Goal: Task Accomplishment & Management: Manage account settings

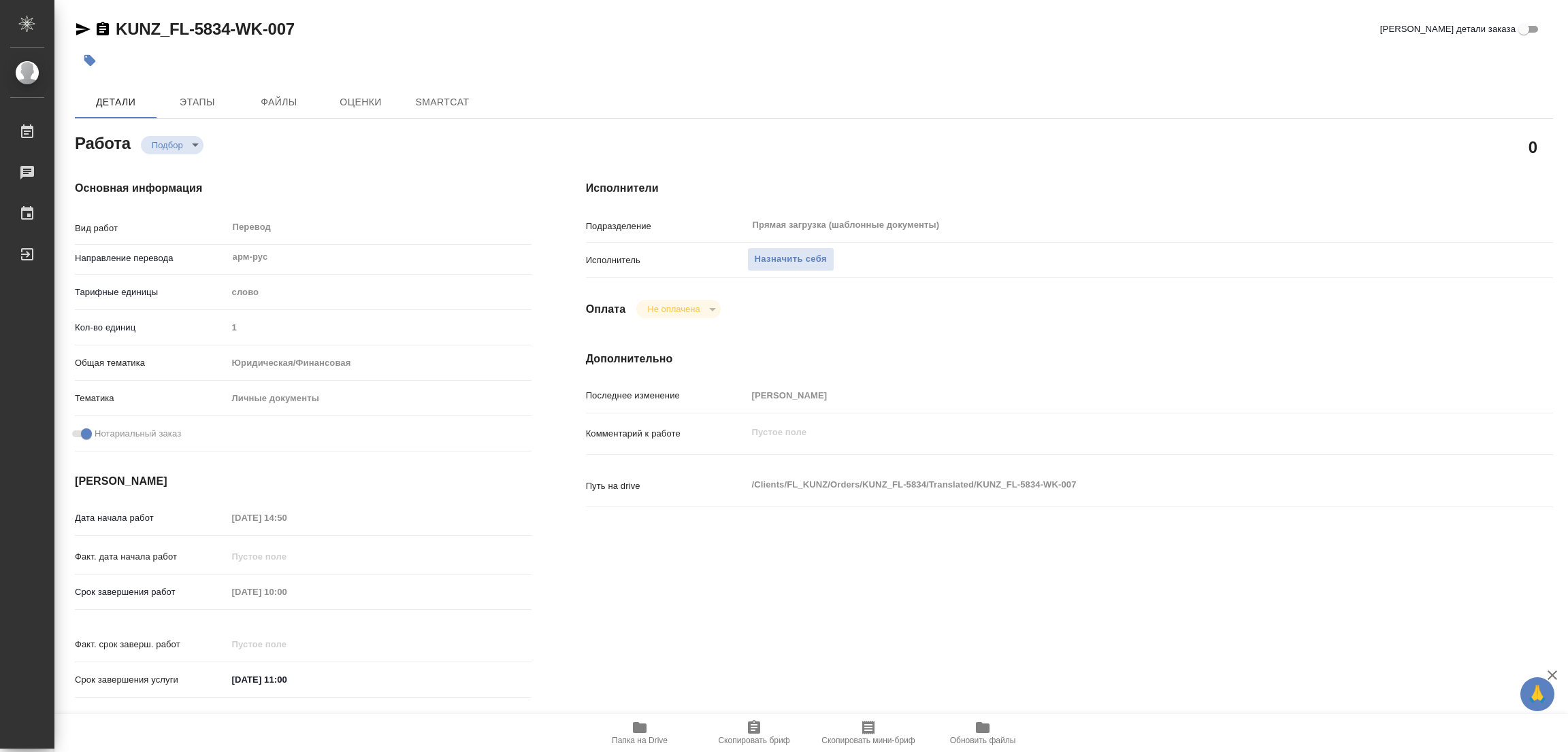
type textarea "x"
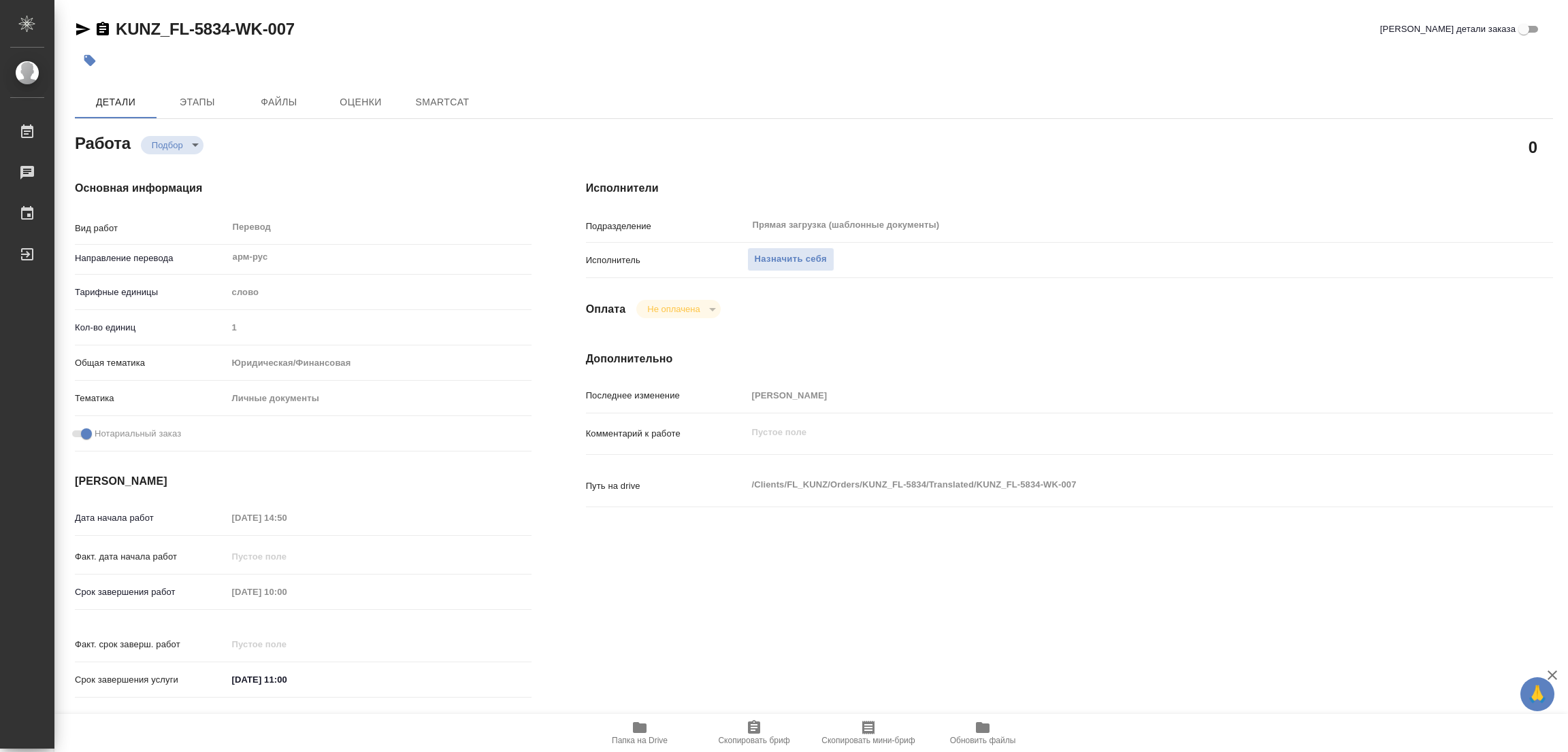
type textarea "x"
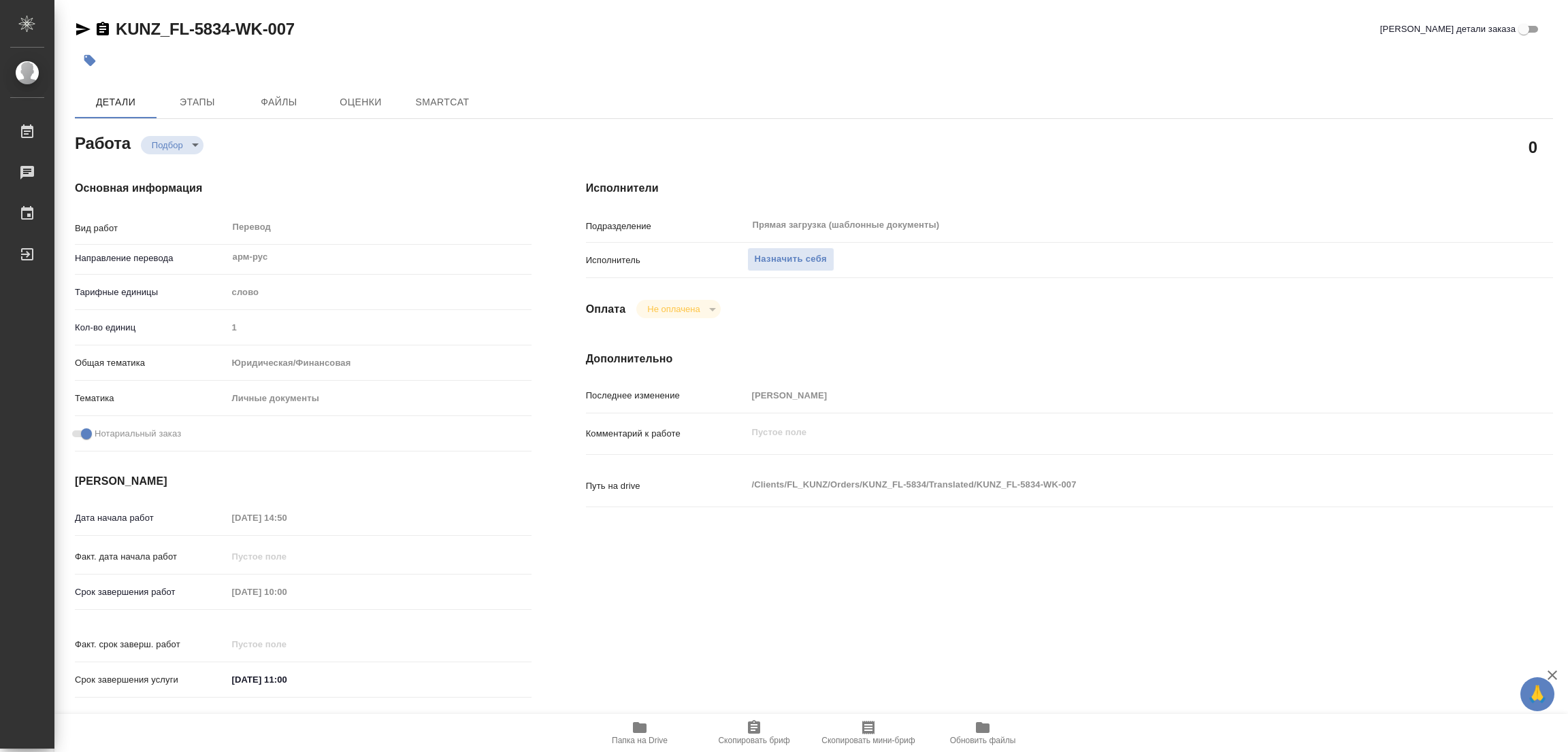
type textarea "x"
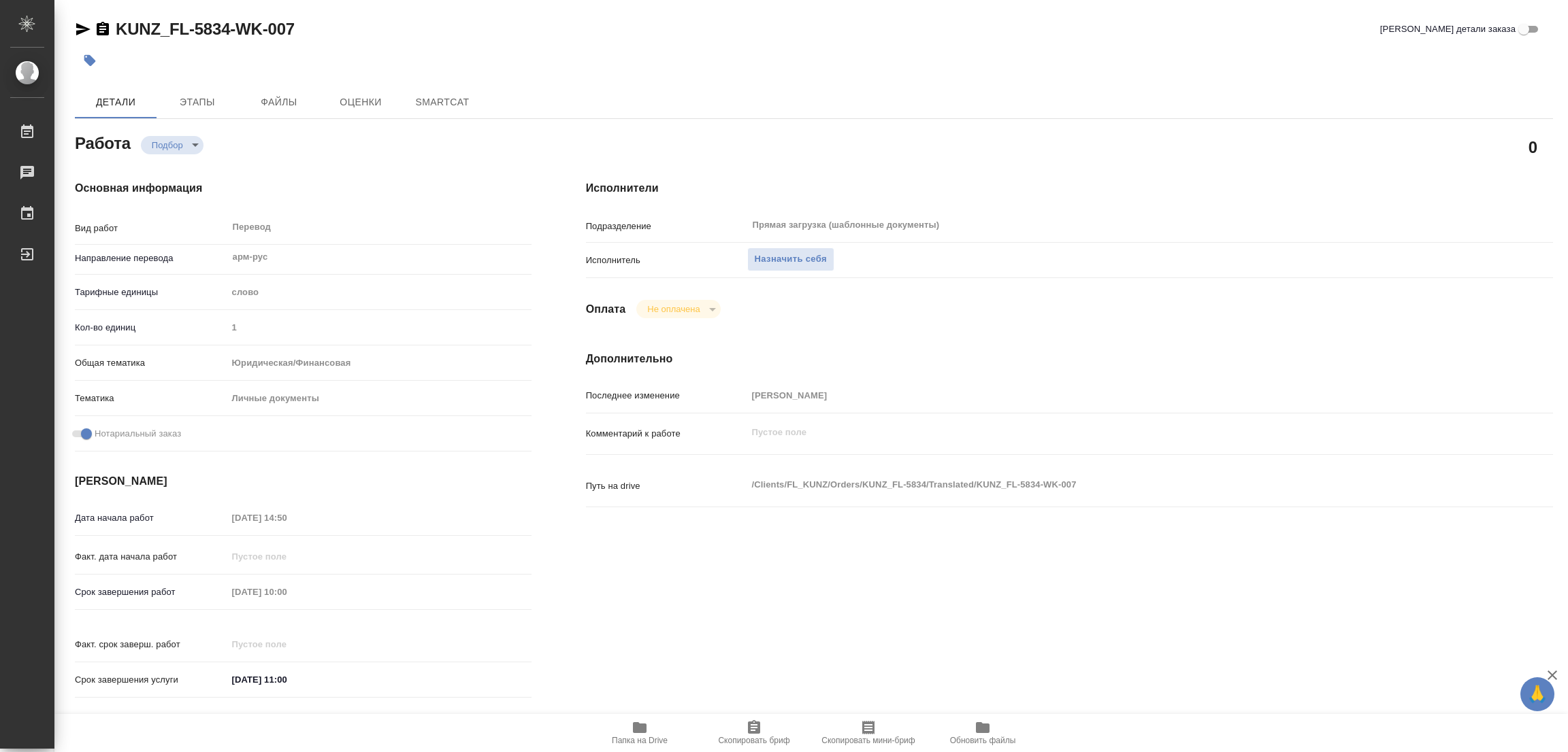
type textarea "x"
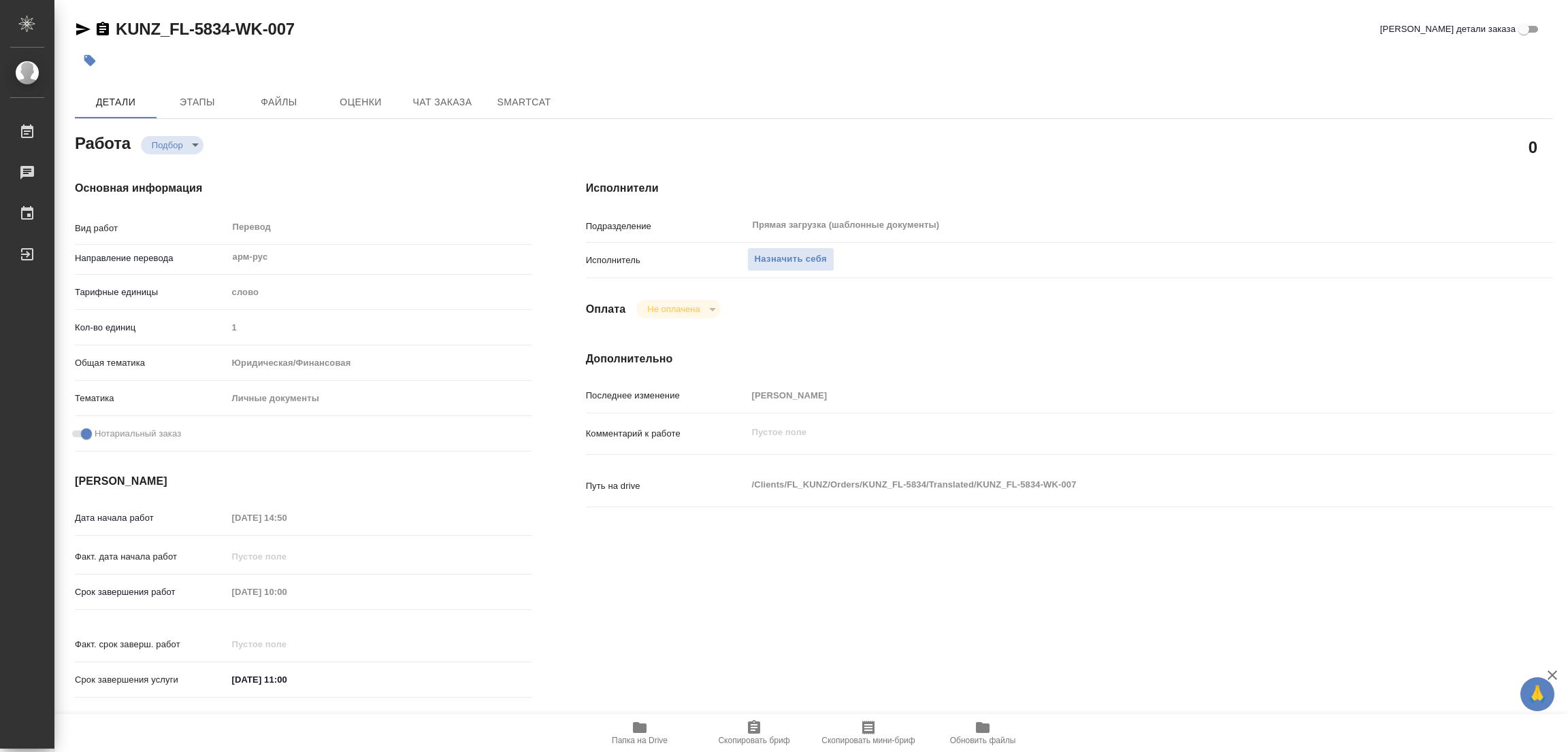
type textarea "x"
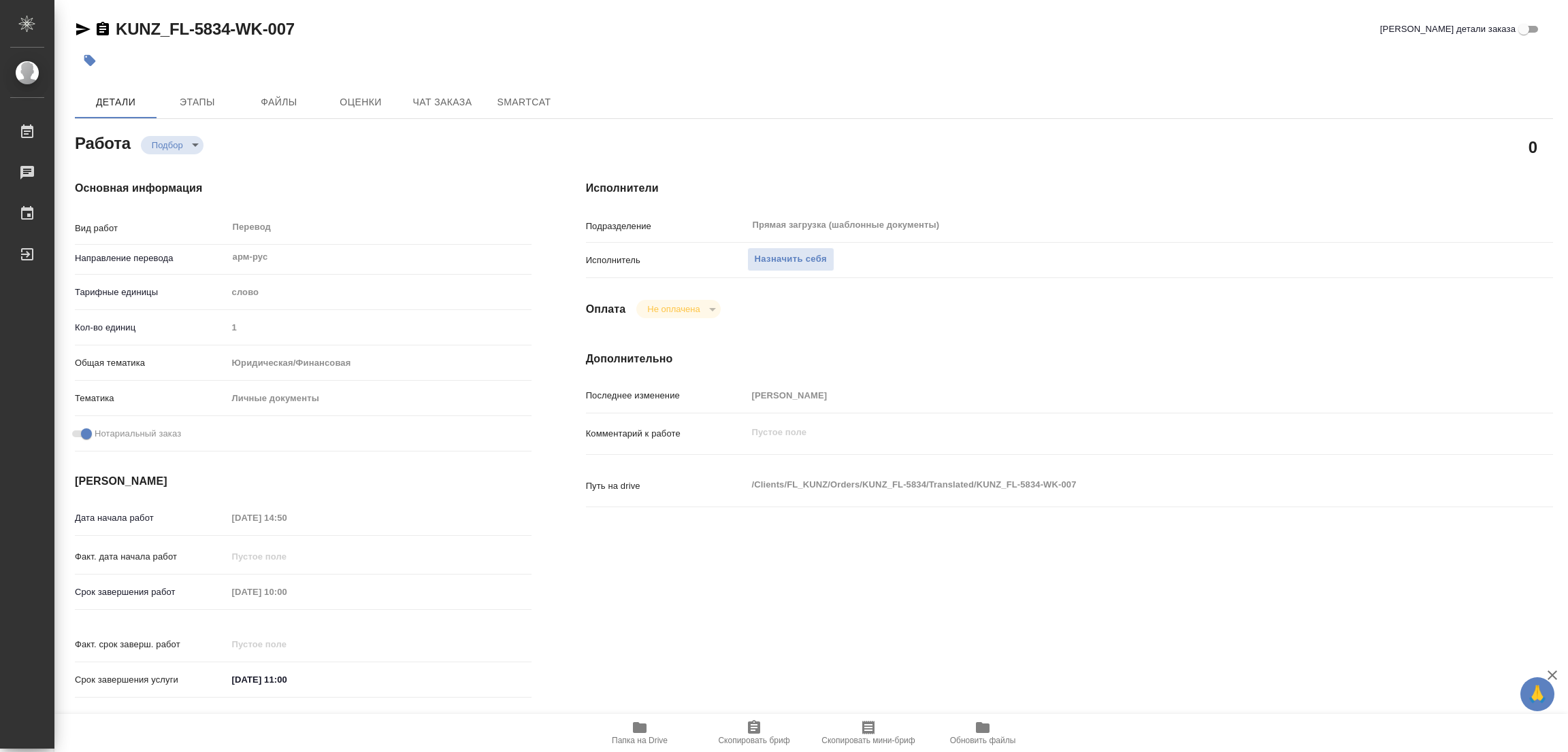
type textarea "x"
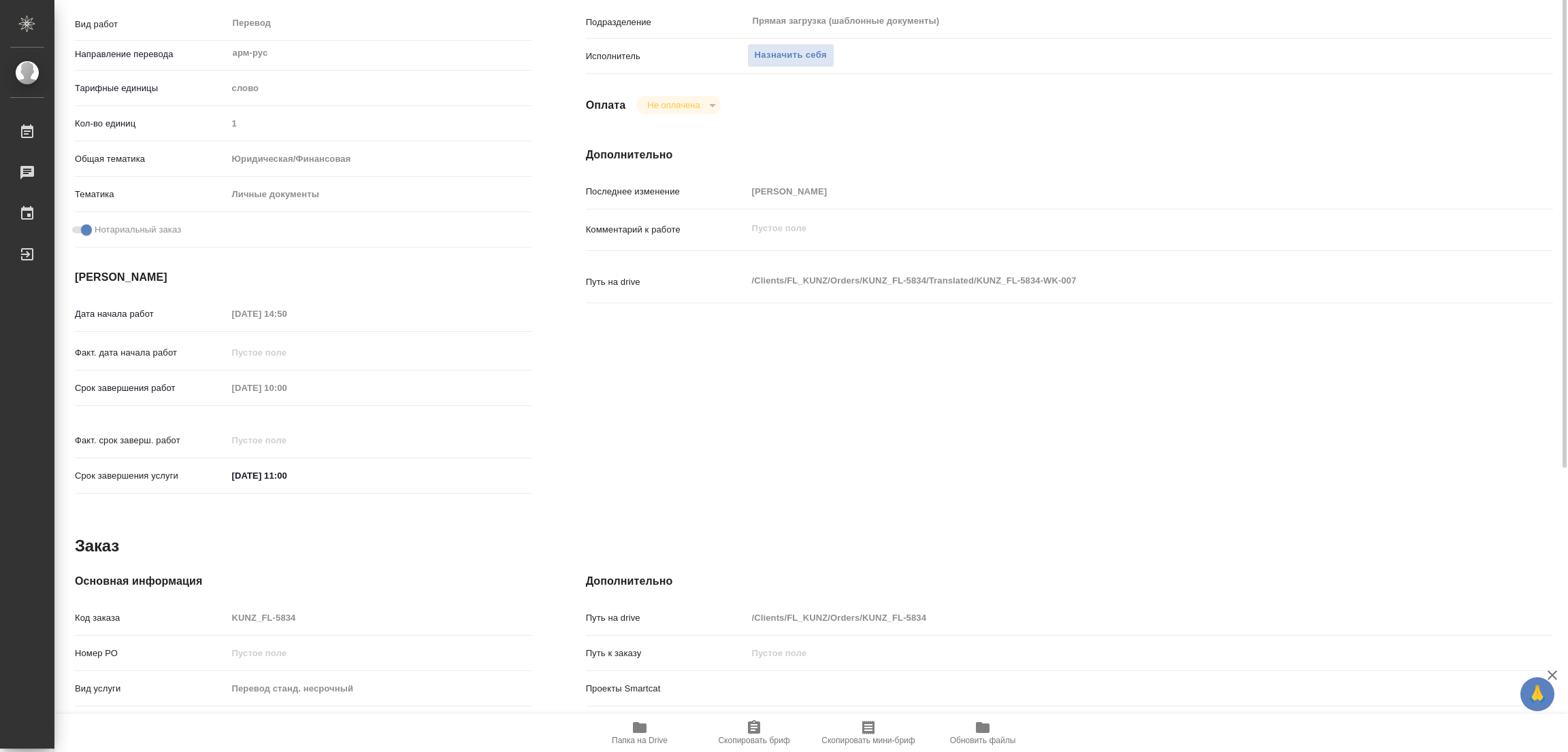
scroll to position [102, 0]
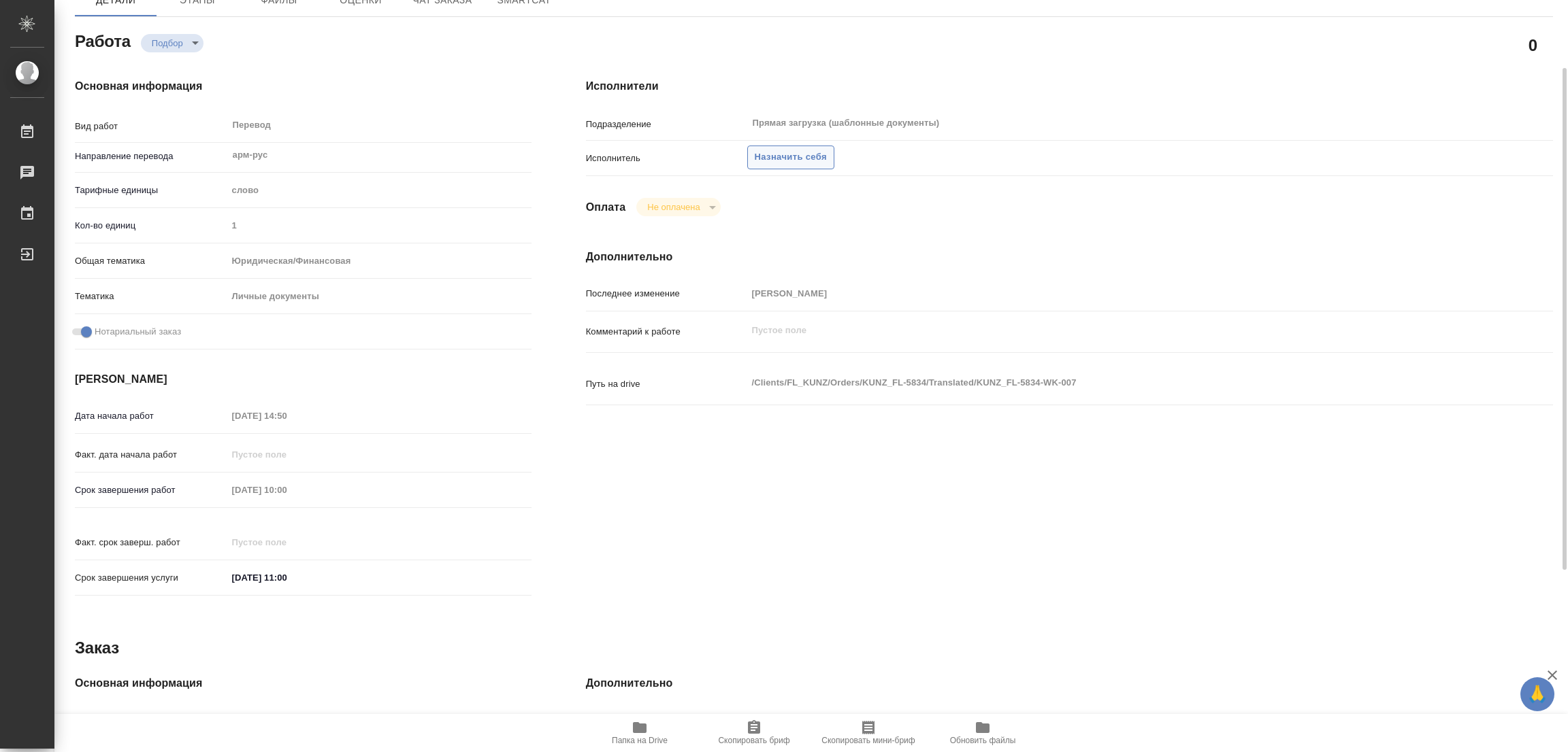
click at [815, 156] on span "Назначить себя" at bounding box center [791, 158] width 72 height 16
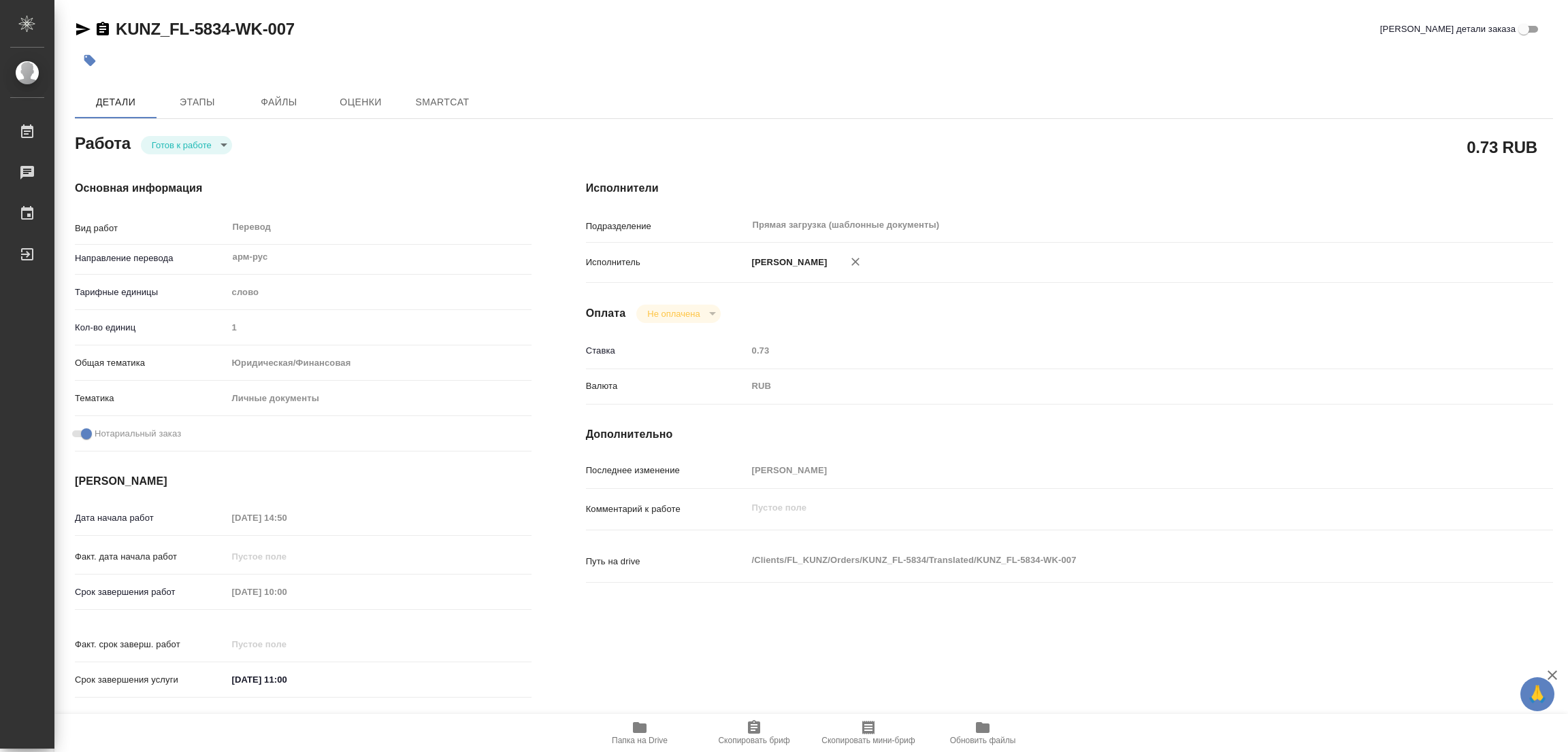
type textarea "x"
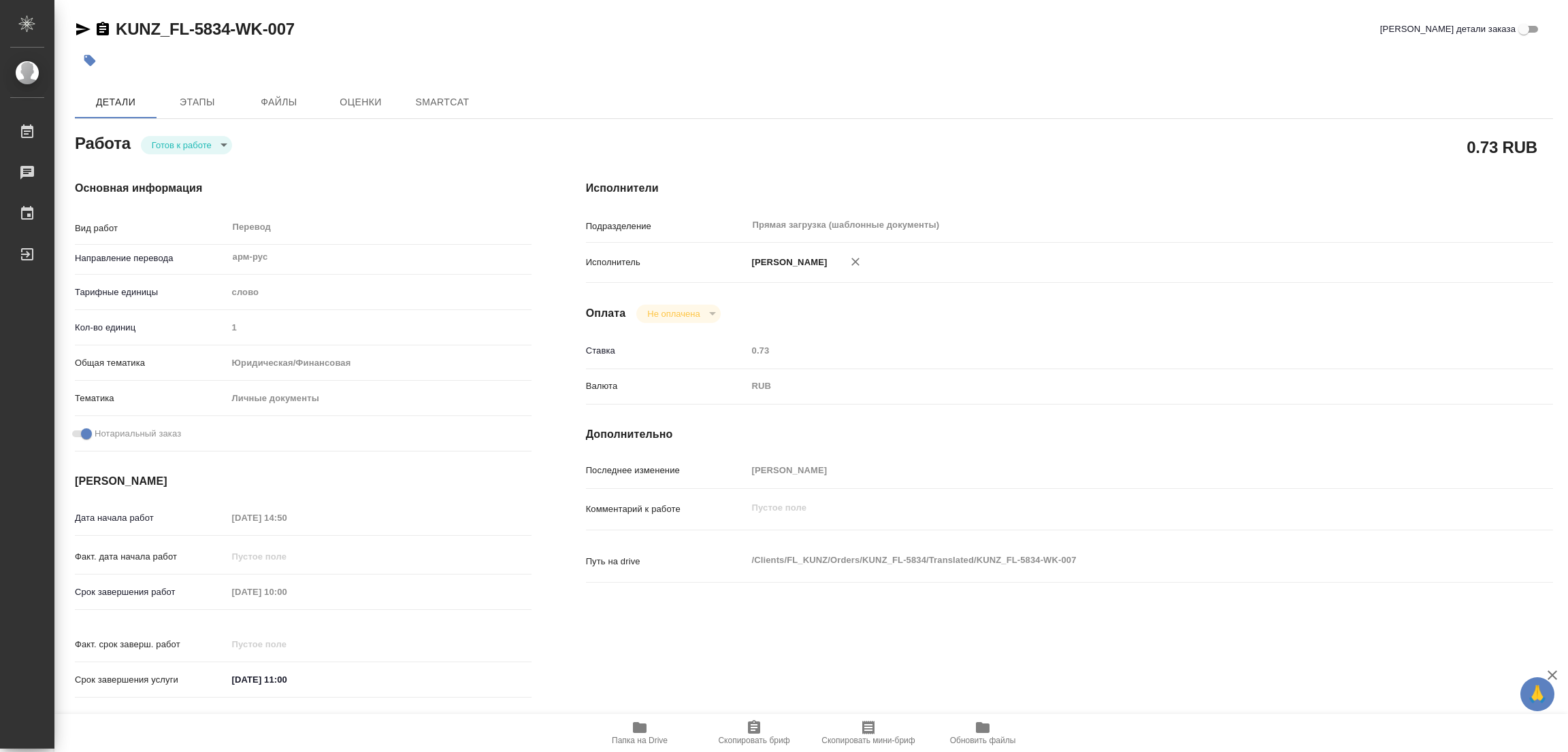
type textarea "x"
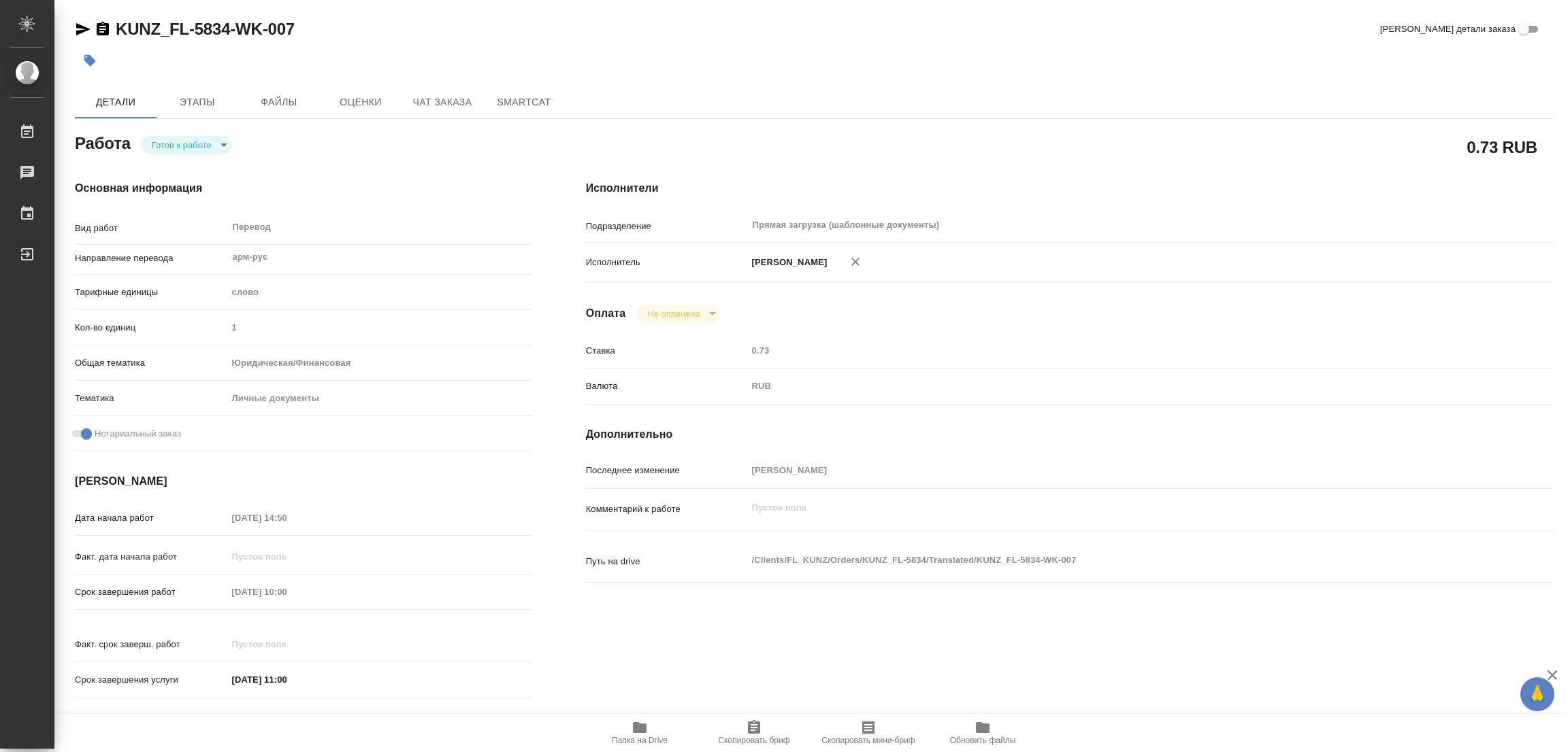
type textarea "x"
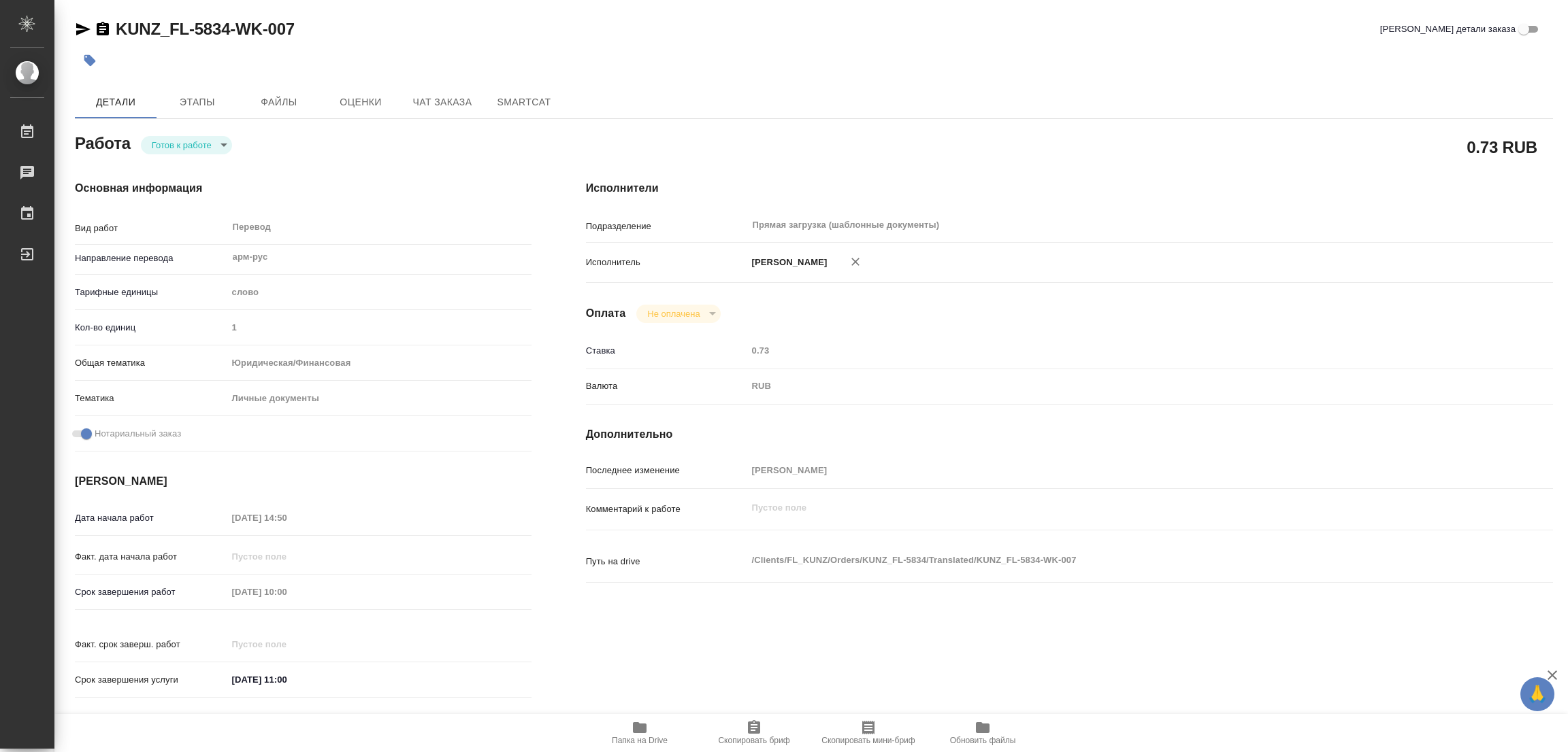
type textarea "x"
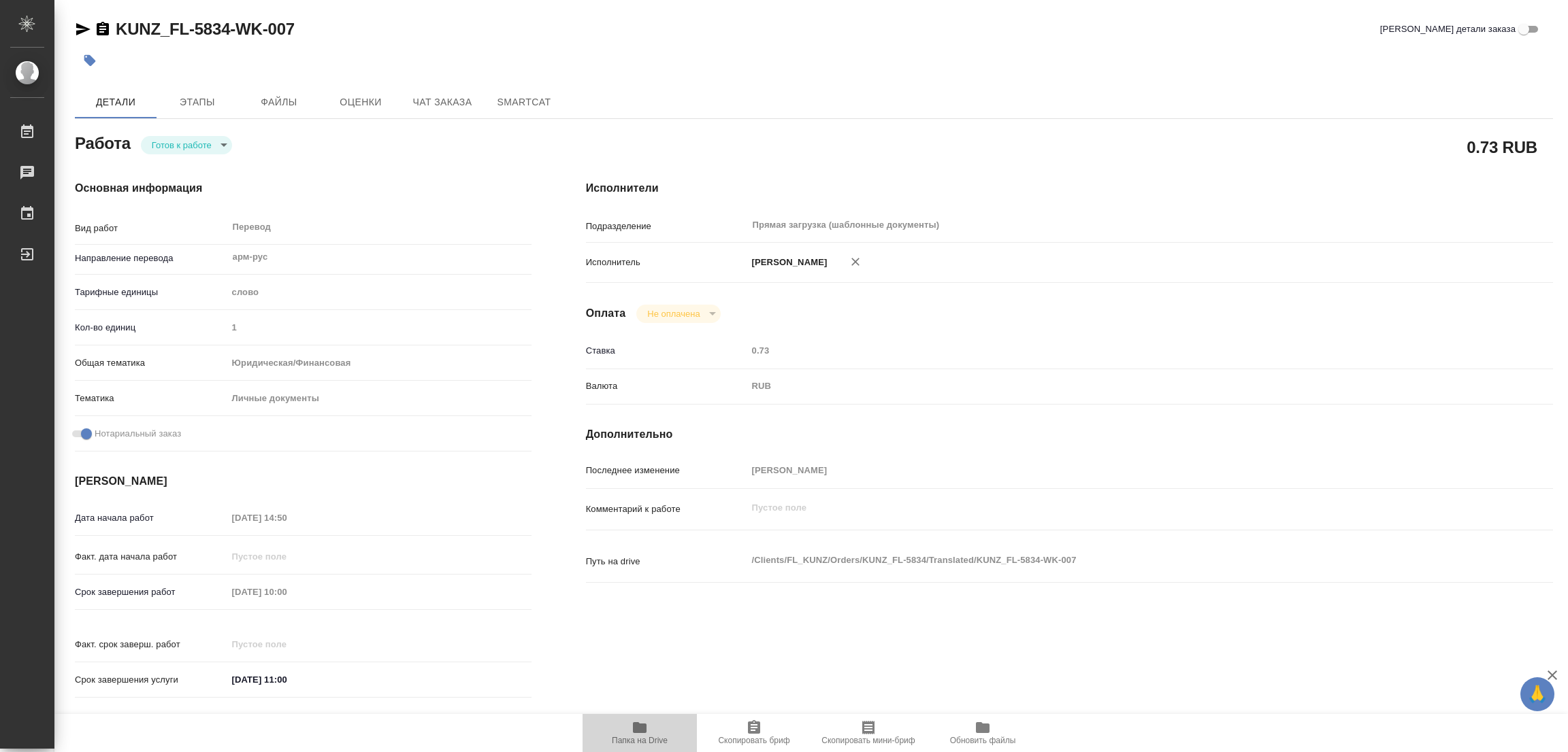
type textarea "x"
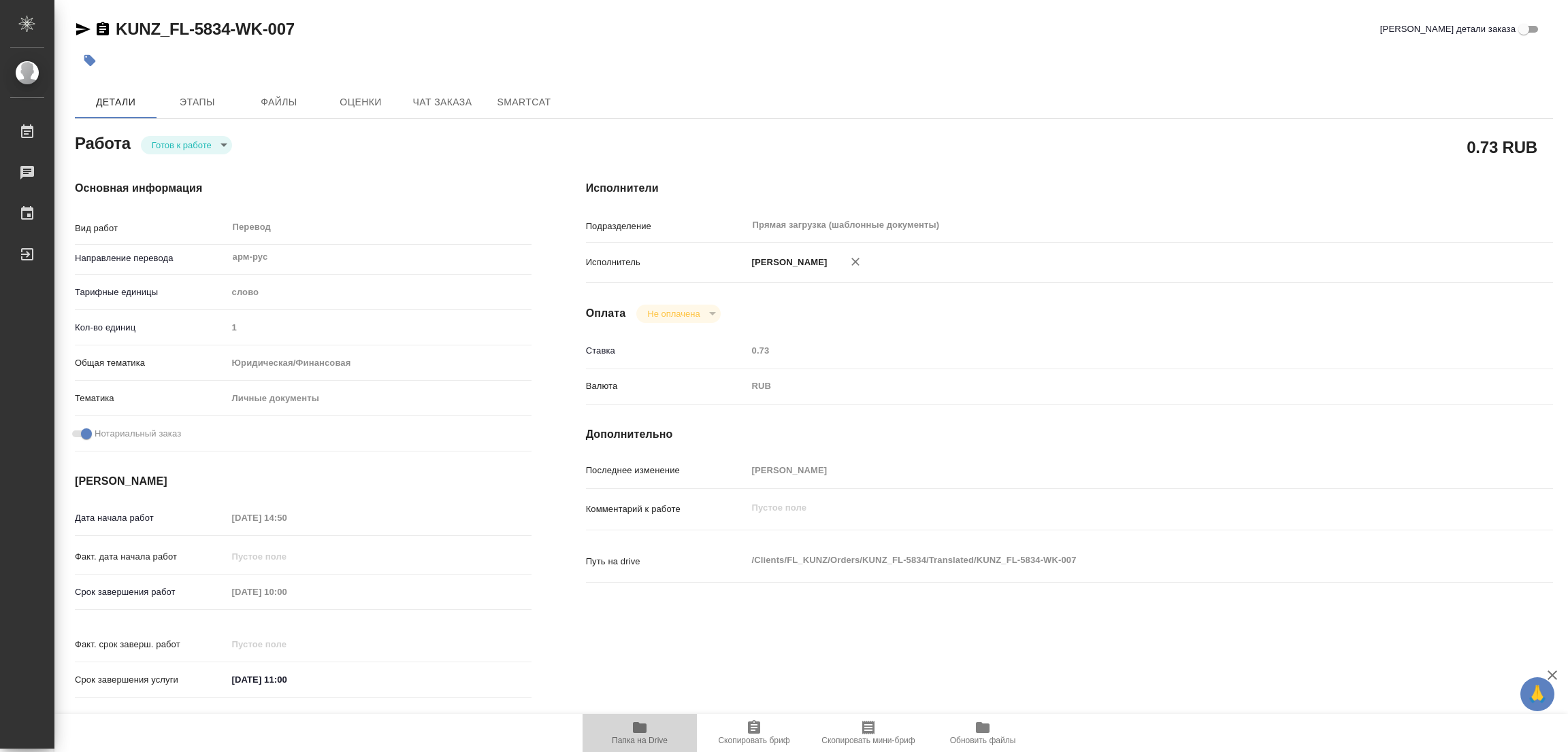
click at [632, 736] on span "Папка на Drive" at bounding box center [639, 740] width 56 height 9
click at [176, 145] on body "🙏 .cls-1 fill:#fff; AWATERA Popova Galina Работы 0 Чаты График Выйти KUNZ_FL-58…" at bounding box center [784, 376] width 1568 height 752
click at [176, 145] on button "В работе" at bounding box center [174, 144] width 45 height 15
type textarea "x"
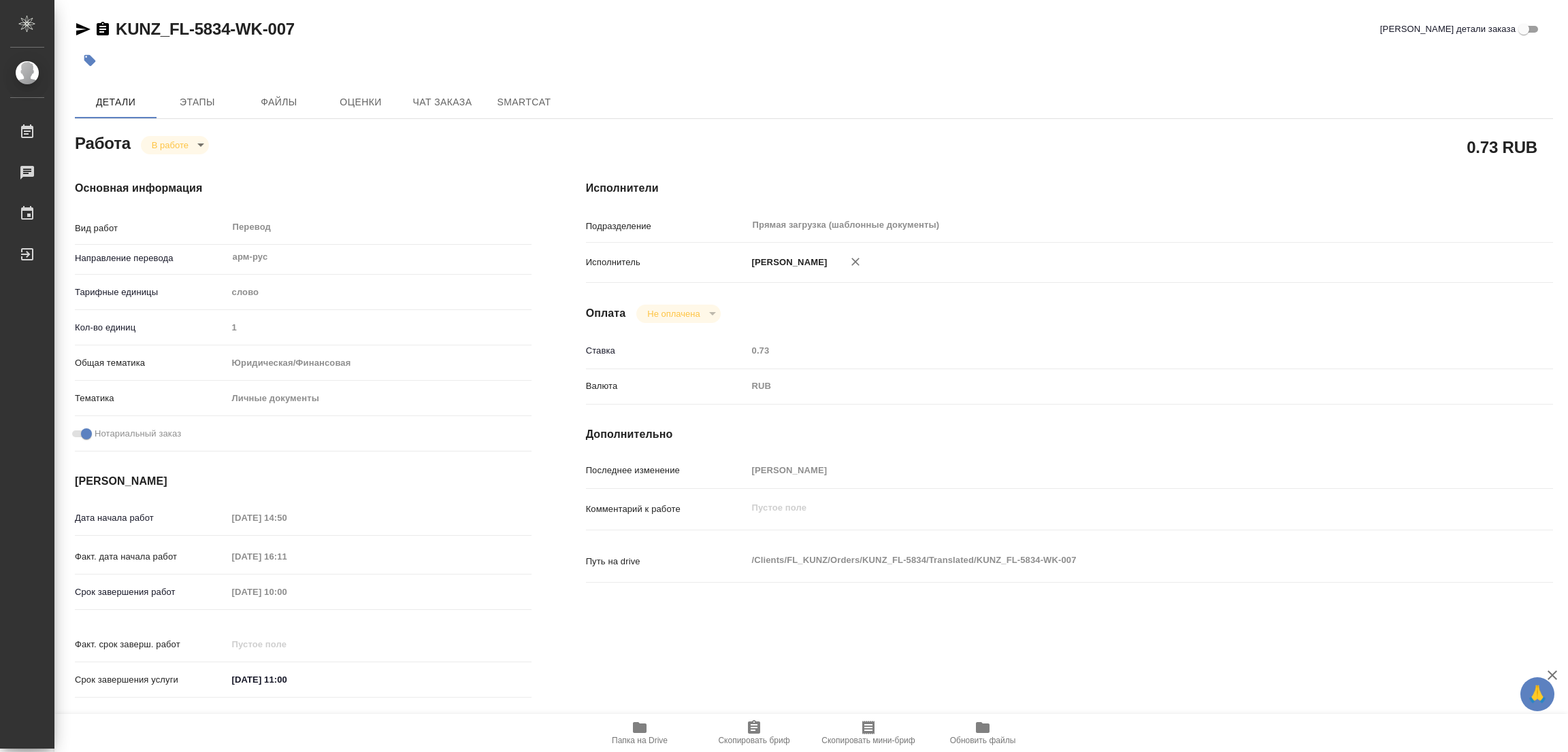
type textarea "x"
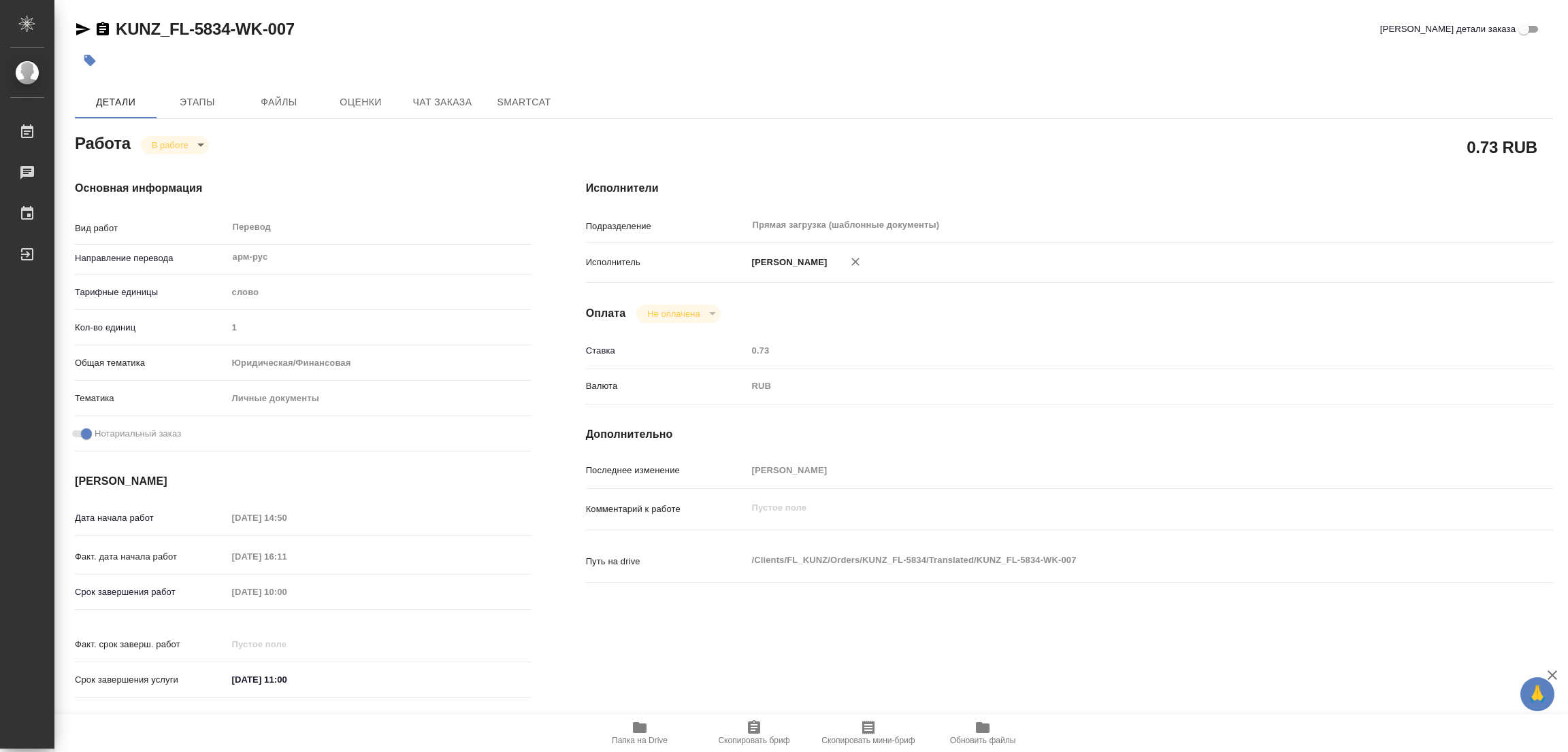
type textarea "x"
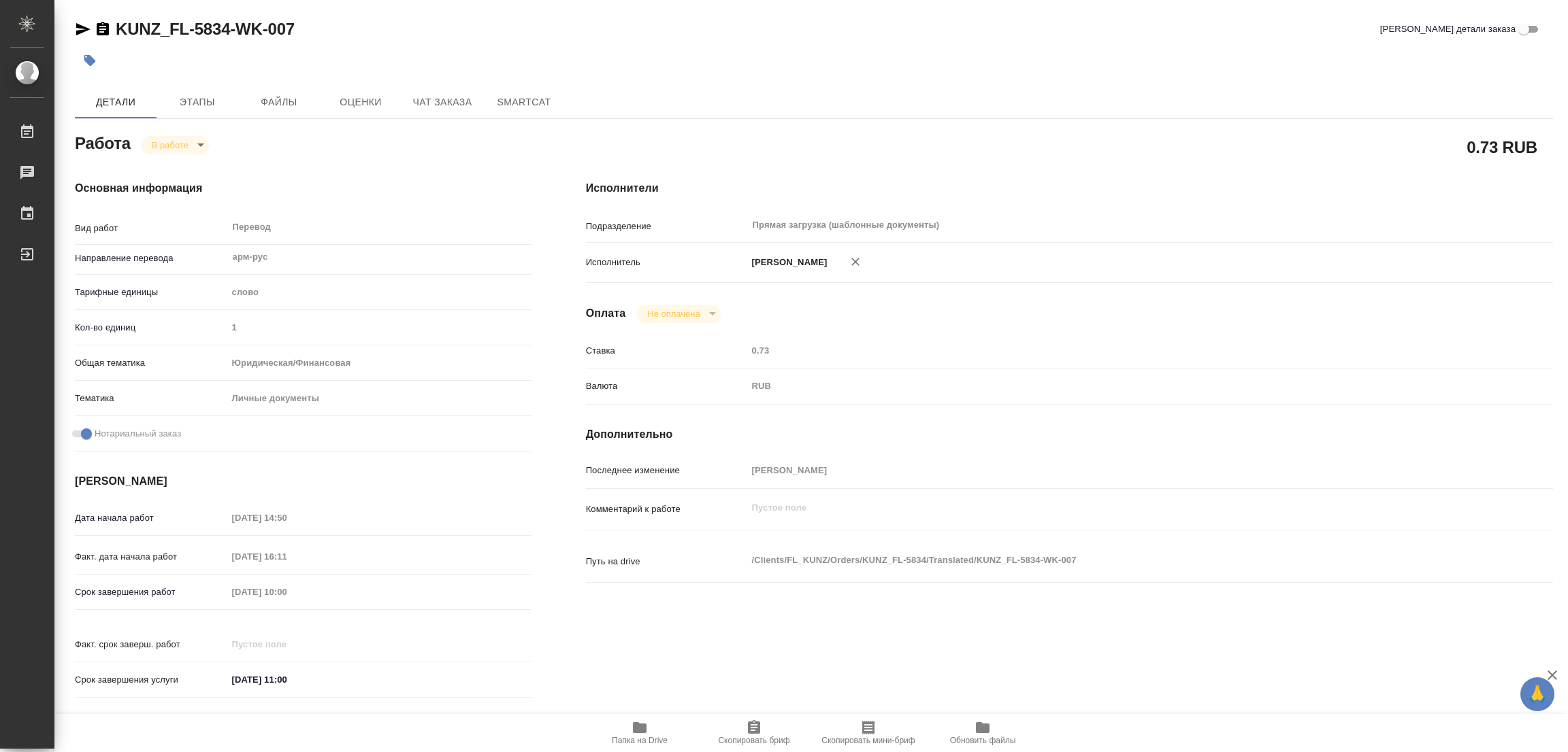
type textarea "x"
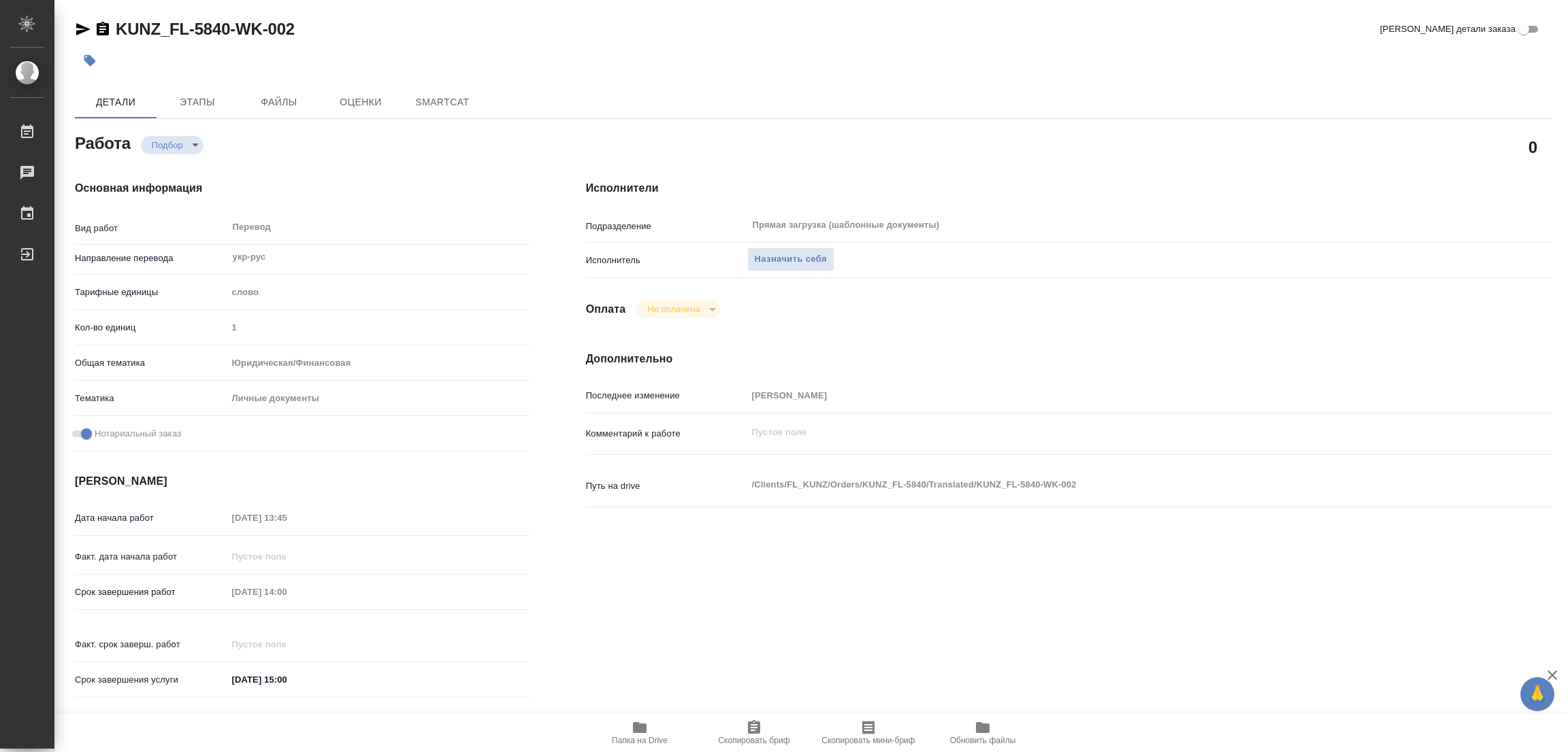
type textarea "x"
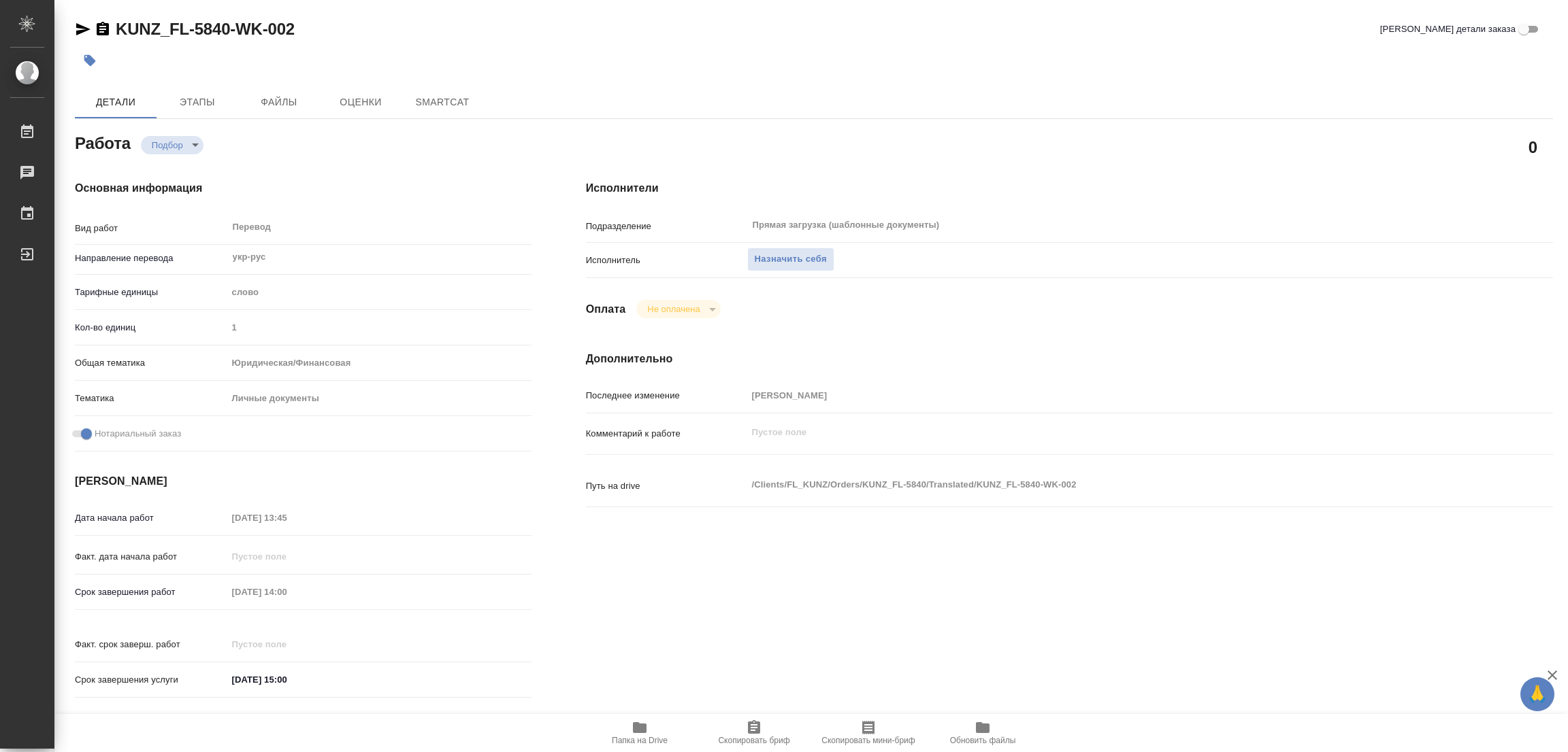
type textarea "x"
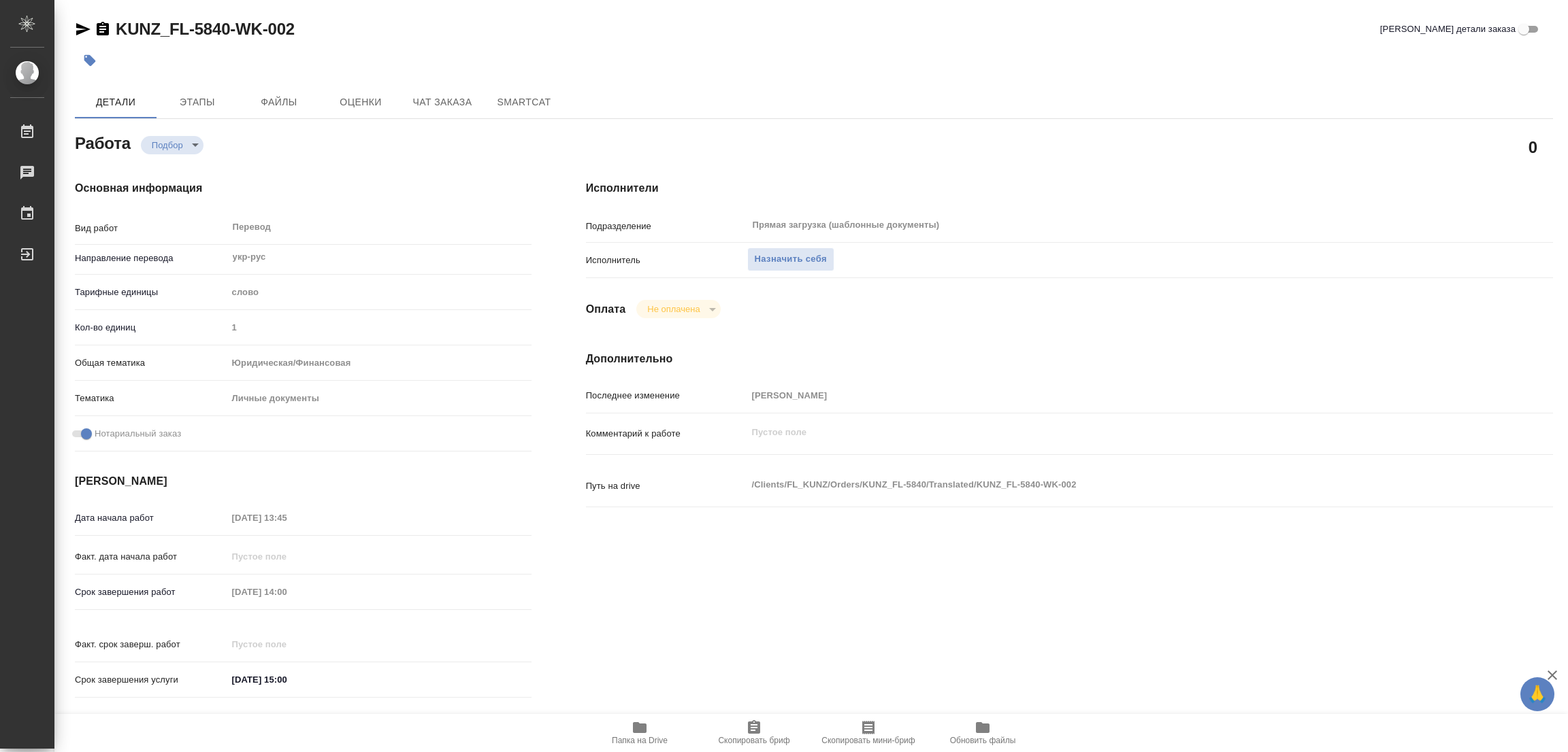
type textarea "x"
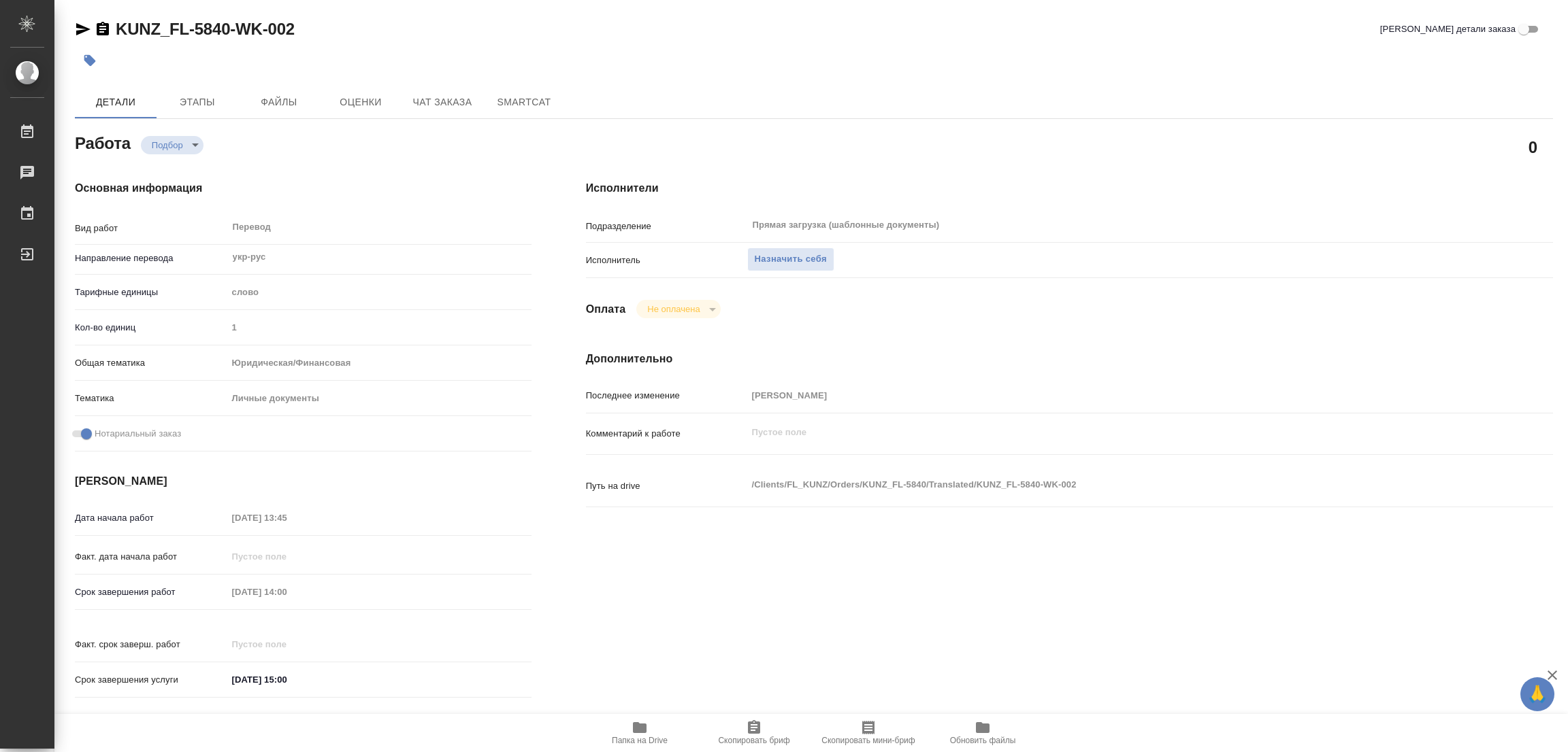
type textarea "x"
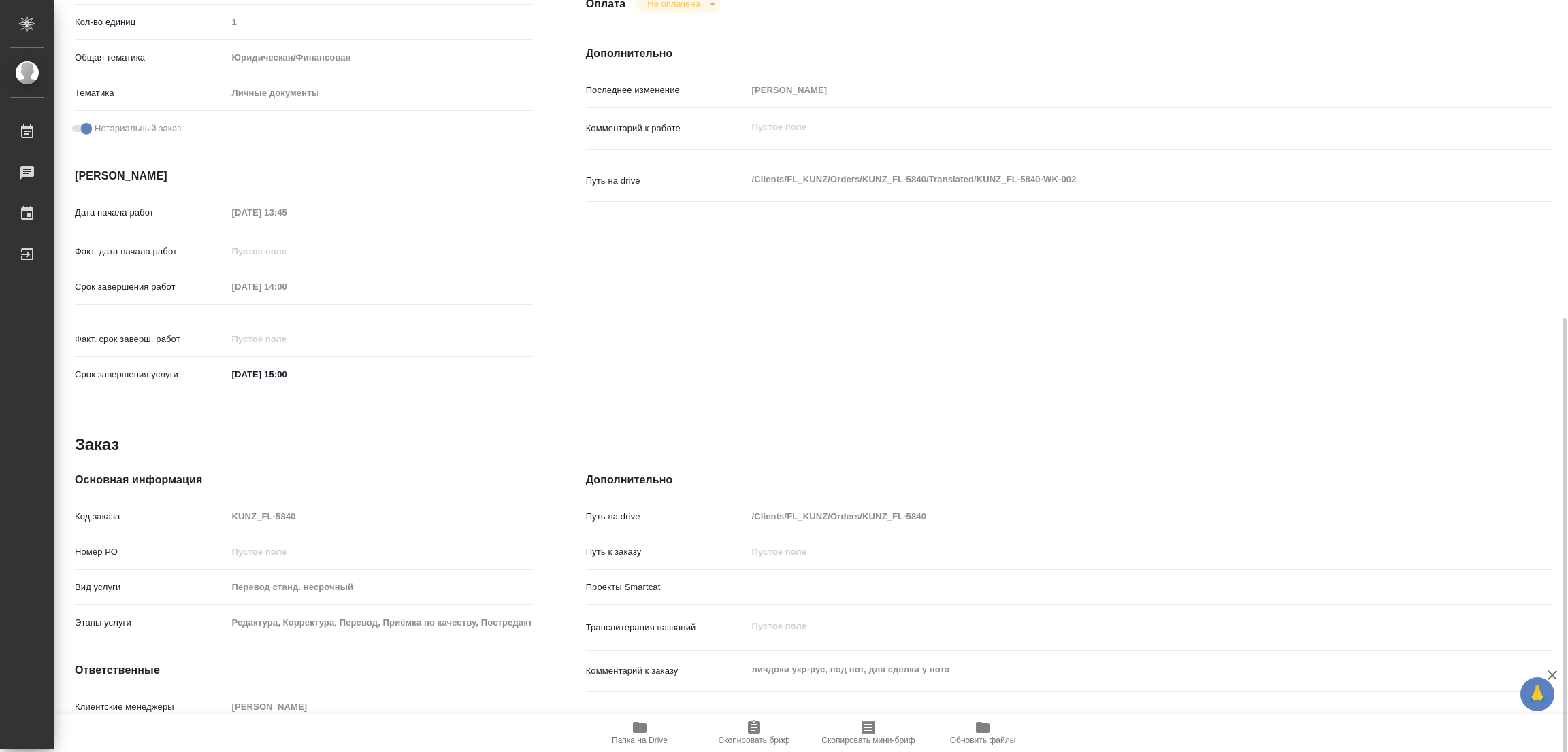
scroll to position [374, 0]
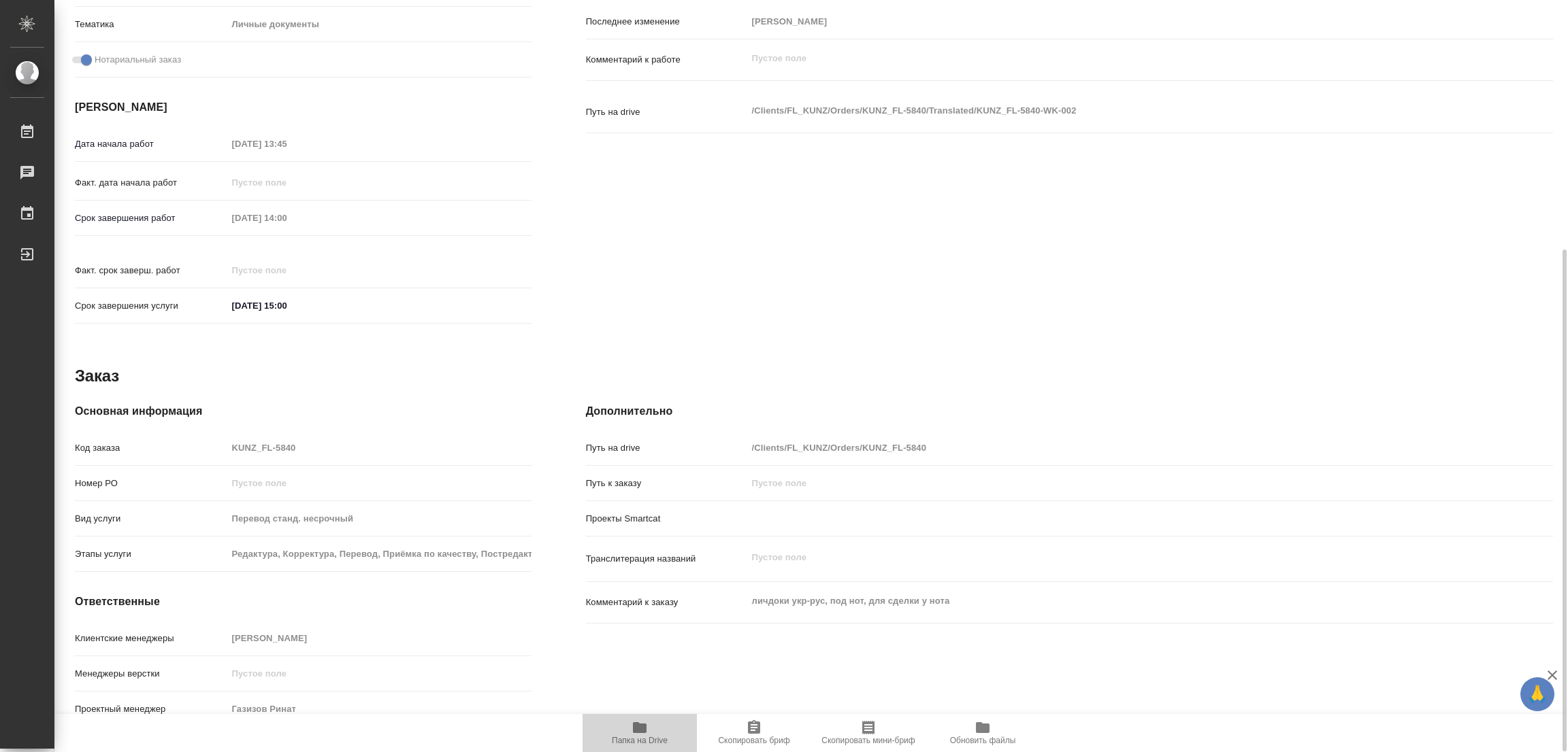
click at [636, 731] on icon "button" at bounding box center [639, 727] width 13 height 11
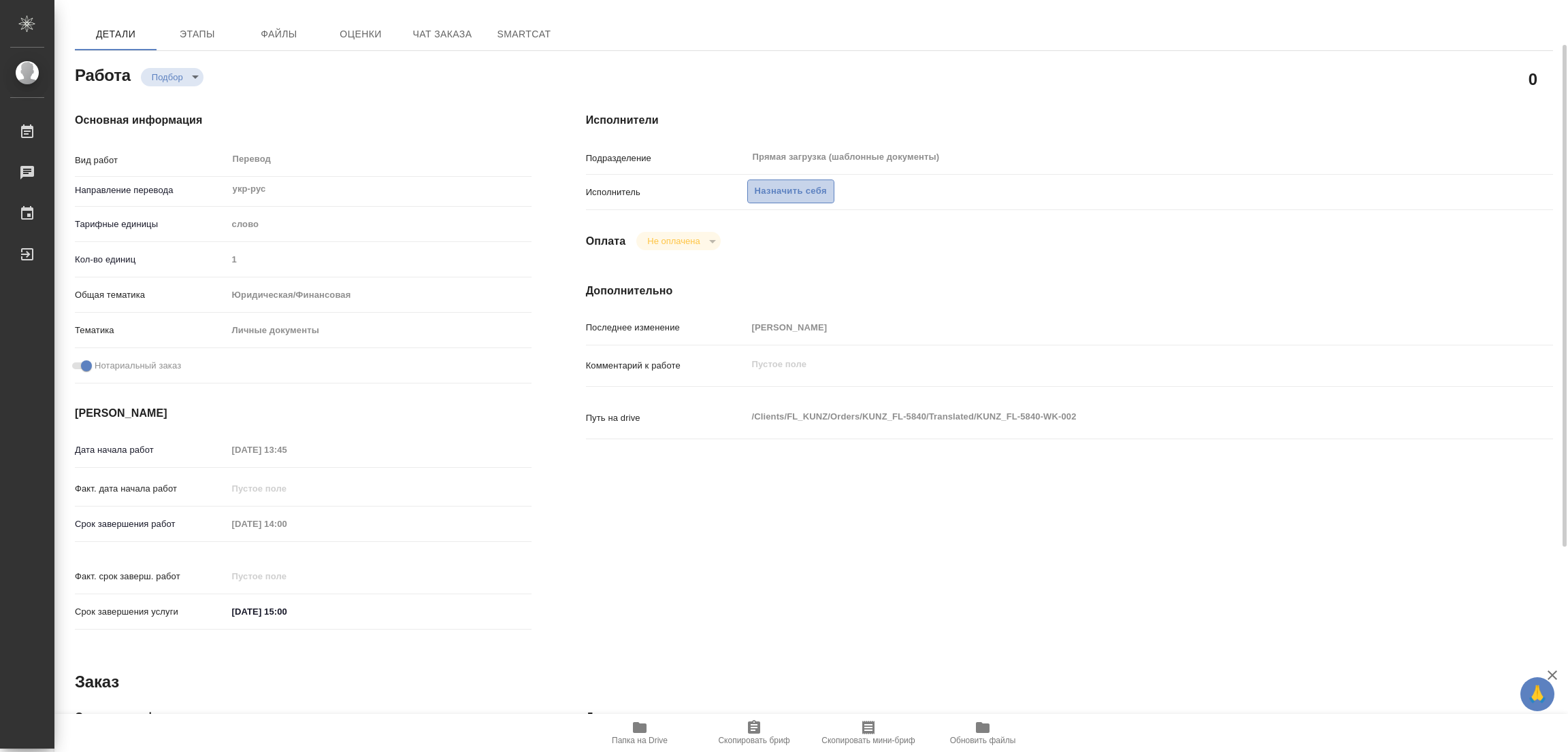
click at [783, 187] on span "Назначить себя" at bounding box center [791, 192] width 72 height 16
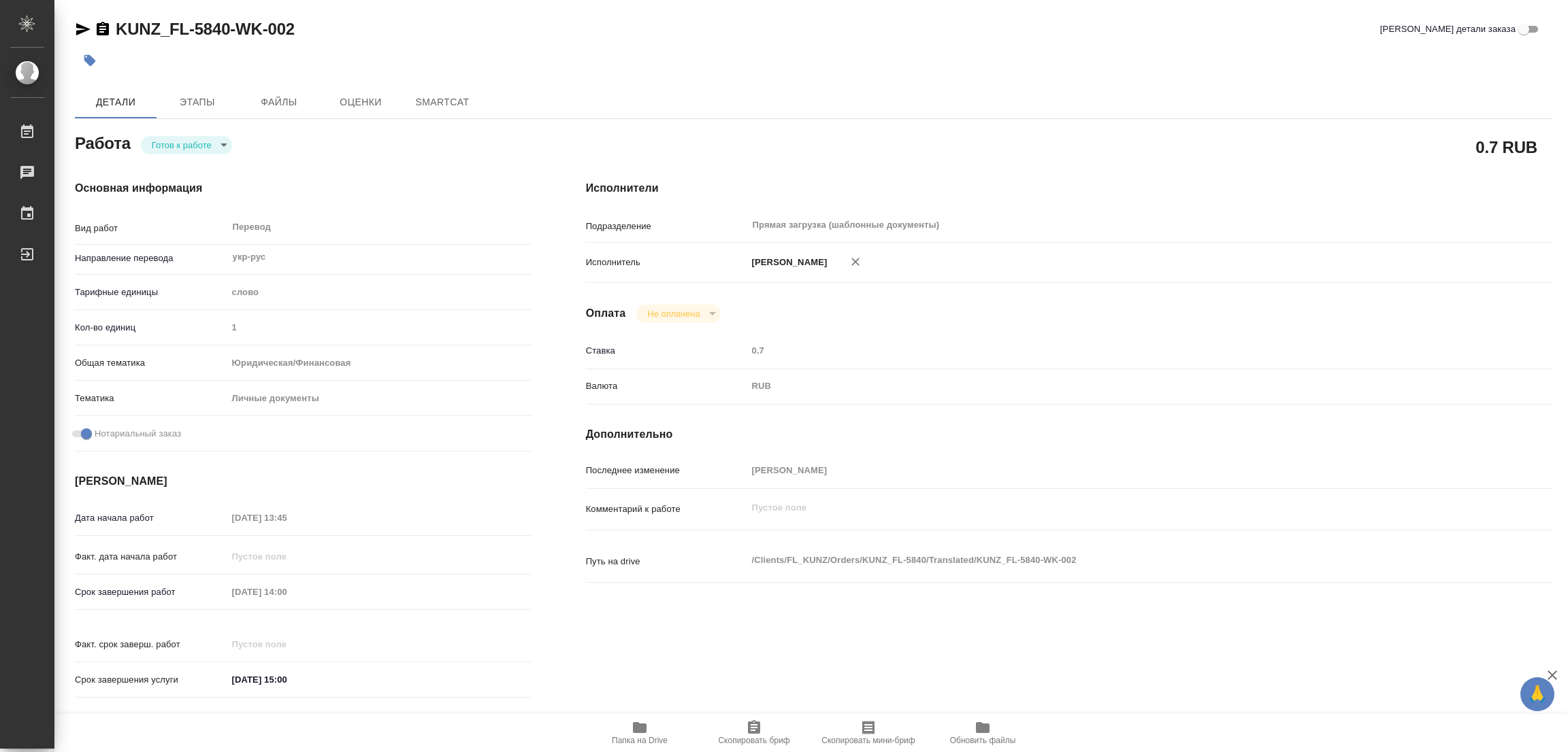
type textarea "x"
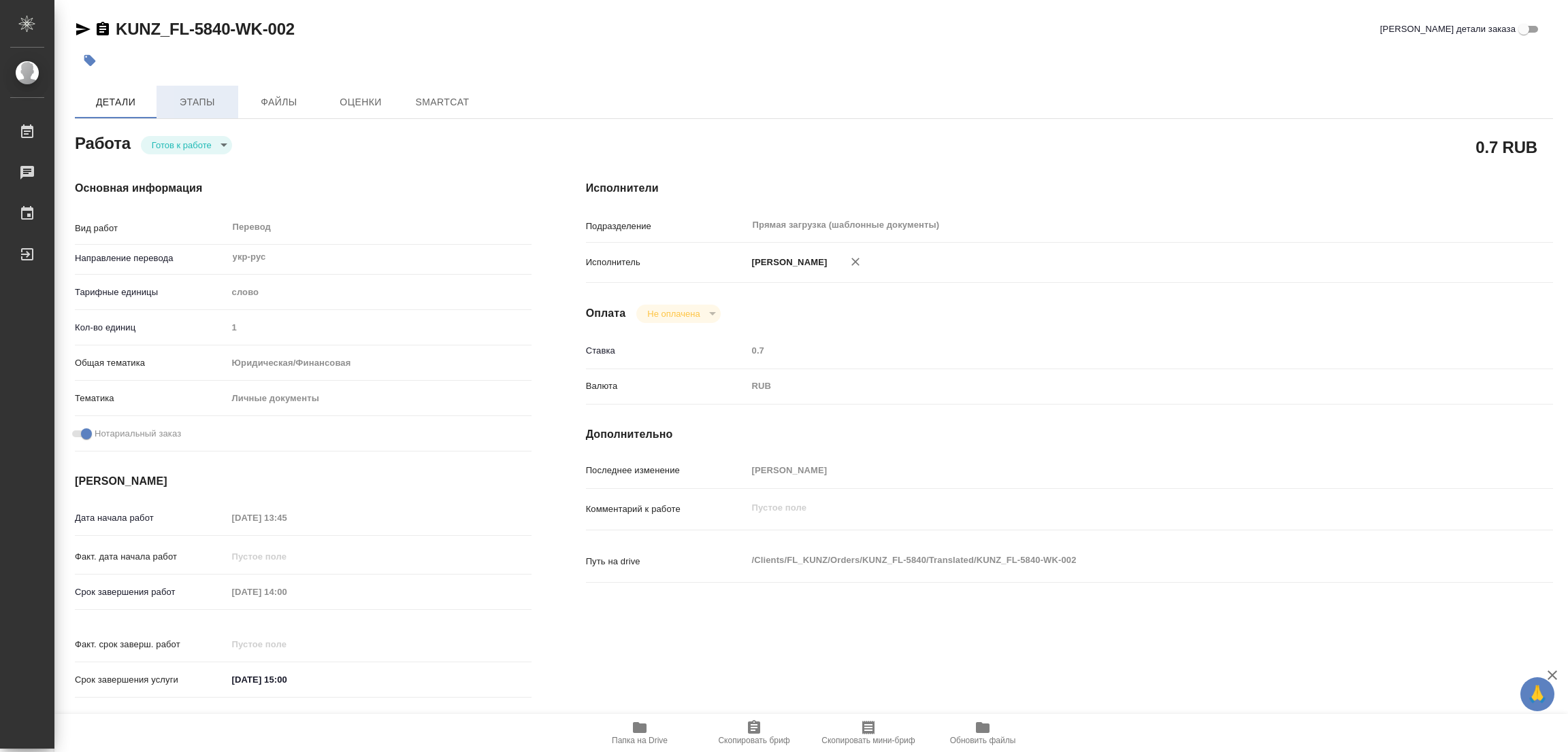
type textarea "x"
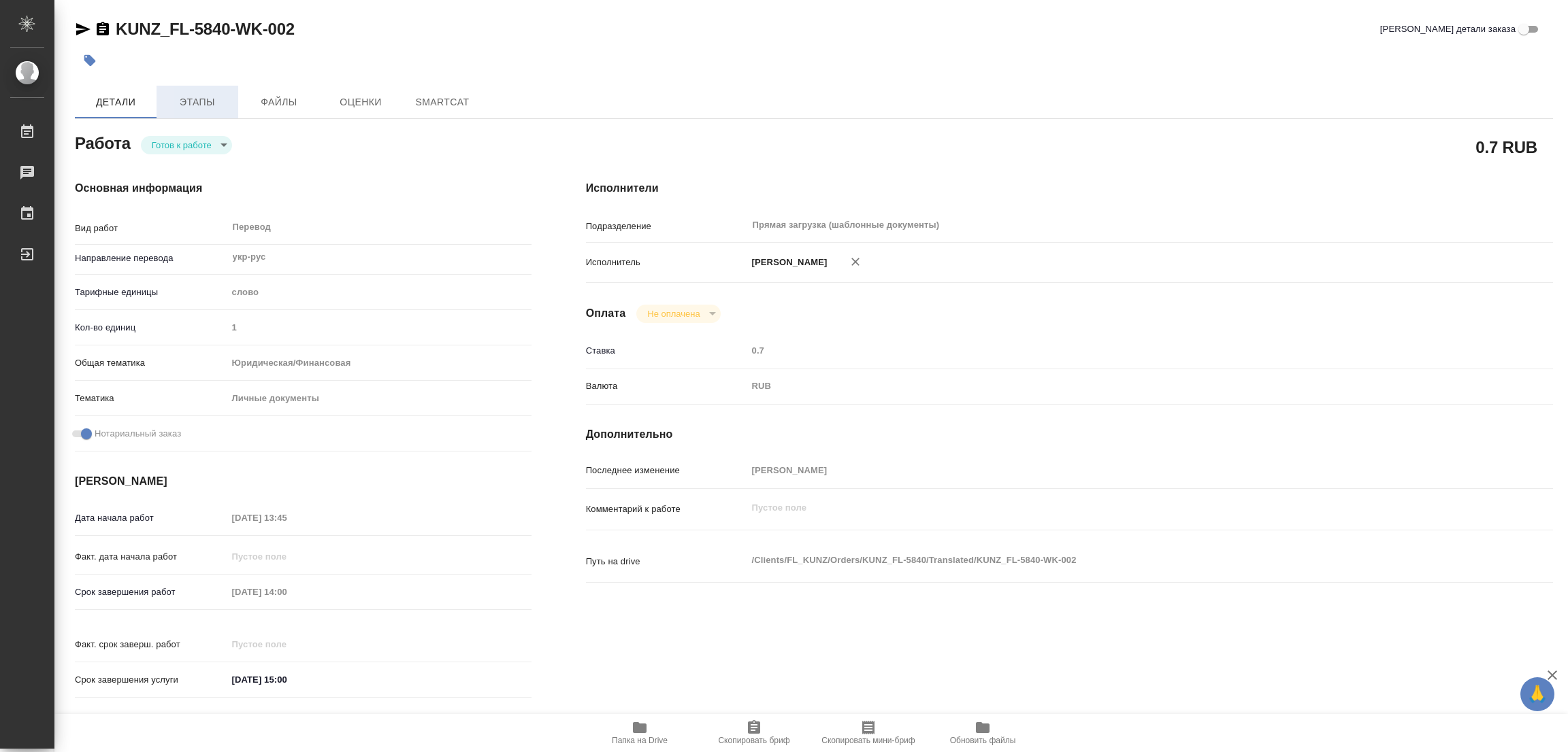
type textarea "x"
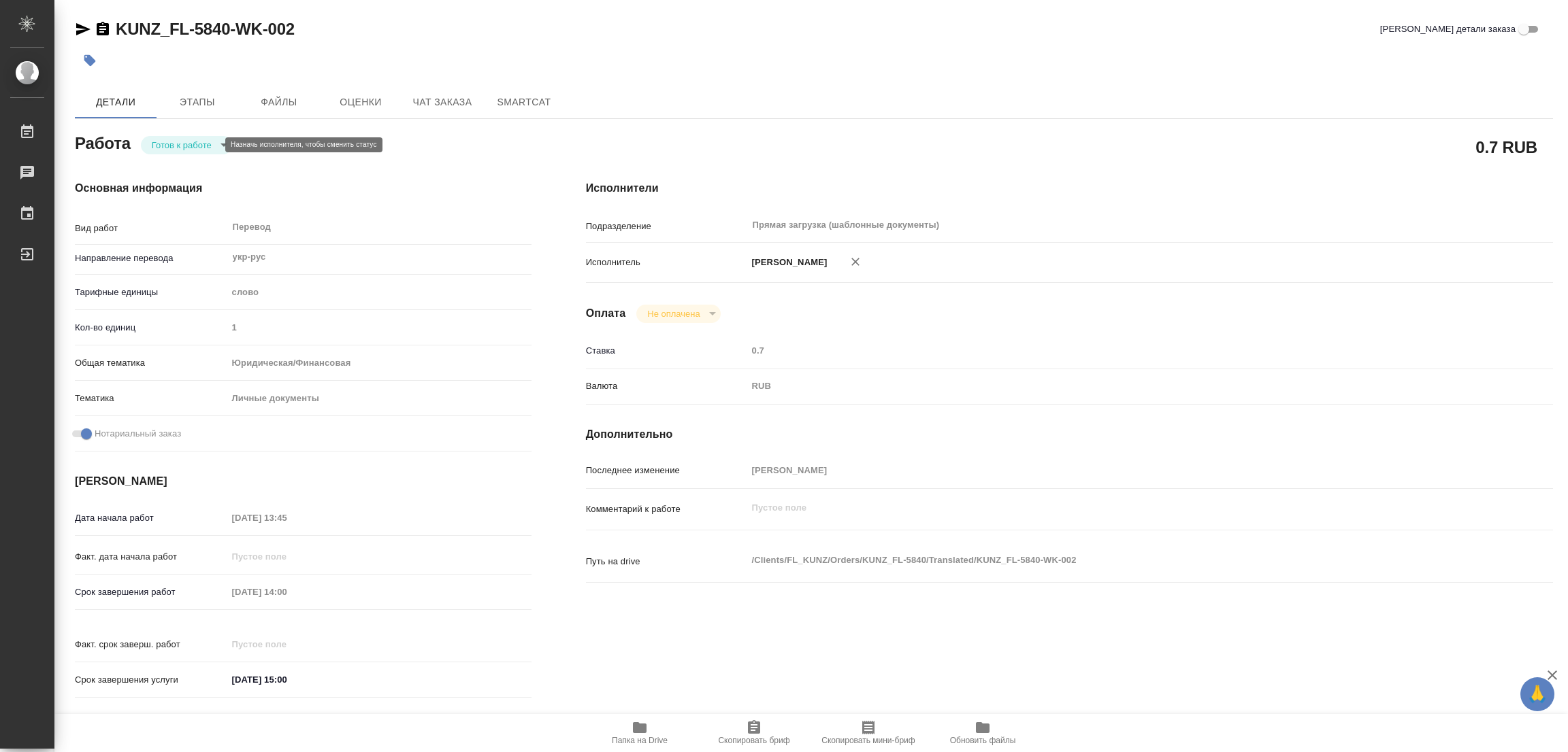
click at [178, 140] on body "🙏 .cls-1 fill:#fff; AWATERA Popova Galina Работы Чаты График Выйти KUNZ_FL-5840…" at bounding box center [784, 376] width 1568 height 752
type textarea "x"
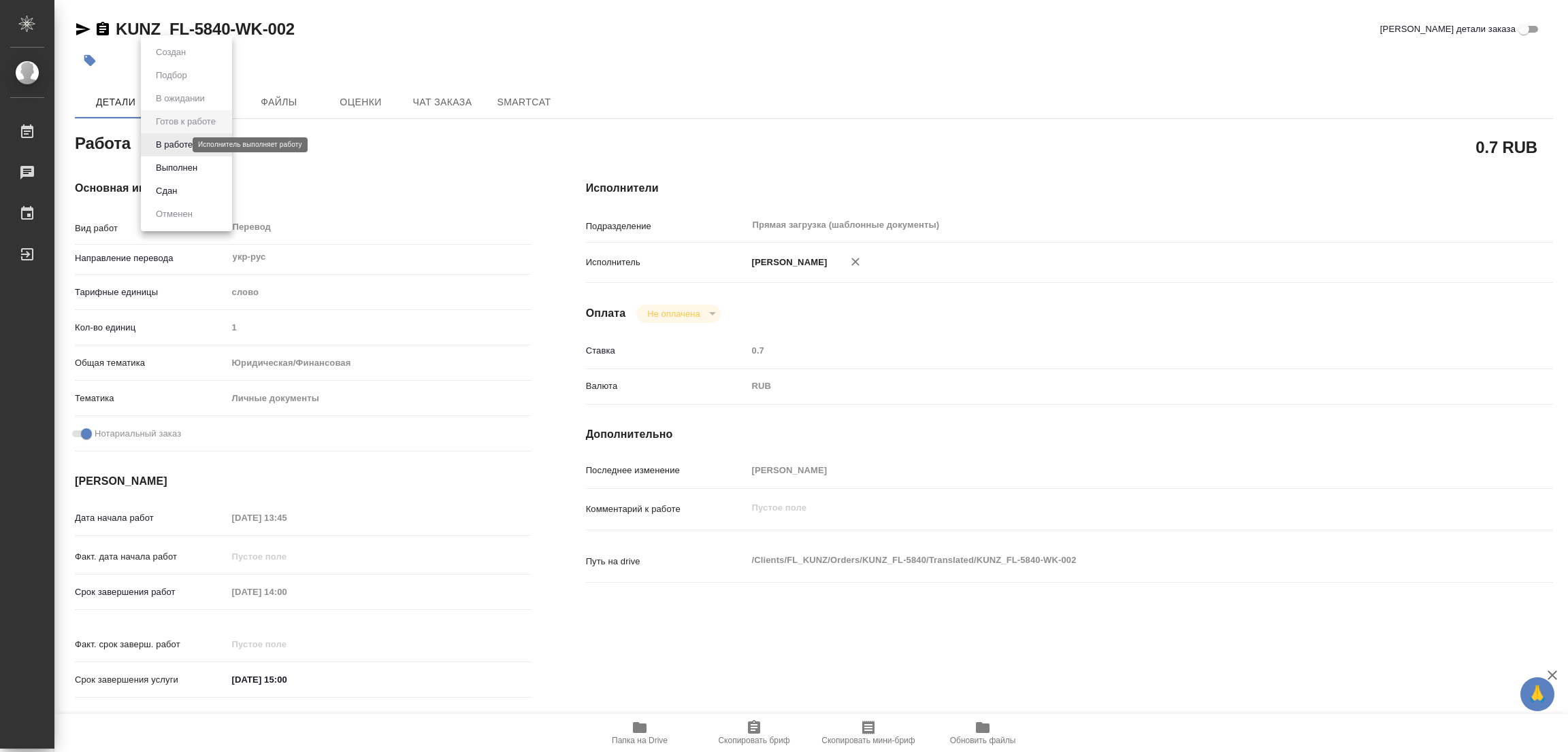
type textarea "x"
click at [179, 143] on button "В работе" at bounding box center [174, 144] width 45 height 15
type textarea "x"
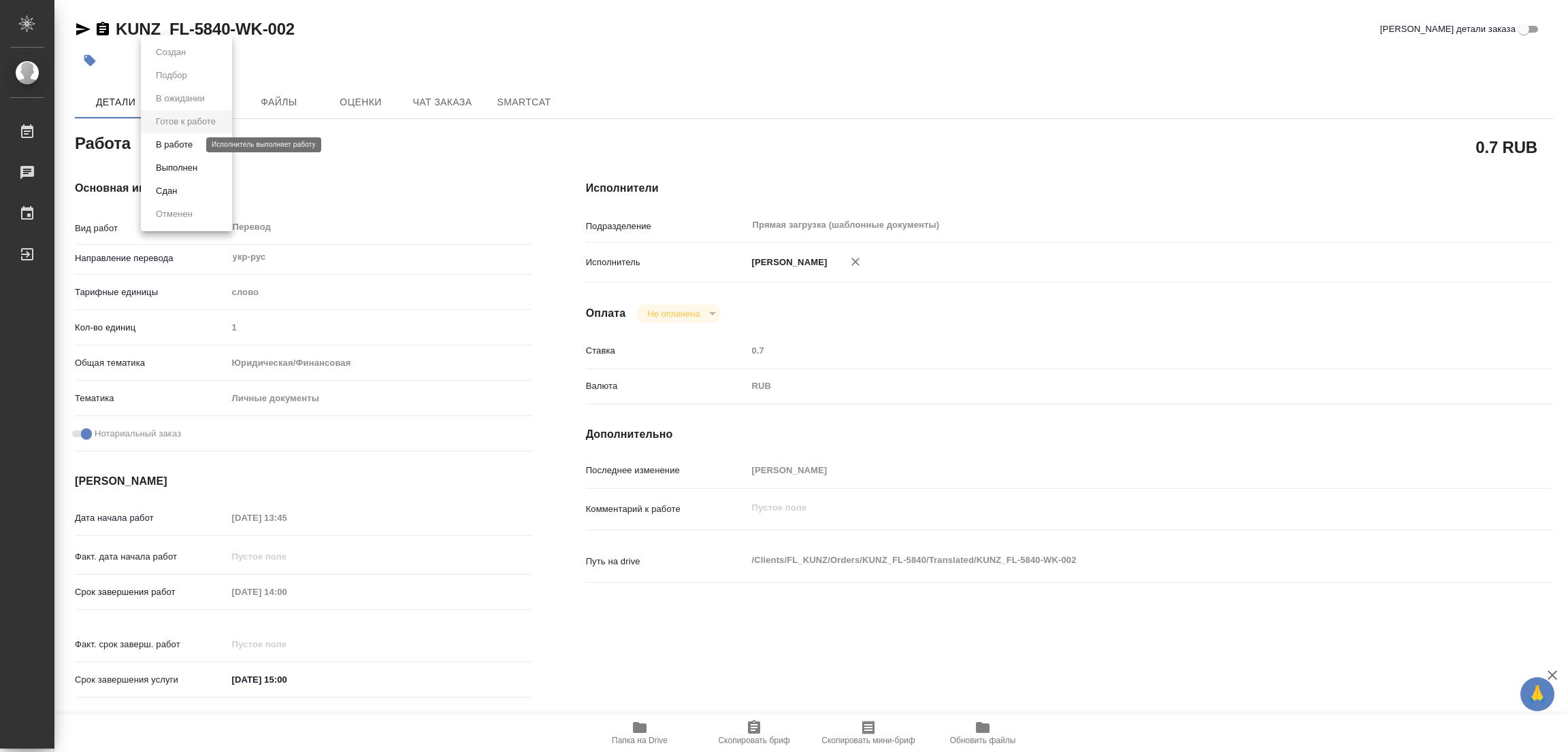
type textarea "x"
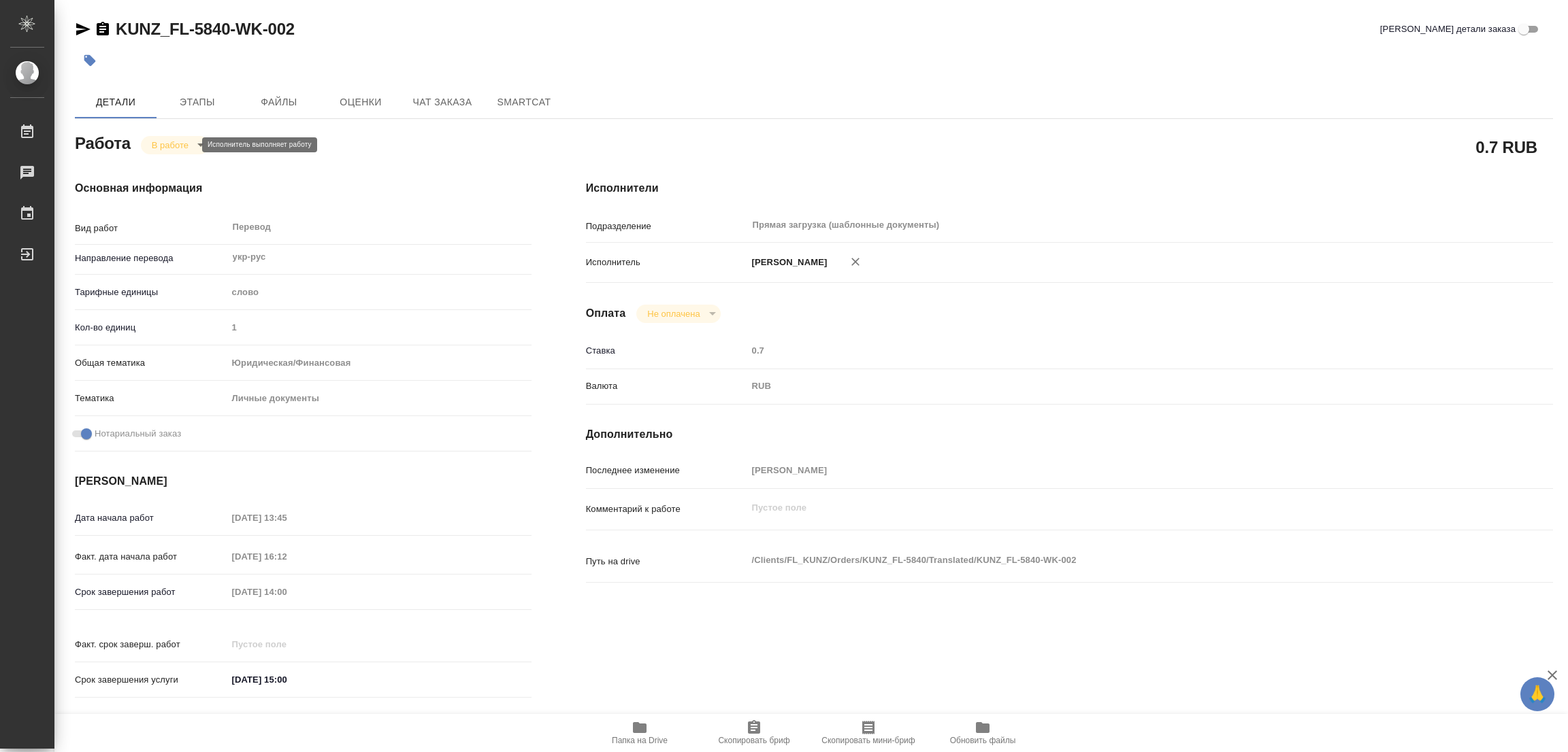
type textarea "x"
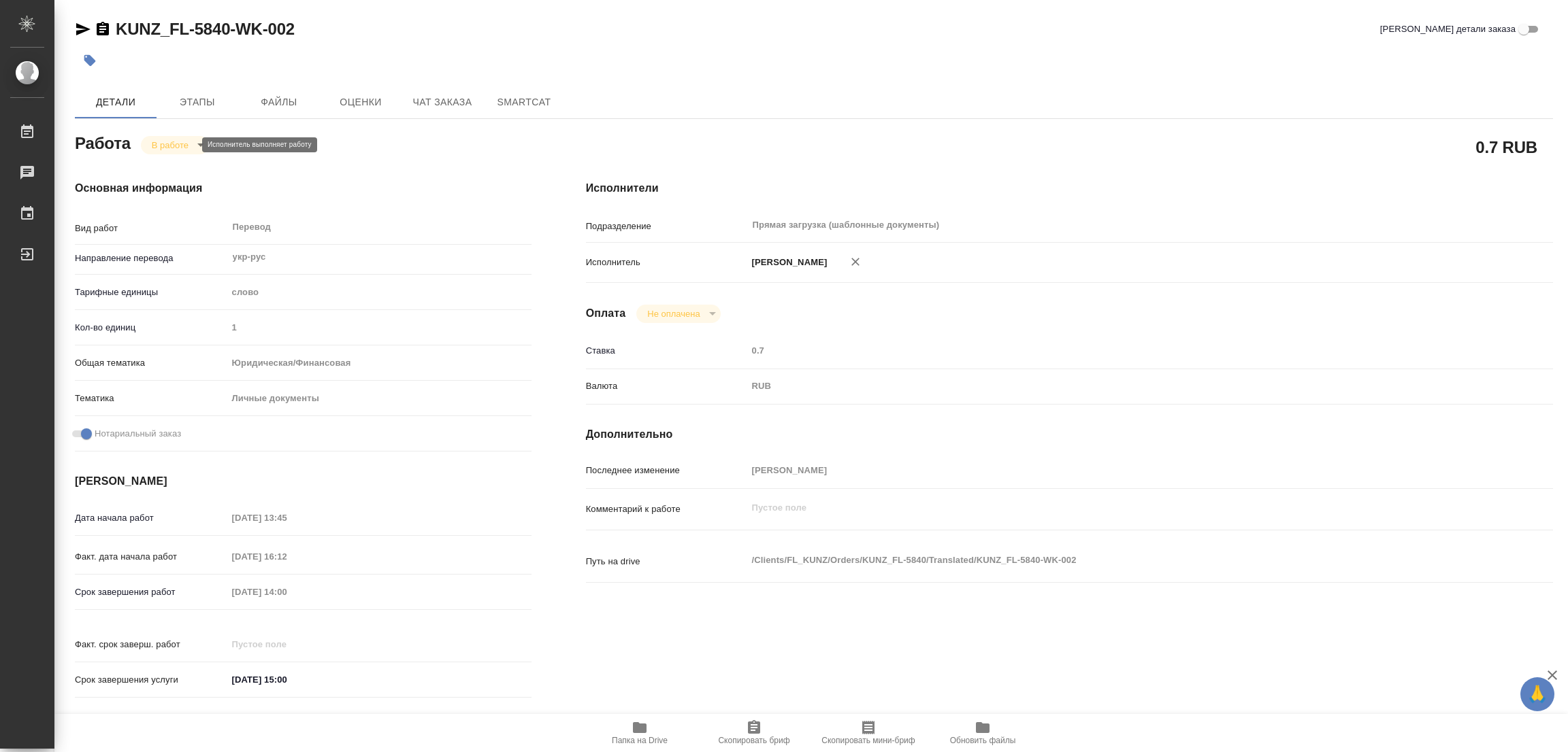
type textarea "x"
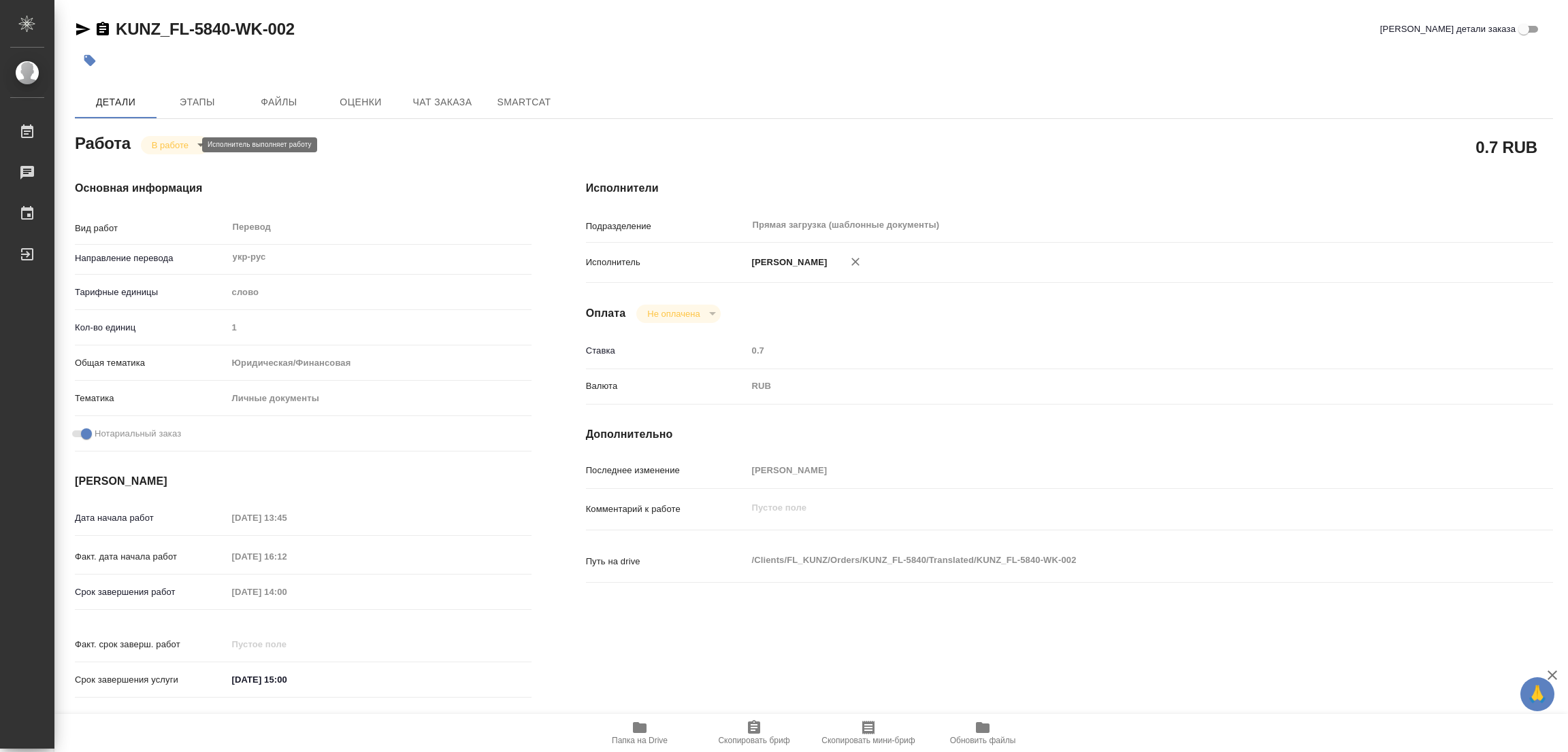
type textarea "x"
click at [639, 732] on icon "button" at bounding box center [639, 727] width 13 height 11
click at [207, 94] on span "Этапы" at bounding box center [198, 102] width 65 height 17
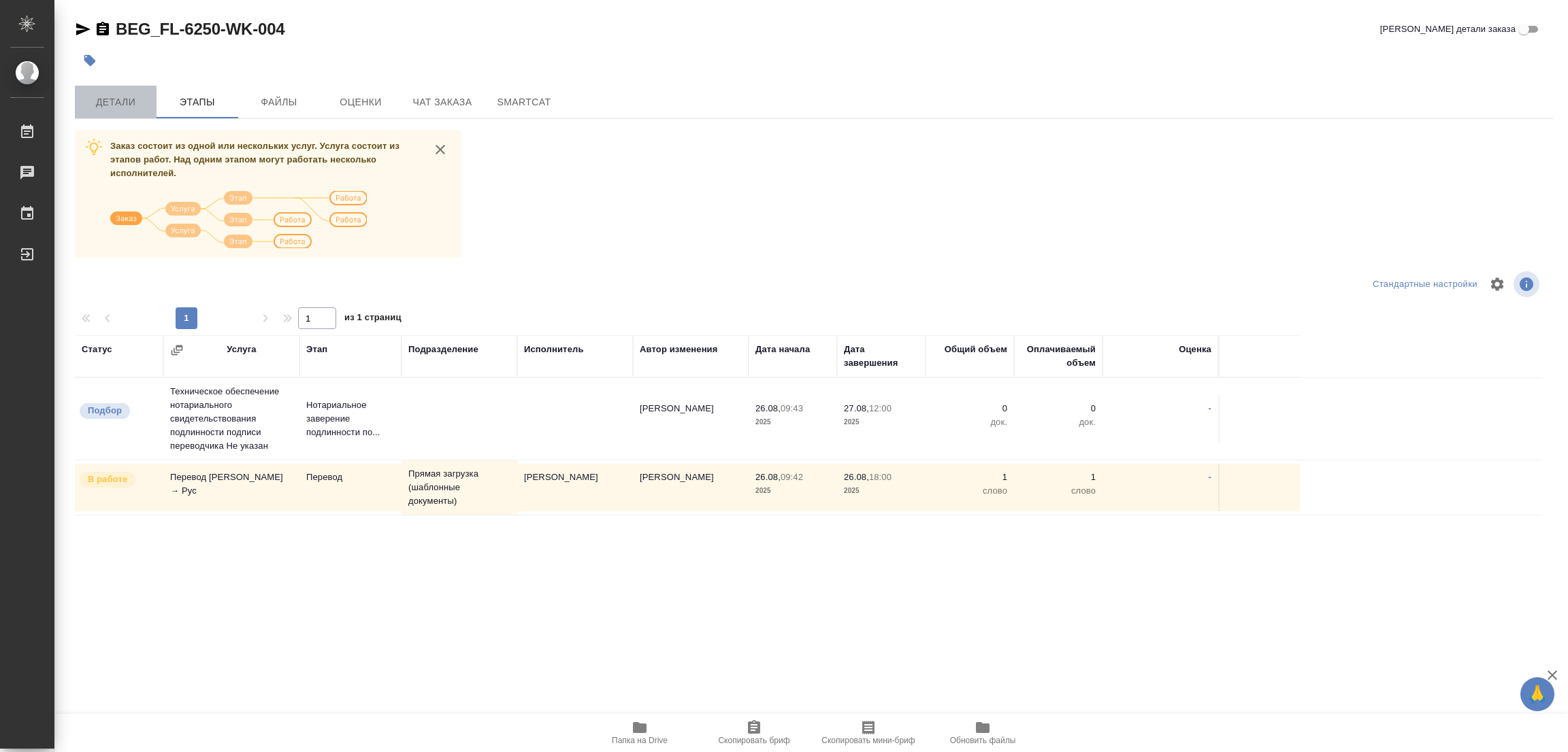
click at [119, 95] on span "Детали" at bounding box center [116, 102] width 65 height 17
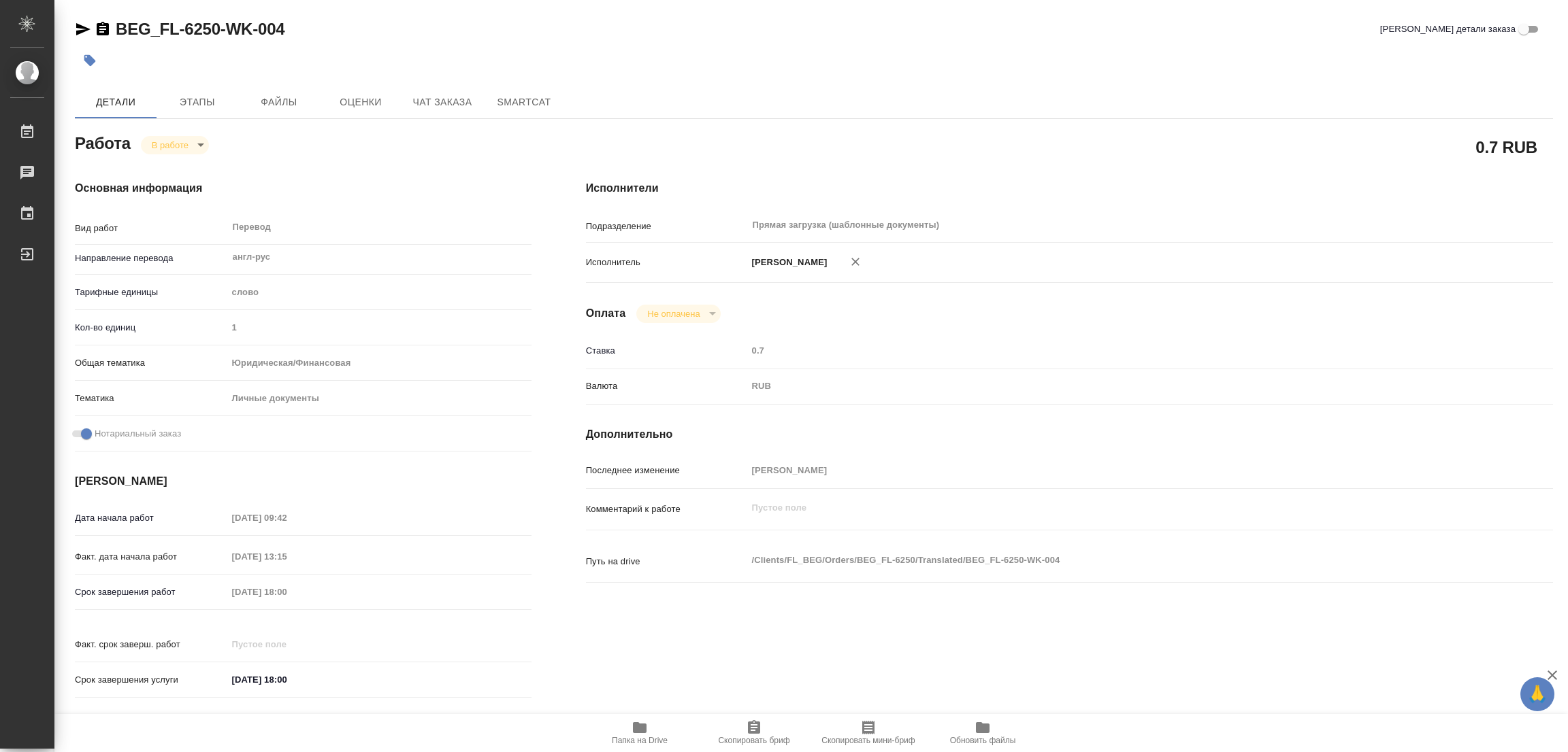
type textarea "x"
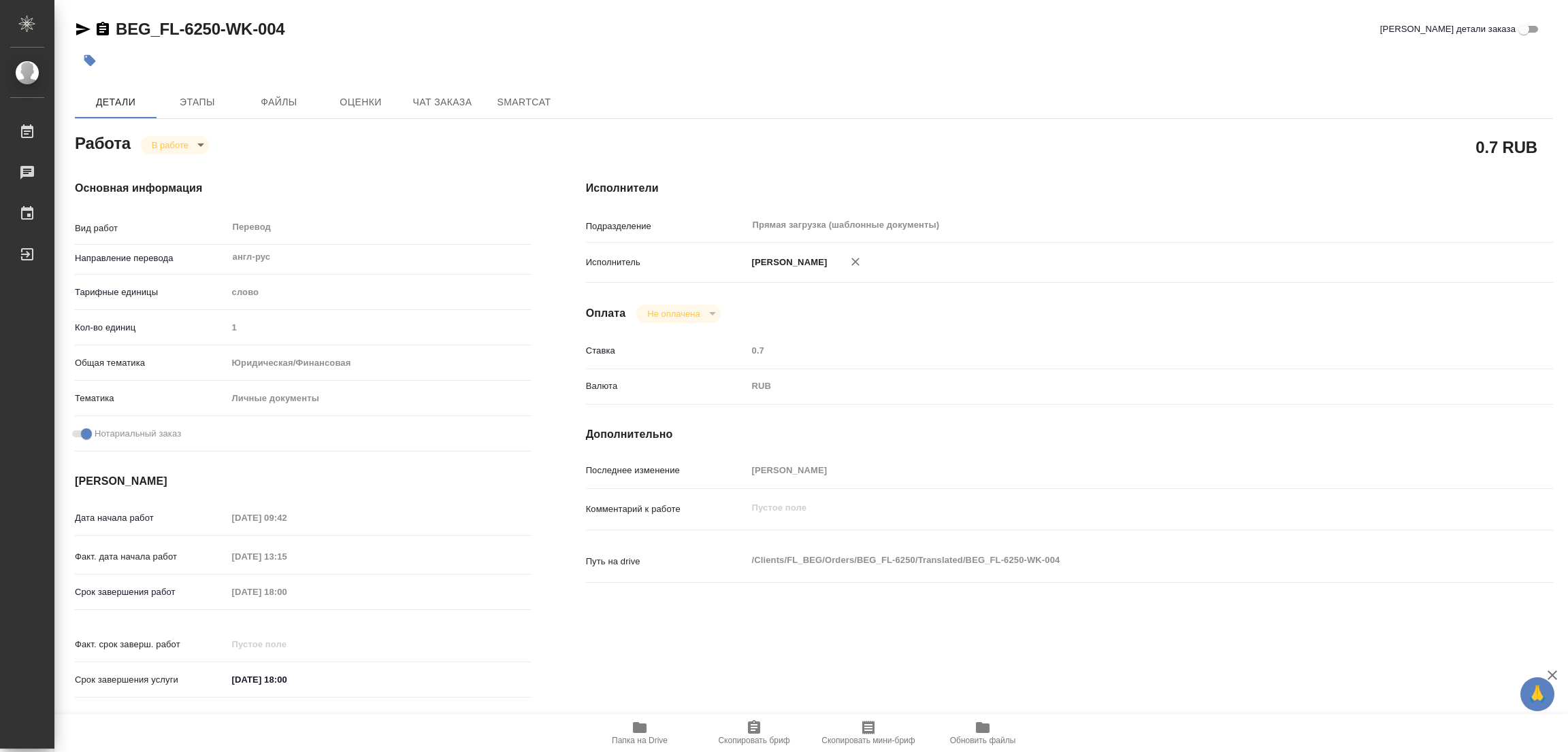
type textarea "x"
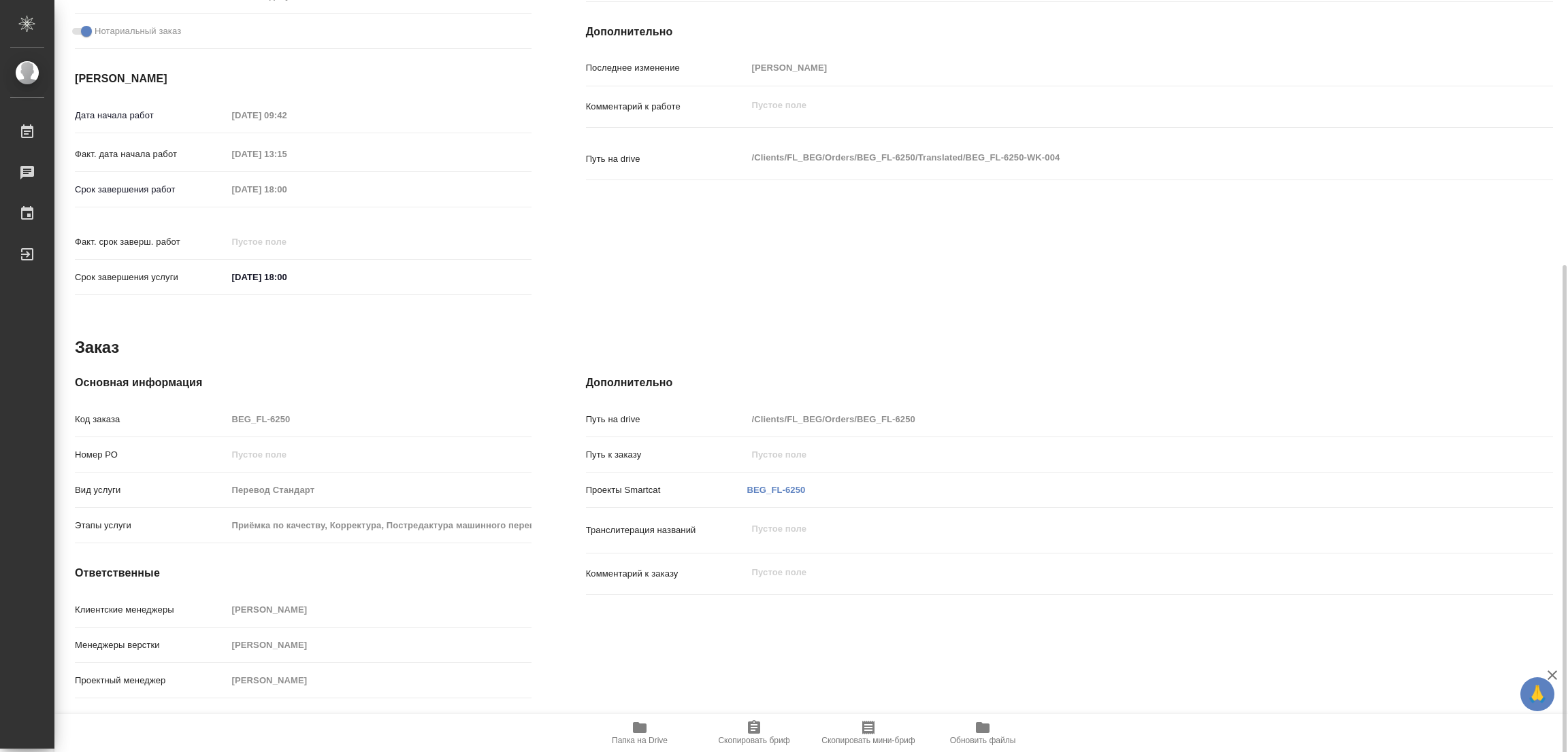
scroll to position [405, 0]
type textarea "x"
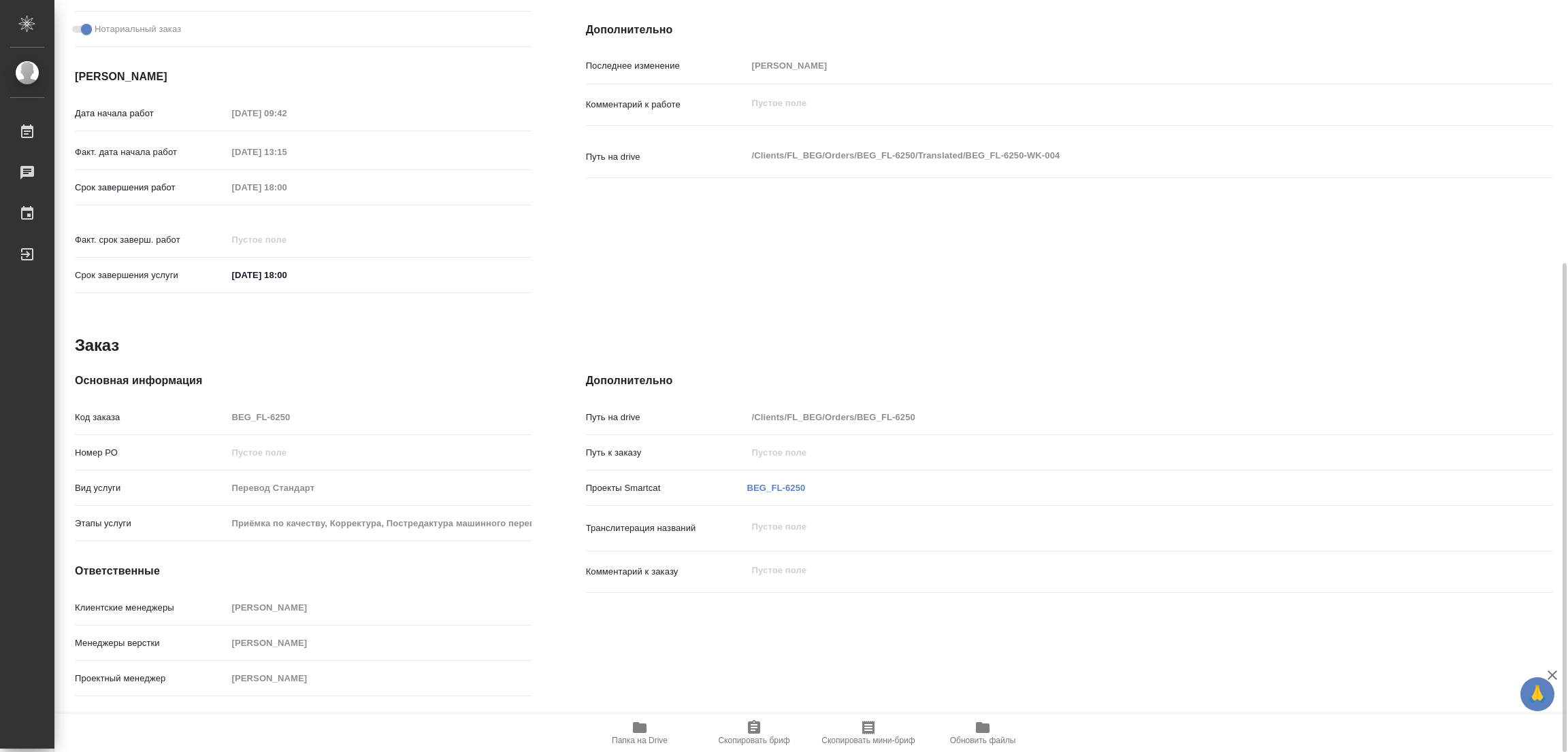
type textarea "x"
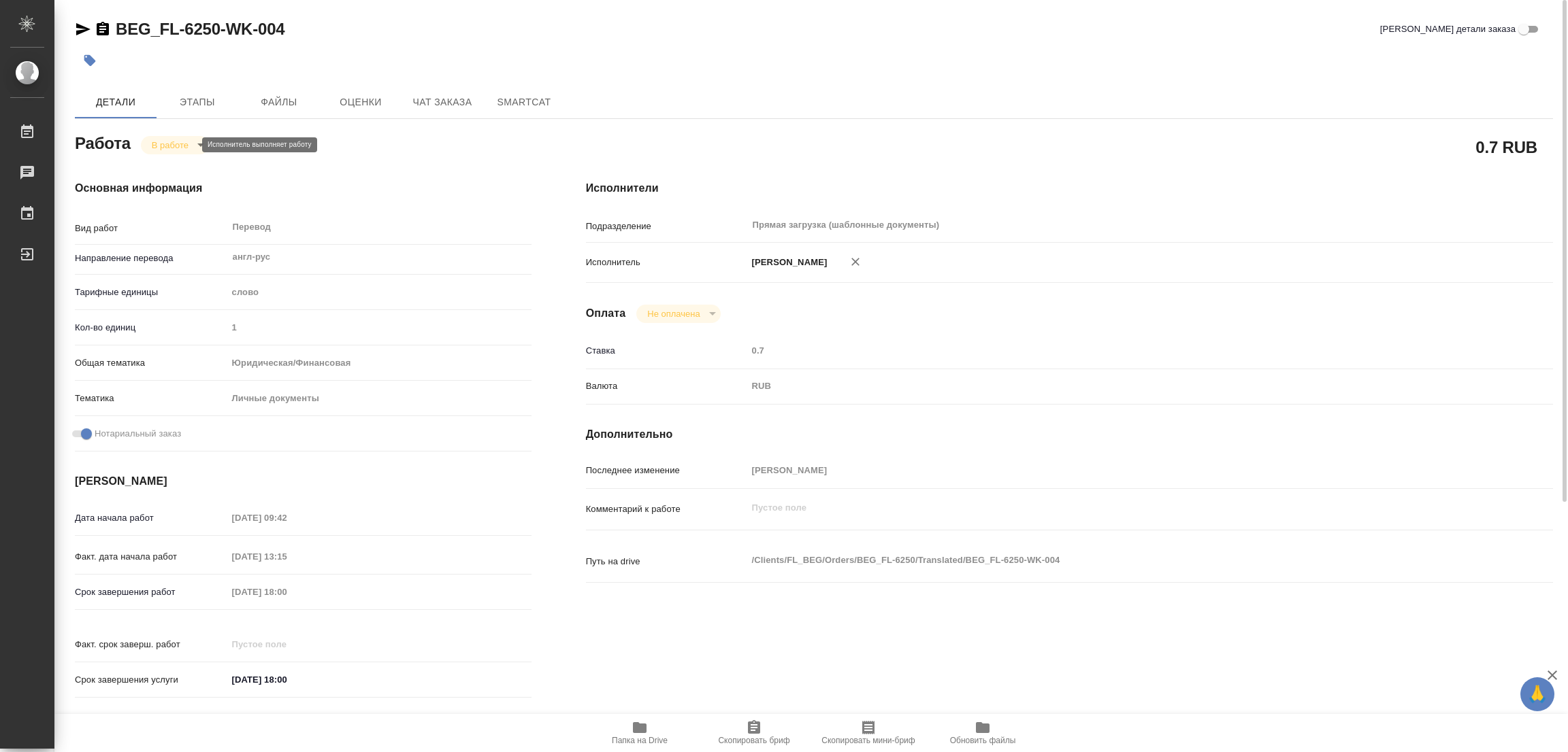
click at [152, 142] on body "🙏 .cls-1 fill:#fff; AWATERA [PERSON_NAME] Работы 0 Чаты График Выйти BEG_FL-625…" at bounding box center [784, 376] width 1568 height 752
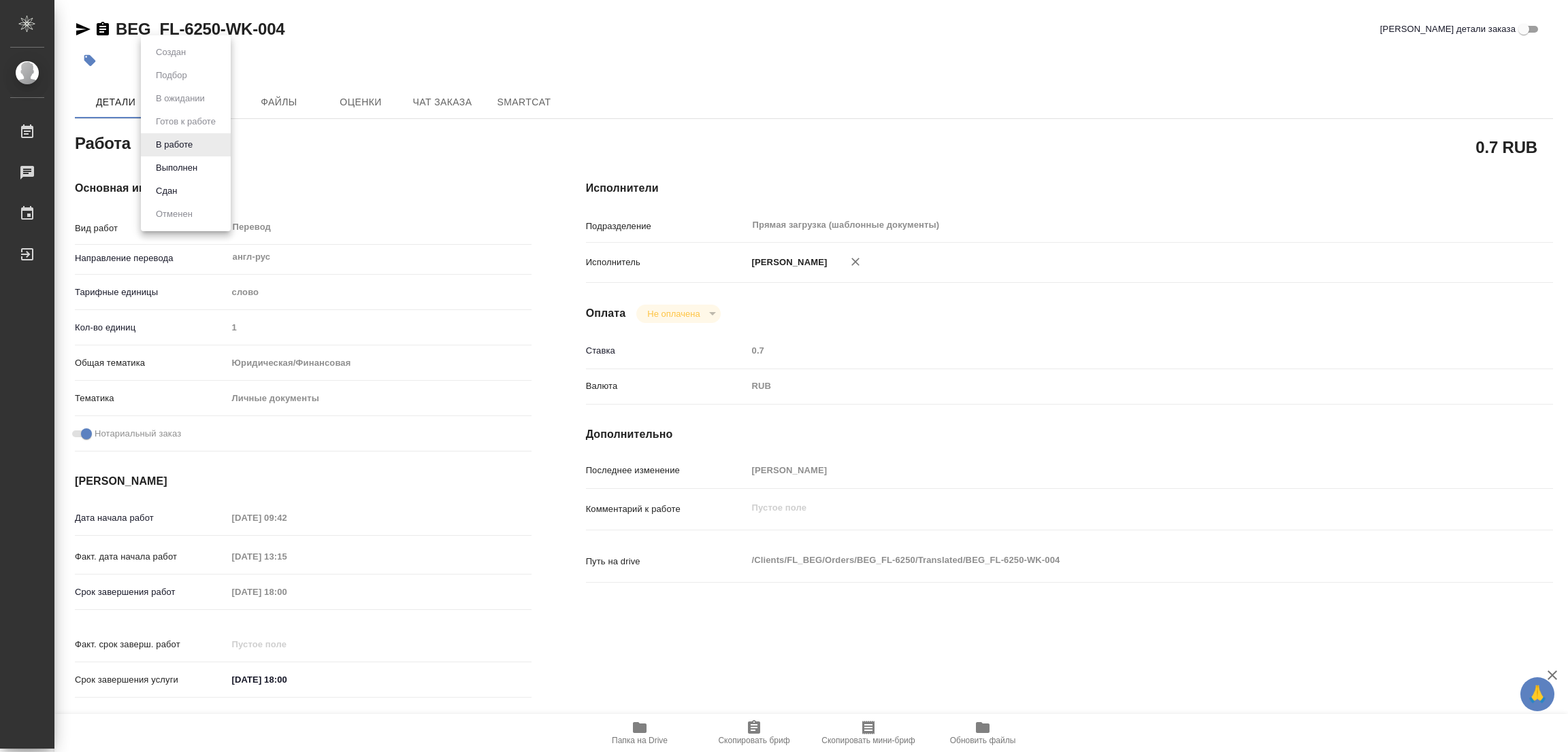
drag, startPoint x: 166, startPoint y: 168, endPoint x: 211, endPoint y: 359, distance: 196.2
click at [211, 359] on div "Создан Подбор В ожидании Готов к работе В работе Выполнен Сдан Отменен" at bounding box center [784, 376] width 1568 height 752
click at [426, 148] on div at bounding box center [784, 376] width 1568 height 752
click at [181, 148] on body "🙏 .cls-1 fill:#fff; AWATERA Popova Galina Работы 0 Чаты График Выйти BEG_FL-625…" at bounding box center [784, 376] width 1568 height 752
click at [164, 171] on button "Выполнен" at bounding box center [177, 168] width 50 height 15
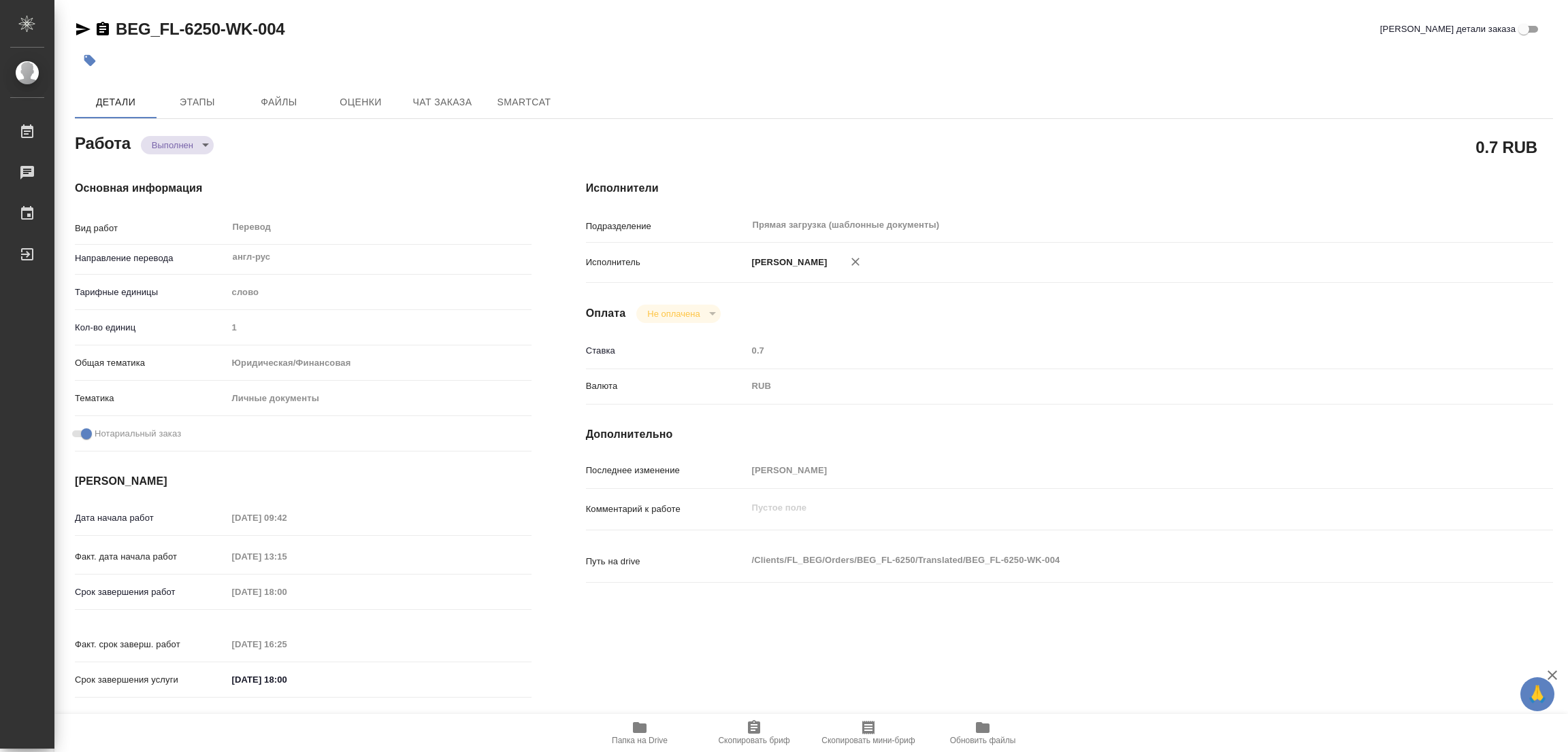
type textarea "x"
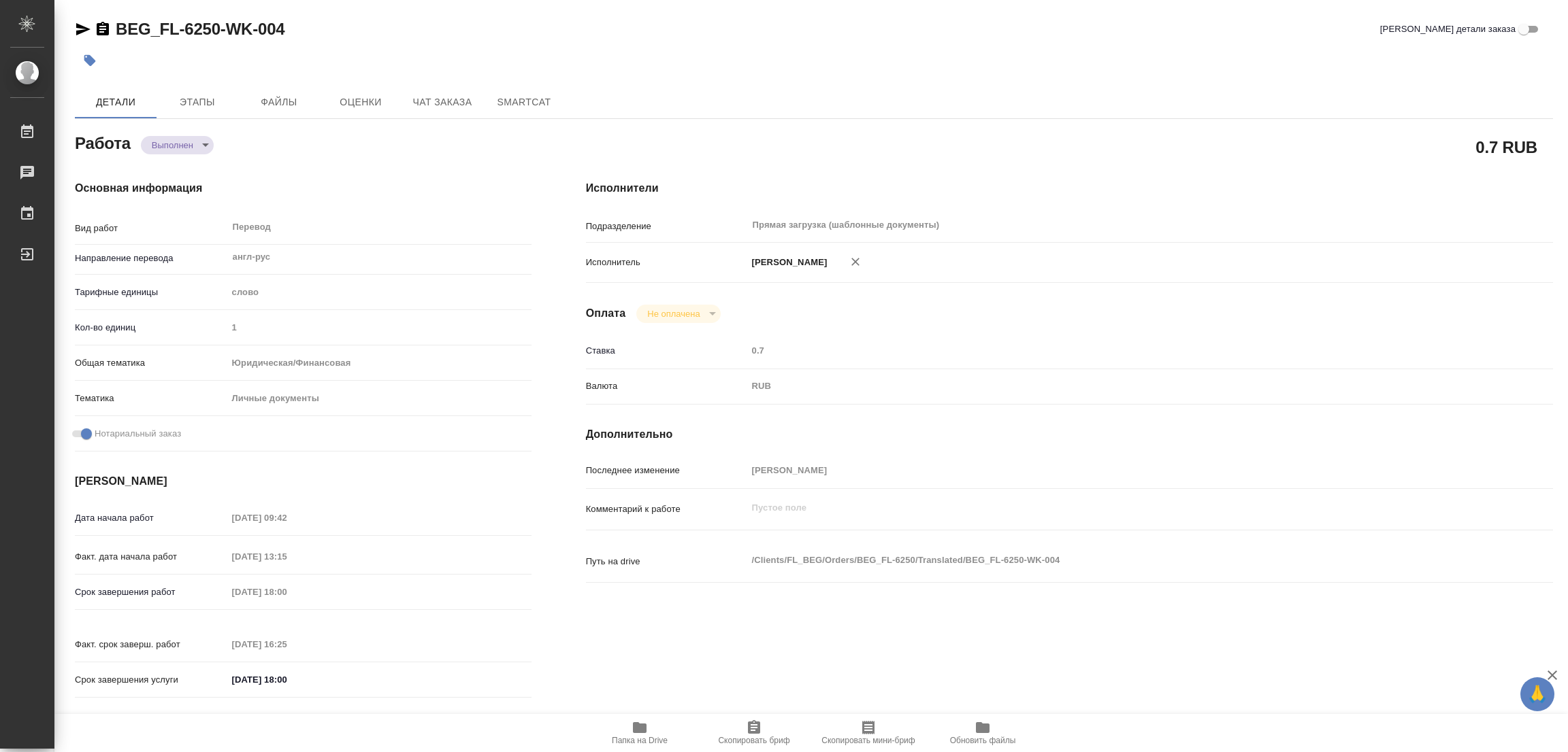
type textarea "x"
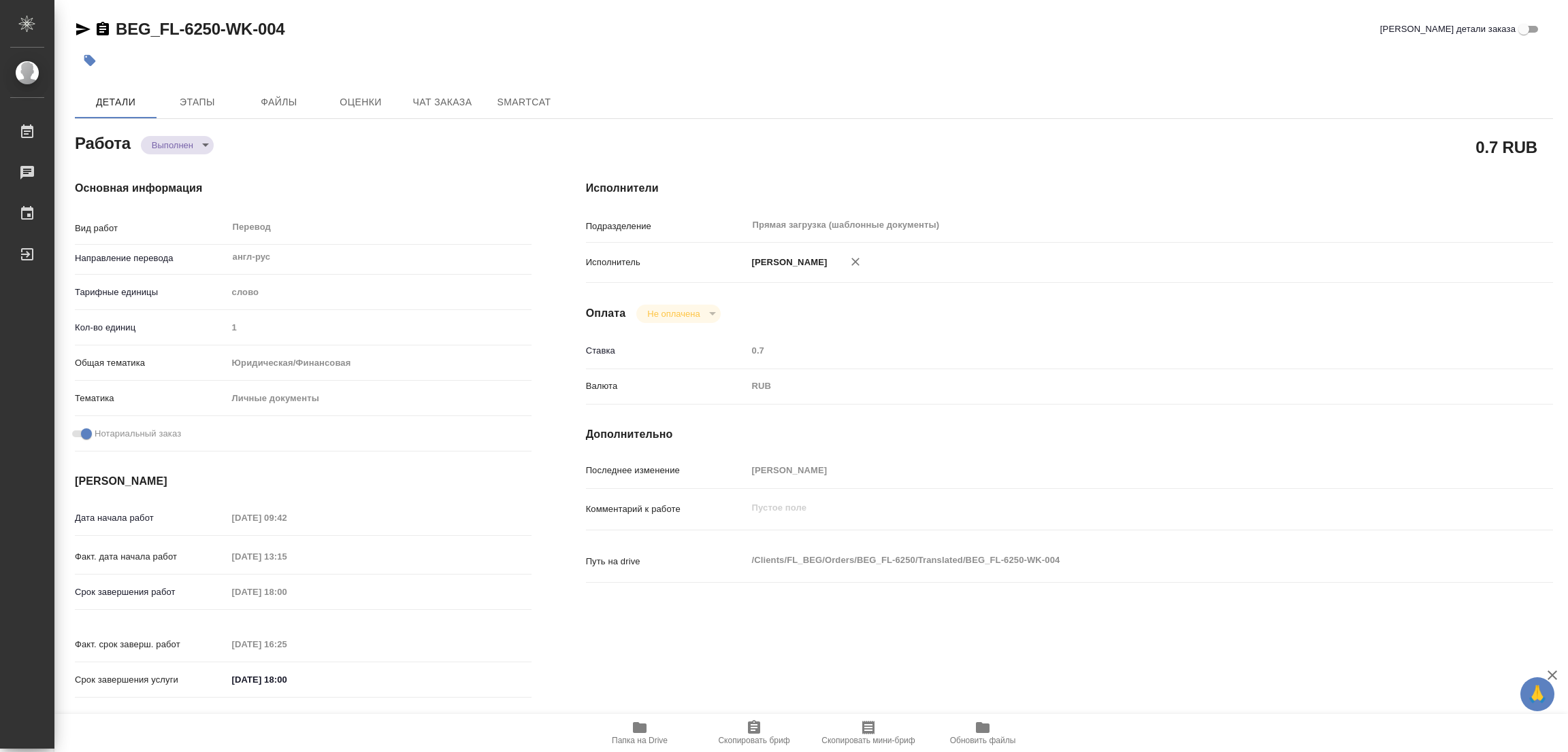
type textarea "x"
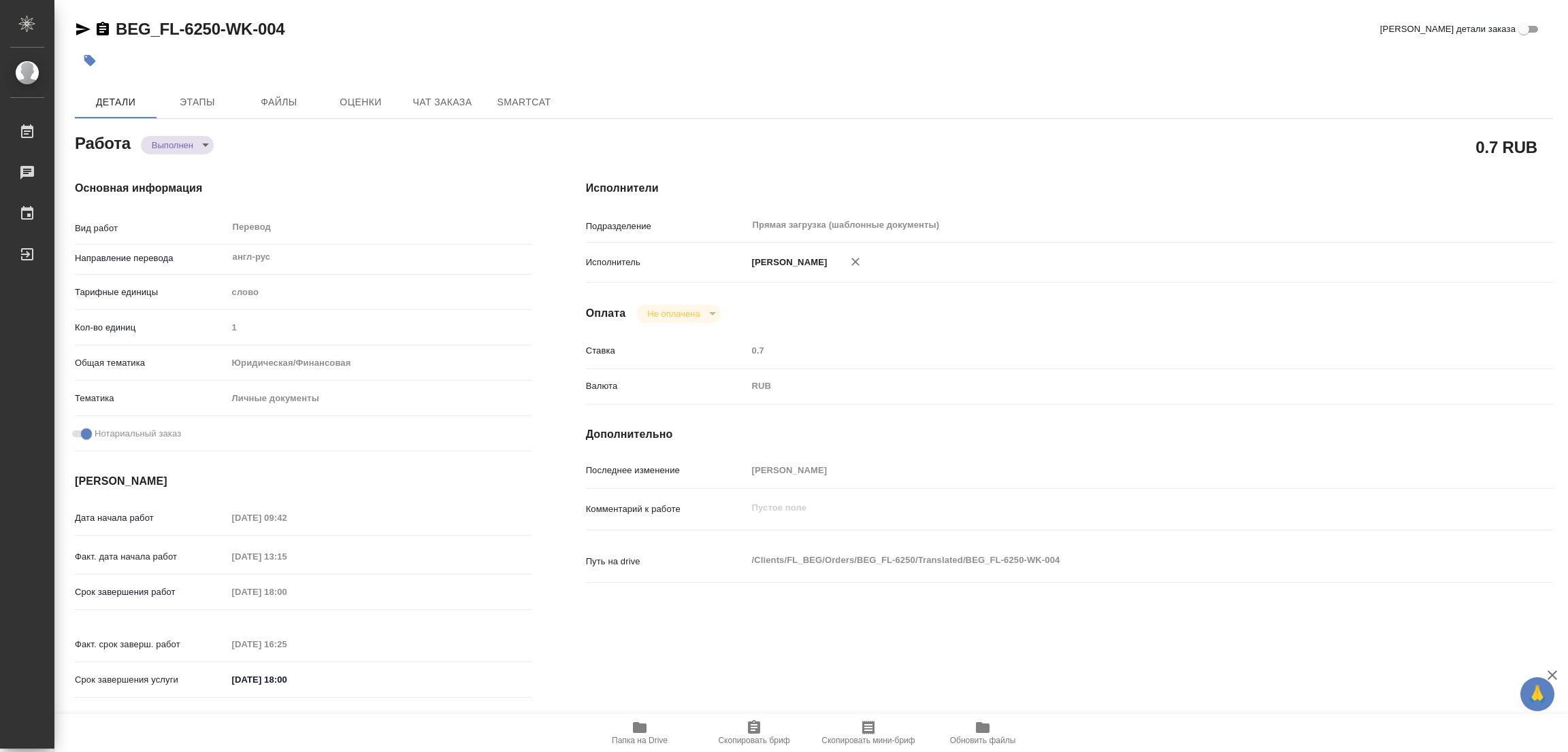
click at [380, 173] on div "Основная информация Вид работ Перевод x ​ Направление перевода англ-рус ​ Тариф…" at bounding box center [303, 444] width 511 height 581
type textarea "x"
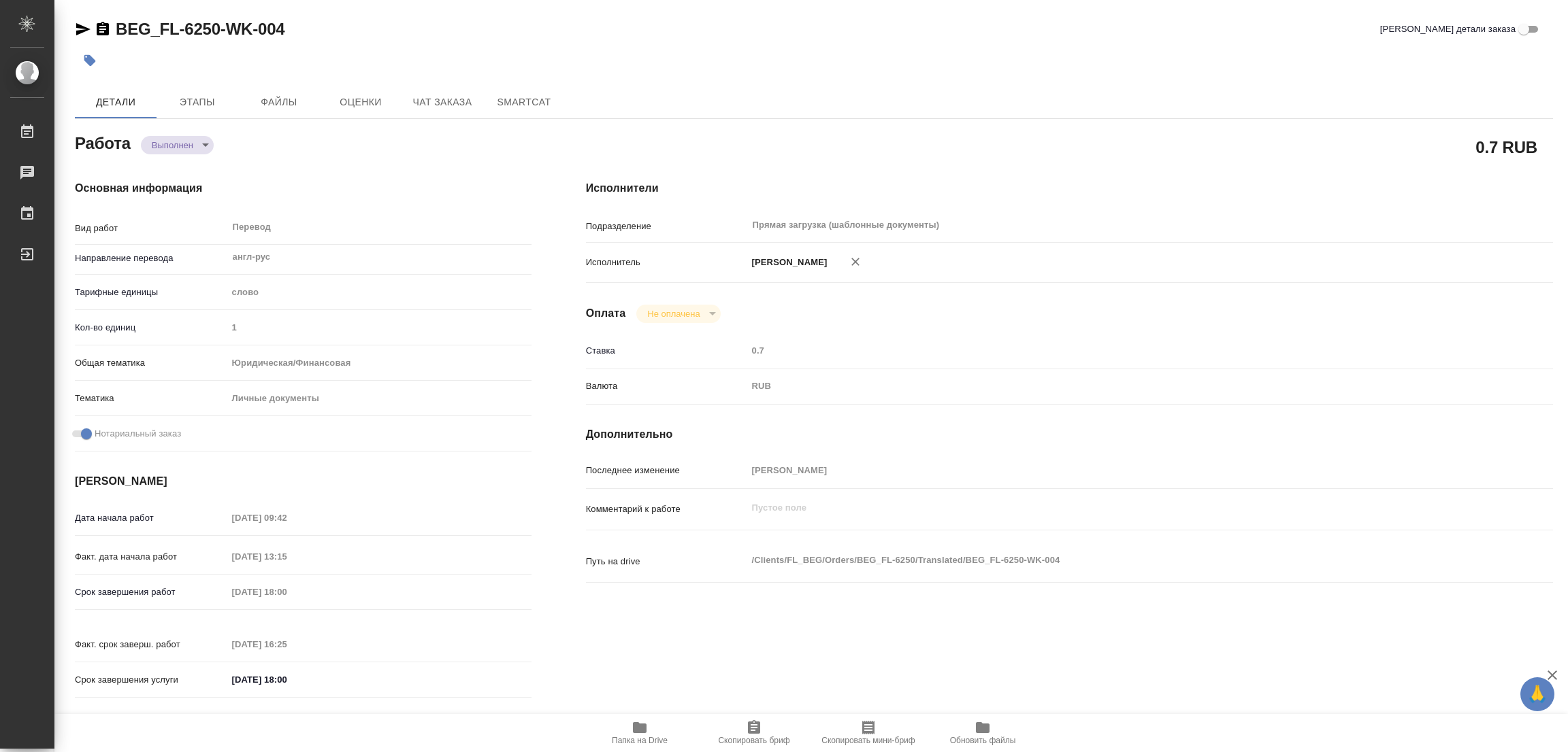
type textarea "x"
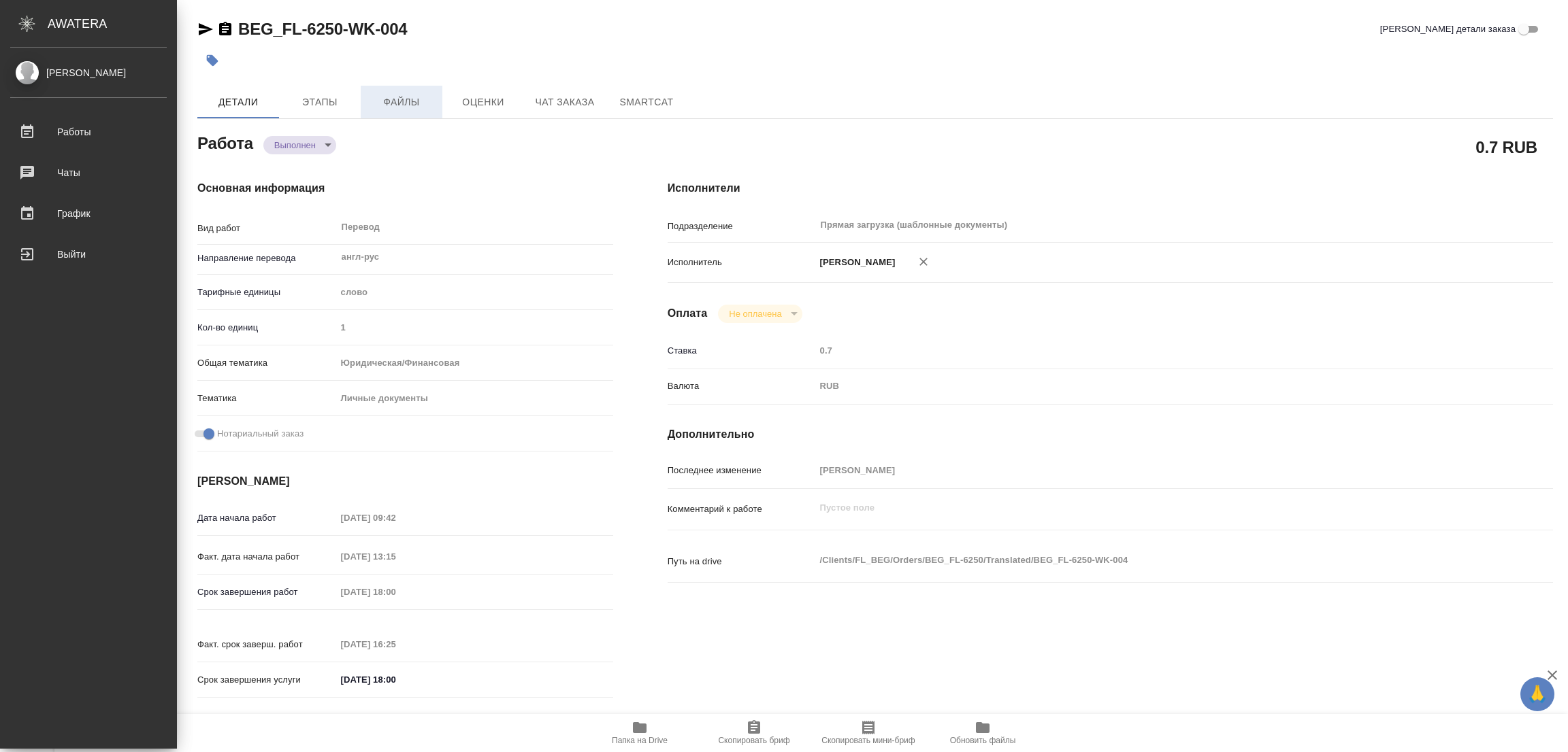
type textarea "x"
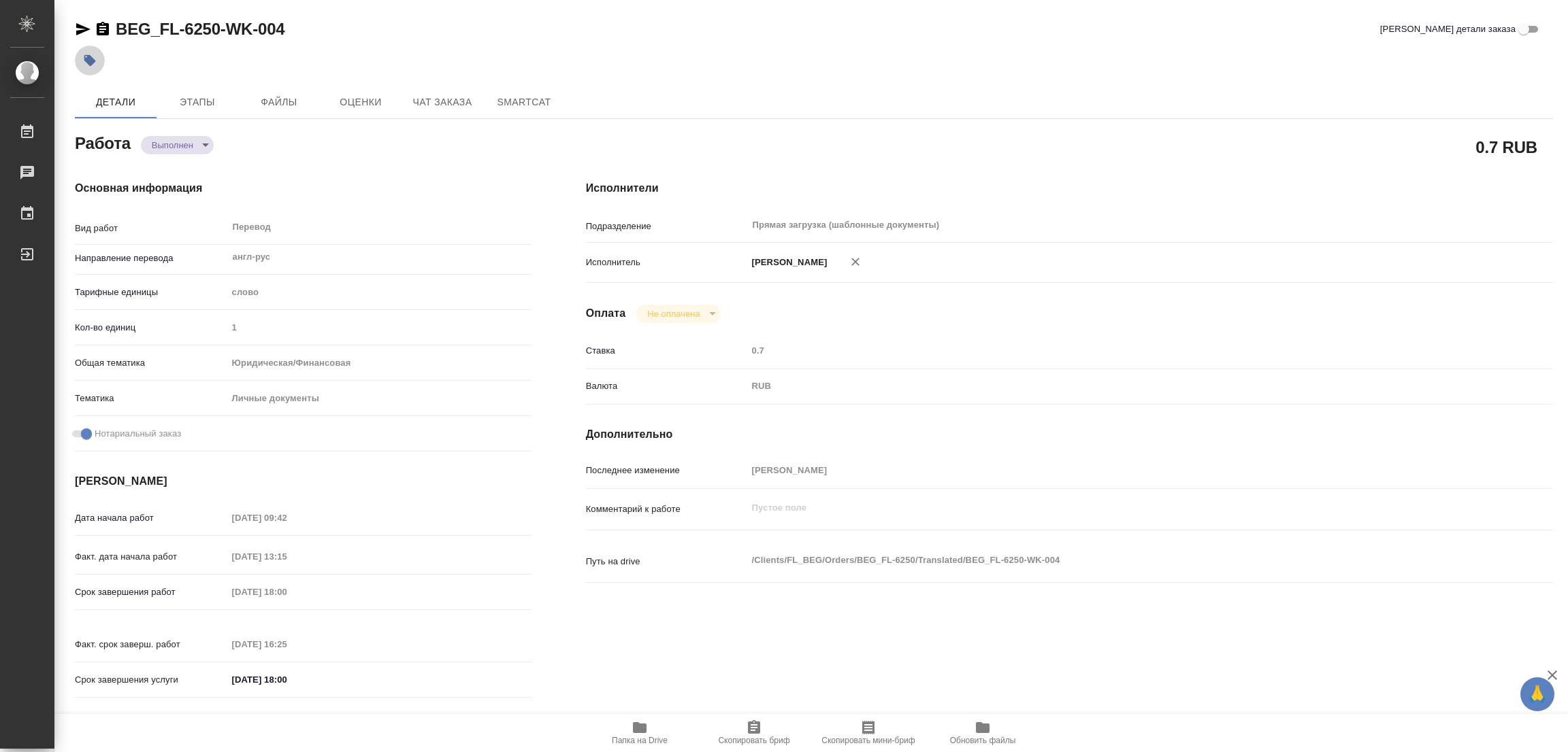
click at [90, 58] on icon "button" at bounding box center [90, 61] width 11 height 11
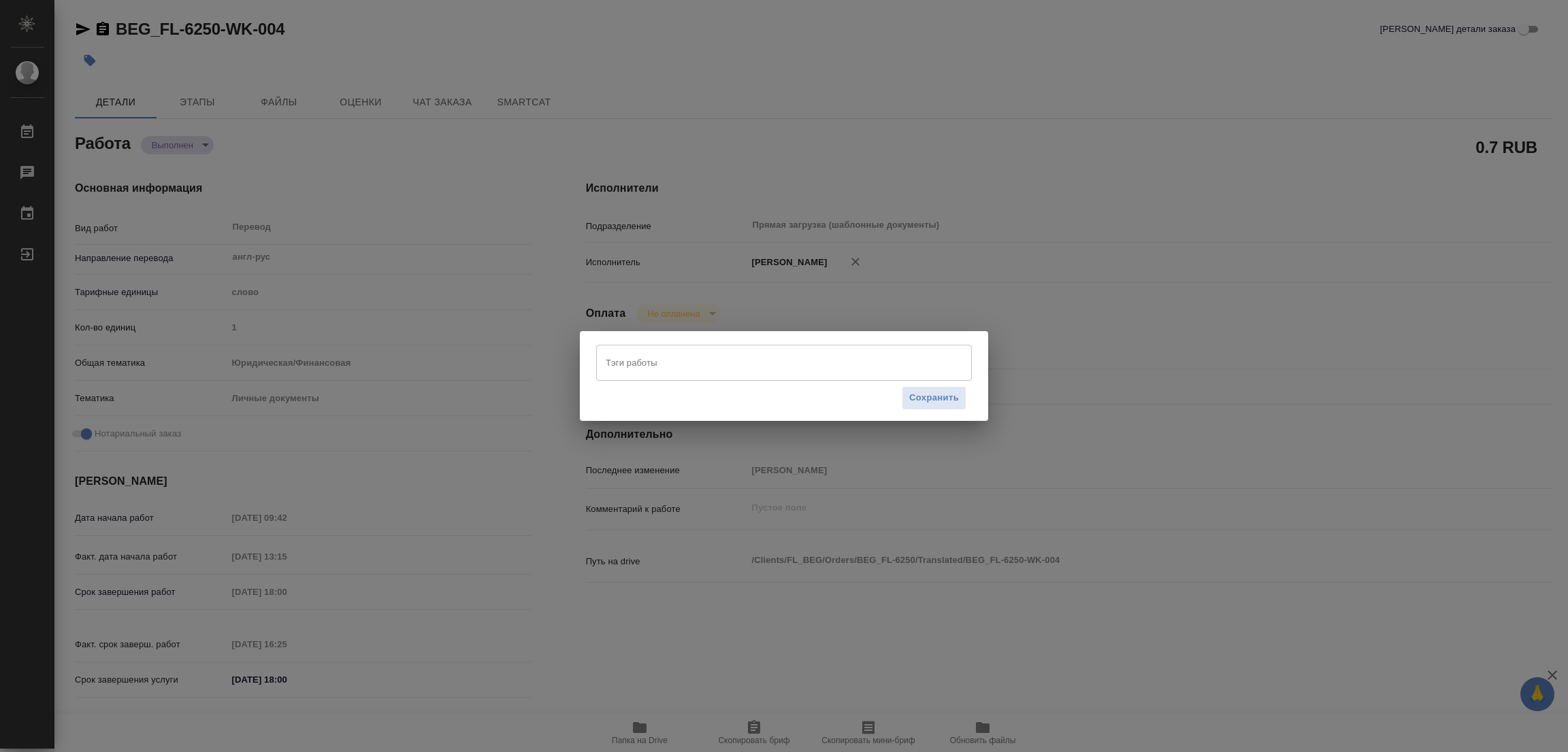
click at [644, 355] on input "Тэги работы" at bounding box center [771, 362] width 337 height 23
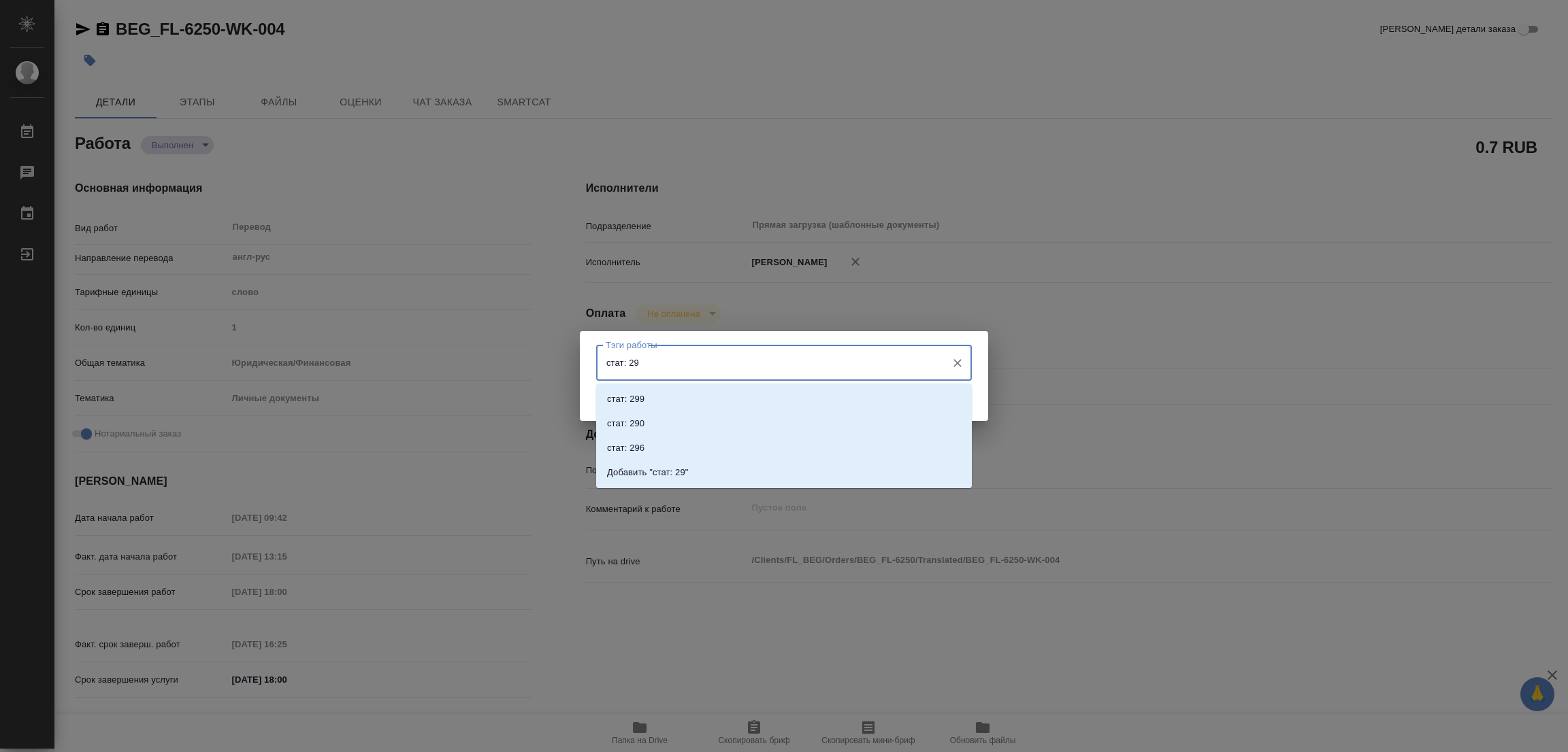
type input "стат: 296"
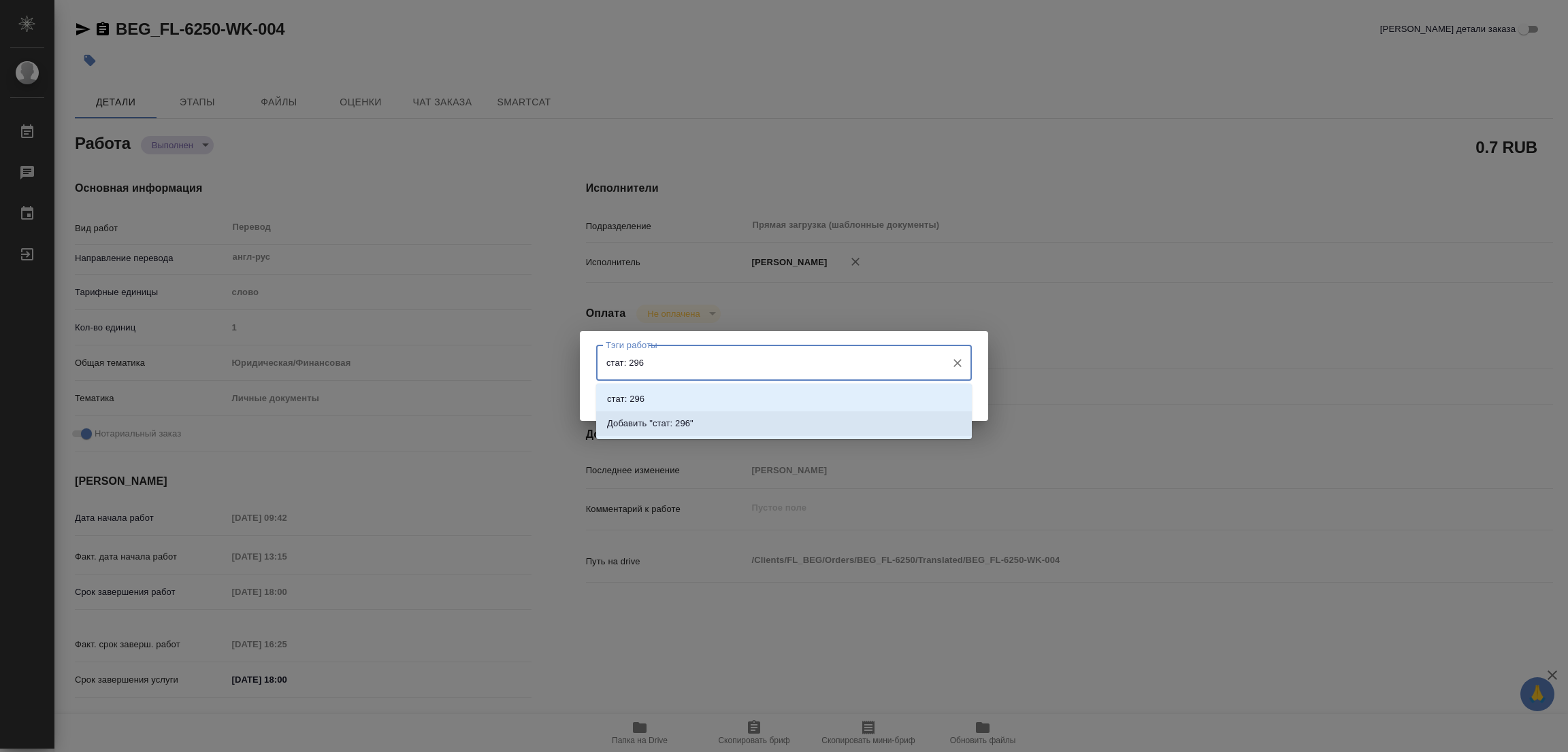
click at [668, 425] on p "Добавить "стат: 296"" at bounding box center [650, 423] width 87 height 13
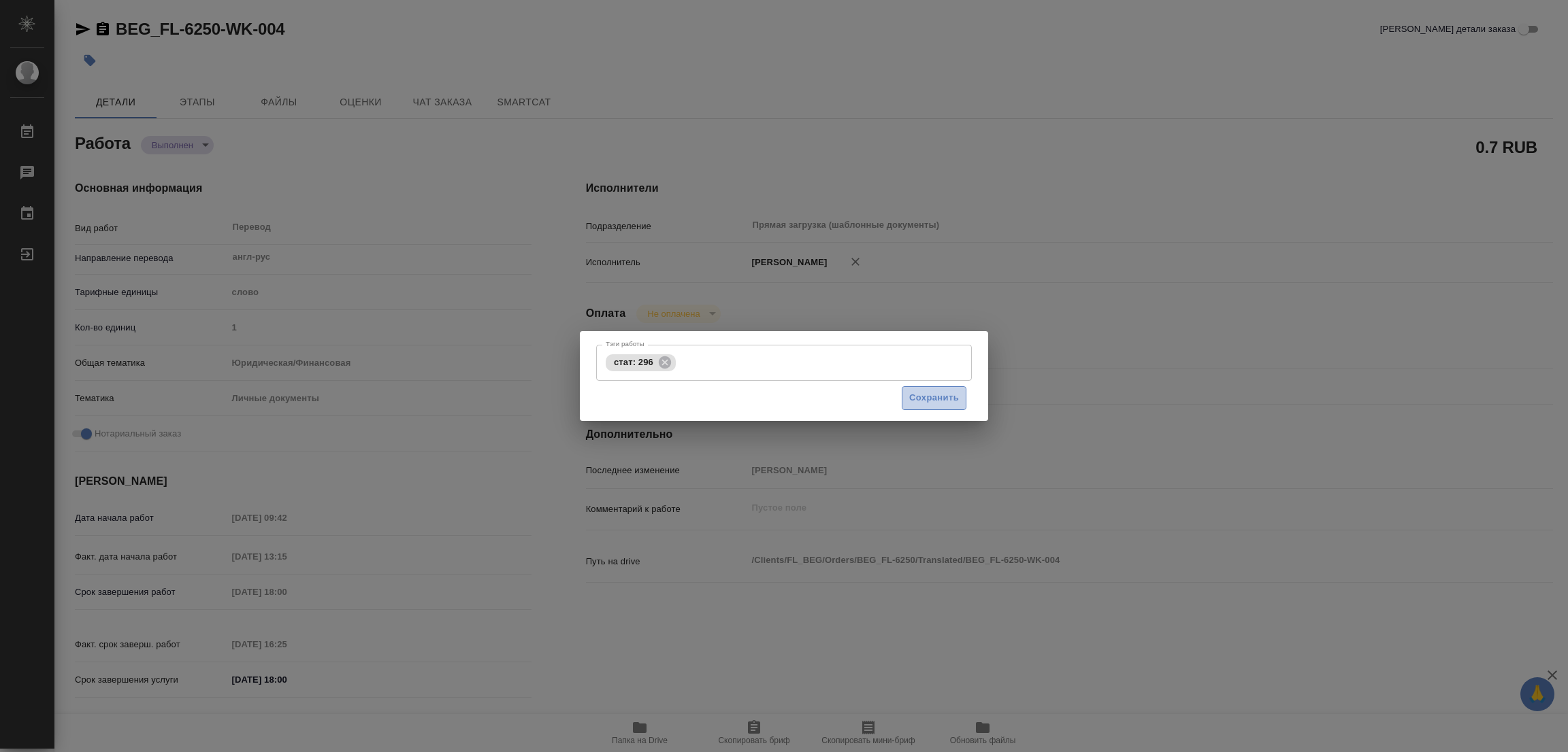
click at [938, 396] on span "Сохранить" at bounding box center [934, 398] width 50 height 16
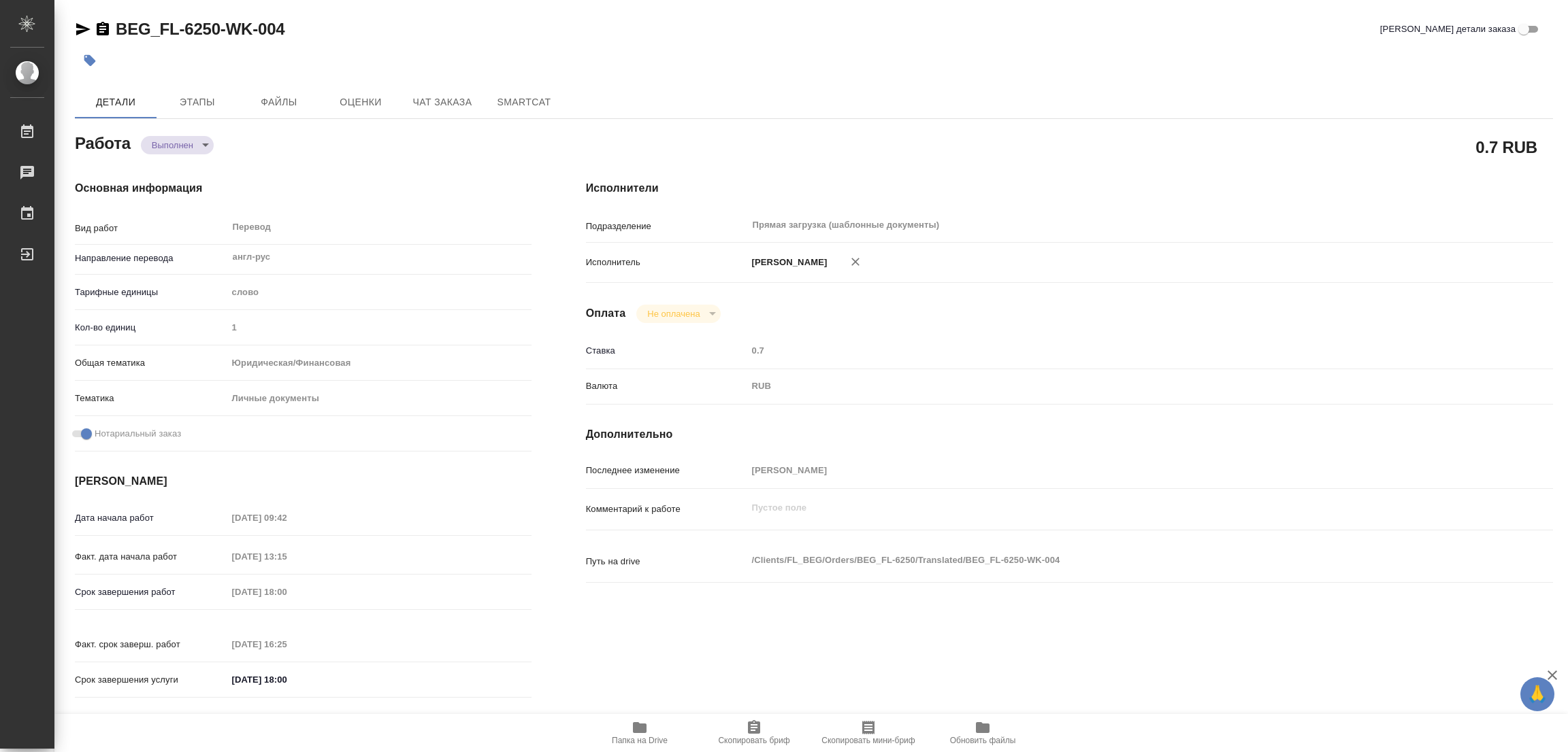
type input "completed"
type textarea "Перевод"
type textarea "x"
type input "англ-рус"
type input "5a8b1489cc6b4906c91bfd90"
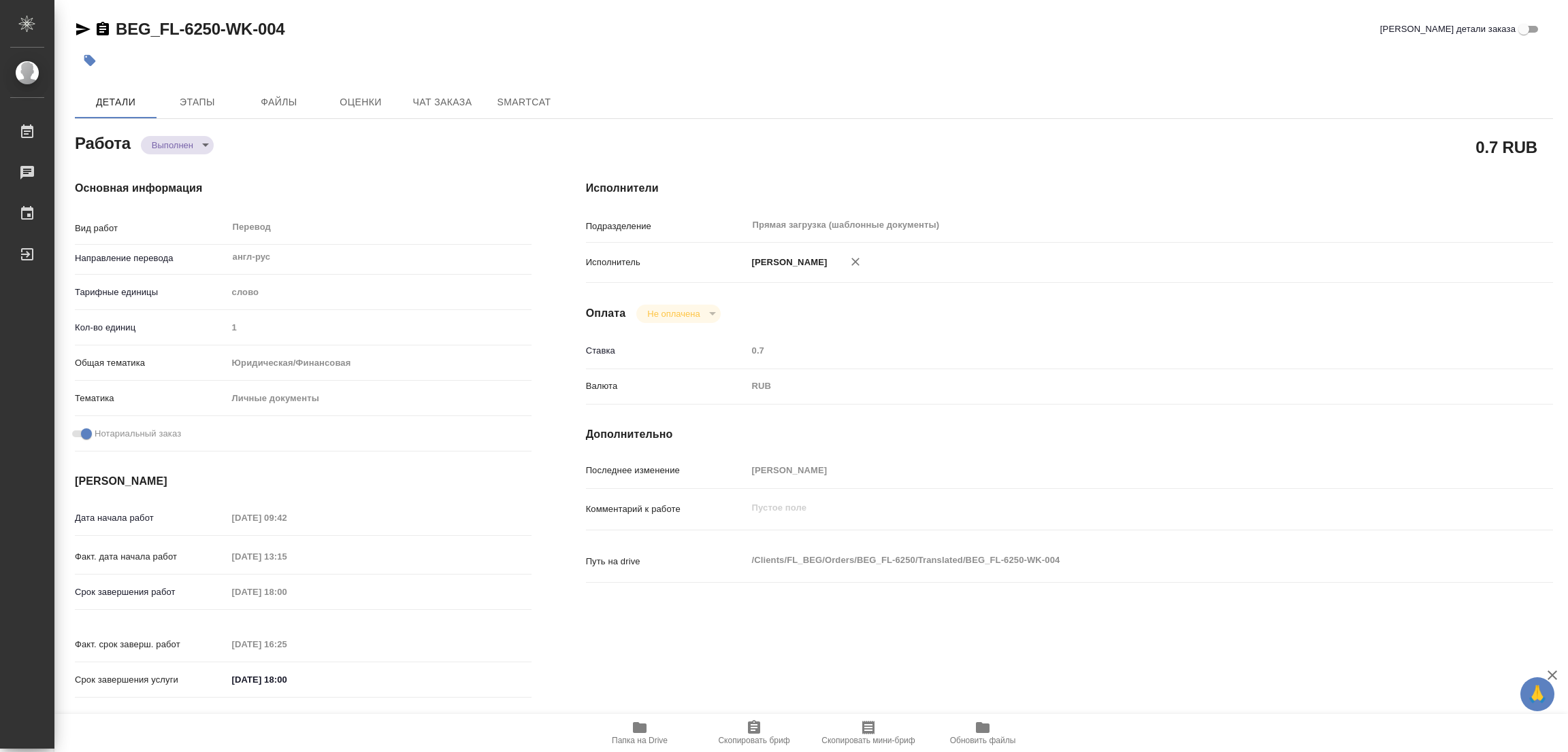
type input "1"
type input "yr-fn"
type input "5a8b8b956a9677013d343cfe"
checkbox input "true"
type input "26.08.2025 09:42"
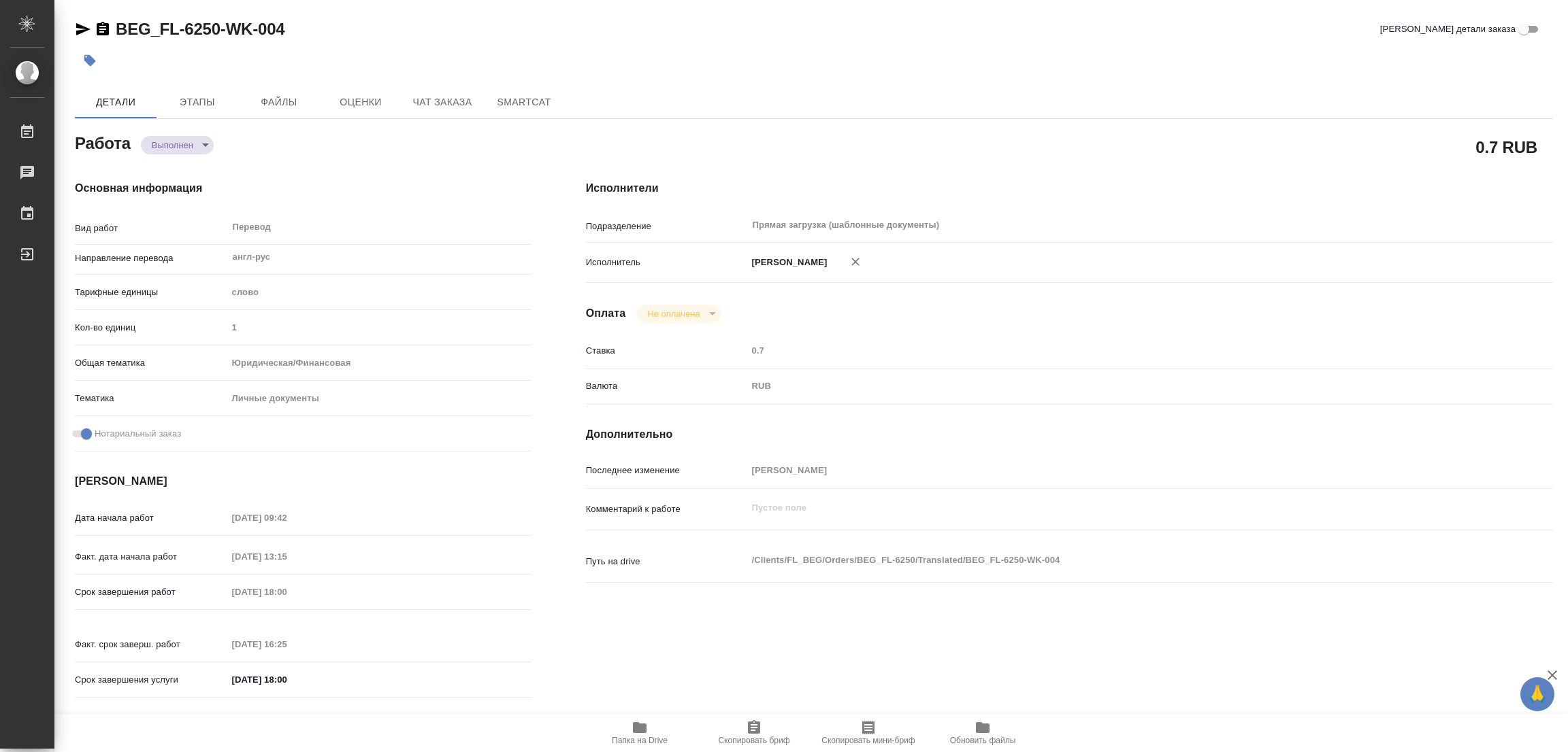
type input "26.08.2025 13:15"
type input "26.08.2025 18:00"
type input "26.08.2025 16:25"
type input "26.08.2025 18:00"
type input "Прямая загрузка (шаблонные документы)"
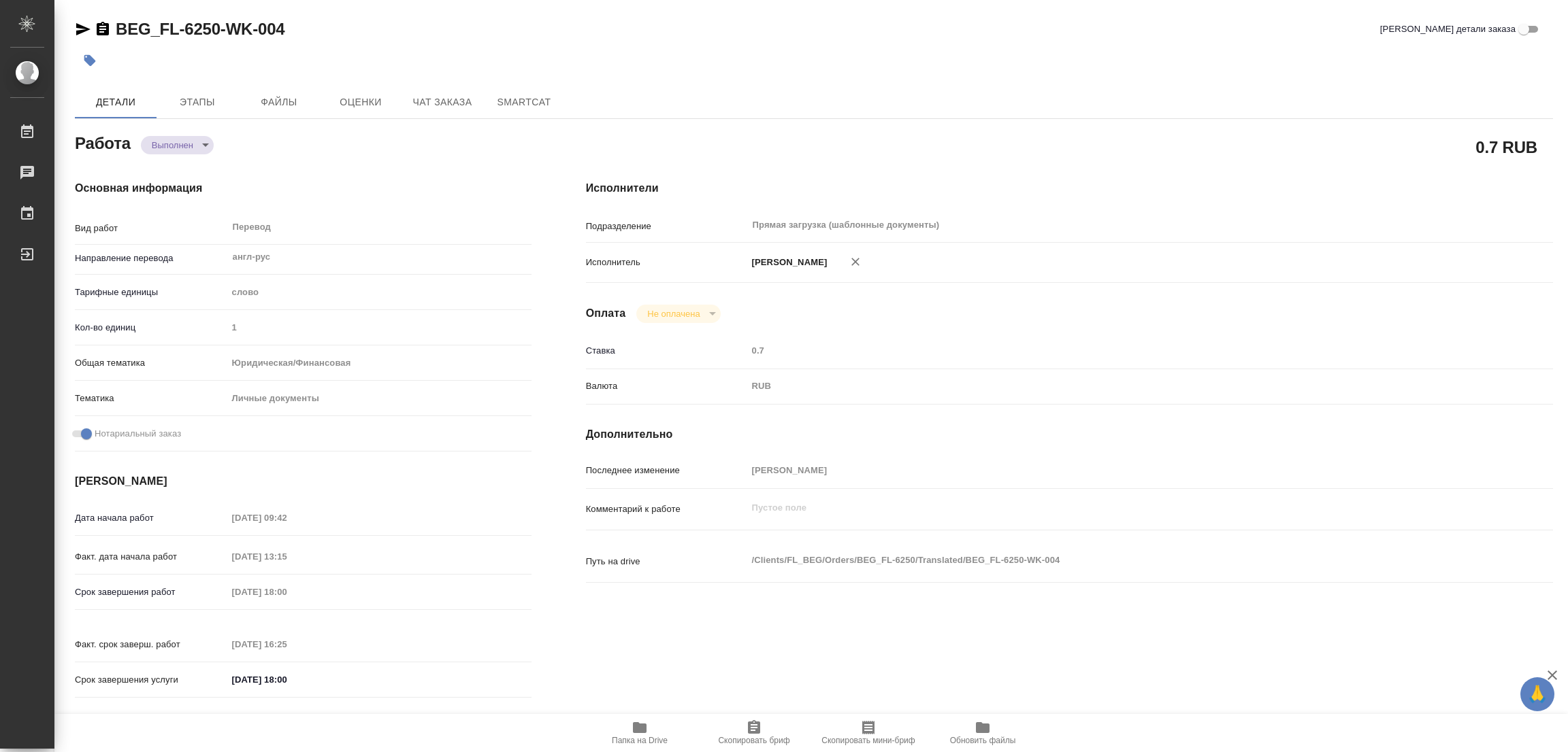
type input "notPayed"
type input "0.7"
type input "RUB"
type input "[PERSON_NAME]"
type textarea "x"
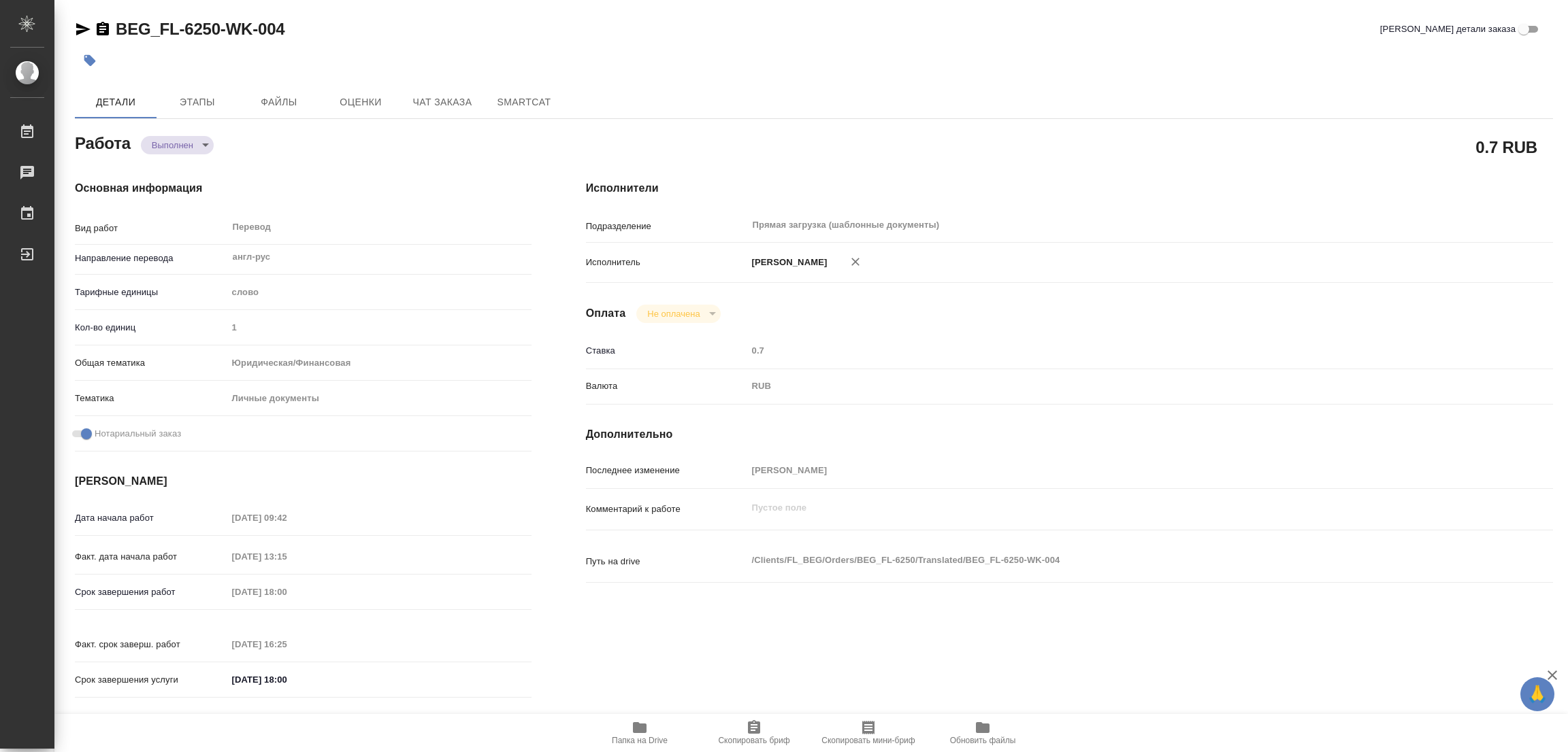
type textarea "/Clients/FL_BEG/Orders/BEG_FL-6250/Translated/BEG_FL-6250-WK-004"
type textarea "x"
type input "BEG_FL-6250"
type input "Перевод Стандарт"
type input "Приёмка по качеству, Корректура, Постредактура машинного перевода, Редактура, П…"
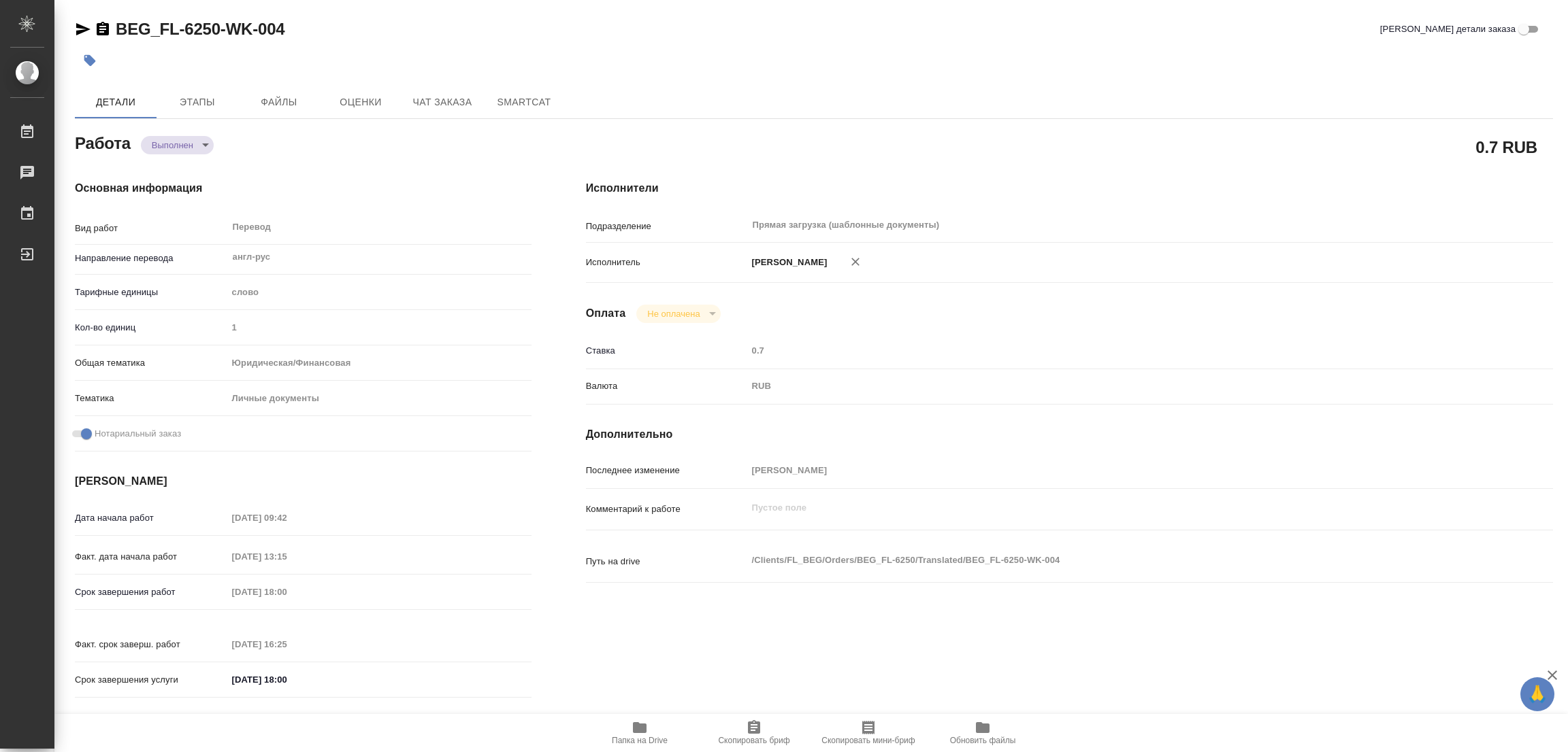
type input "Антонова Кристина"
type input "[PERSON_NAME]"
type input "/Clients/FL_BEG/Orders/BEG_FL-6250"
type textarea "x"
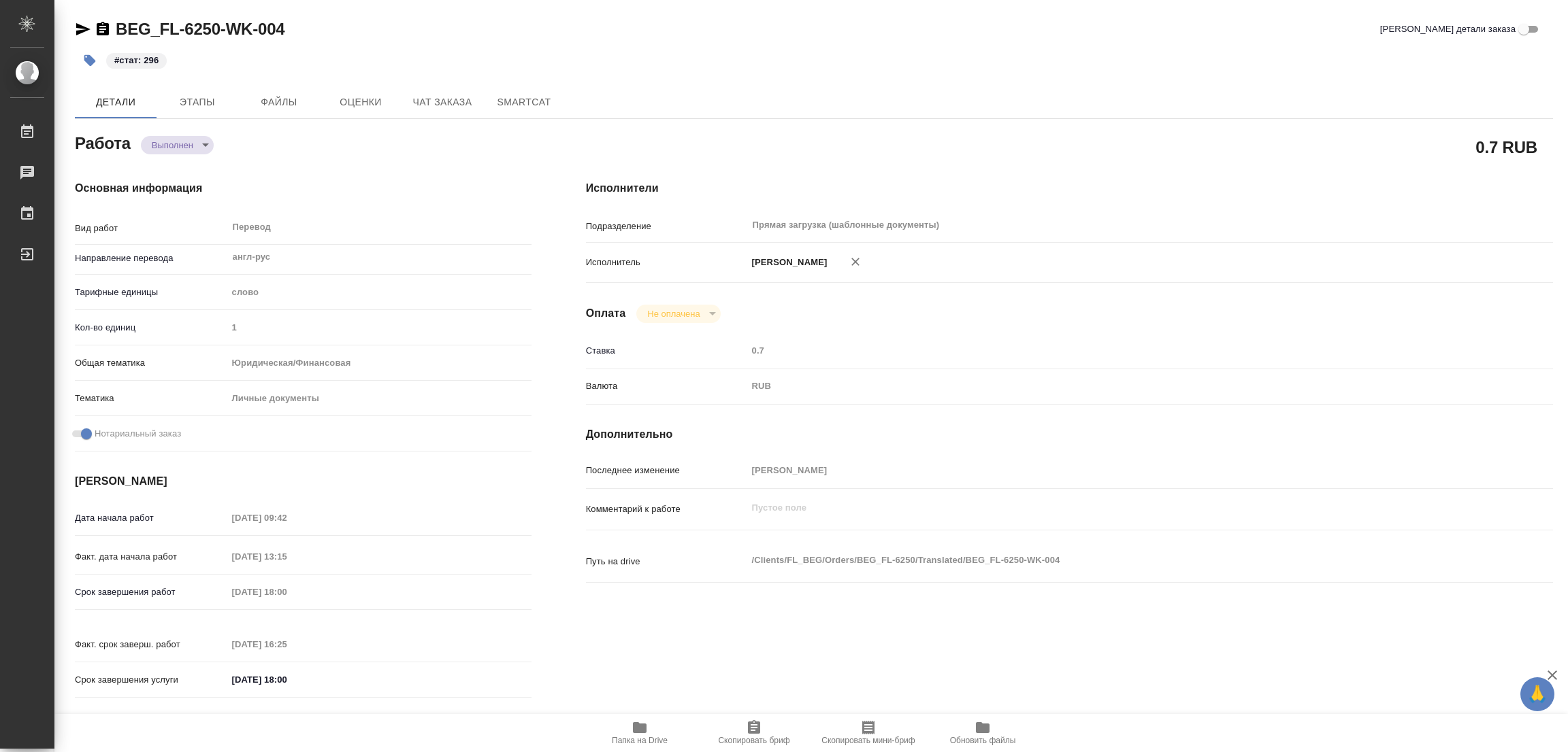
type textarea "x"
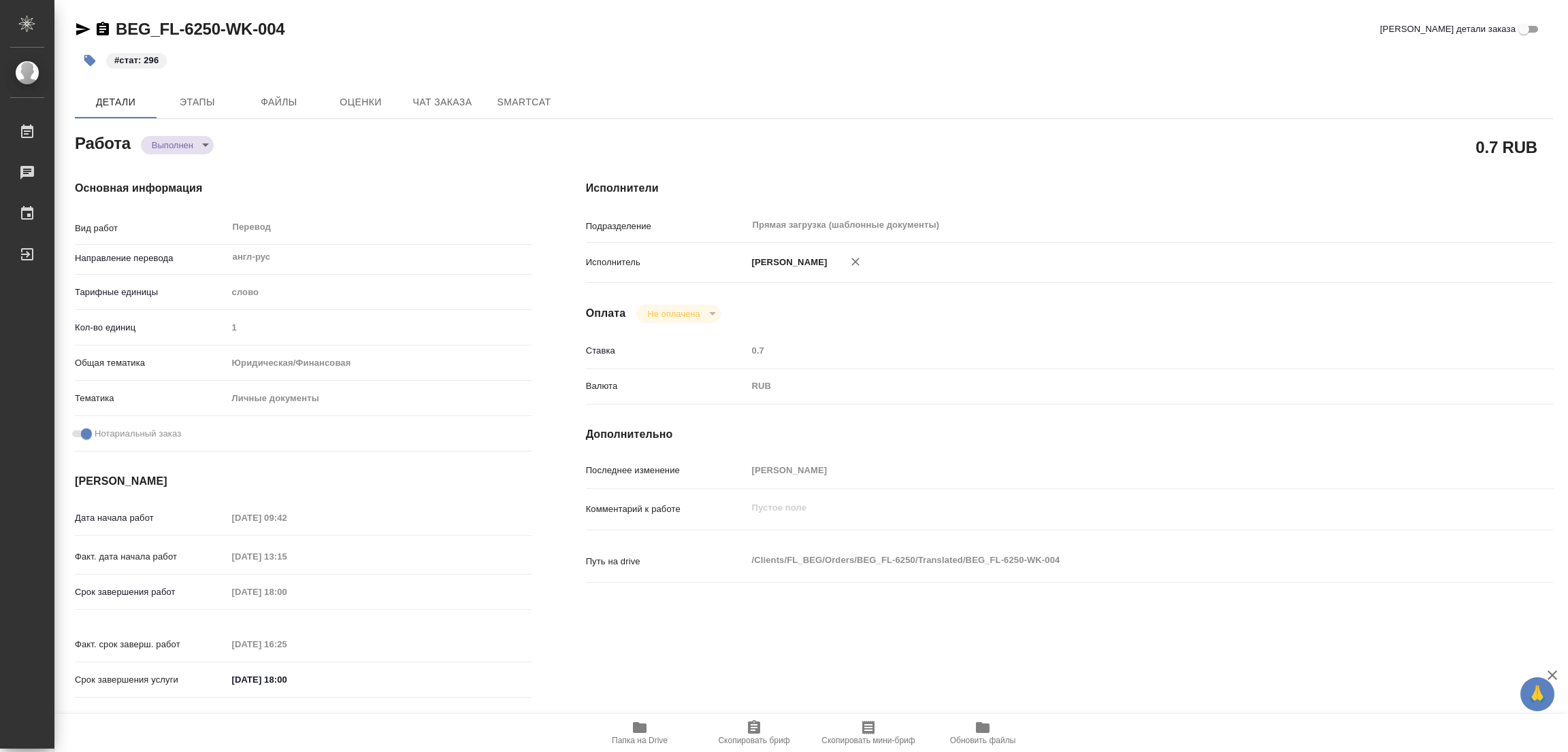
type textarea "x"
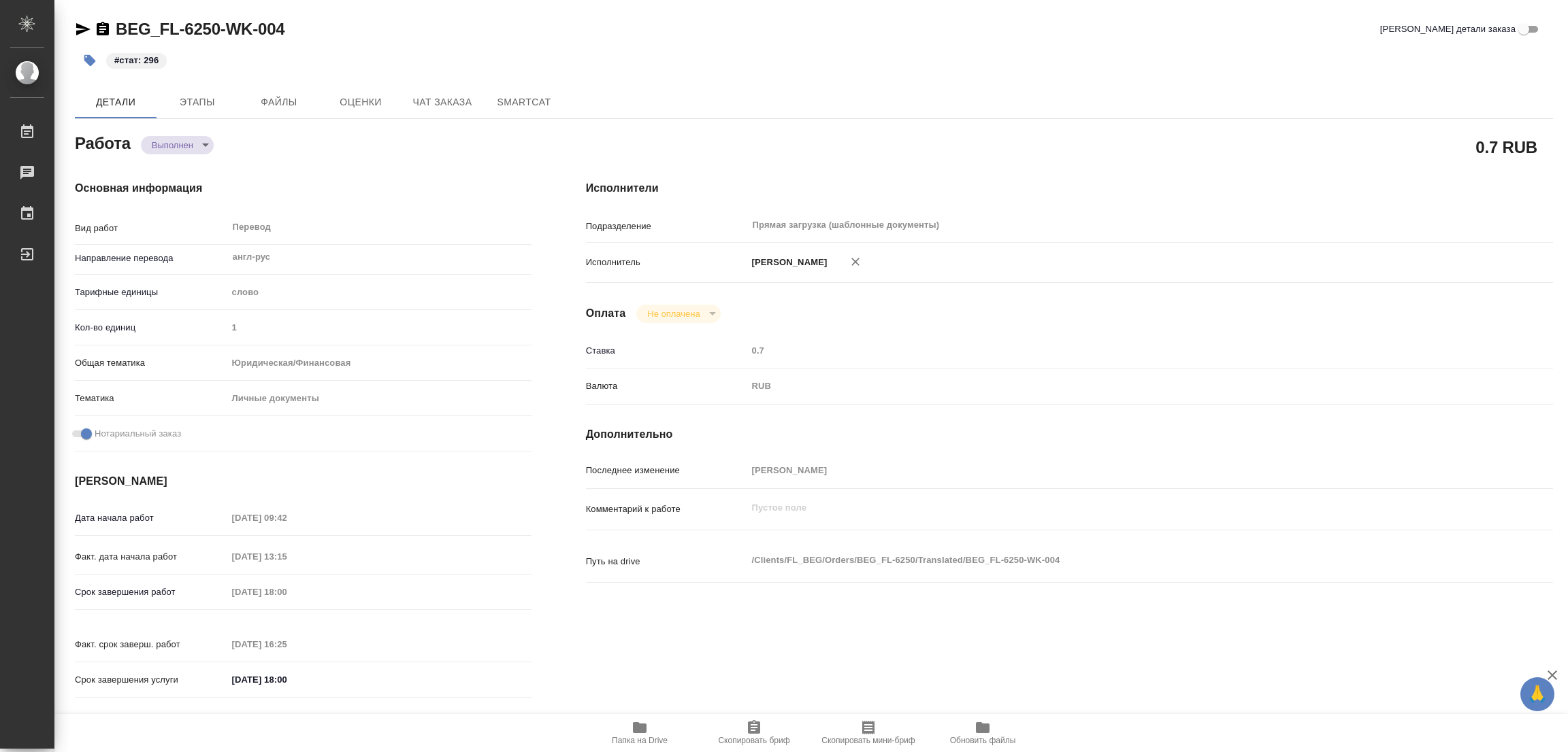
type textarea "x"
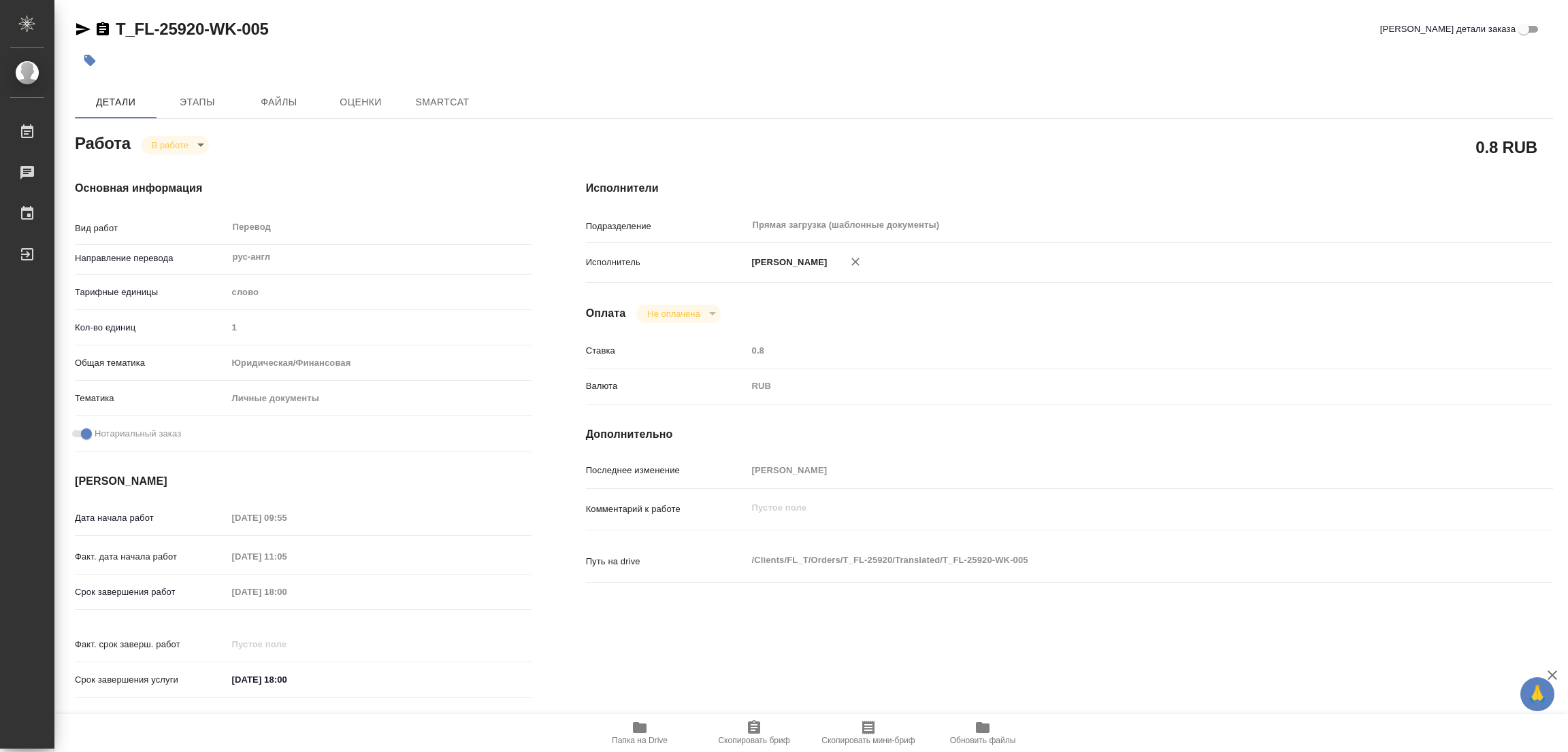
type textarea "x"
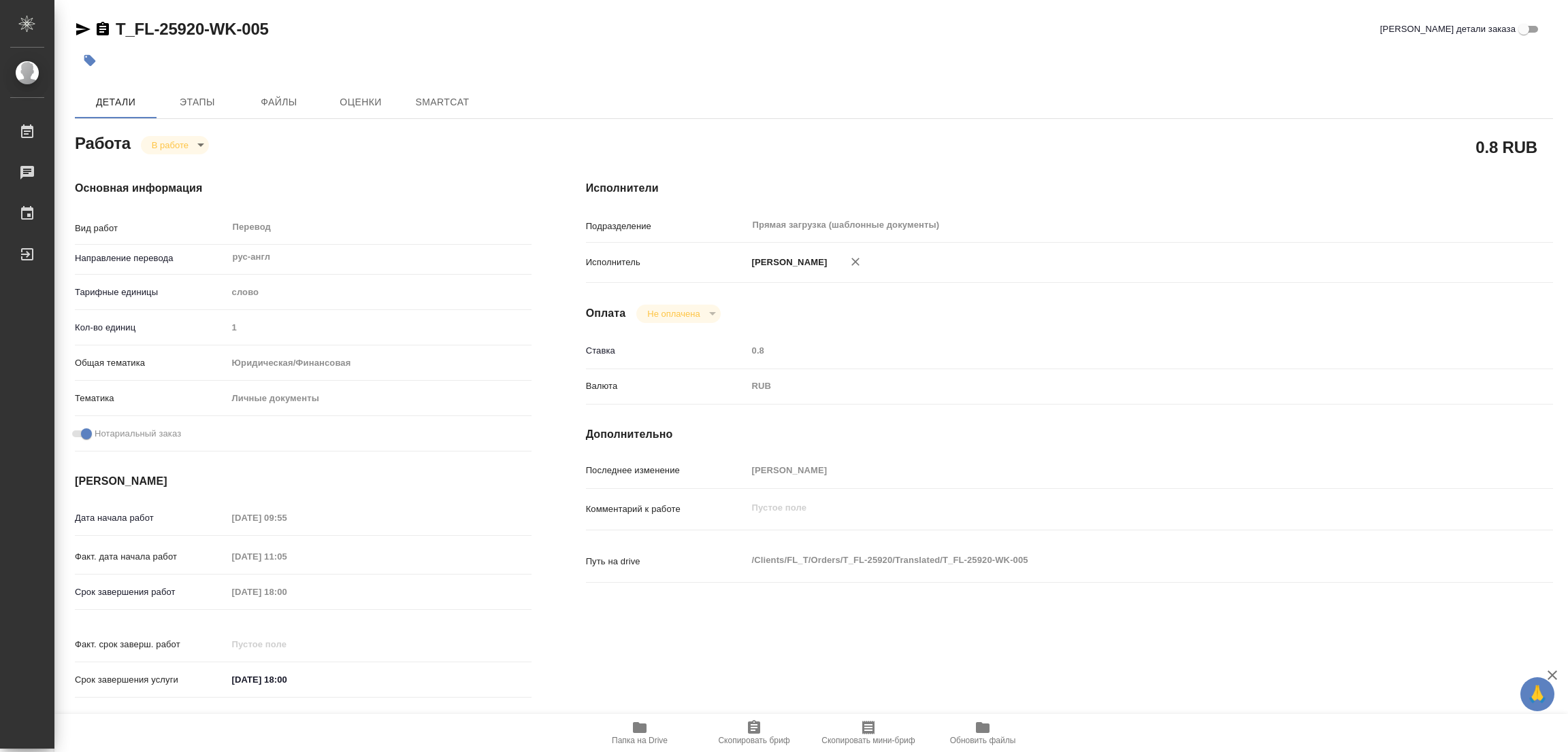
type textarea "x"
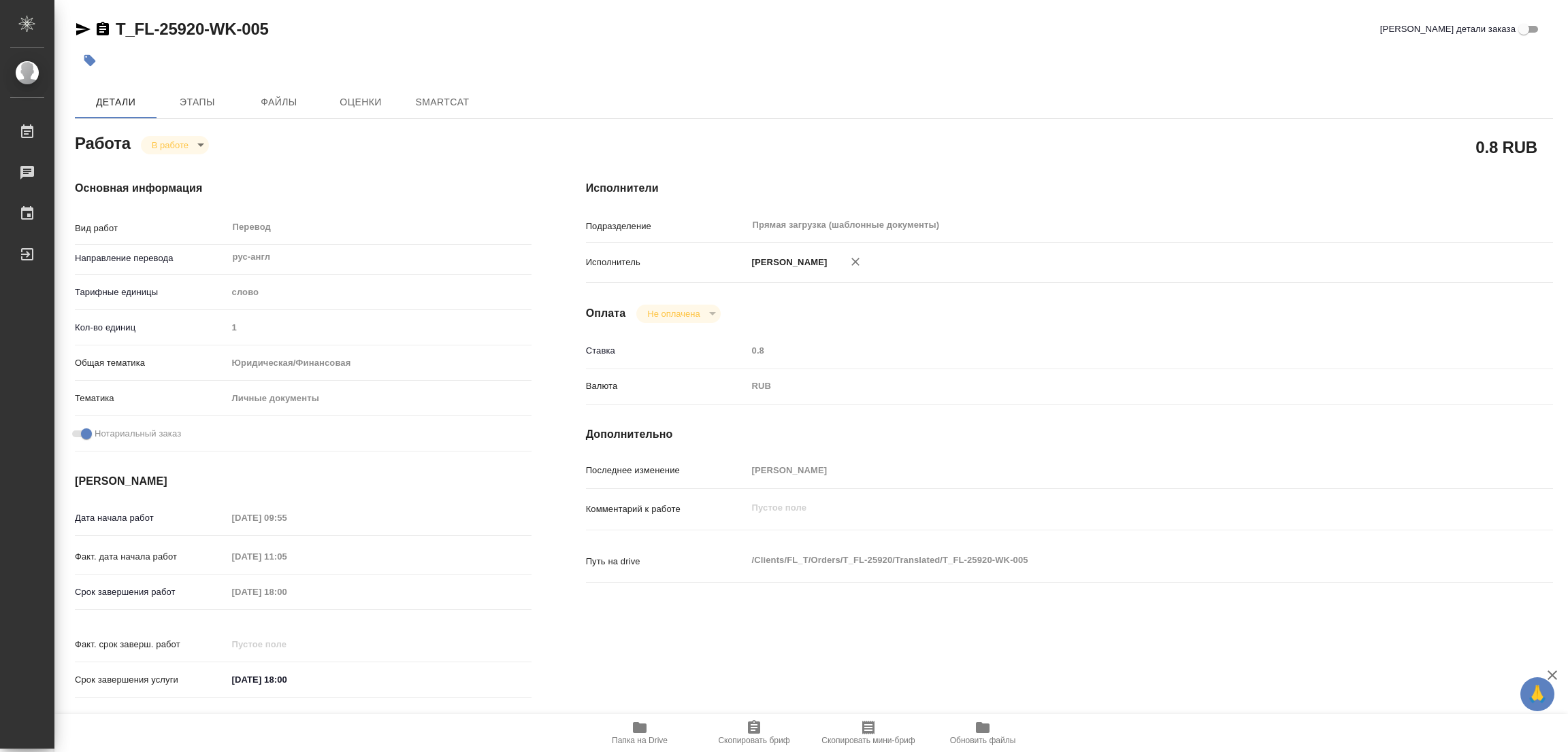
type textarea "x"
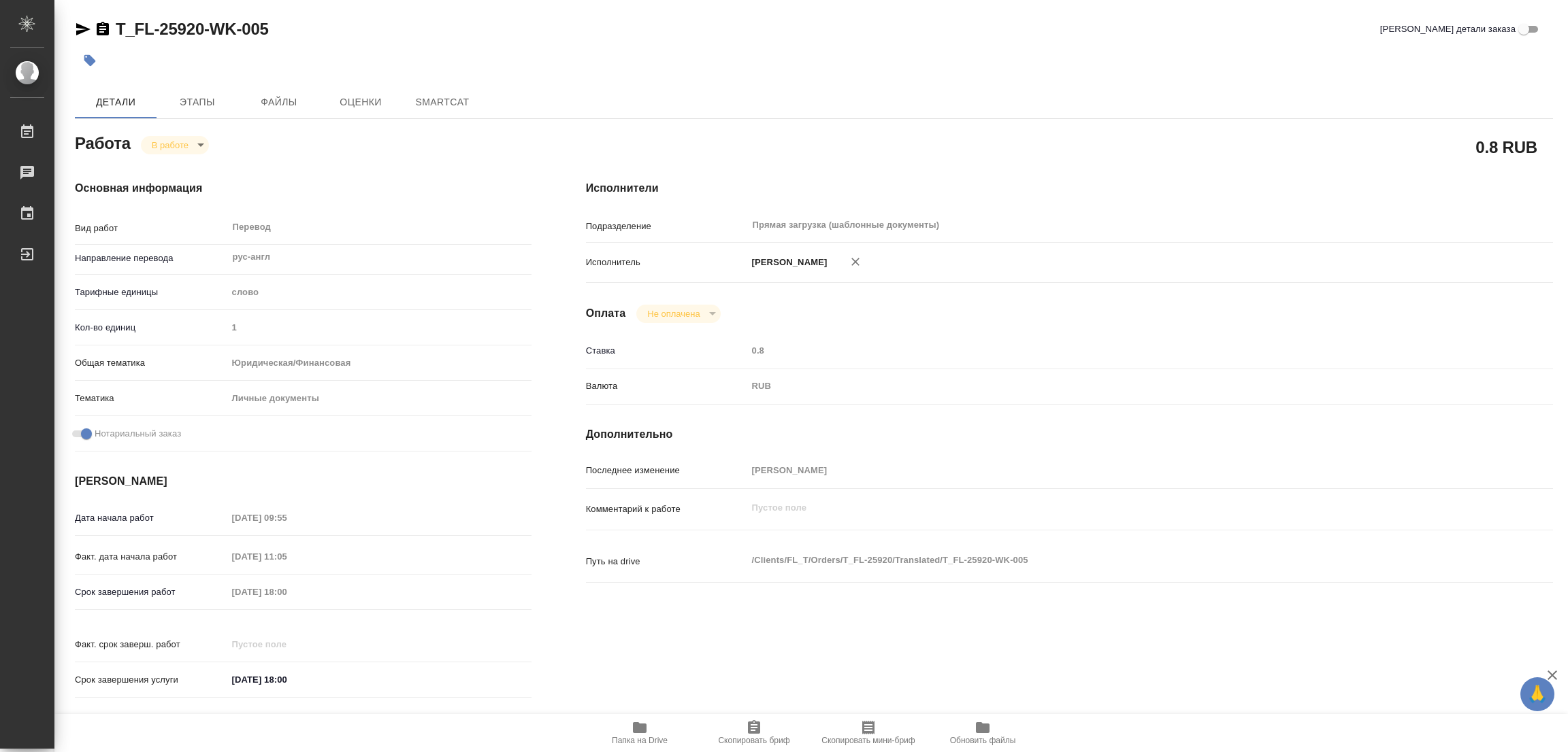
type textarea "x"
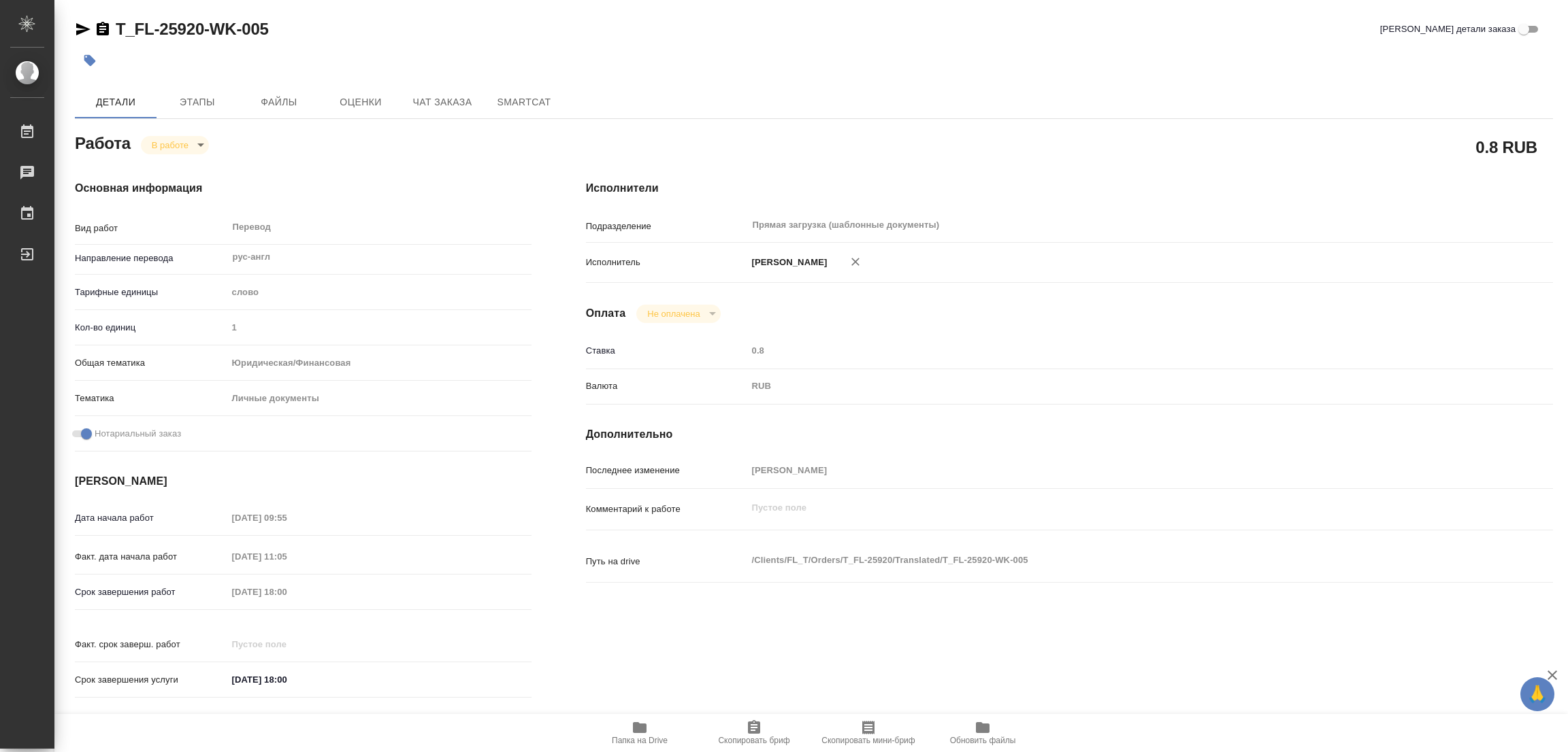
type textarea "x"
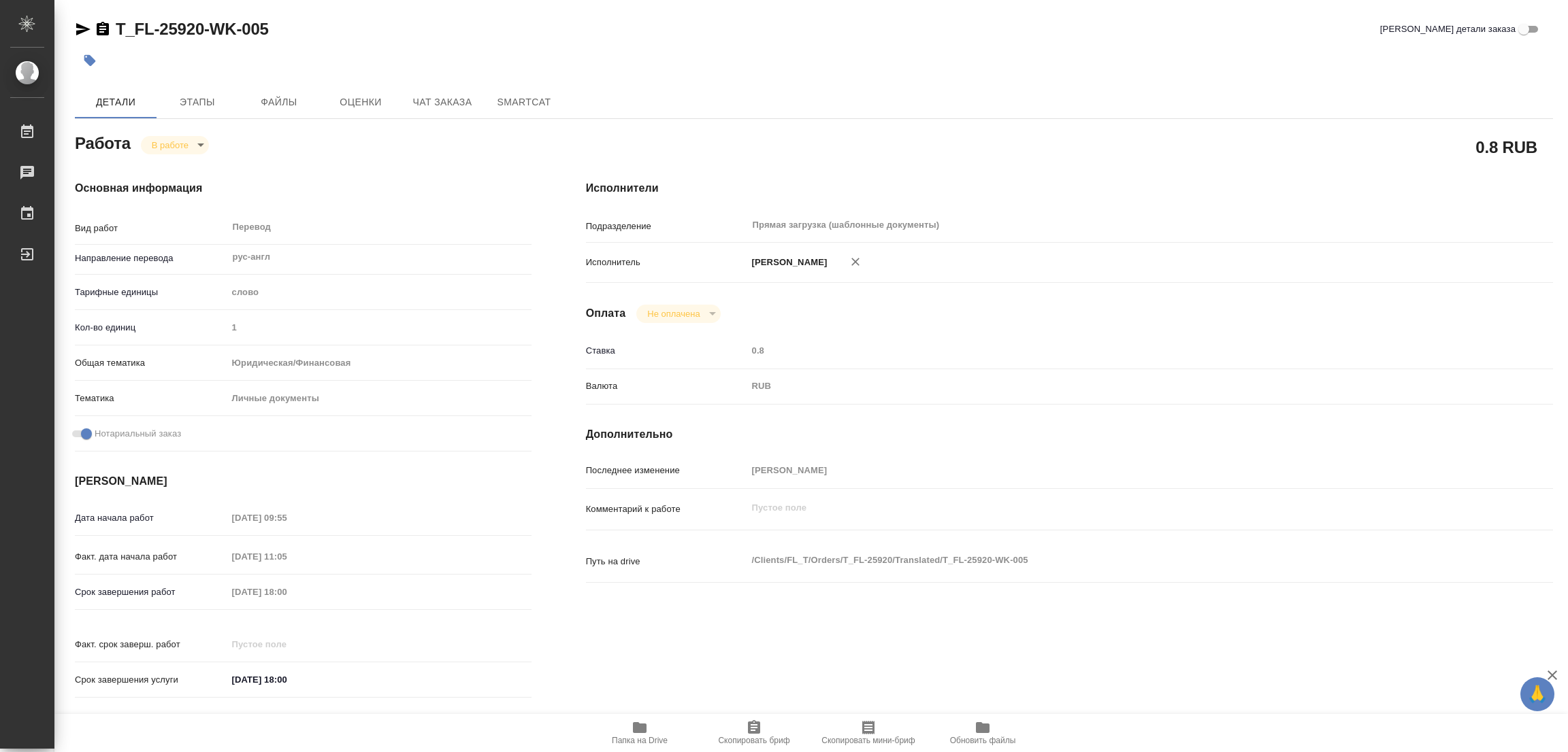
type textarea "x"
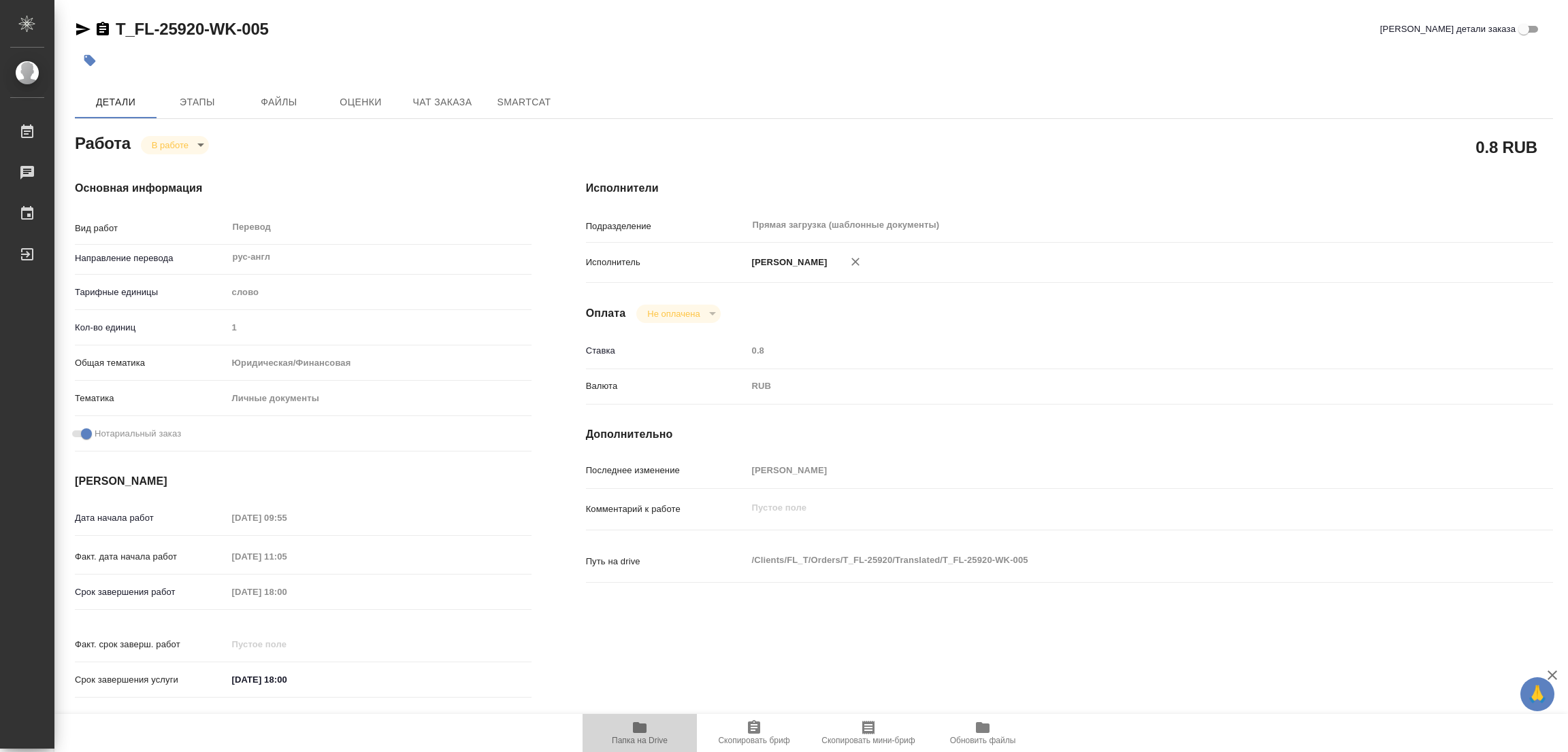
click at [643, 726] on icon "button" at bounding box center [639, 727] width 13 height 11
click at [190, 106] on span "Этапы" at bounding box center [198, 102] width 65 height 17
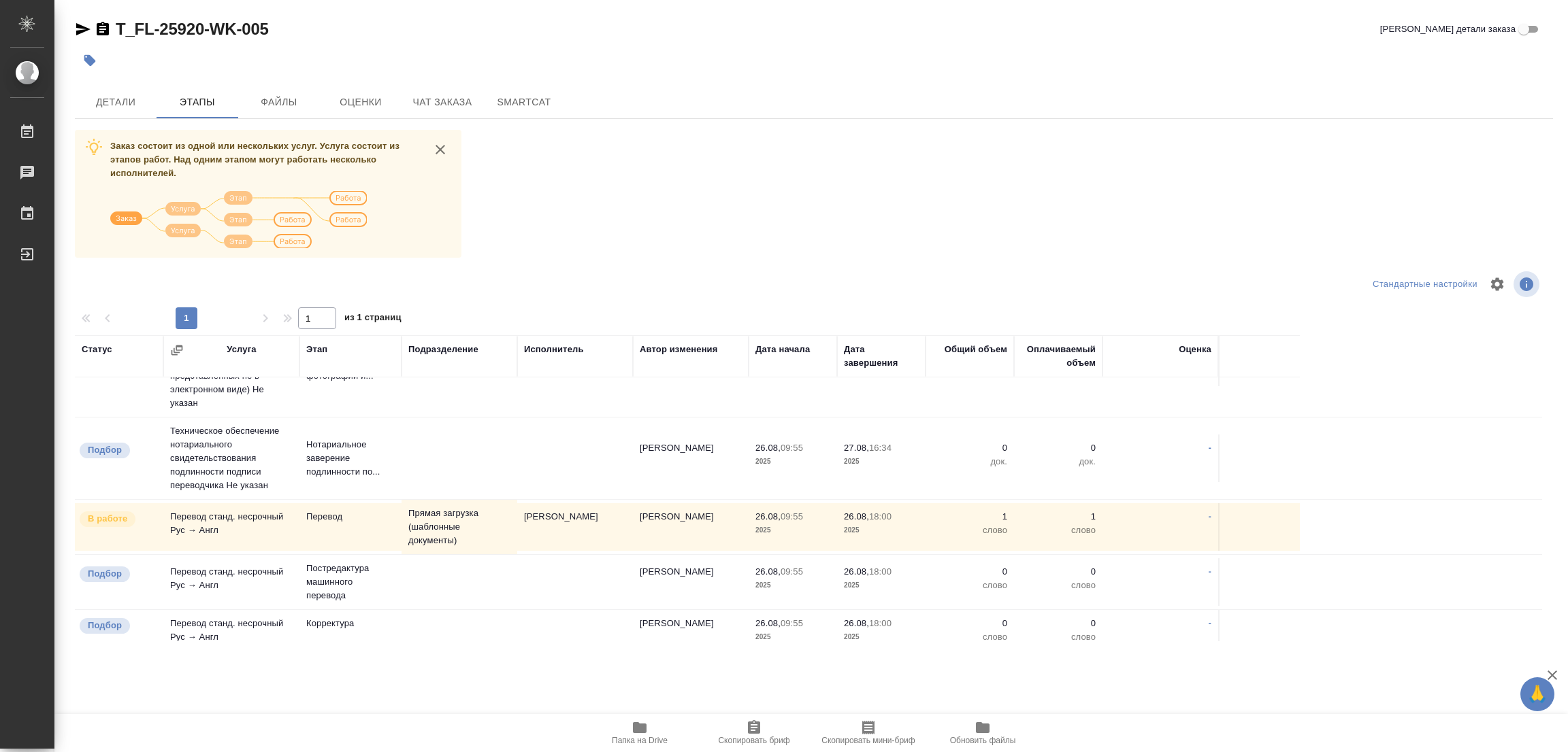
scroll to position [247, 0]
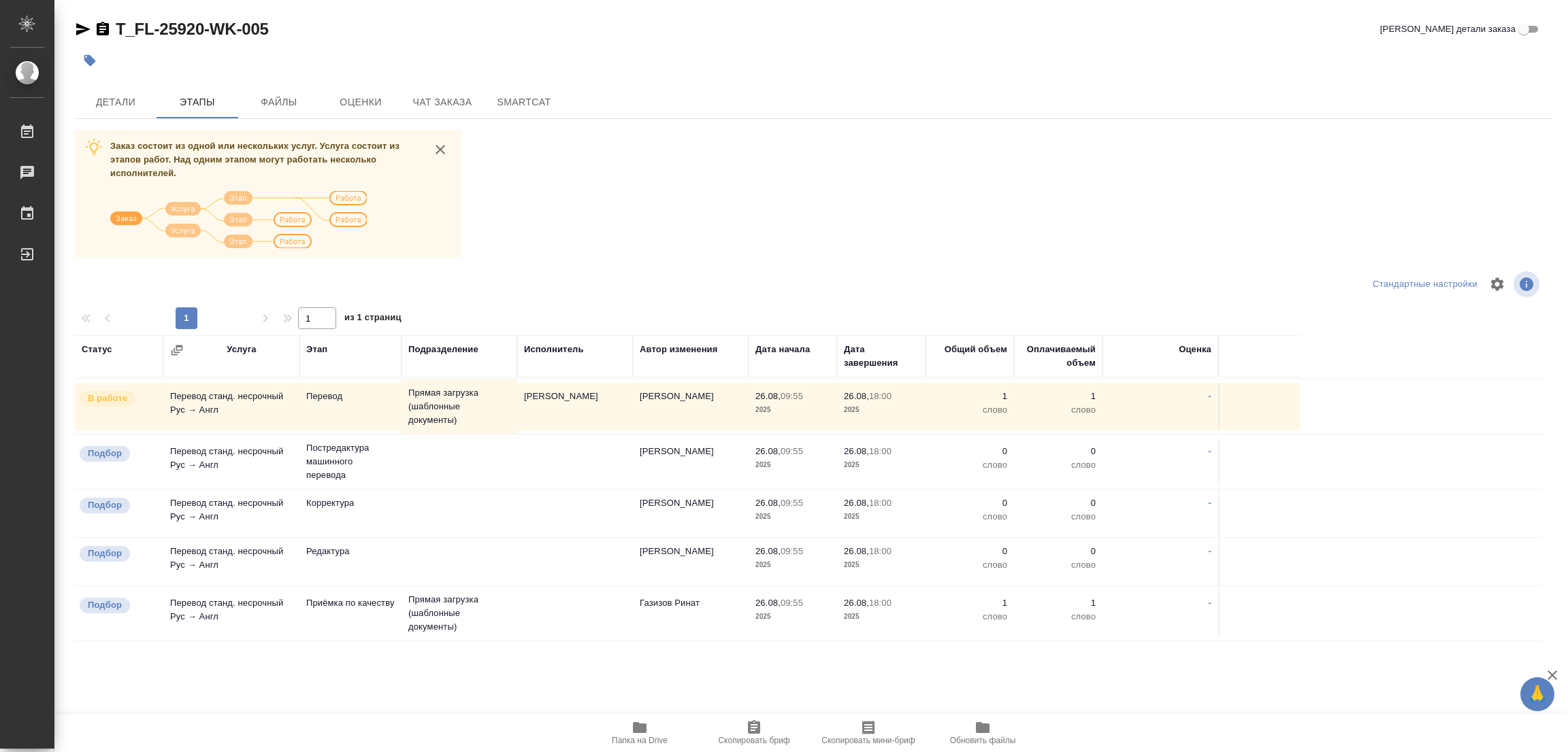
click at [791, 87] on div "Детали Этапы Файлы Оценки Чат заказа SmartCat" at bounding box center [813, 102] width 1478 height 33
click at [118, 106] on span "Детали" at bounding box center [116, 102] width 65 height 17
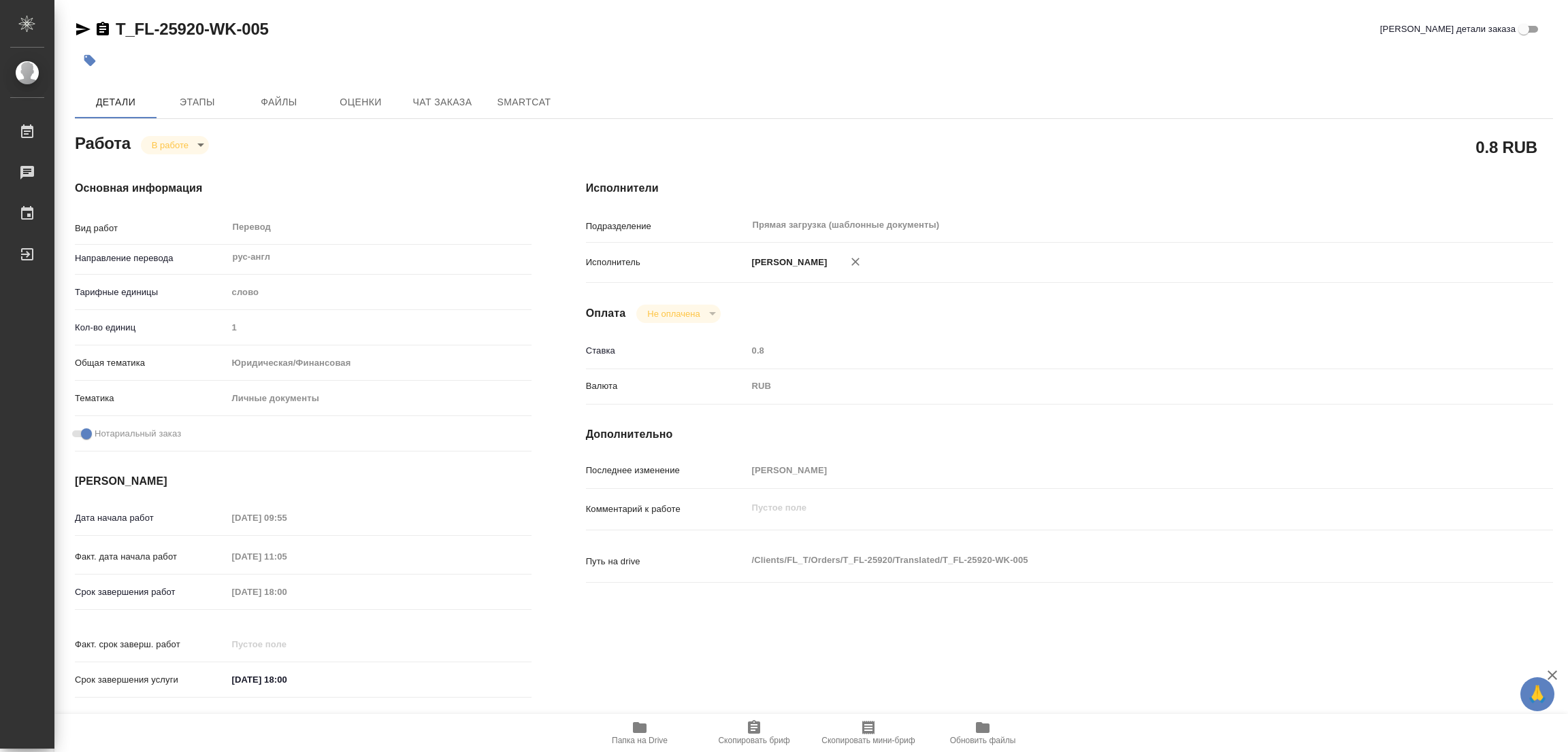
type textarea "x"
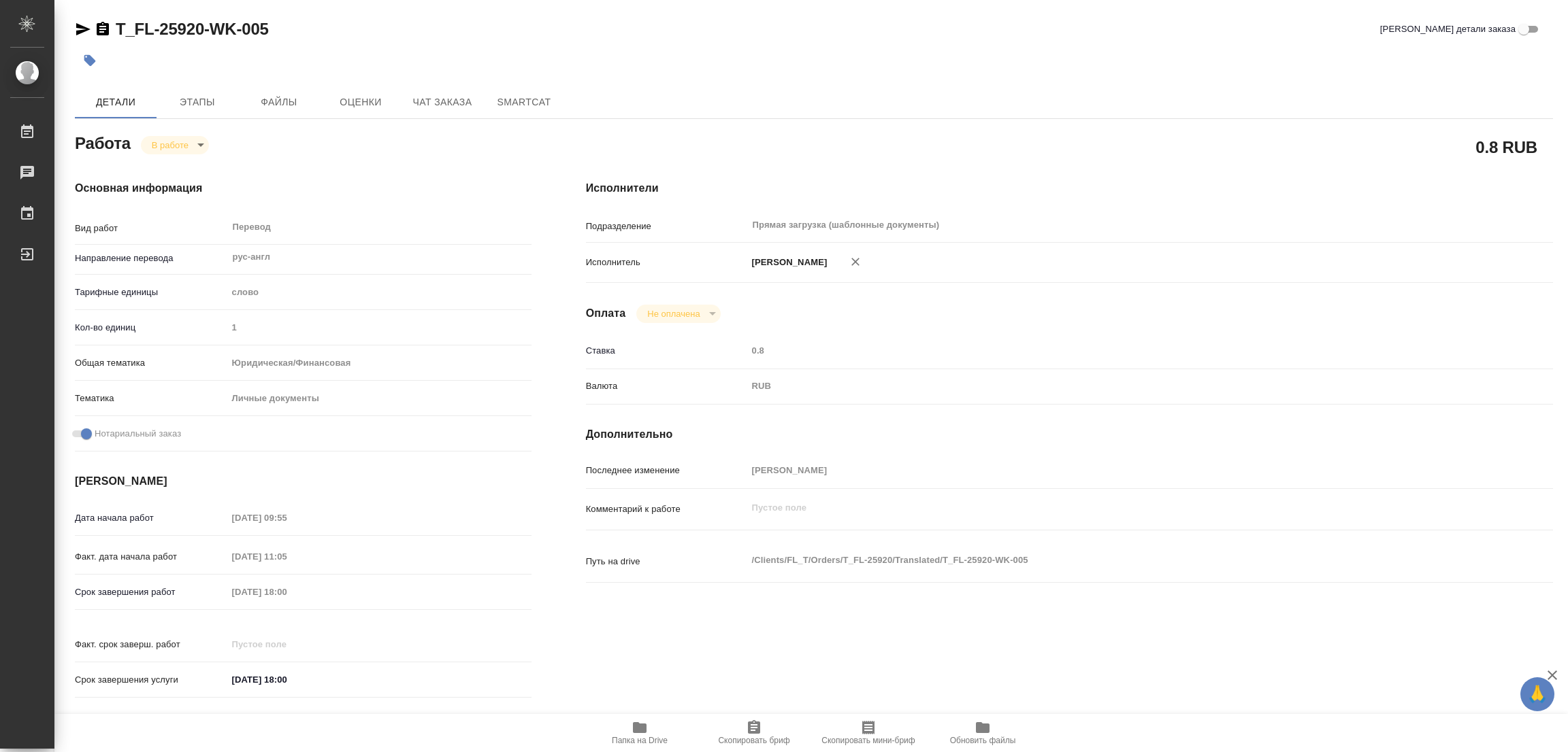
type textarea "x"
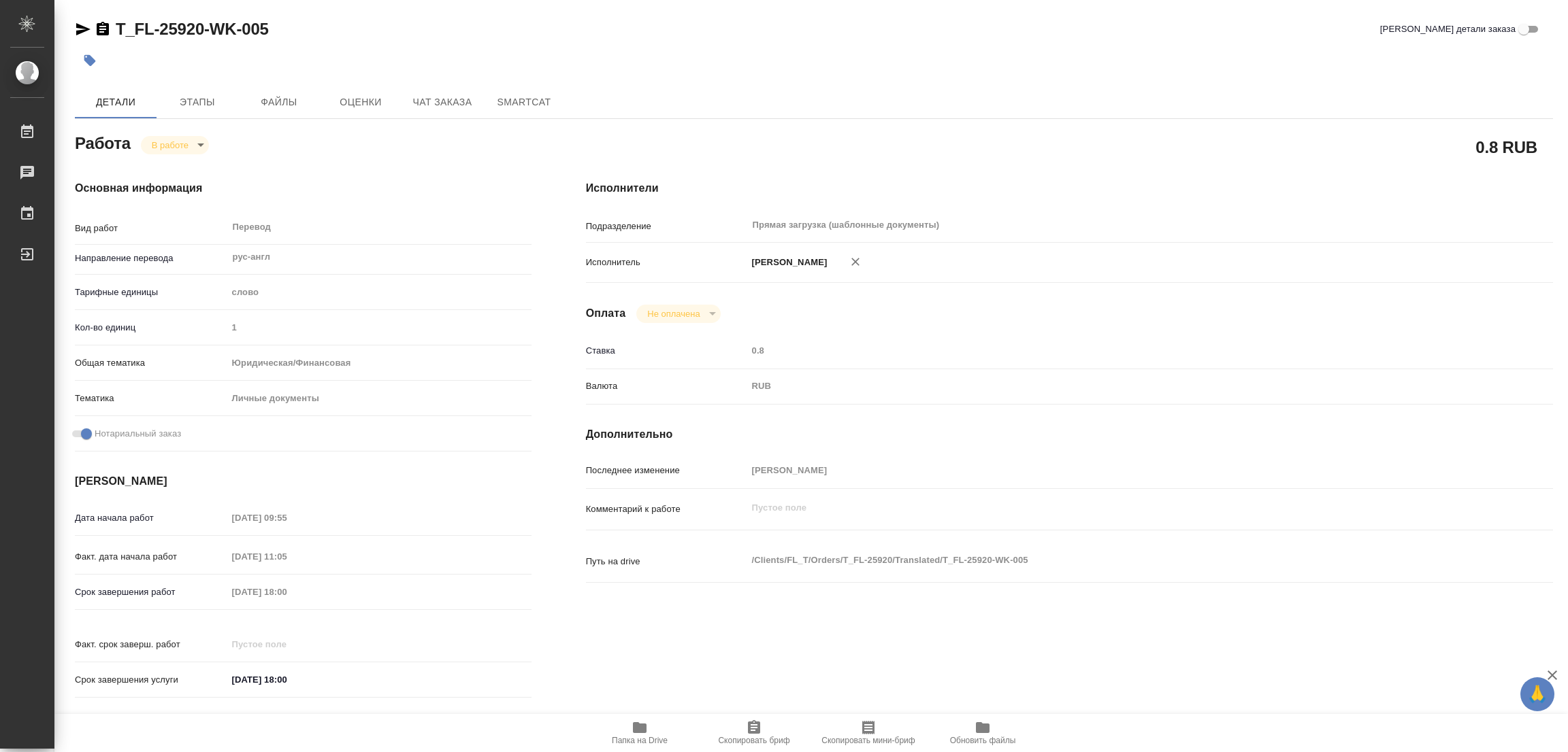
click at [171, 137] on body "🙏 .cls-1 fill:#fff; AWATERA Popova Galina Работы 0 Чаты График Выйти T_FL-25920…" at bounding box center [784, 376] width 1568 height 752
type textarea "x"
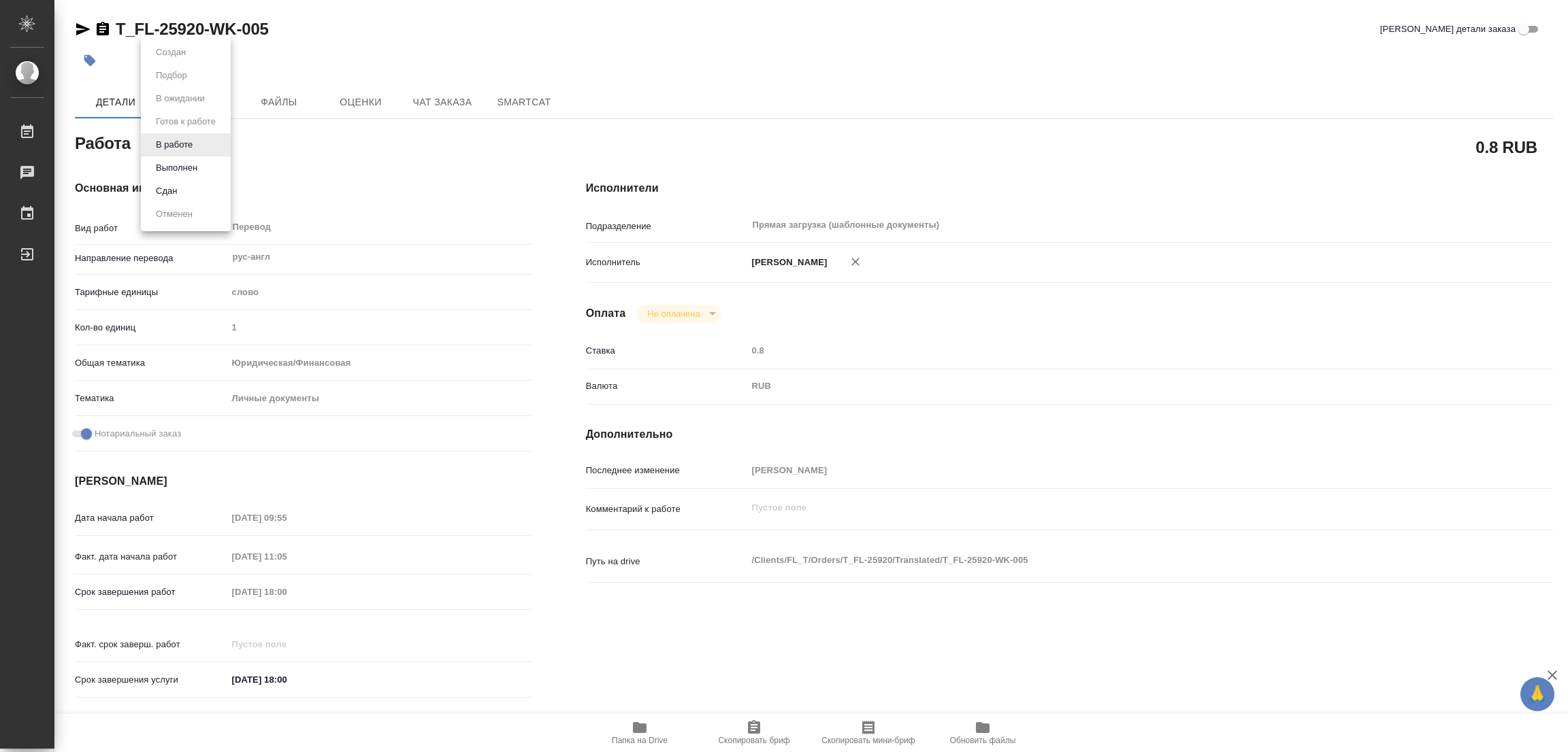
type textarea "x"
click at [163, 164] on button "Выполнен" at bounding box center [177, 168] width 50 height 15
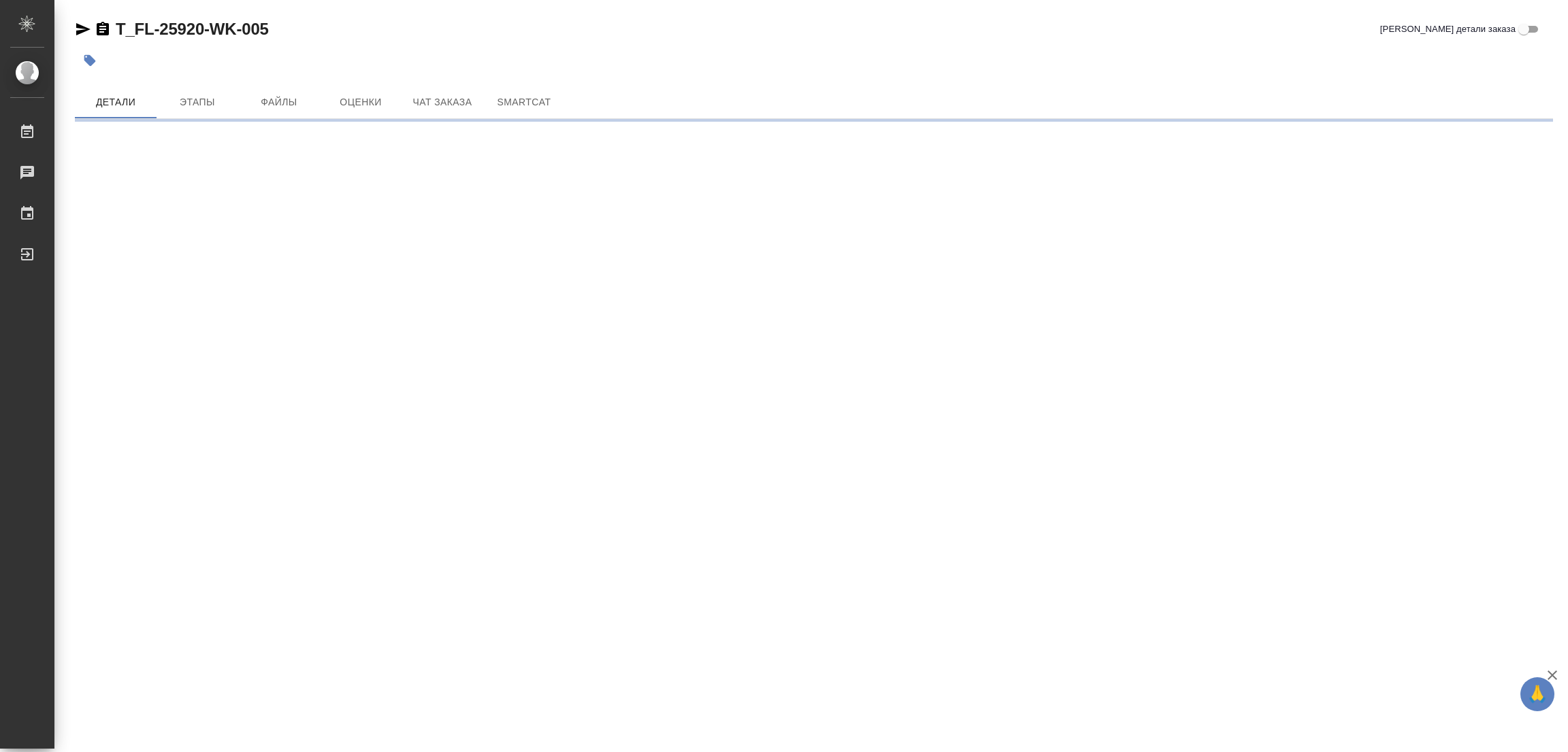
click at [91, 57] on icon "button" at bounding box center [90, 61] width 11 height 11
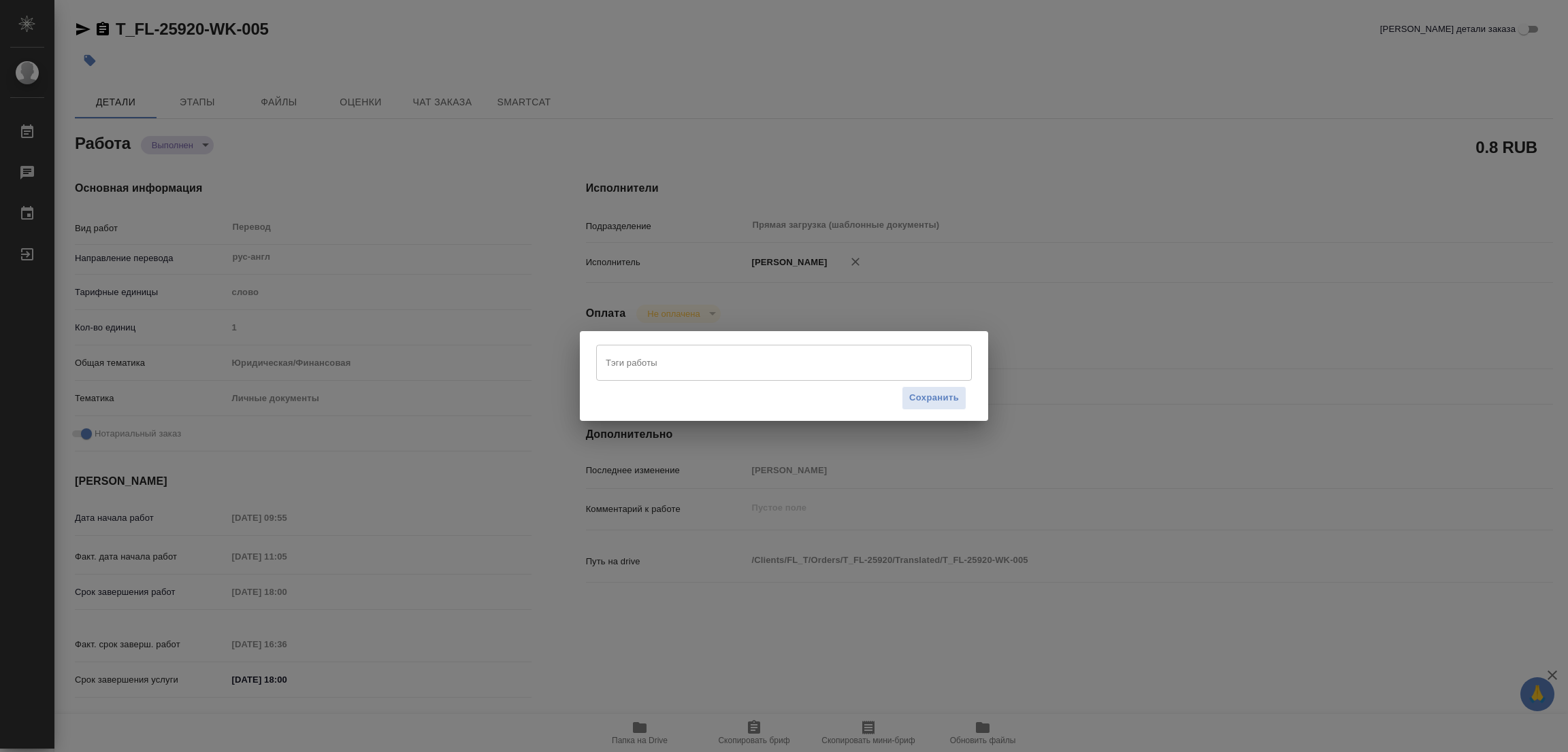
type textarea "x"
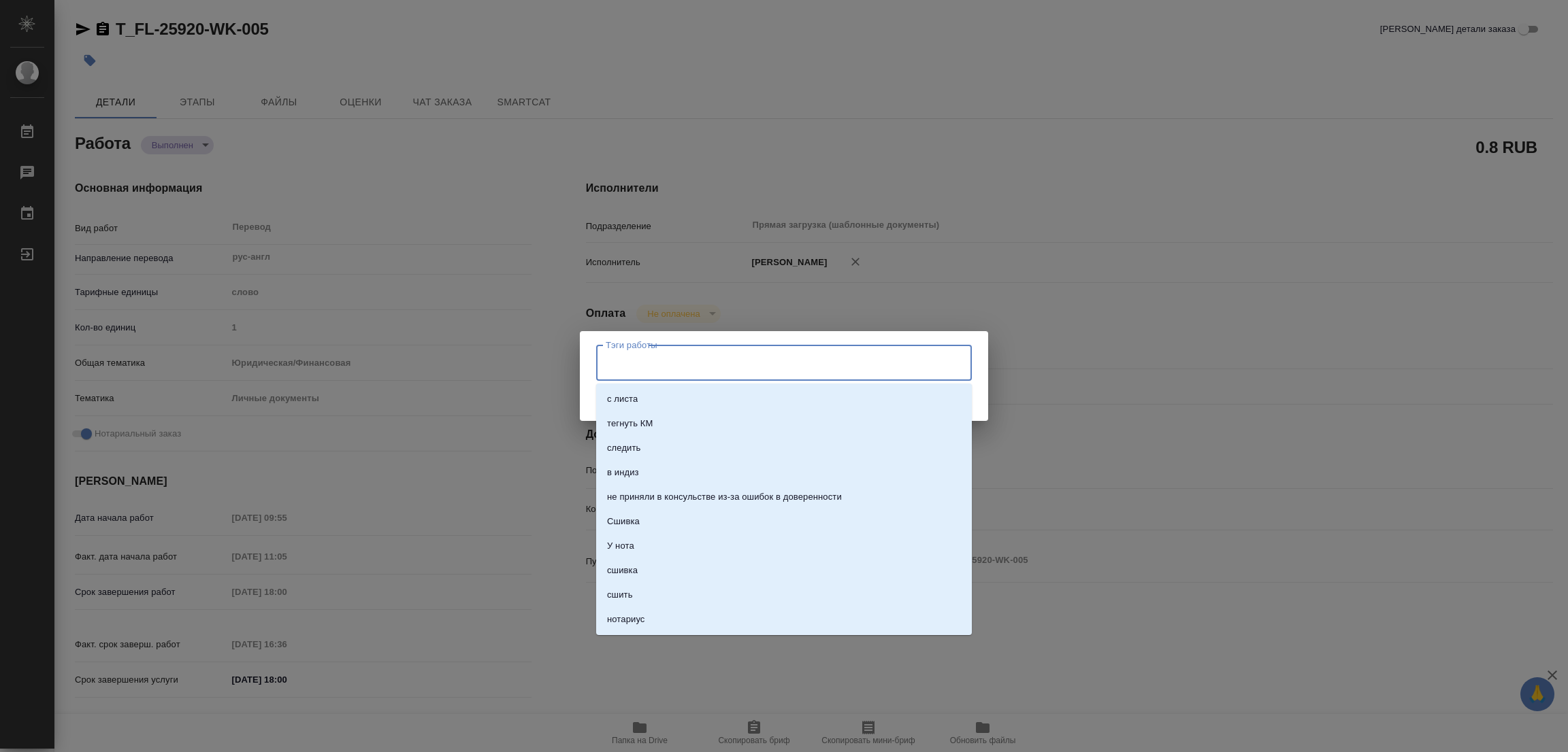
click at [618, 364] on input "Тэги работы" at bounding box center [771, 362] width 337 height 23
type textarea "x"
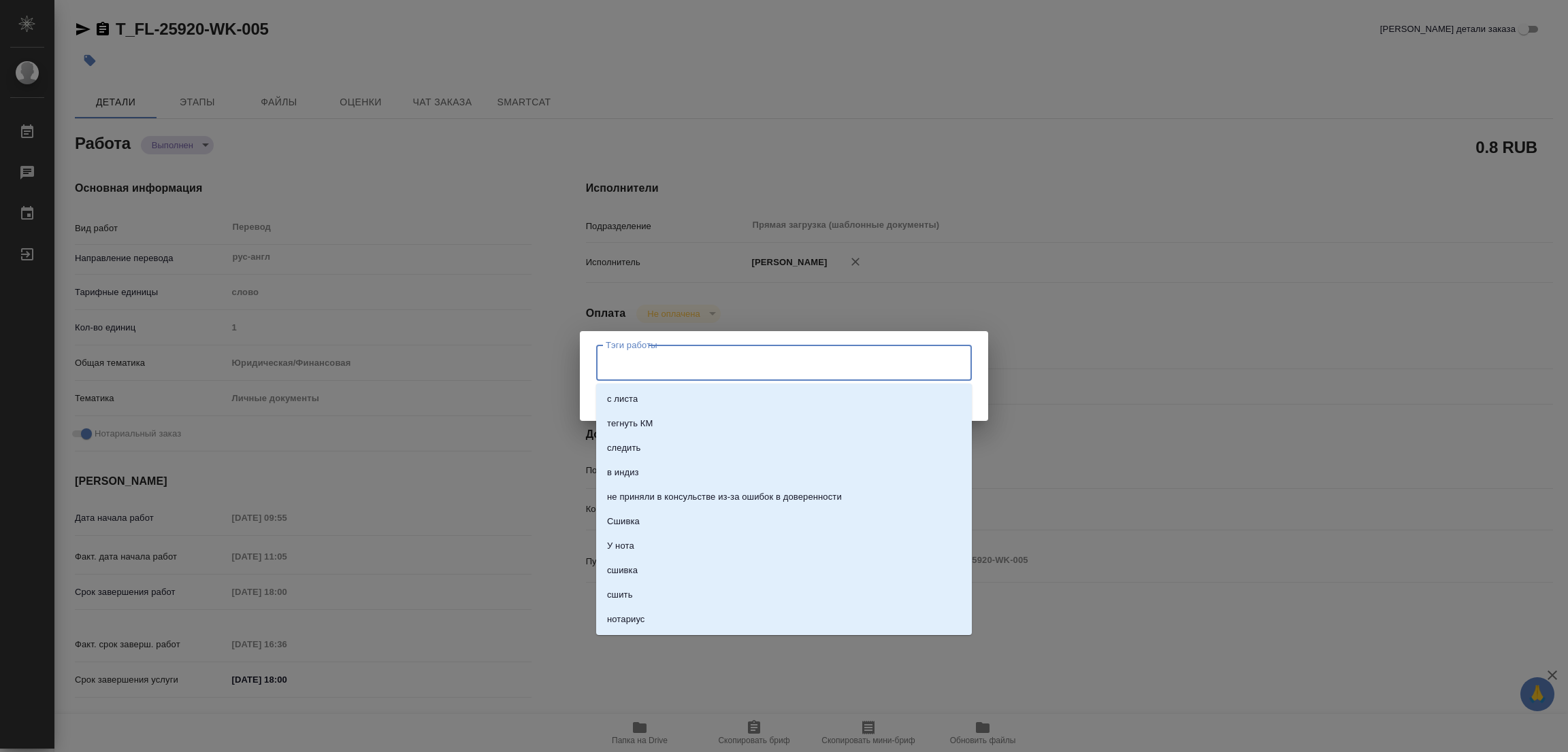
type textarea "x"
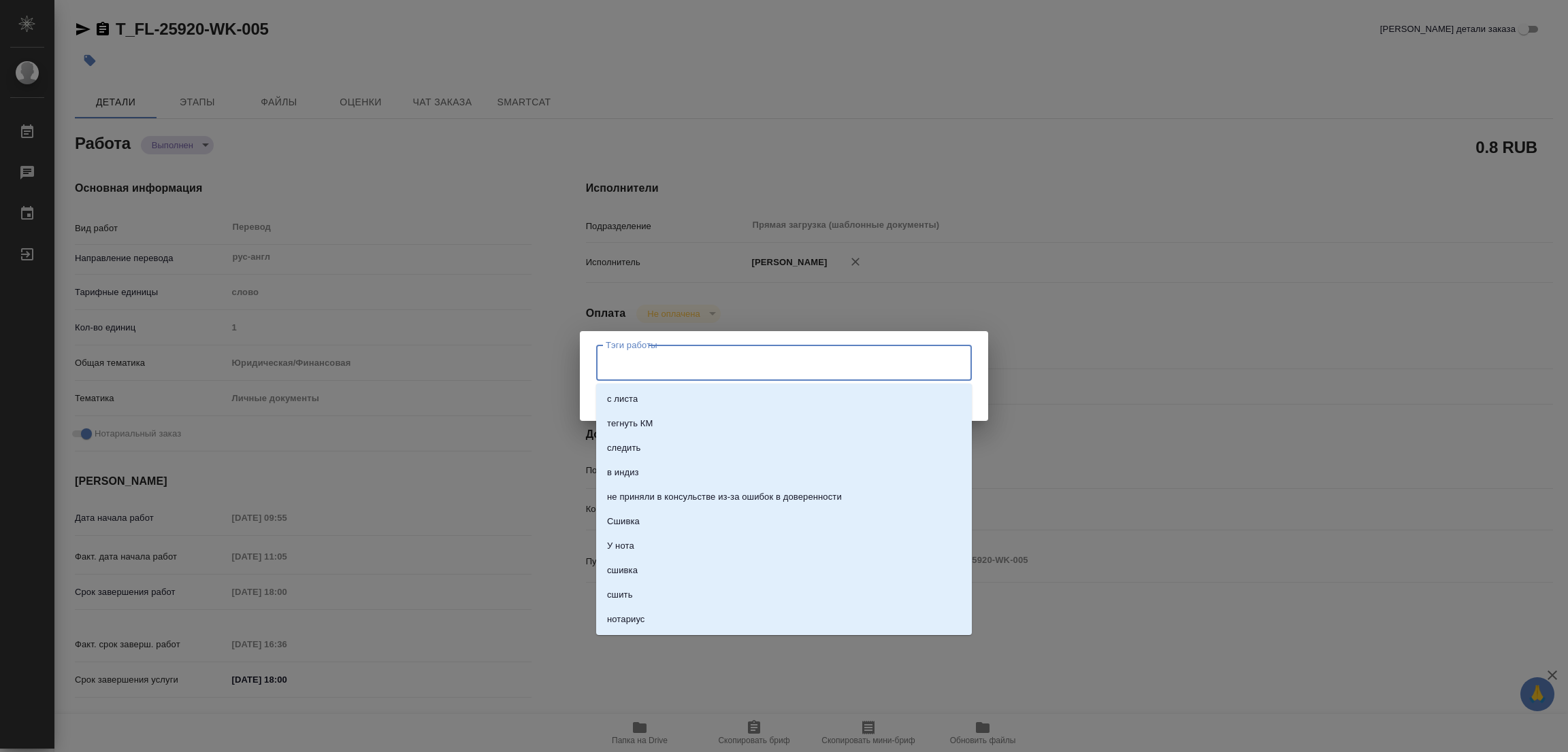
type textarea "x"
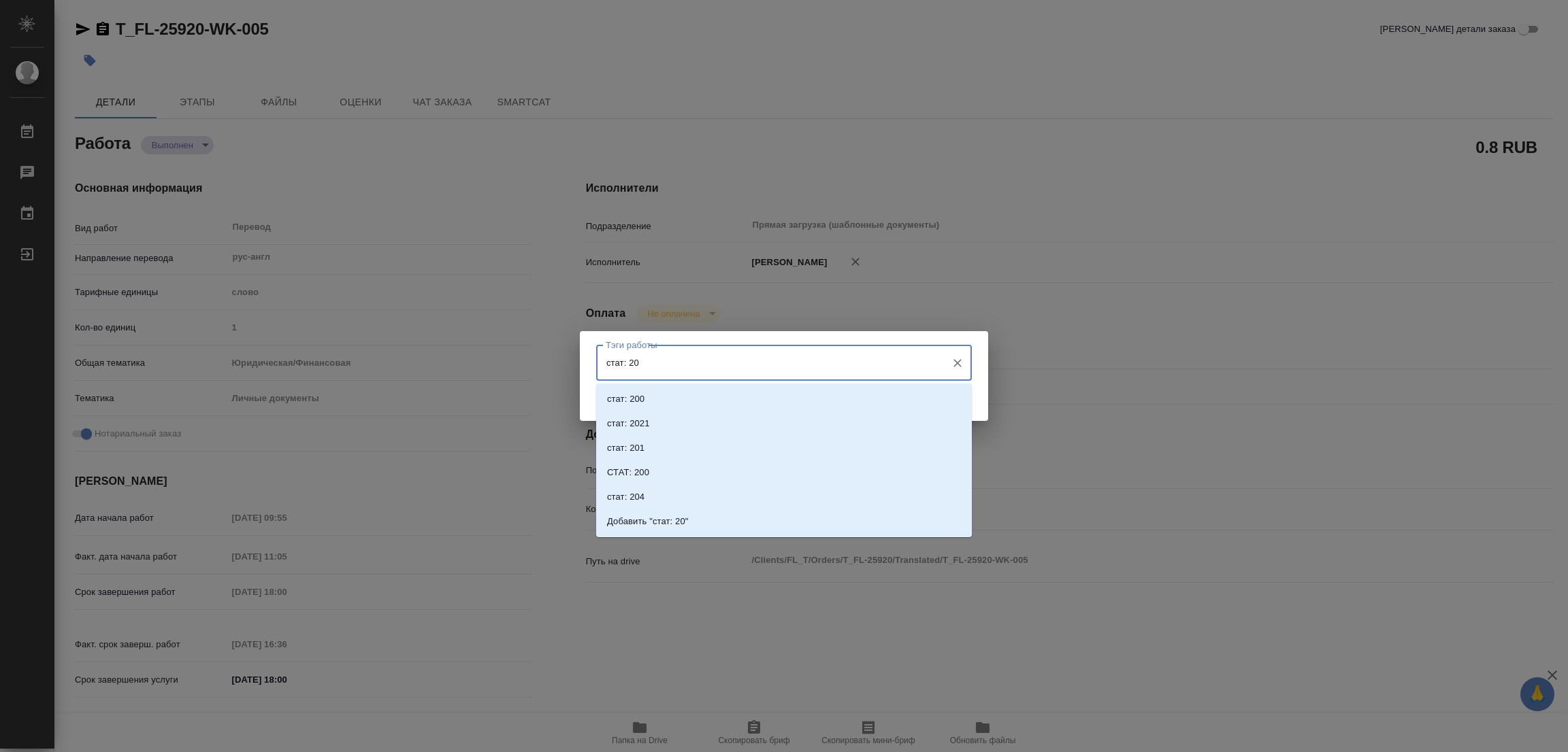
type input "стат: 200"
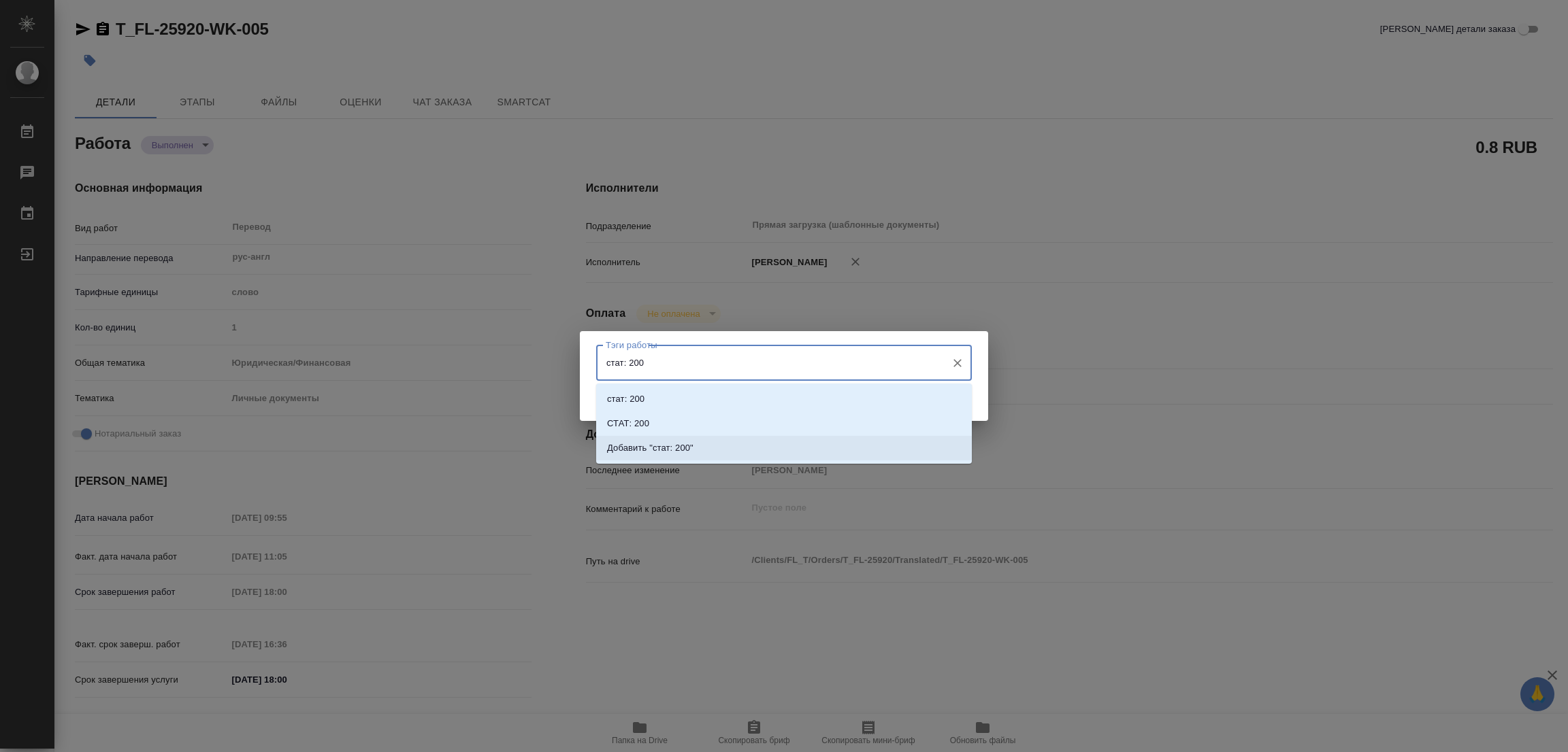
click at [666, 442] on p "Добавить "стат: 200"" at bounding box center [650, 448] width 87 height 13
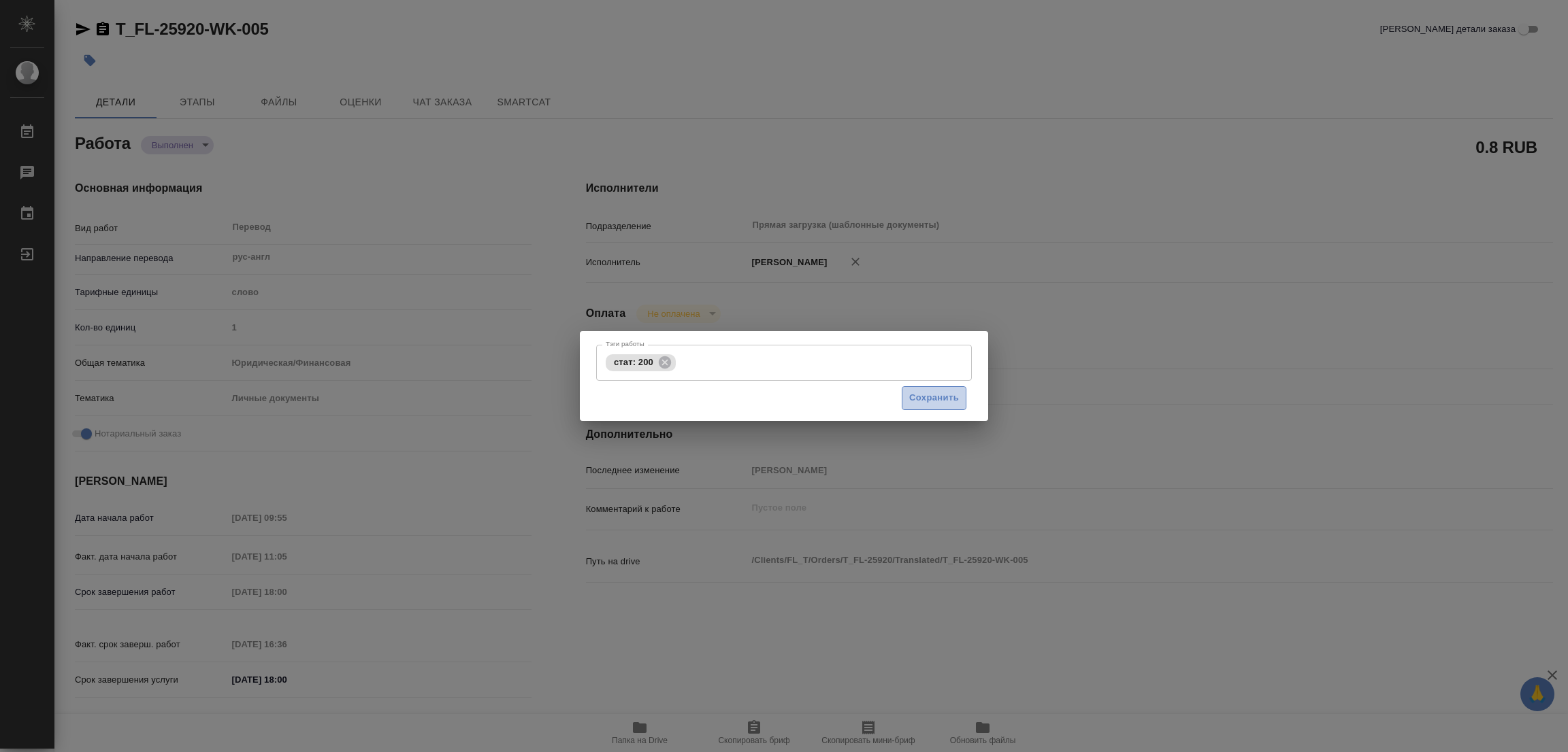
click at [934, 398] on span "Сохранить" at bounding box center [934, 398] width 50 height 16
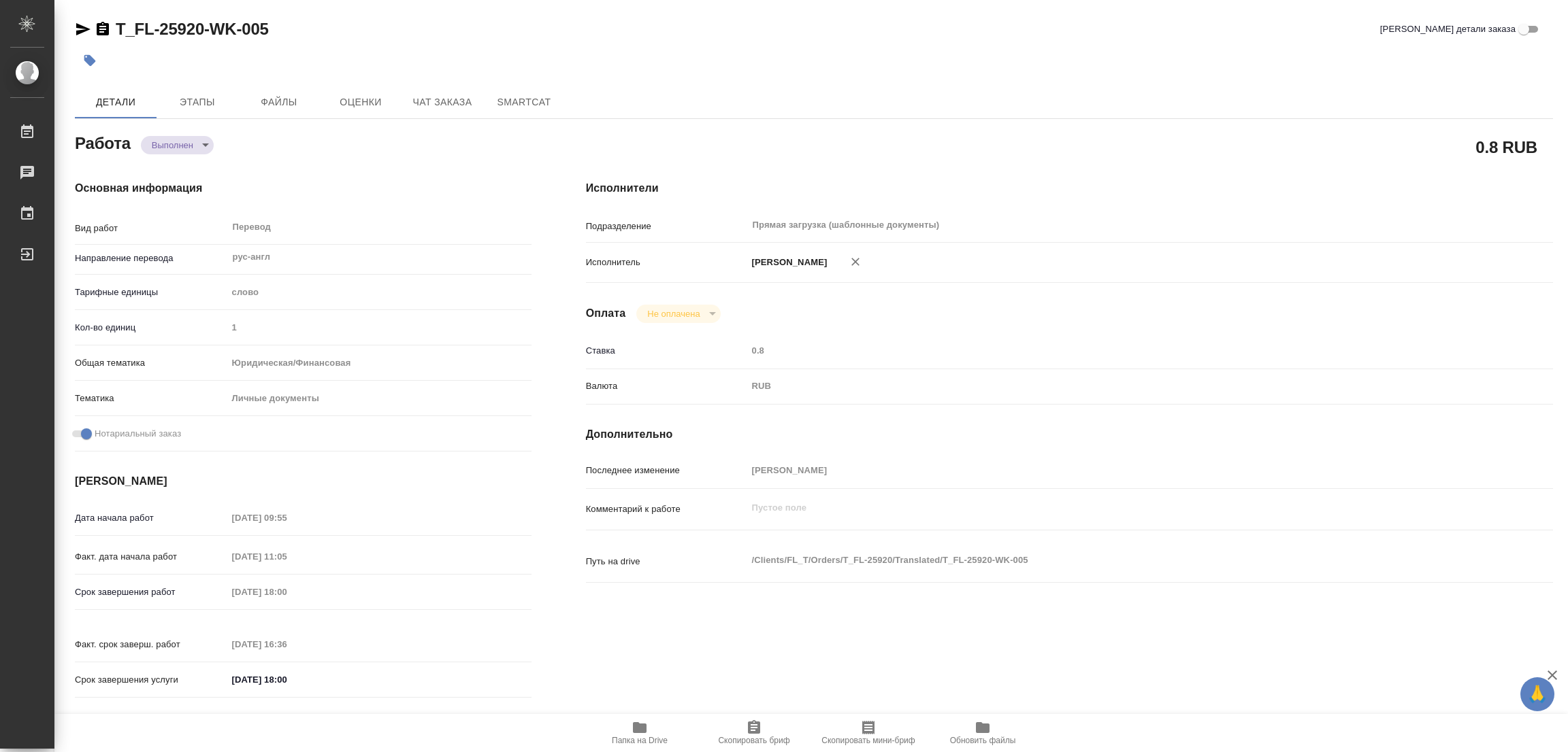
type input "completed"
type textarea "Перевод"
type textarea "x"
type input "рус-англ"
type input "5a8b1489cc6b4906c91bfd90"
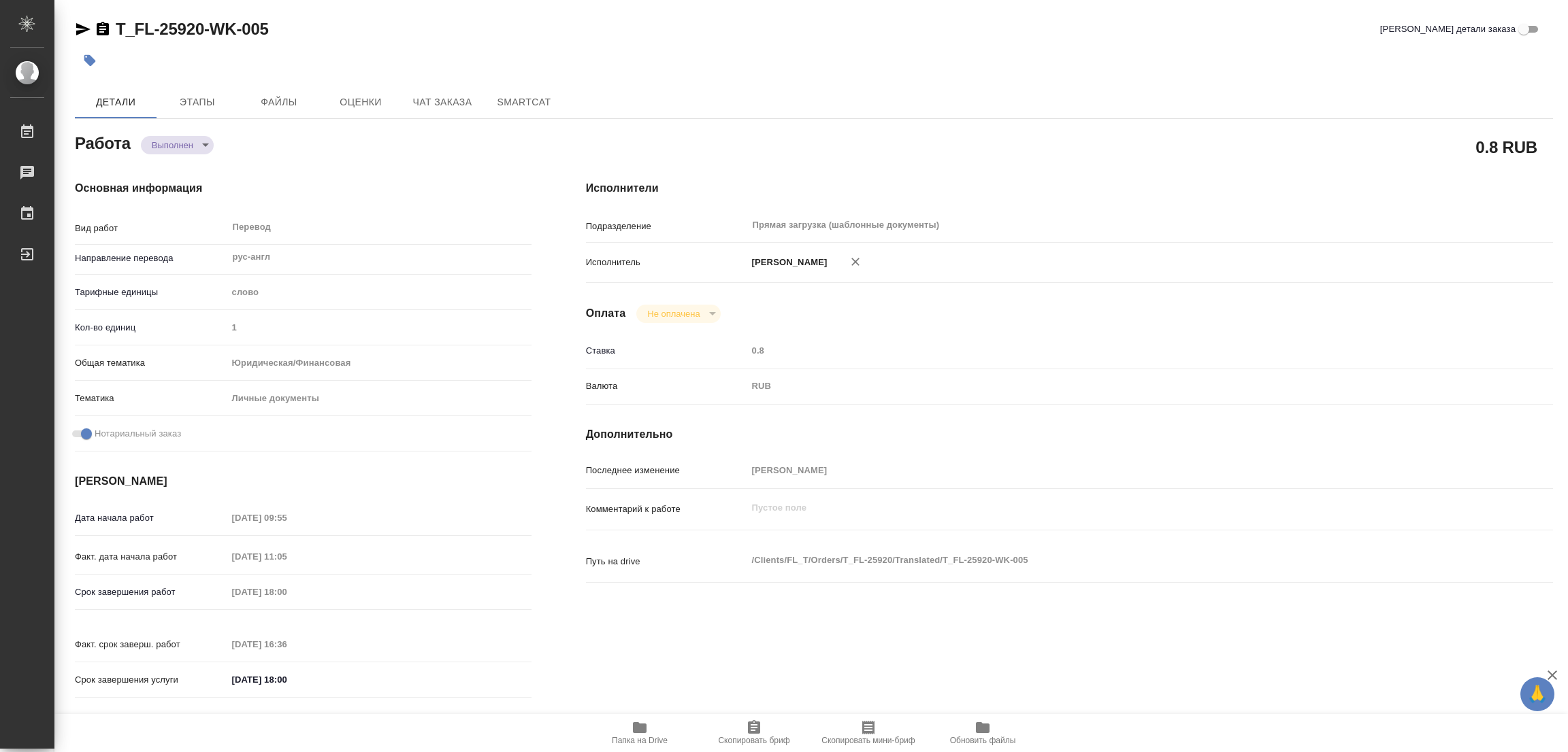
type input "1"
type input "yr-fn"
type input "5a8b8b956a9677013d343cfe"
checkbox input "true"
type input "26.08.2025 09:55"
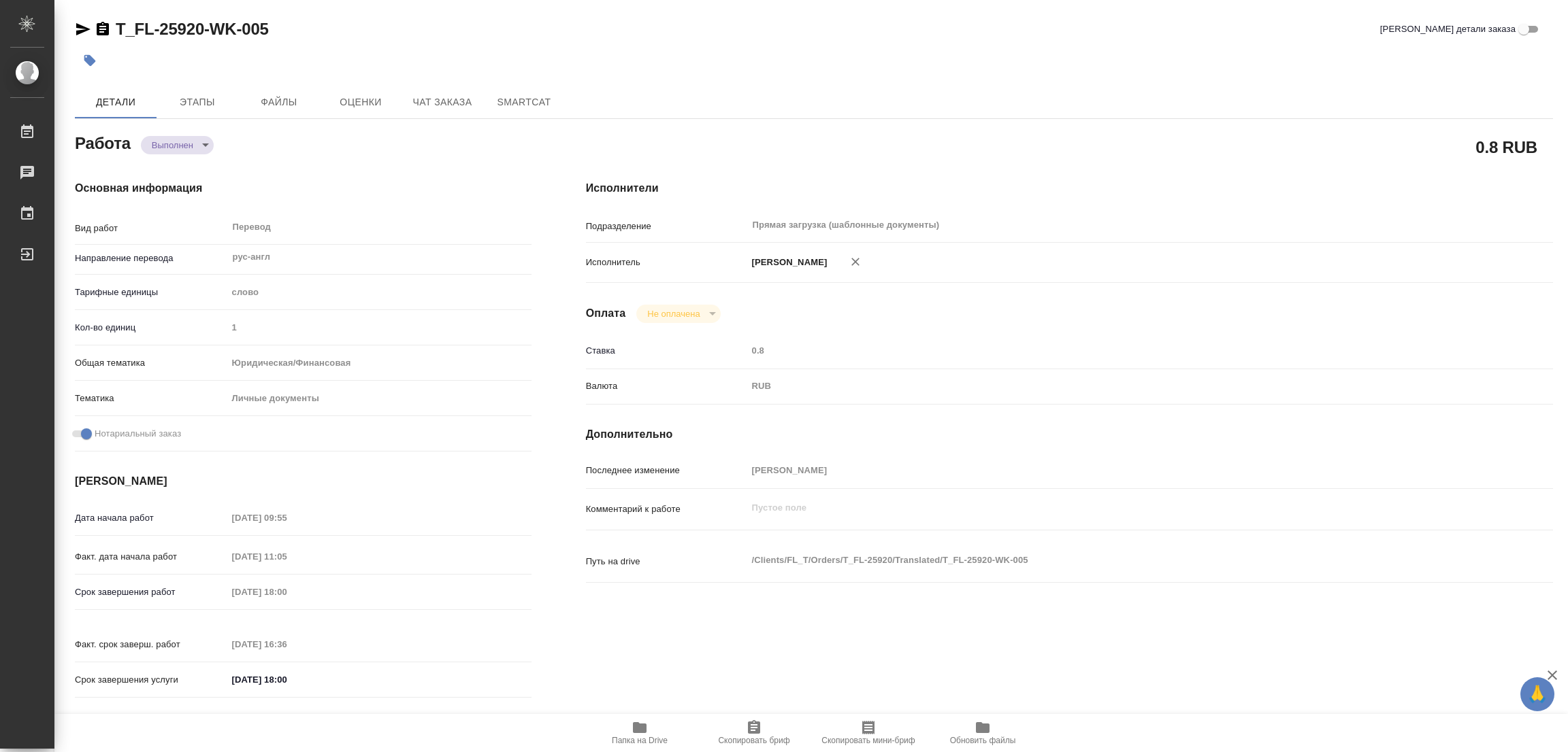
type input "26.08.2025 11:05"
type input "26.08.2025 18:00"
type input "26.08.2025 16:36"
type input "26.08.2025 18:00"
type input "Прямая загрузка (шаблонные документы)"
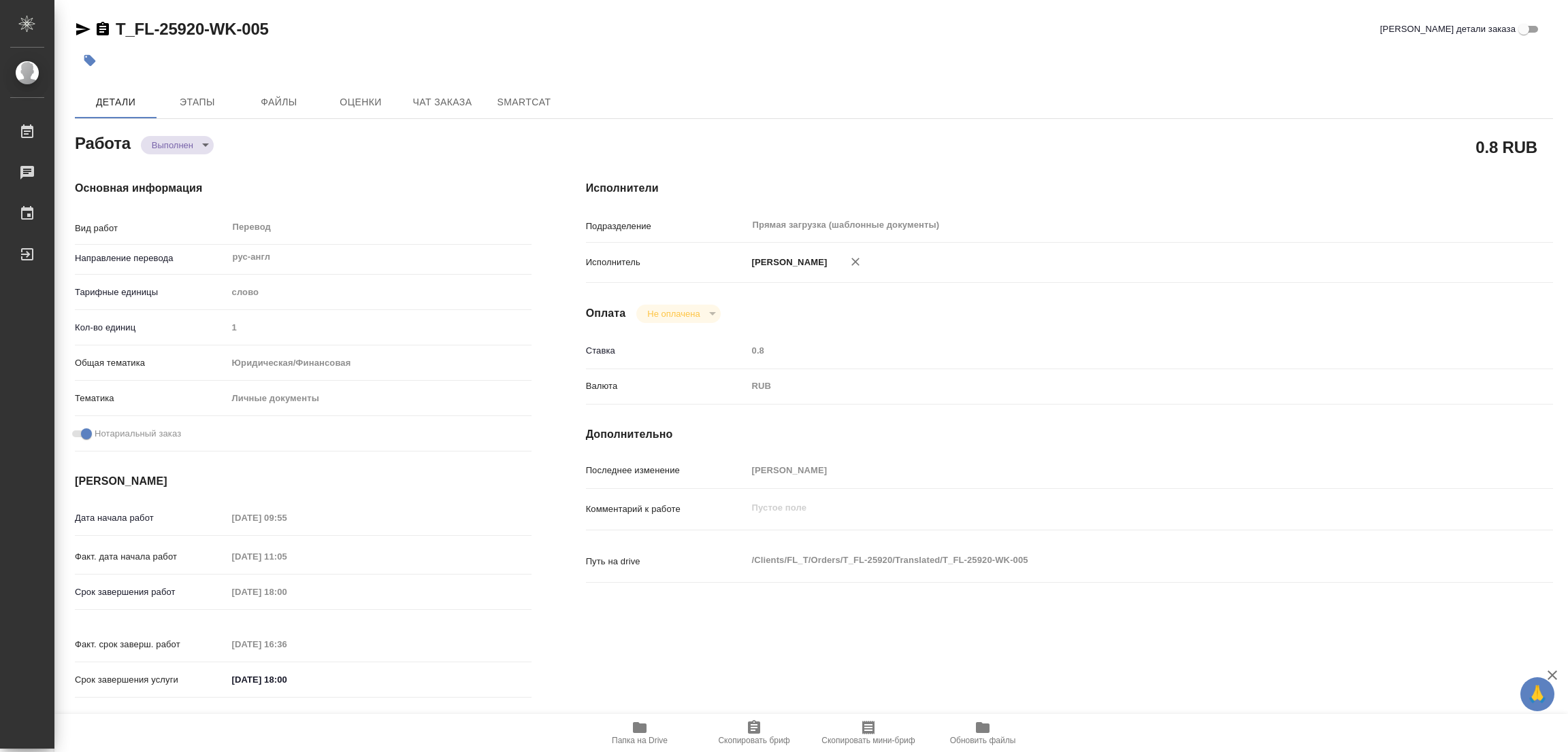
type input "notPayed"
type input "0.8"
type input "RUB"
type input "[PERSON_NAME]"
type textarea "x"
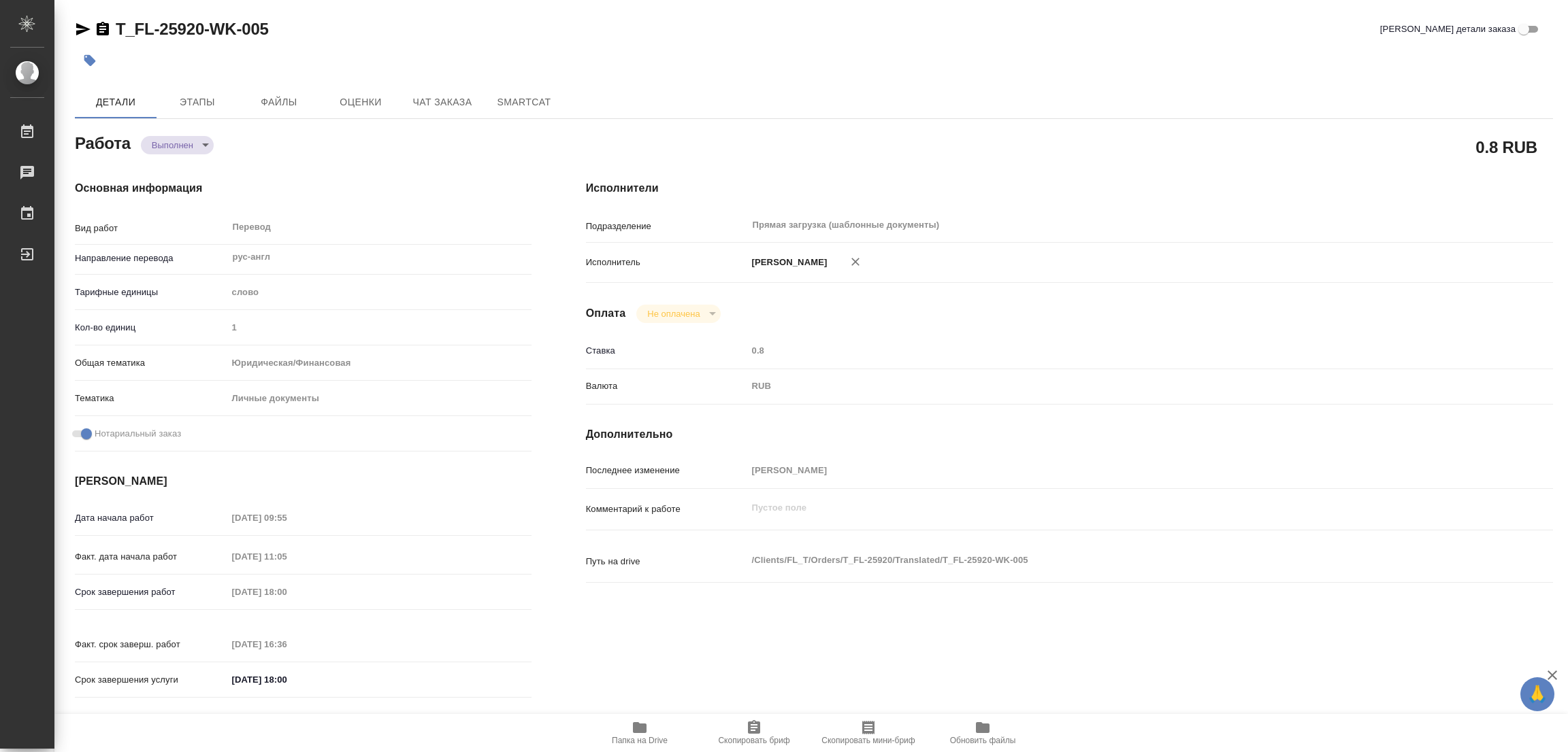
type textarea "/Clients/FL_T/Orders/T_FL-25920/Translated/T_FL-25920-WK-005"
type textarea "x"
type input "T_FL-25920"
type input "Перевод станд. несрочный"
type input "Приёмка по качеству, Постредактура машинного перевода, Перевод, Редактура, Корр…"
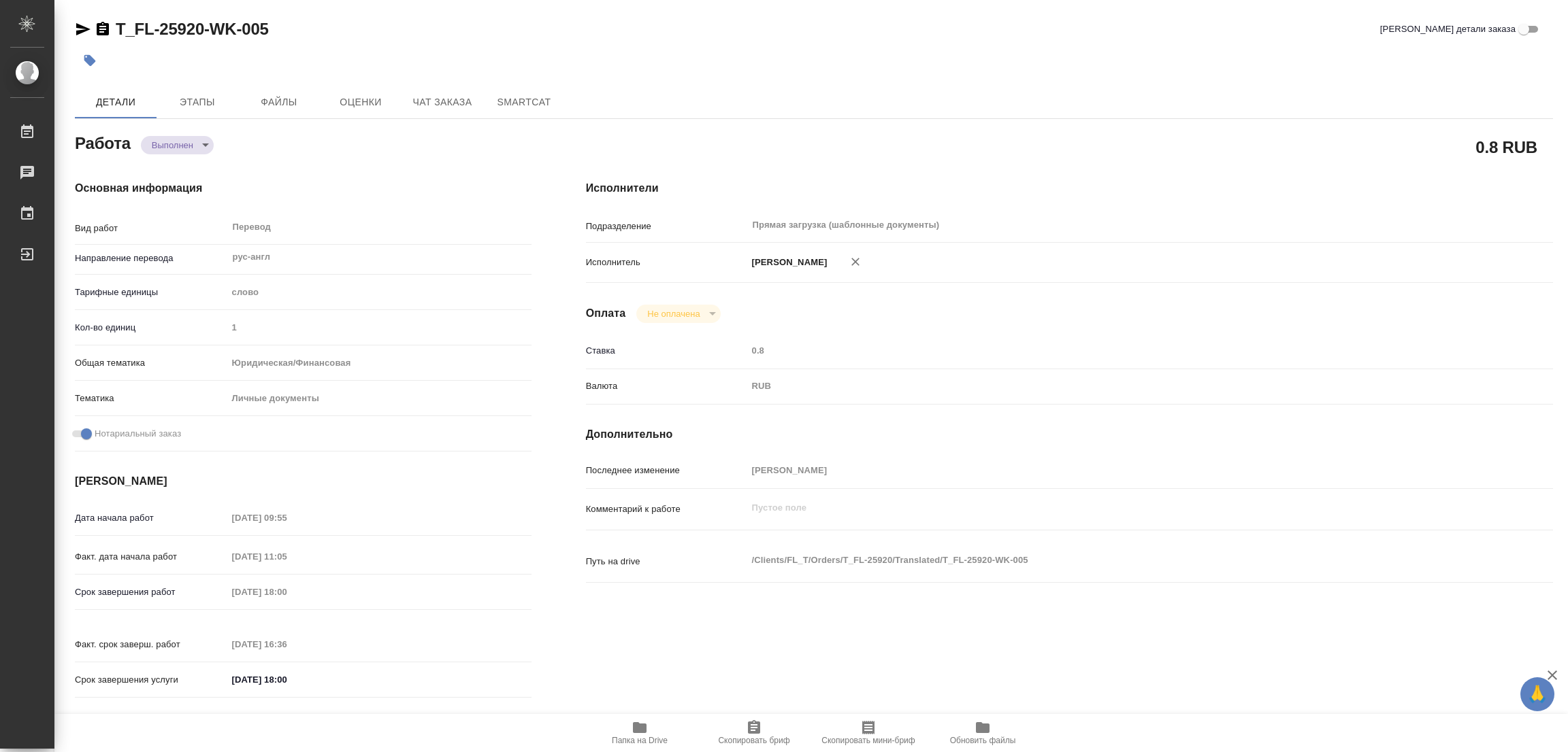
type input "Прохорова Анастасия"
type input "/Clients/FL_T/Orders/T_FL-25920"
type textarea "Tcitcilin Timofei Sergeevich"
type textarea "x"
type textarea "рус-анг паспорт под нот. перевод для http://rya.org.uk (британский английский)"
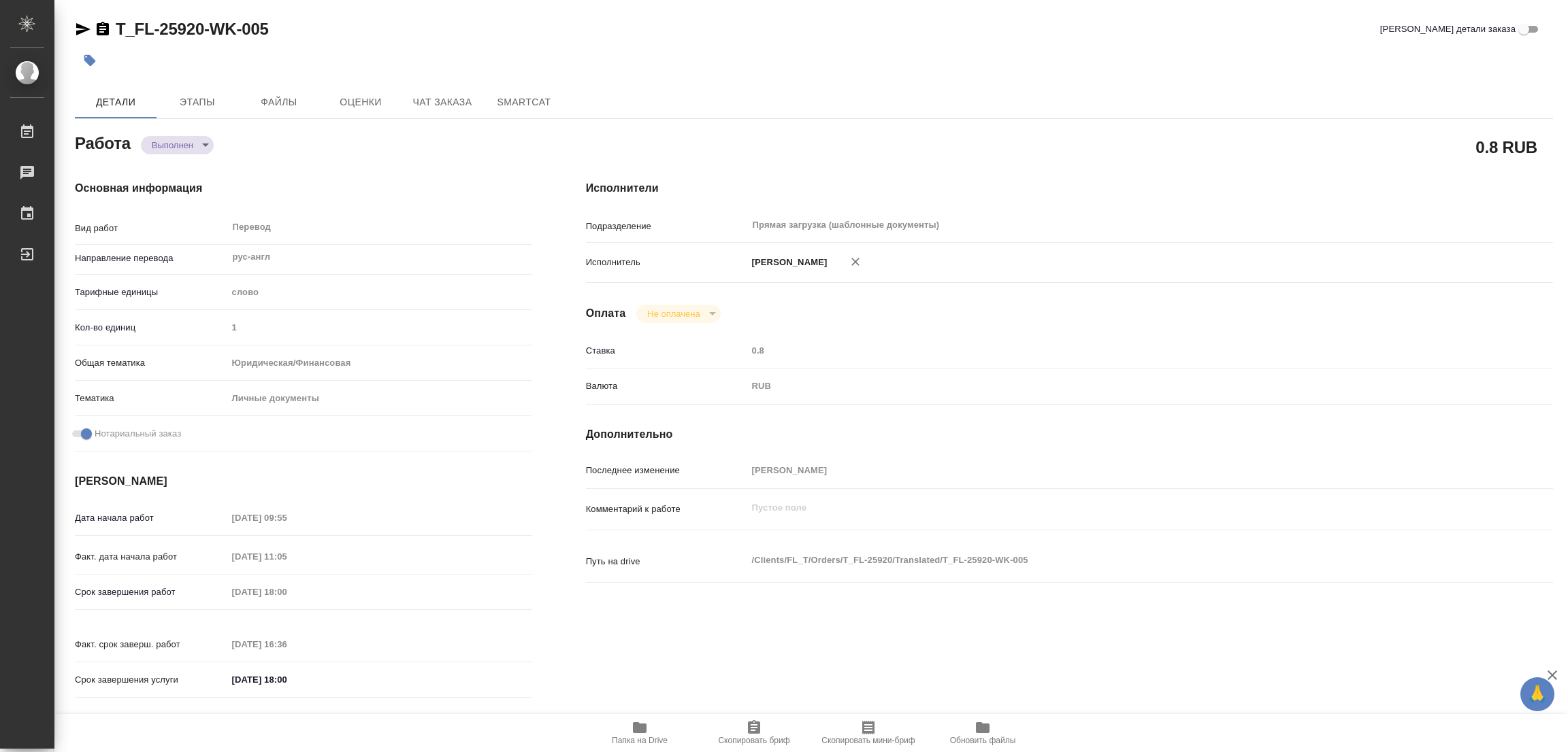
type textarea "x"
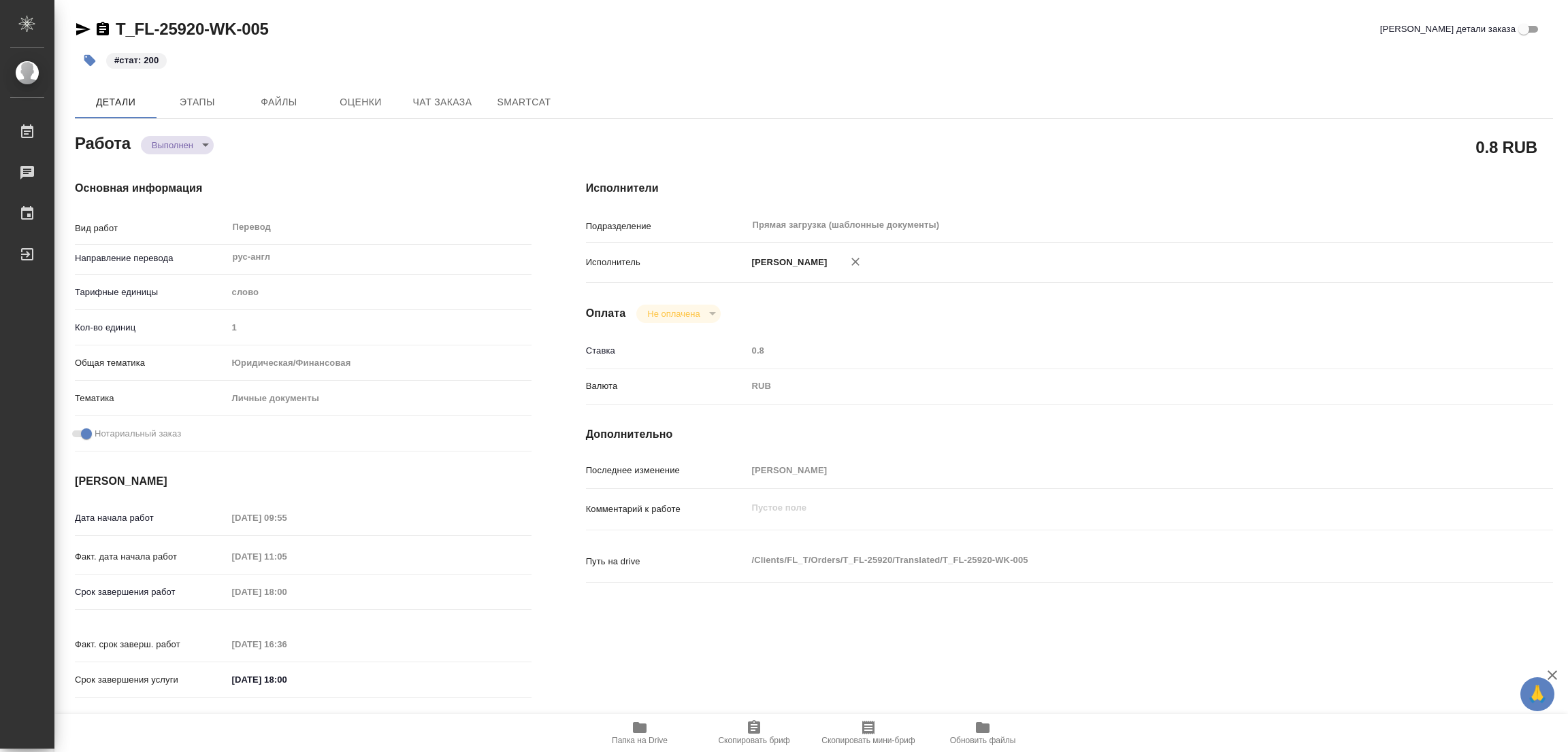
type textarea "x"
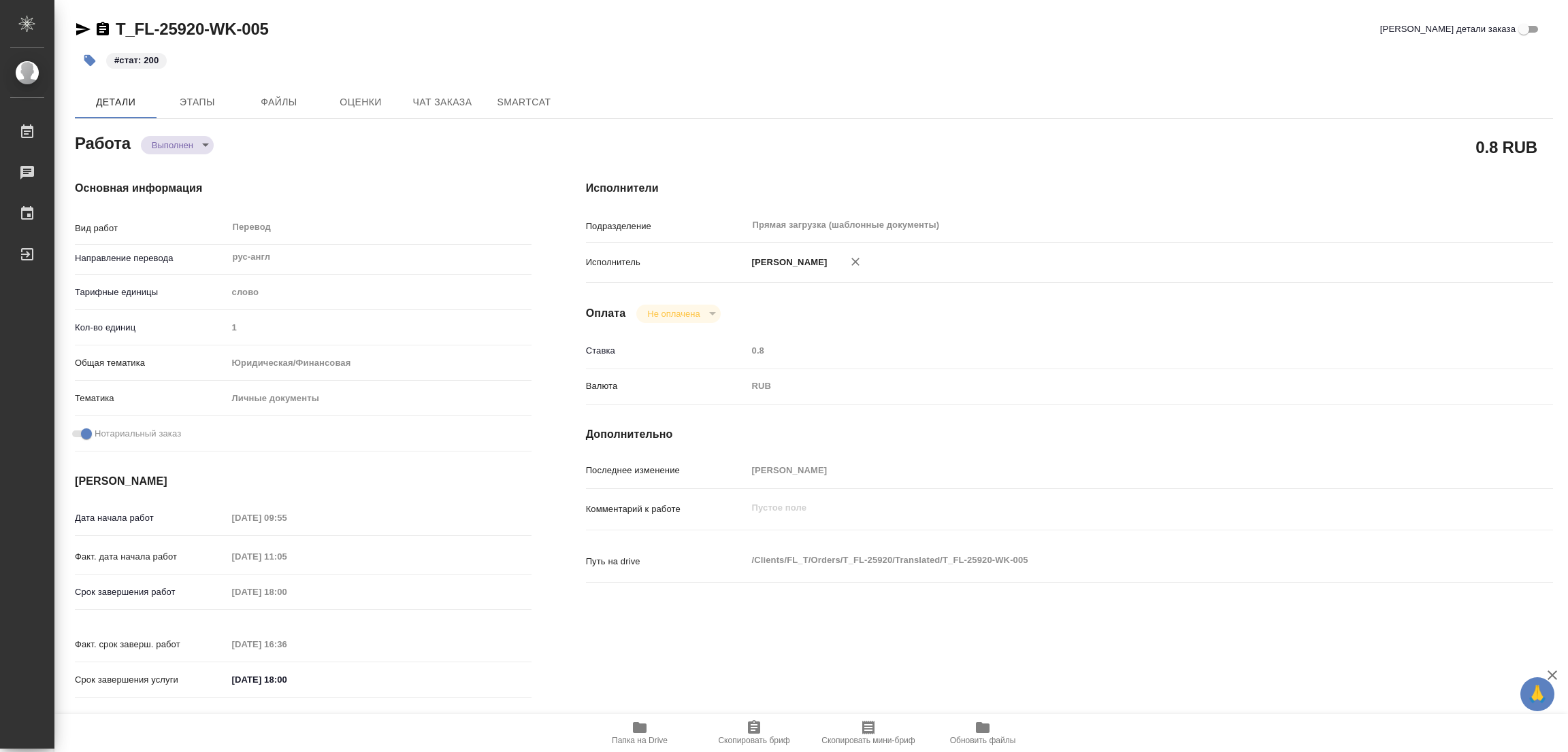
type textarea "x"
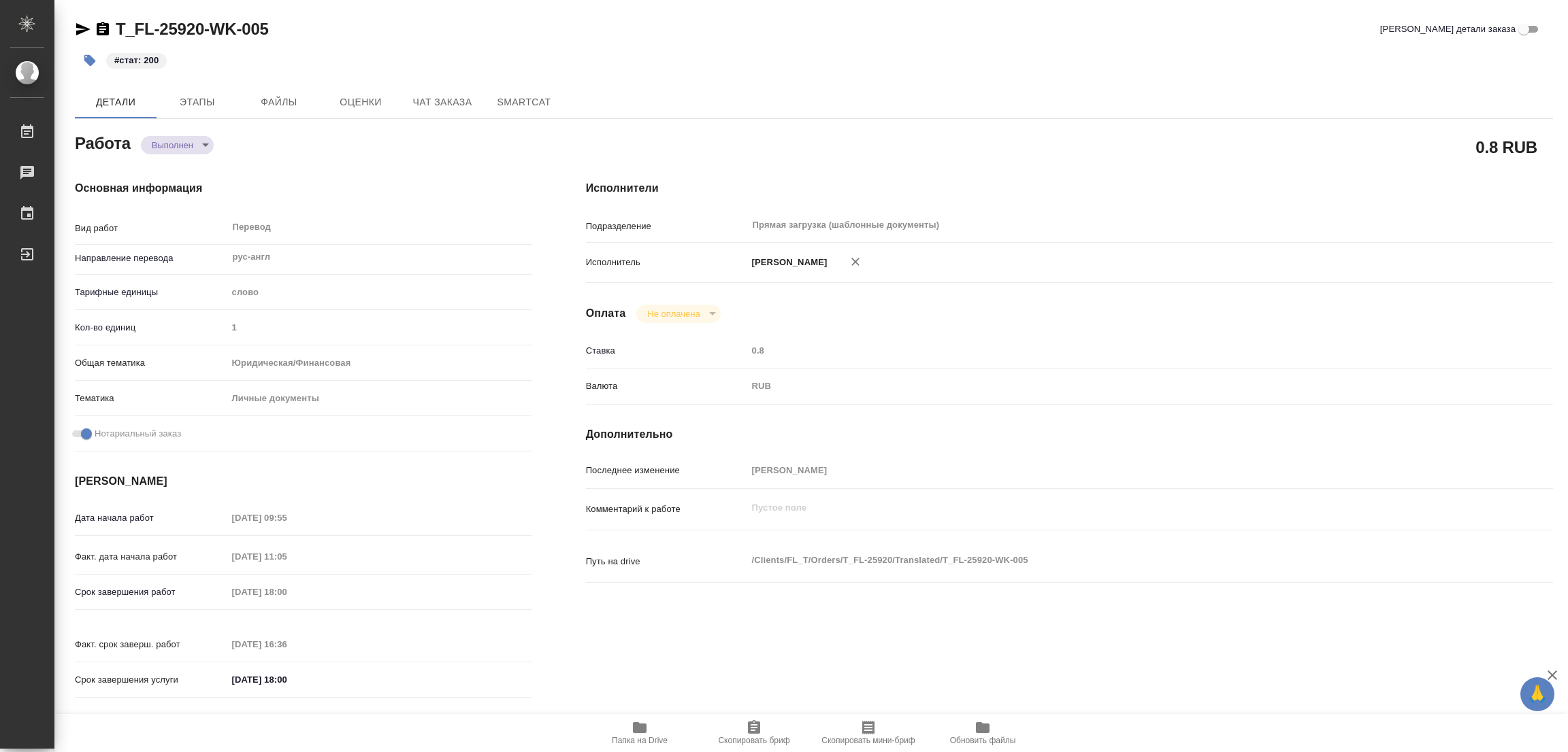
type textarea "x"
click at [782, 43] on div "T_FL-25920-WK-005 Кратко детали заказа" at bounding box center [813, 32] width 1478 height 27
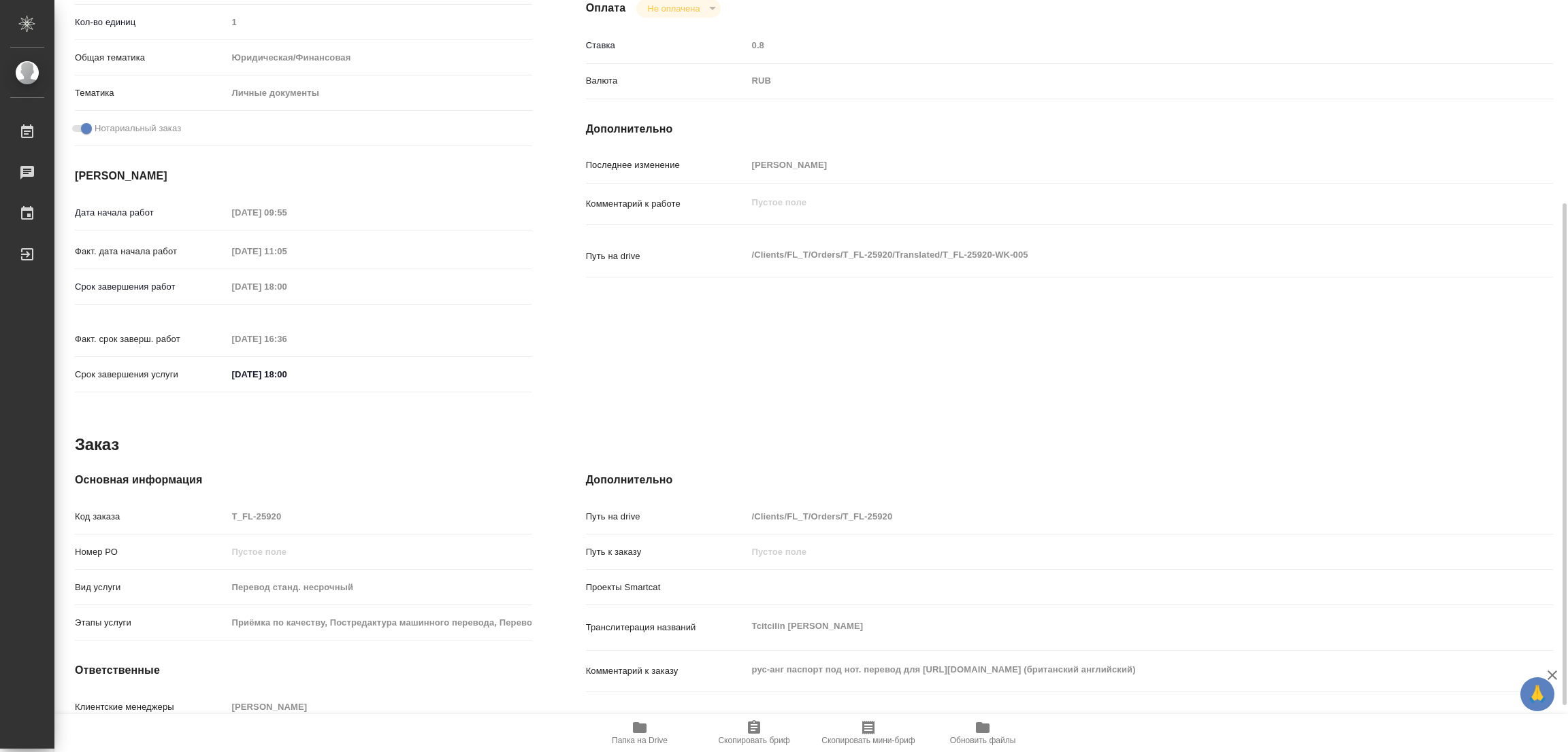
click at [1091, 412] on div "Работа Выполнен completed 0.8 RUB Основная информация Вид работ Перевод x ​ Нап…" at bounding box center [813, 313] width 1478 height 977
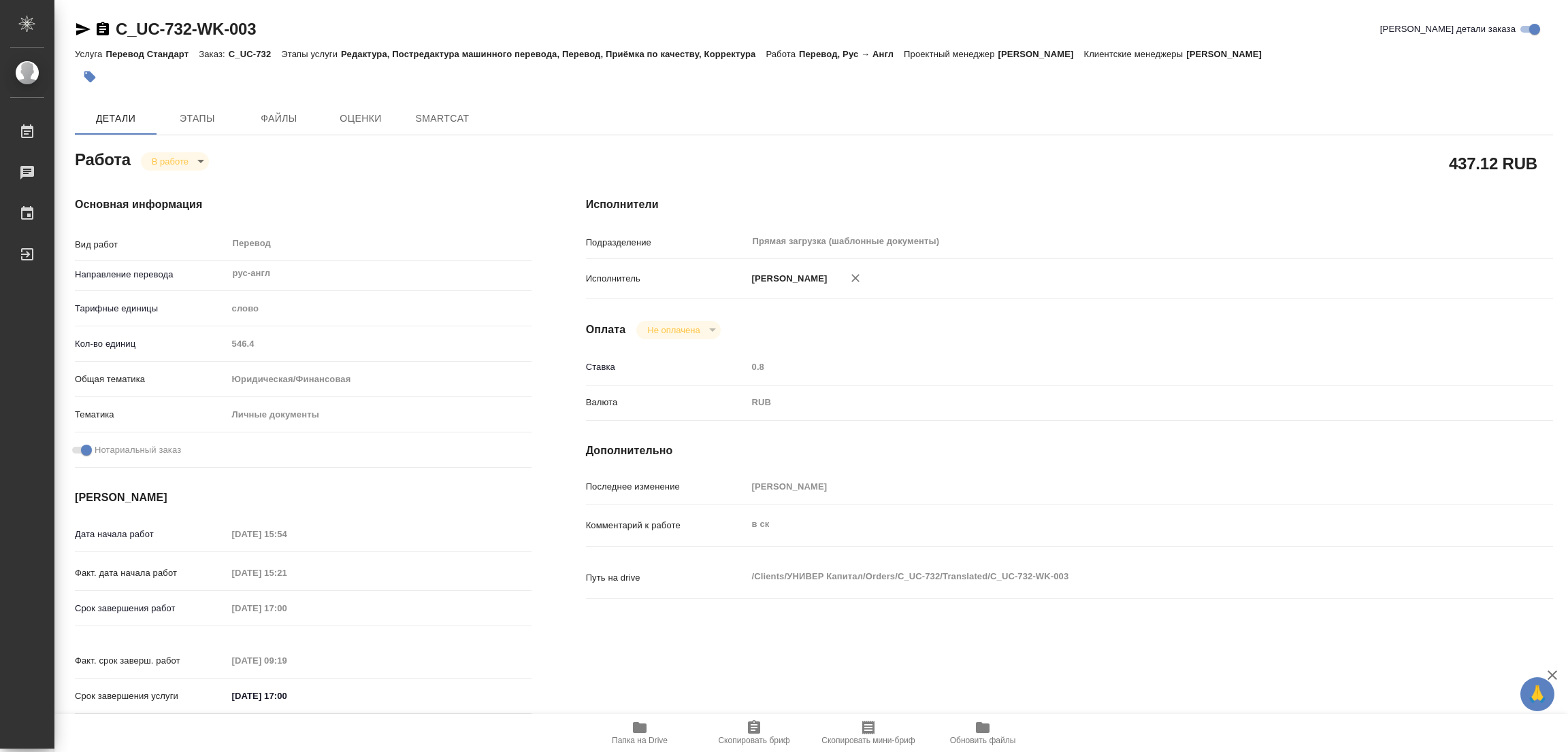
type textarea "x"
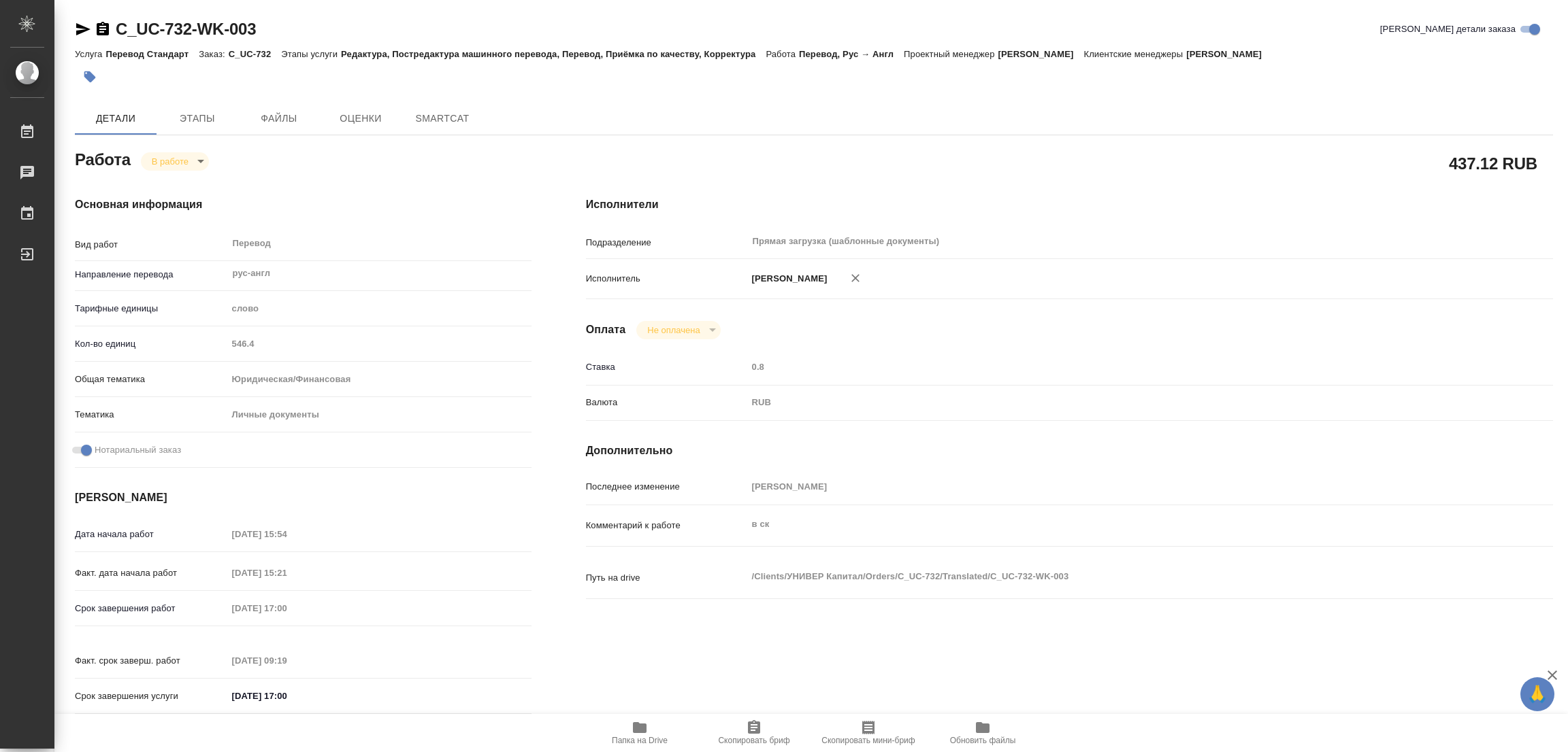
type textarea "x"
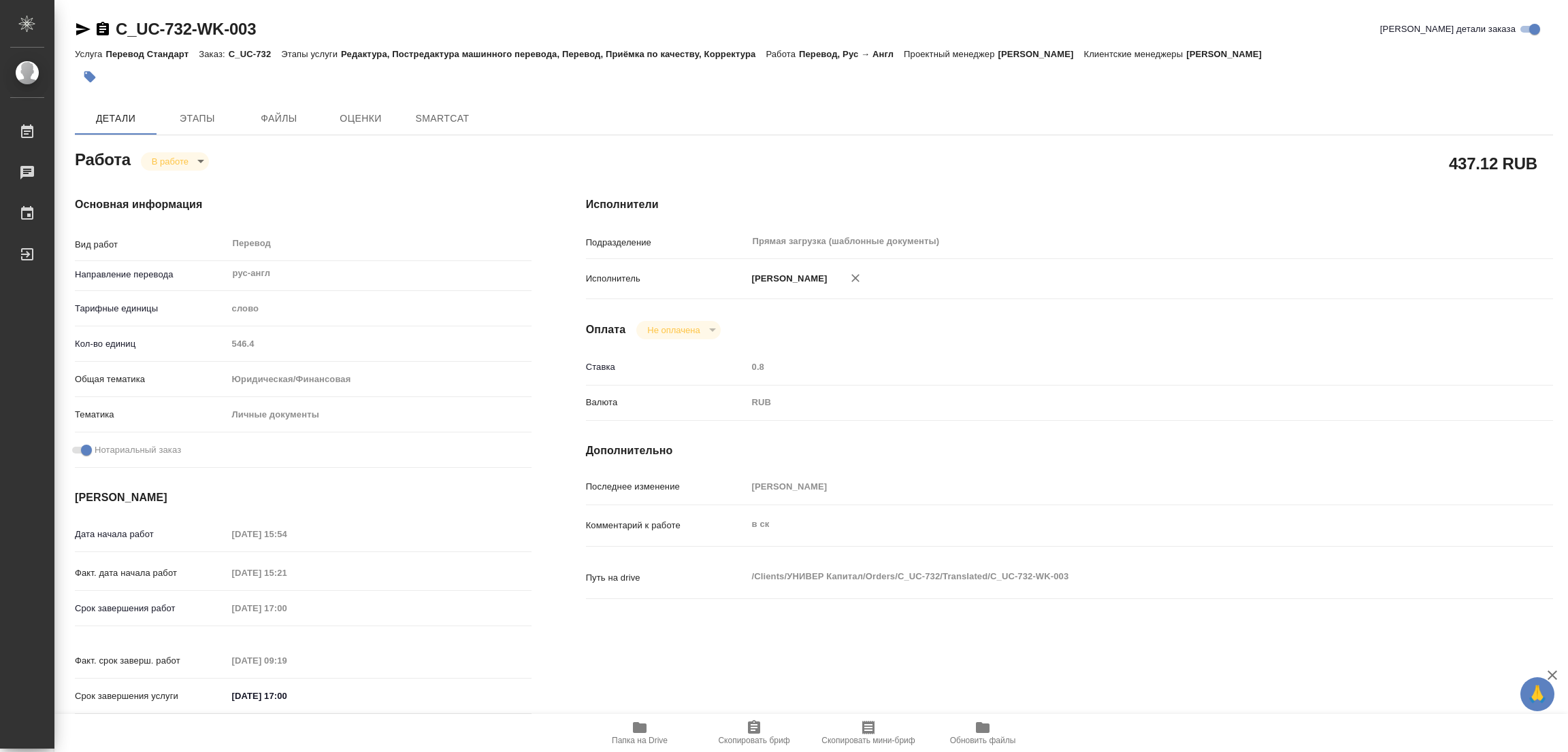
type textarea "x"
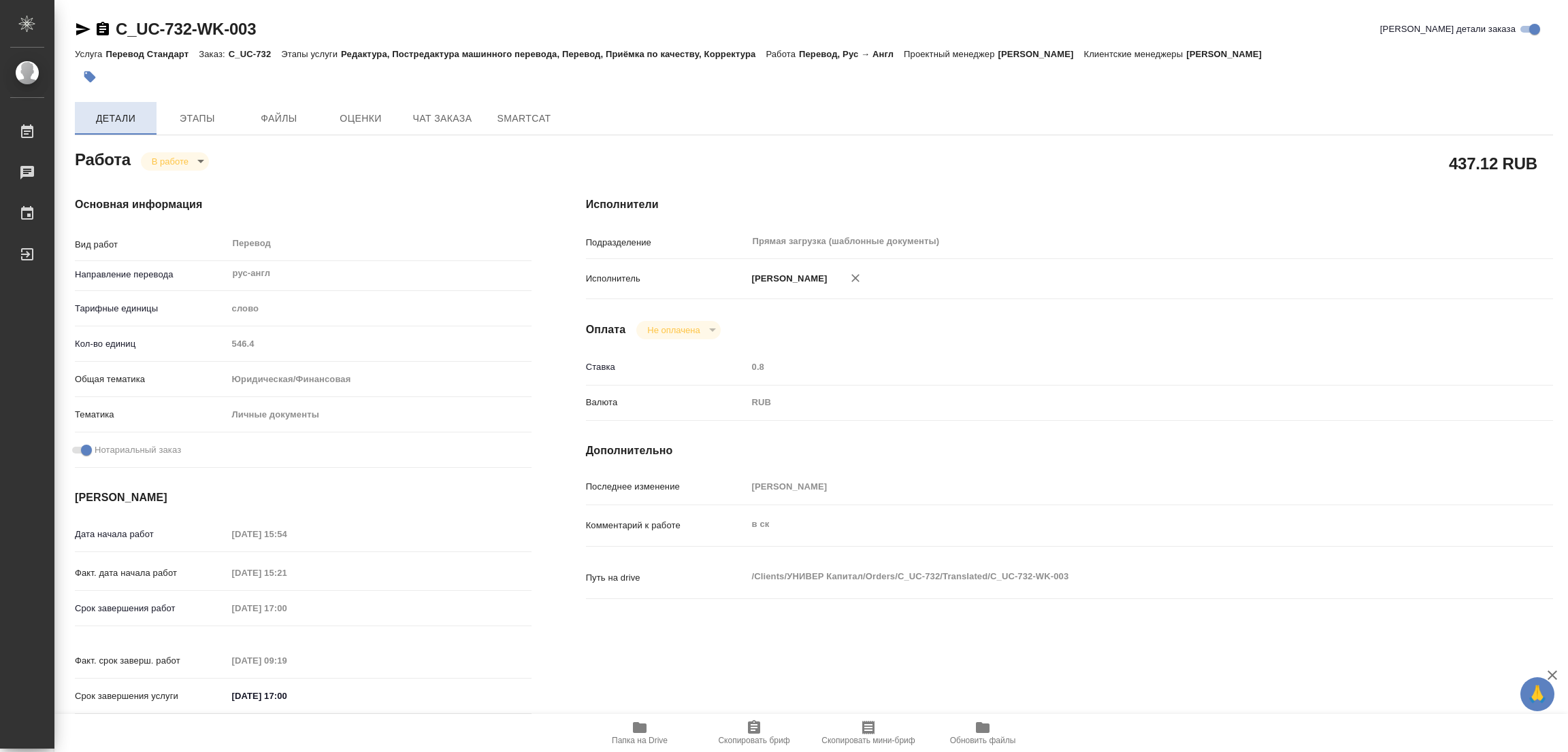
type textarea "x"
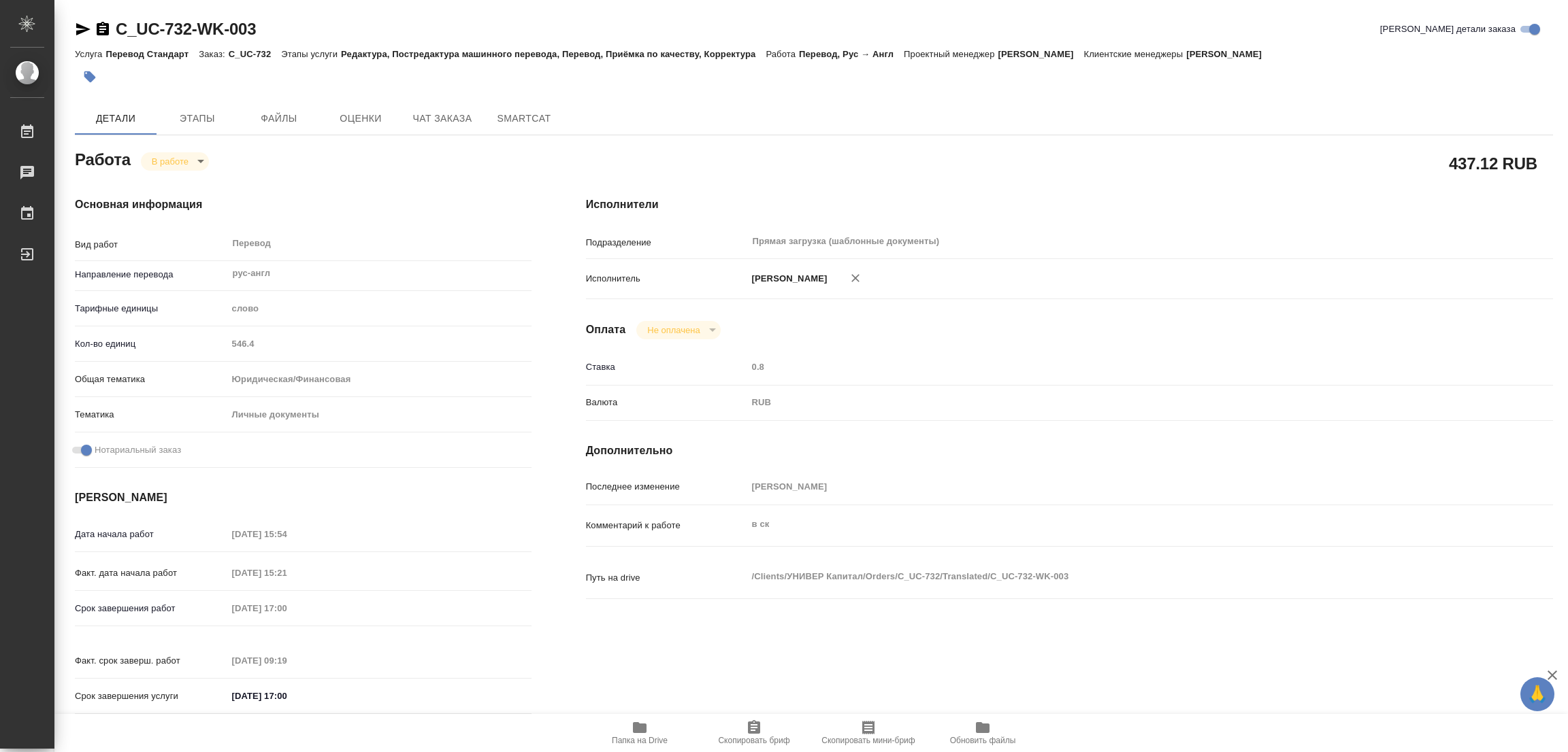
type textarea "x"
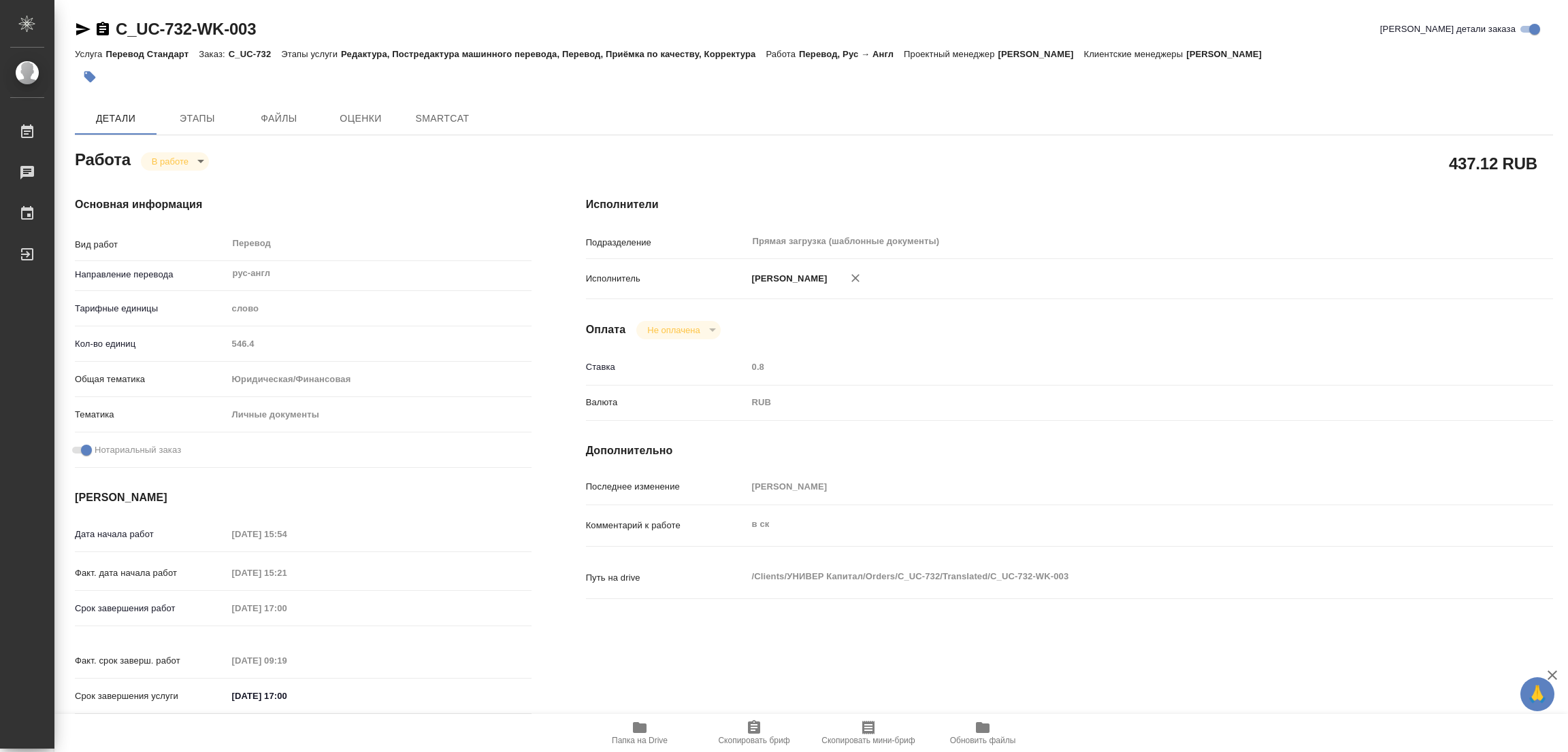
type textarea "x"
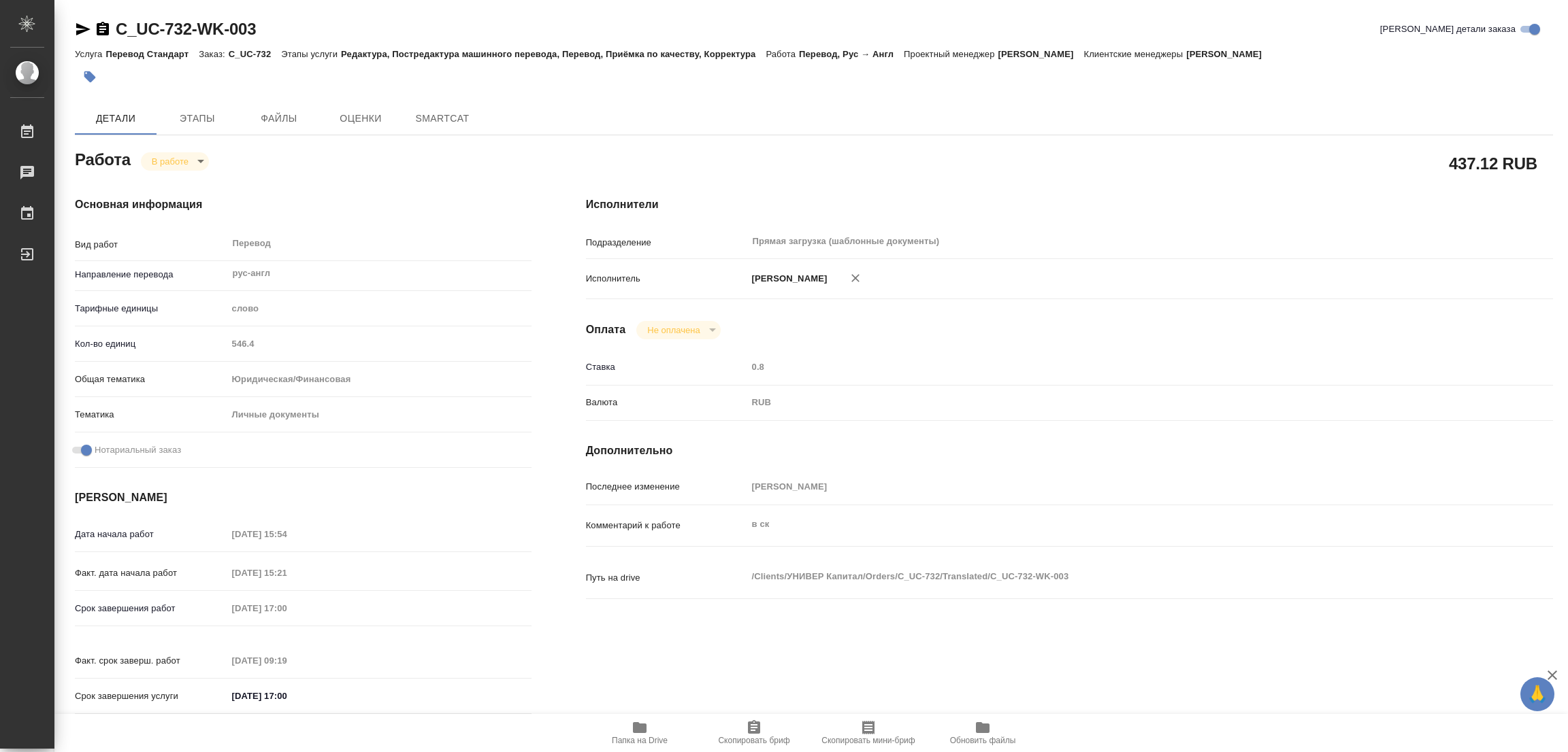
type textarea "x"
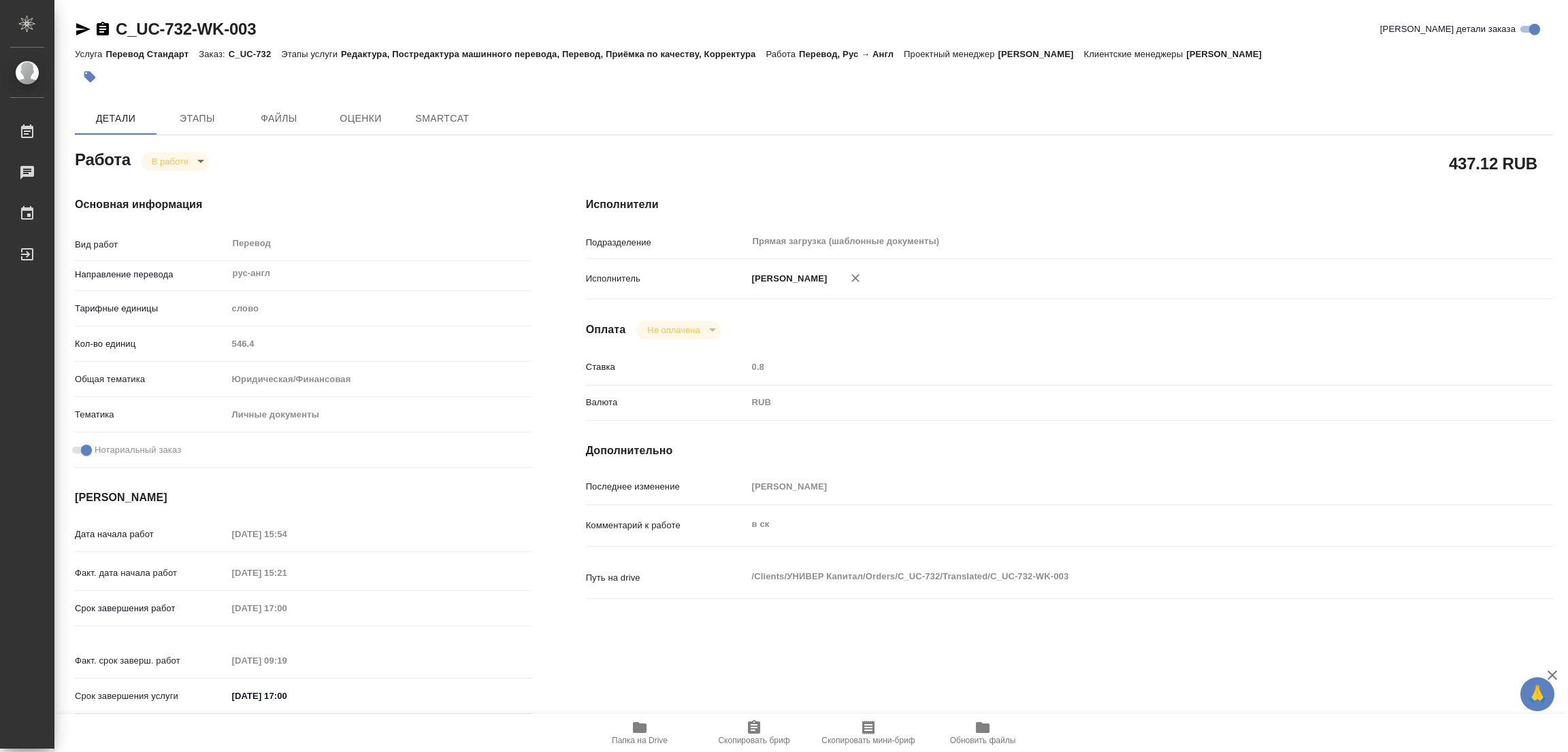
type textarea "x"
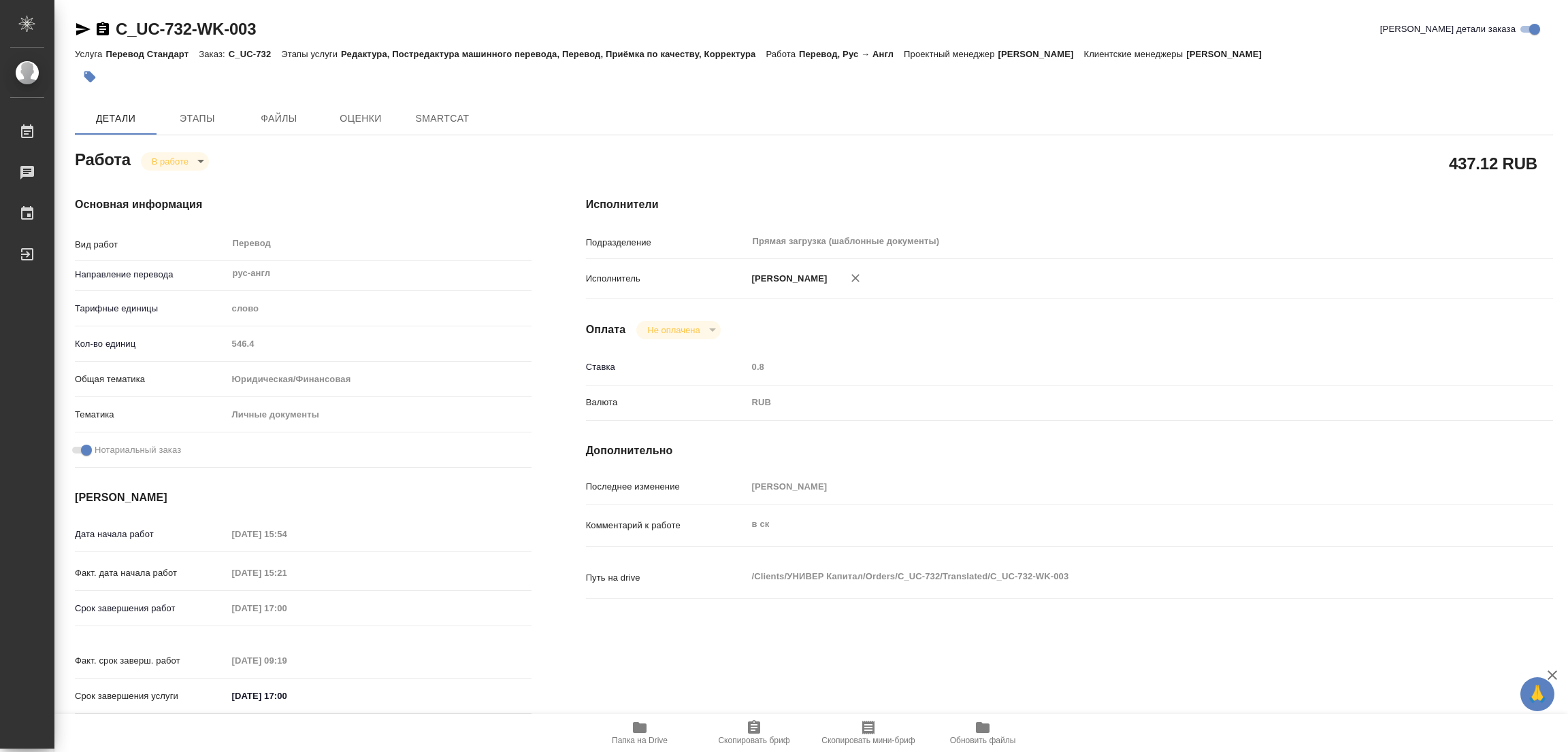
type textarea "x"
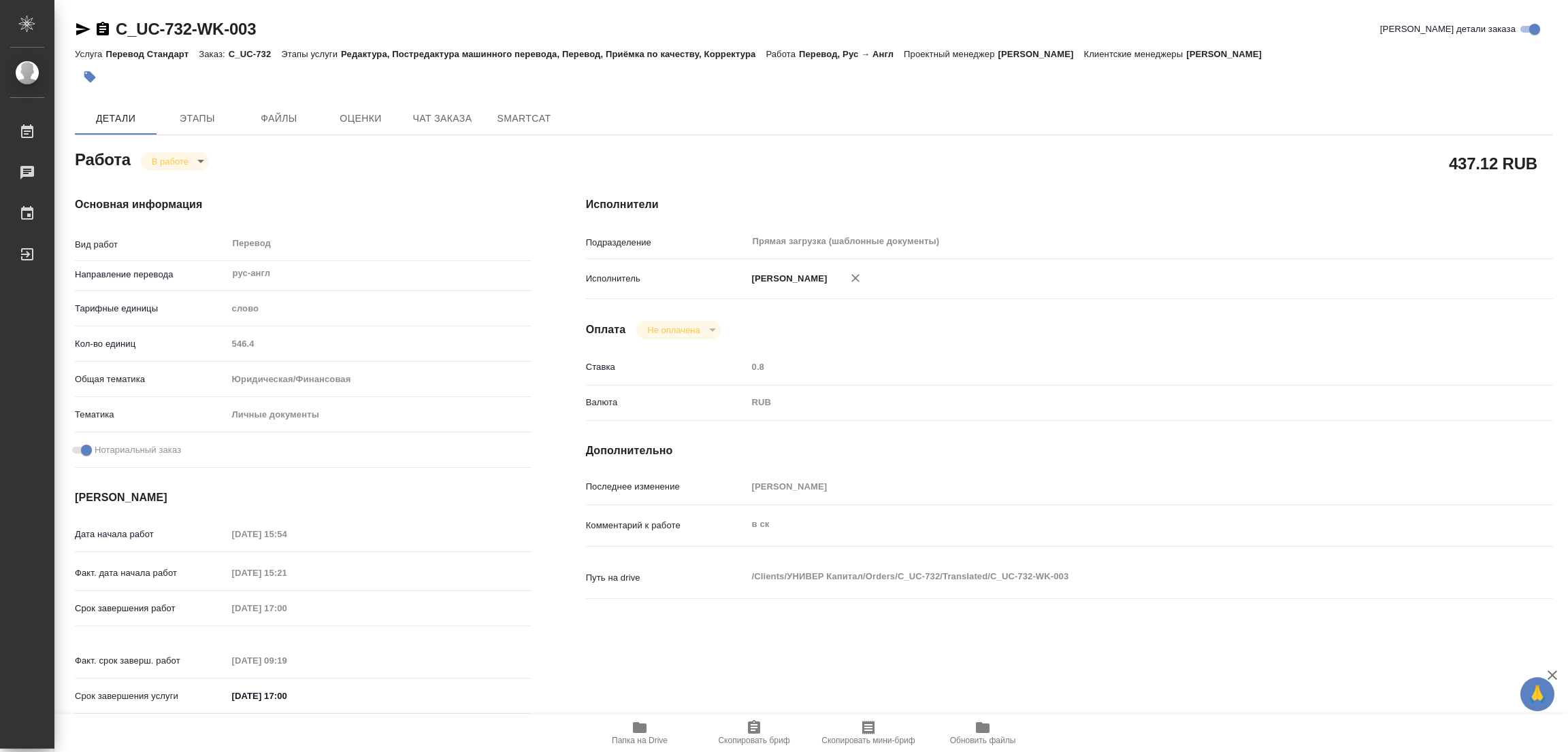
click at [91, 75] on icon "button" at bounding box center [90, 77] width 11 height 11
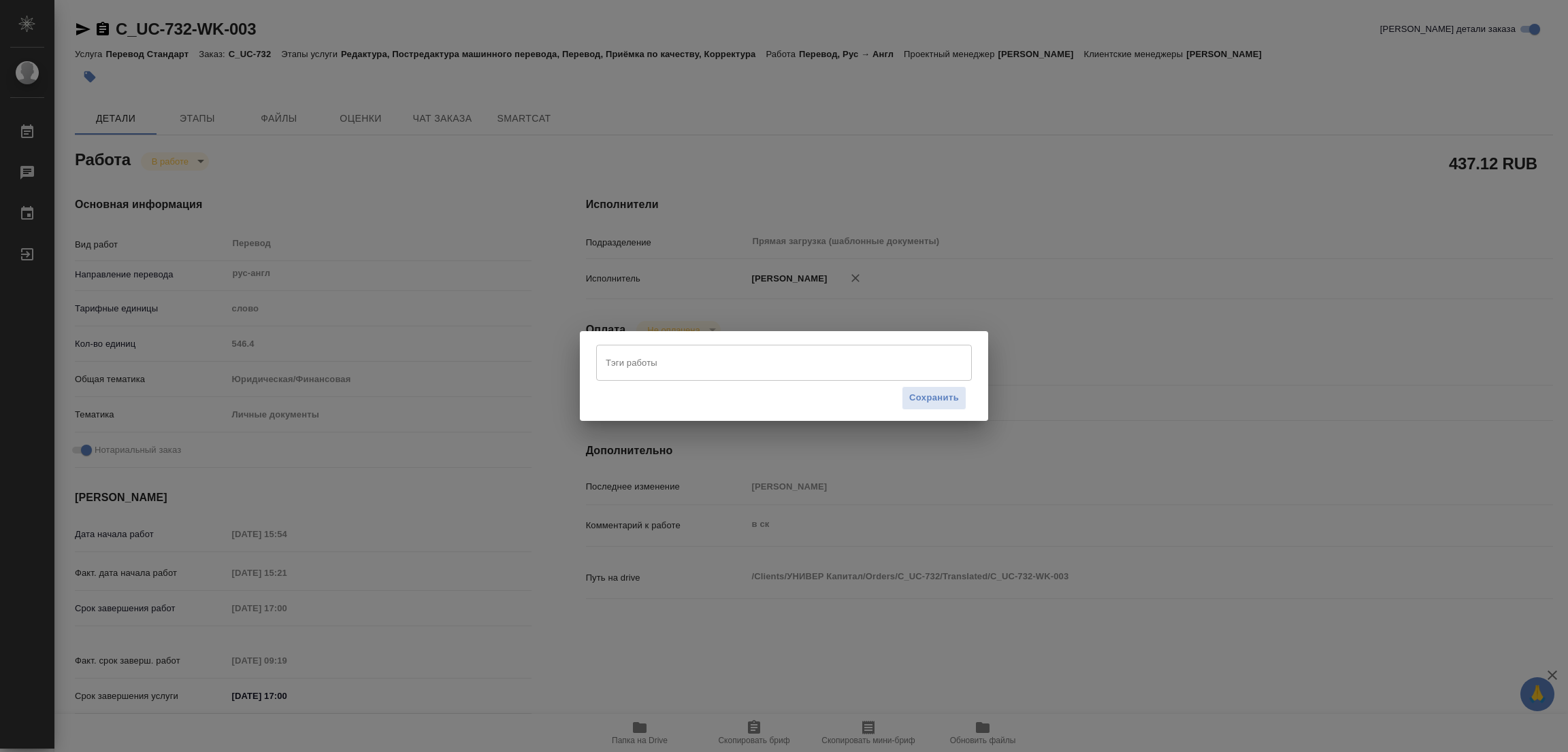
type textarea "x"
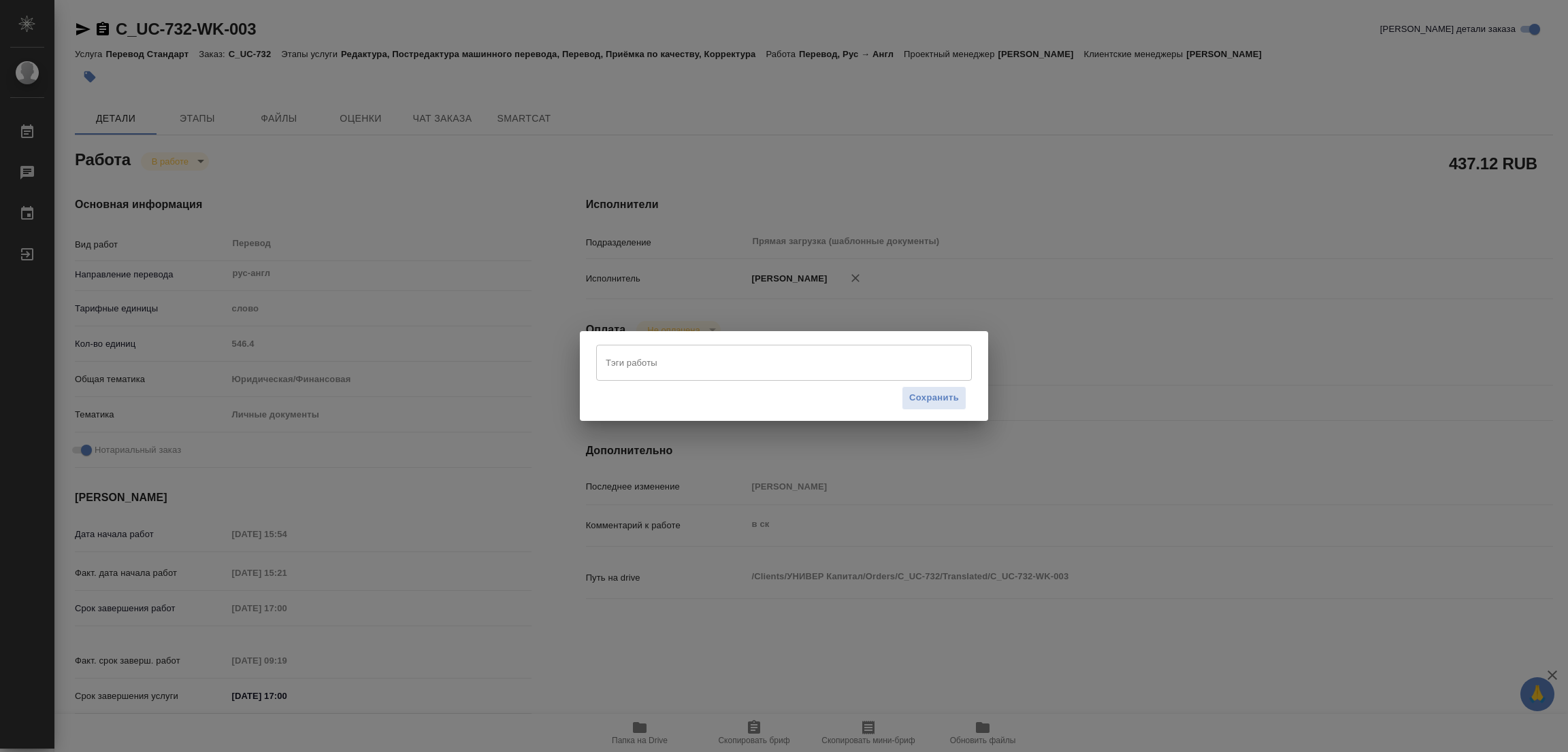
type textarea "x"
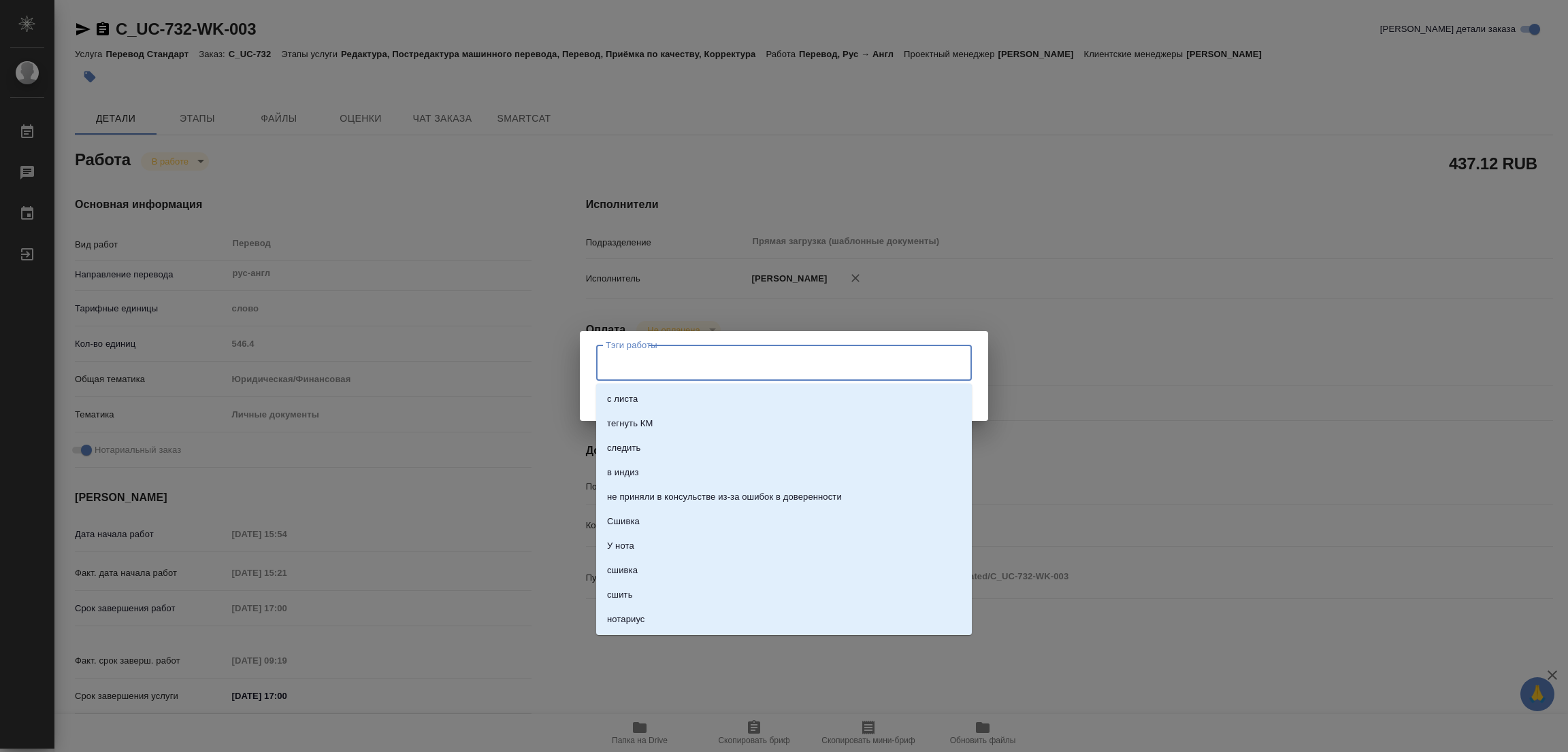
click at [609, 364] on input "Тэги работы" at bounding box center [771, 362] width 337 height 23
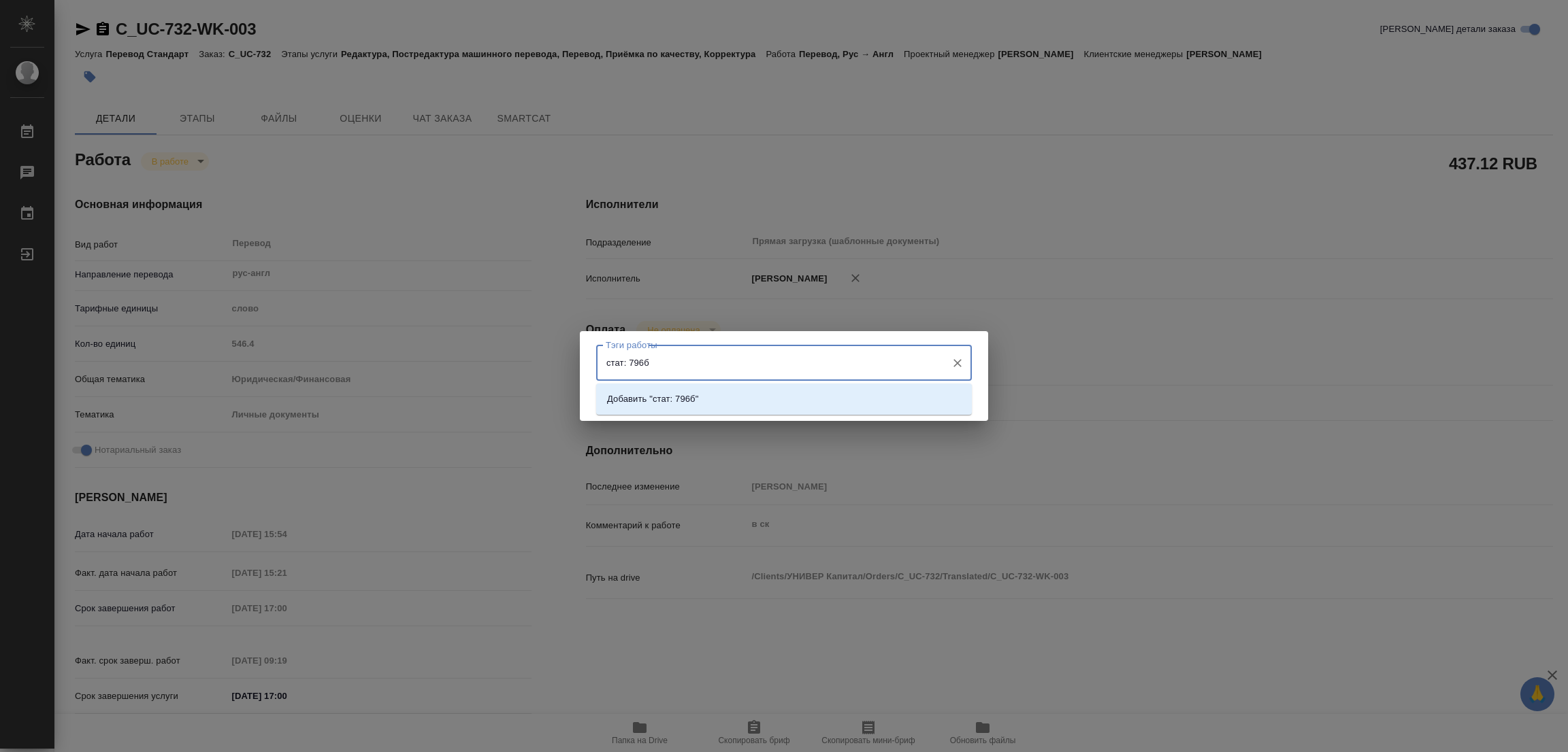
type input "стат: 796б5"
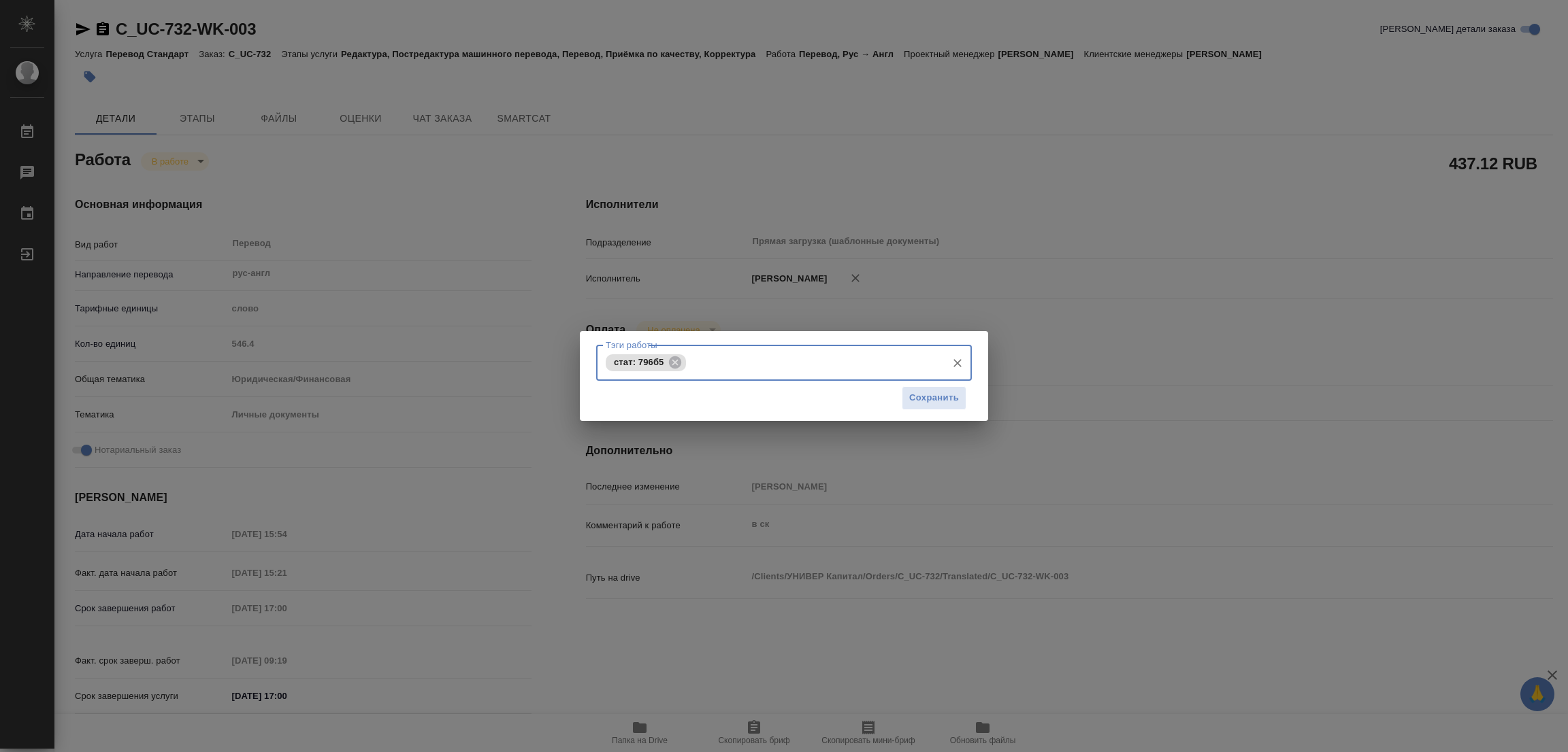
click at [654, 361] on span "стат: 796б5" at bounding box center [639, 362] width 66 height 10
click at [660, 364] on span "стат: 796б5" at bounding box center [639, 362] width 66 height 10
click at [671, 361] on icon at bounding box center [675, 361] width 12 height 12
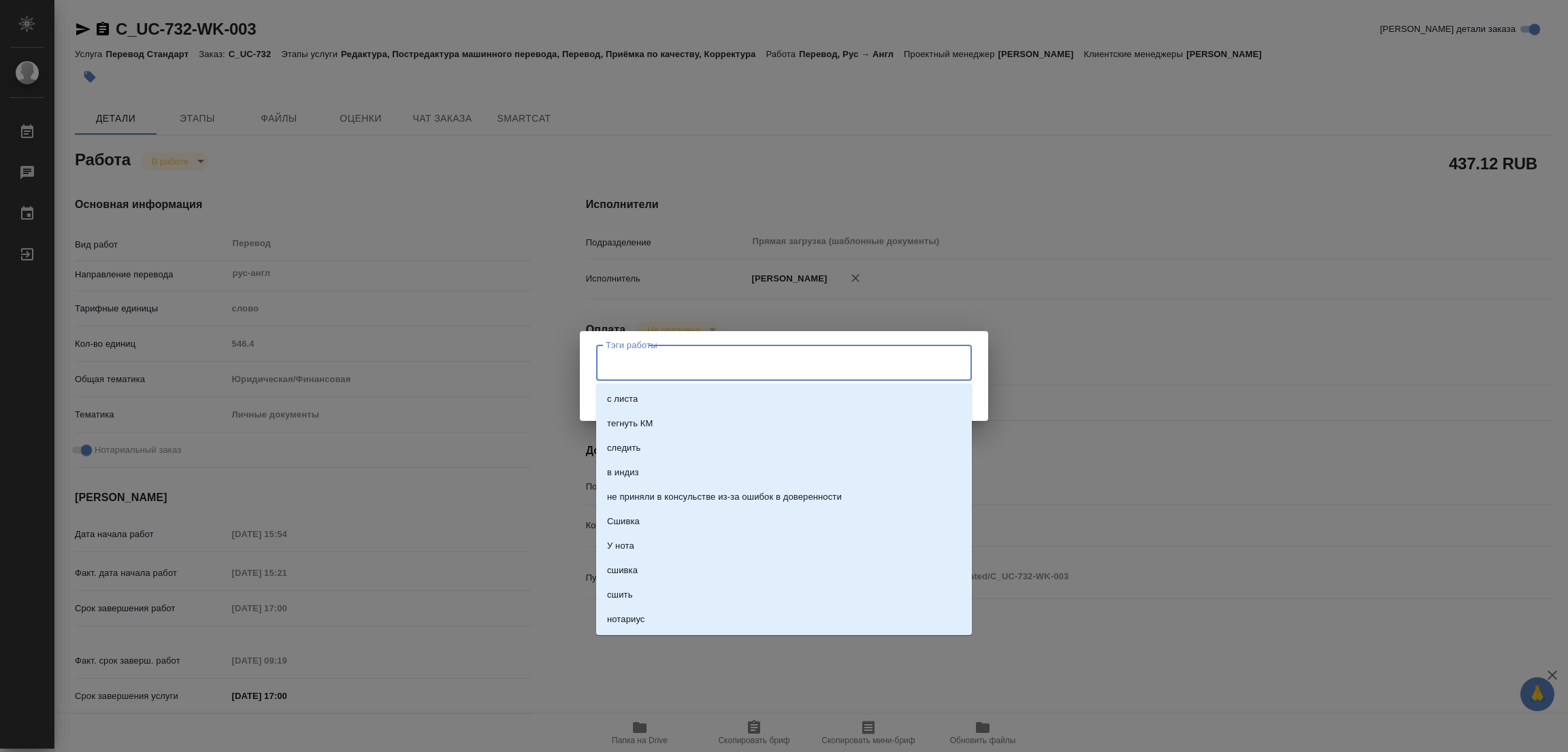
click at [667, 368] on input "Тэги работы" at bounding box center [771, 362] width 337 height 23
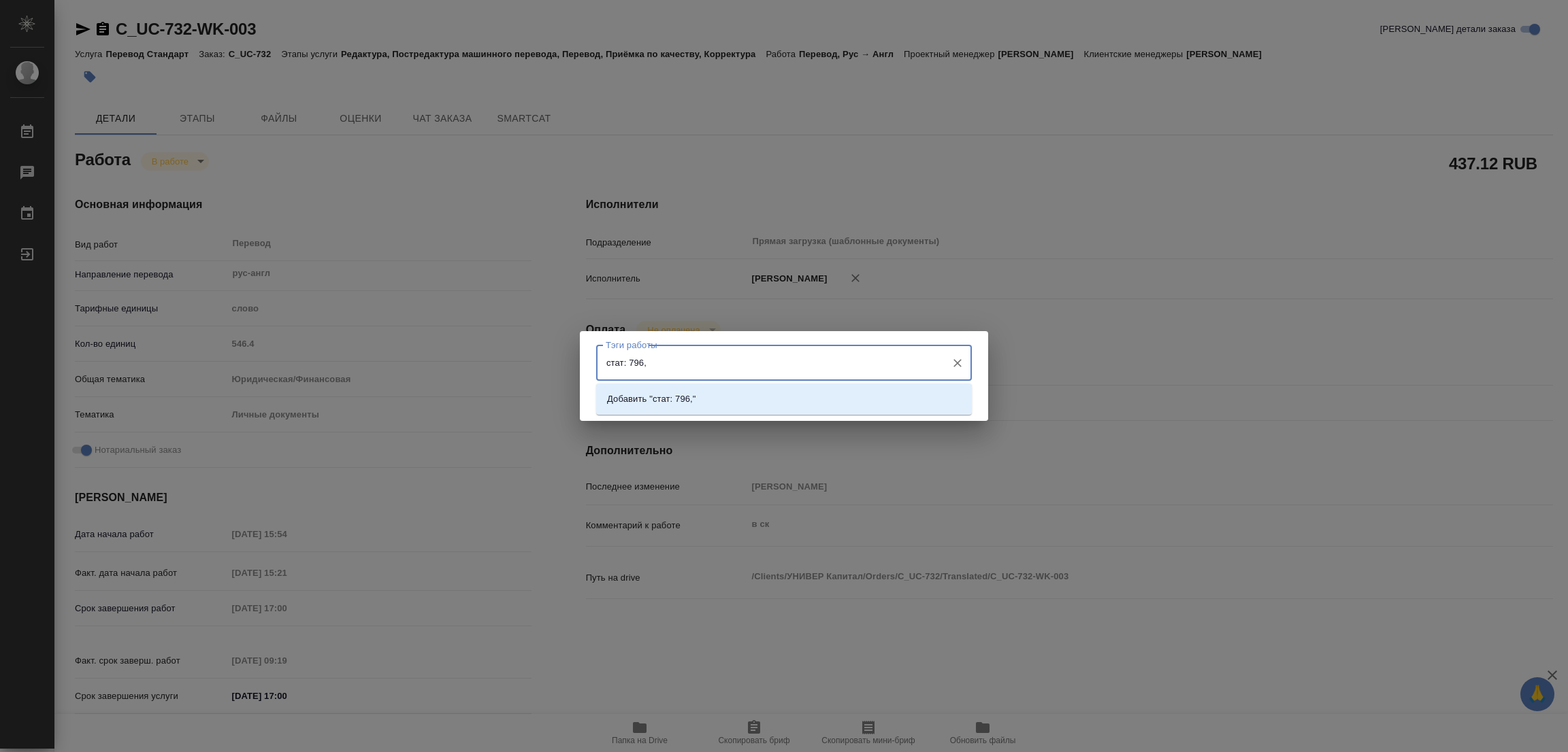
type input "стат: 796,5"
click at [672, 393] on p "Добавить "стат: 796,5"" at bounding box center [654, 399] width 94 height 13
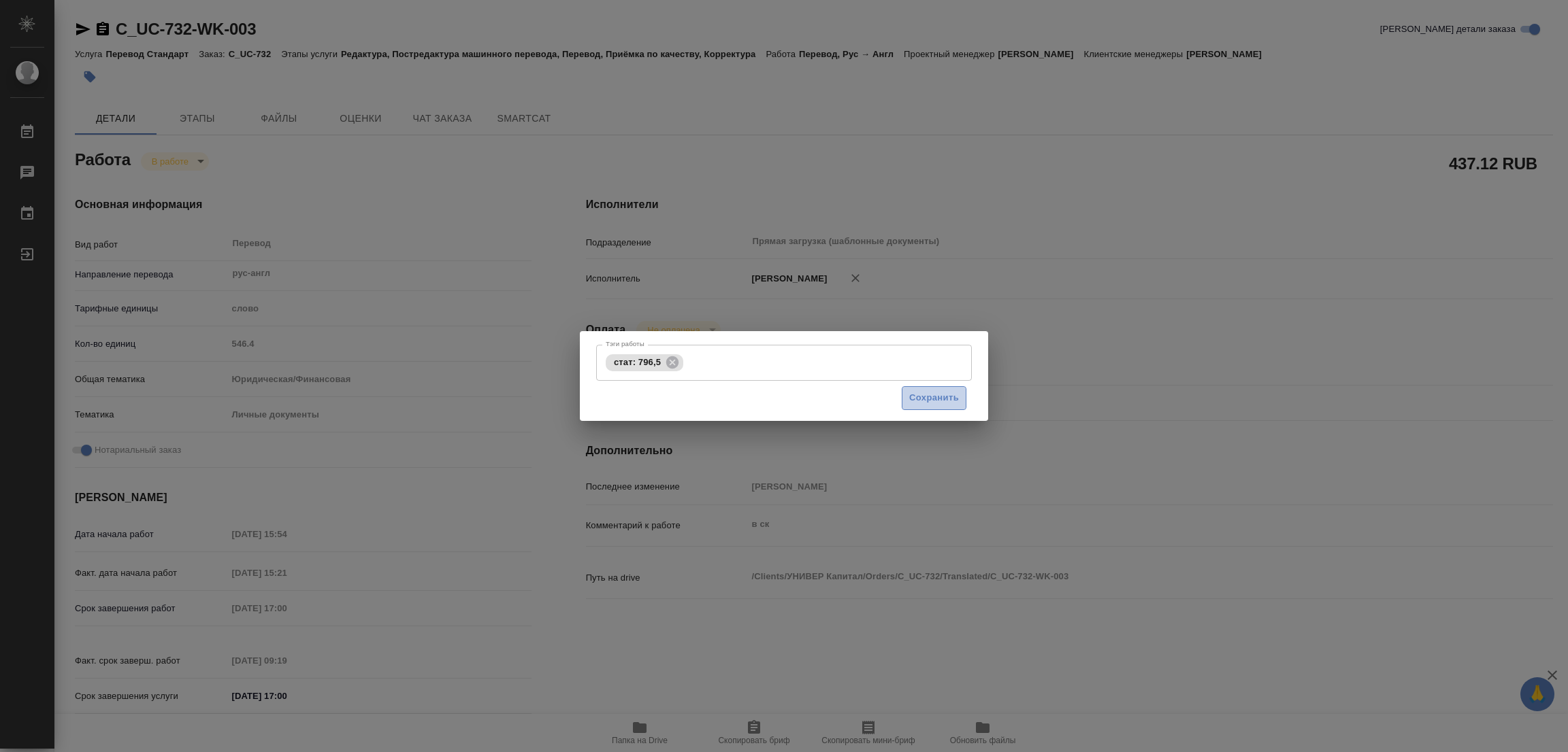
click at [928, 396] on span "Сохранить" at bounding box center [934, 398] width 50 height 16
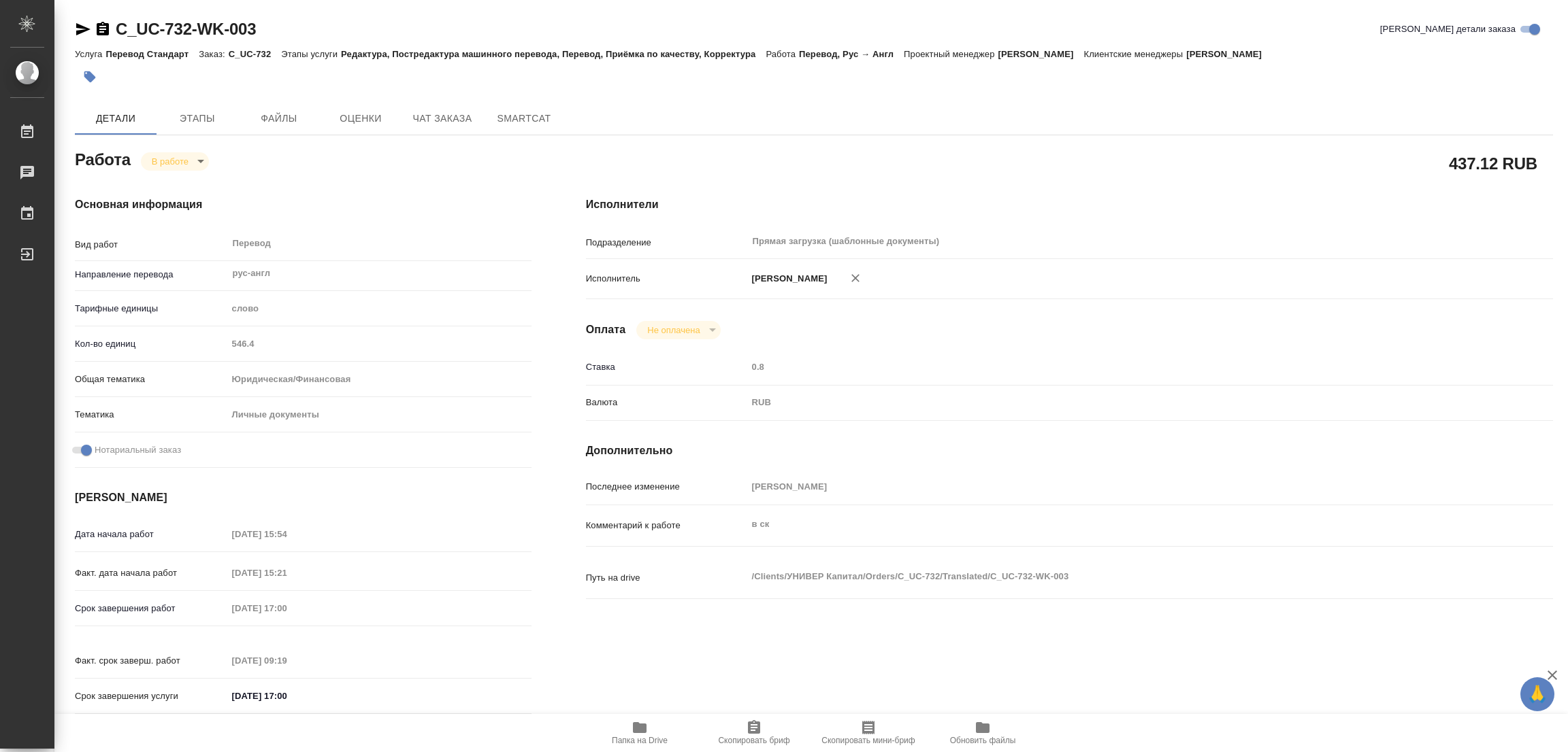
type input "inProgress"
type textarea "Перевод"
type textarea "x"
type input "рус-англ"
type input "5a8b1489cc6b4906c91bfd90"
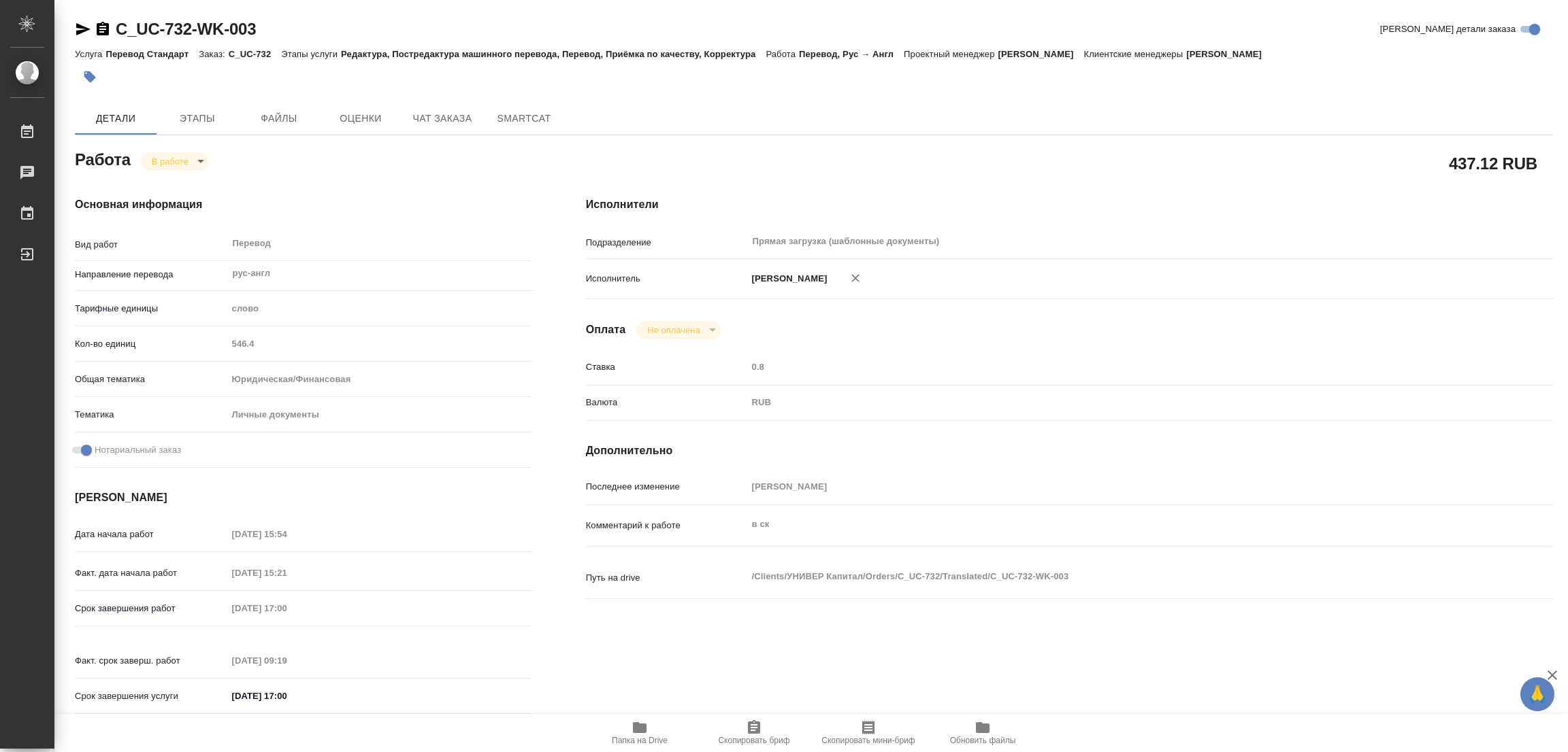
type input "546.4"
type input "yr-fn"
type input "5a8b8b956a9677013d343cfe"
checkbox input "true"
type input "14.08.2025 15:54"
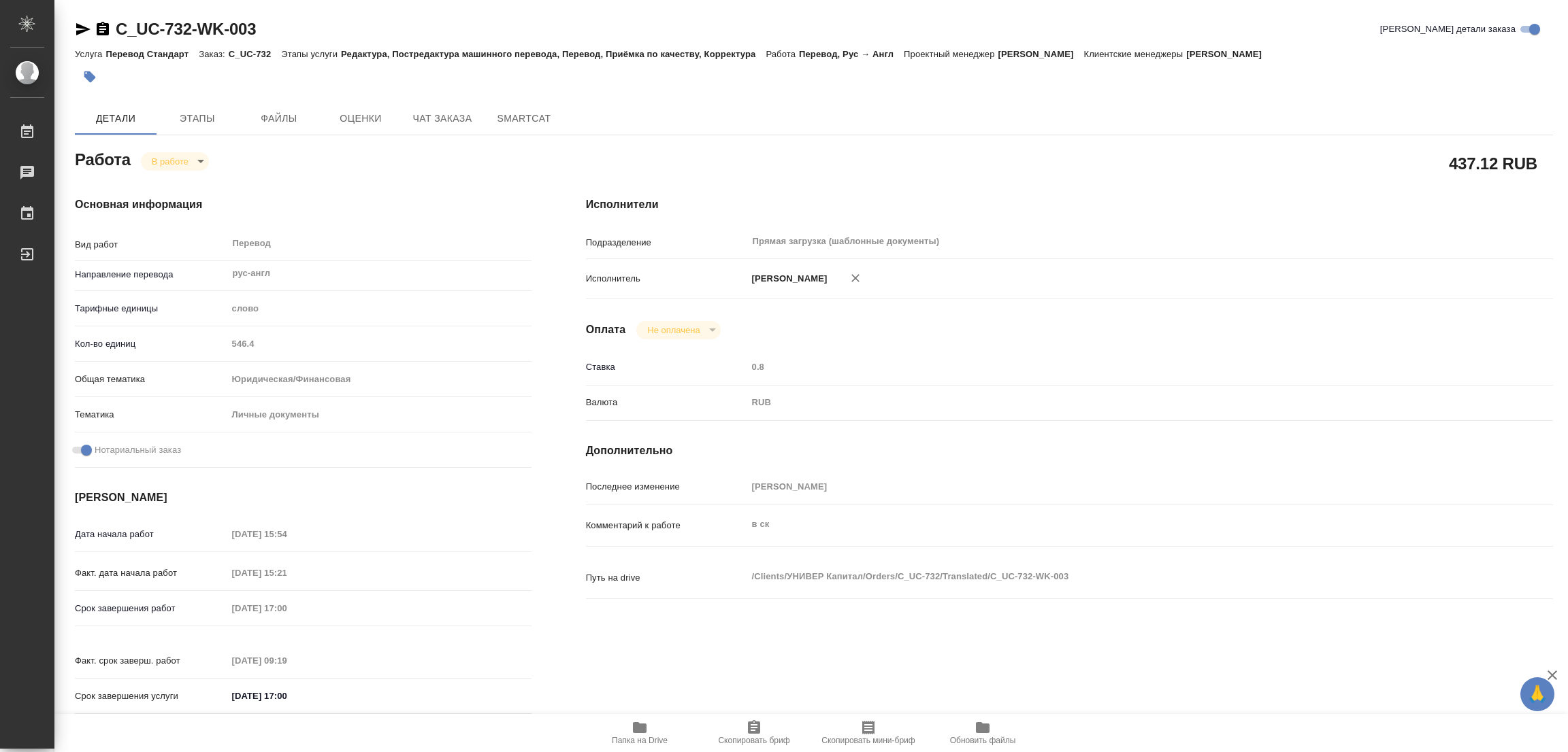
type input "15.08.2025 15:21"
type input "26.08.2025 17:00"
type input "19.08.2025 09:19"
type input "26.08.2025 17:00"
type input "Прямая загрузка (шаблонные документы)"
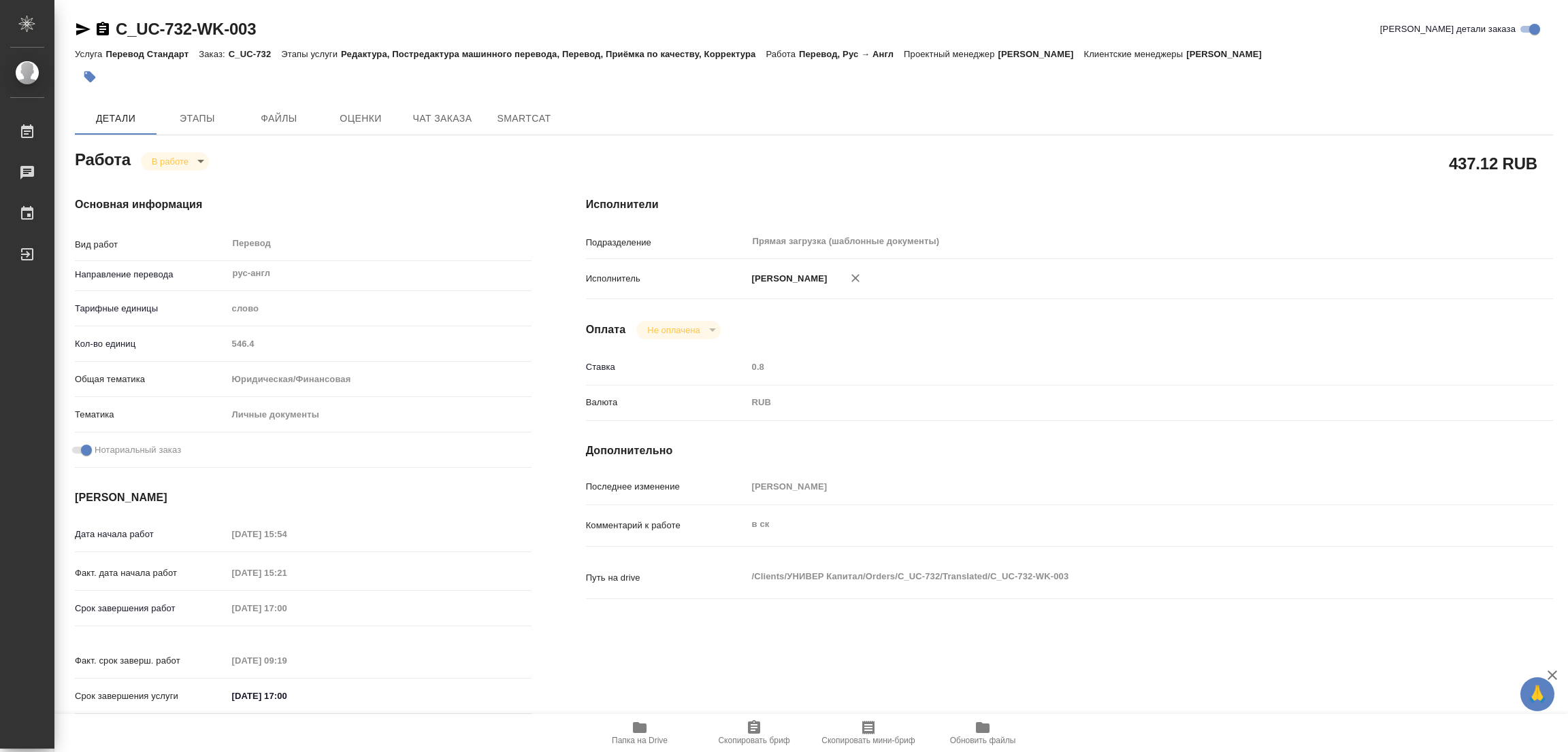
type input "notPayed"
type input "0.8"
type input "RUB"
type input "Тарабановская Анастасия"
type textarea "в ск"
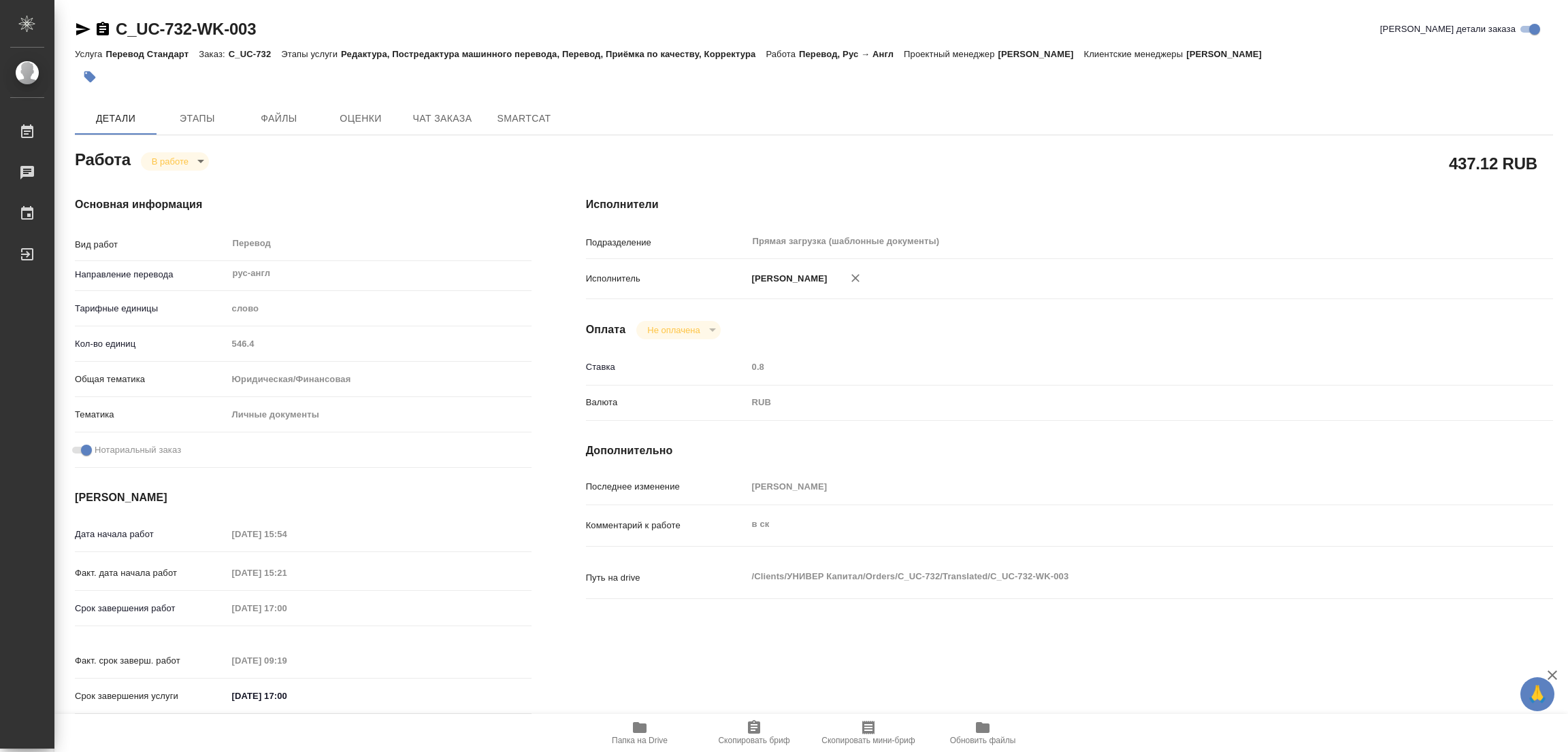
type textarea "x"
type textarea "/Clients/УНИВЕР Капитал/Orders/C_UC-732/Translated/C_UC-732-WK-003"
type textarea "x"
type input "C_UC-732"
type input "Перевод Стандарт"
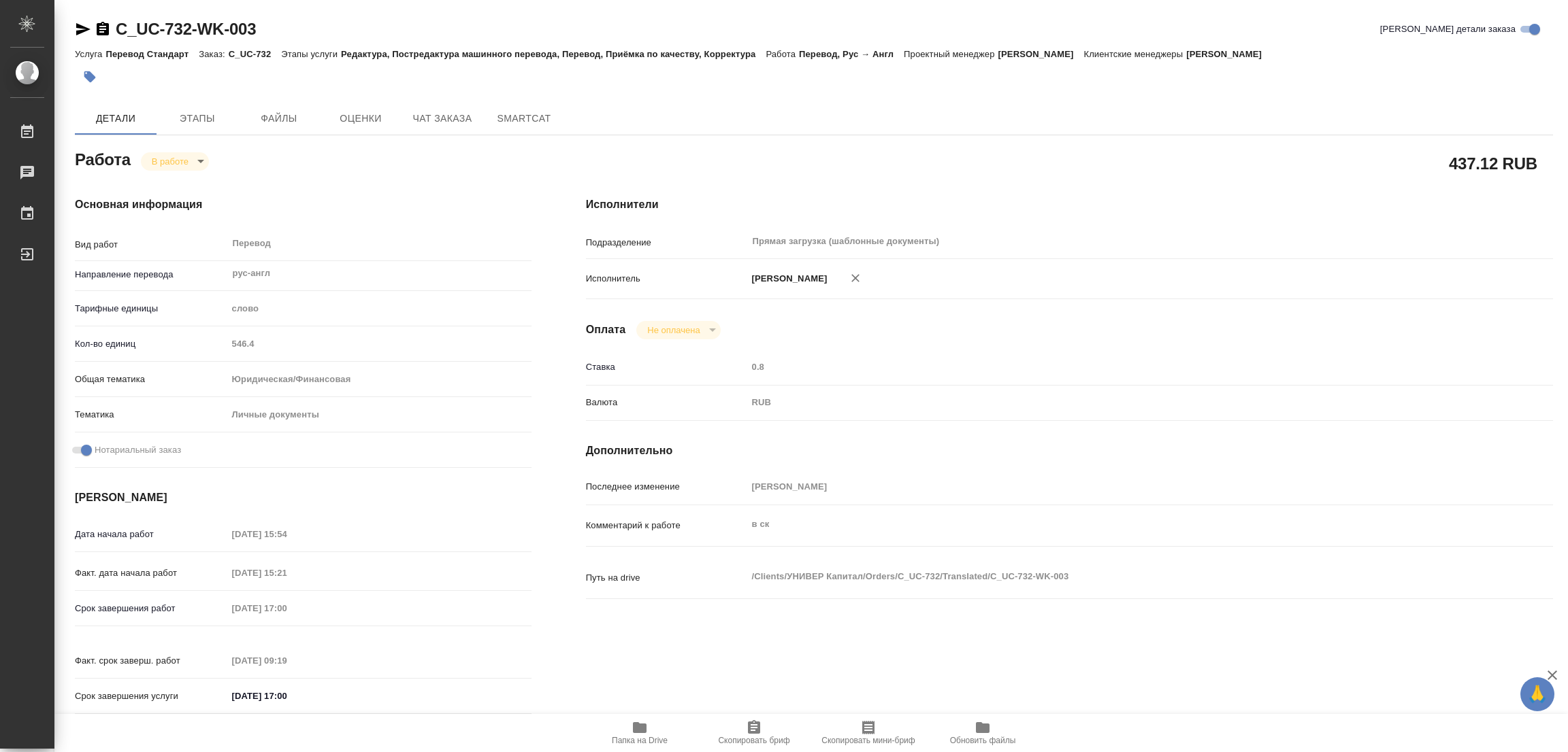
type input "Редактура, Постредактура машинного перевода, Перевод, Приёмка по качеству, Корр…"
type input "Димитриева Юлия"
type input "Арсеньева Вера"
type input "/Clients/УНИВЕР Капитал/Orders/C_UC-732"
type textarea "x"
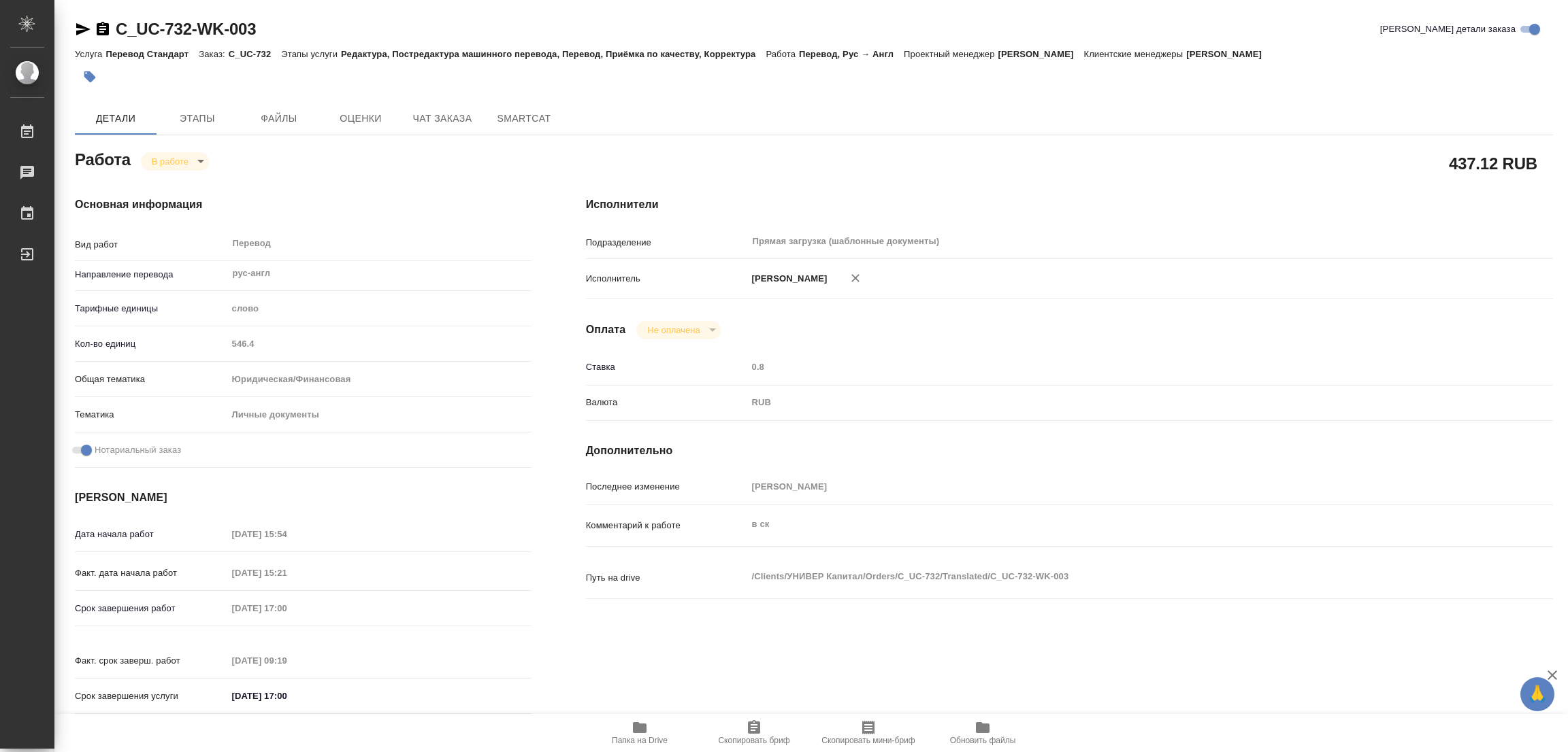
type textarea "x"
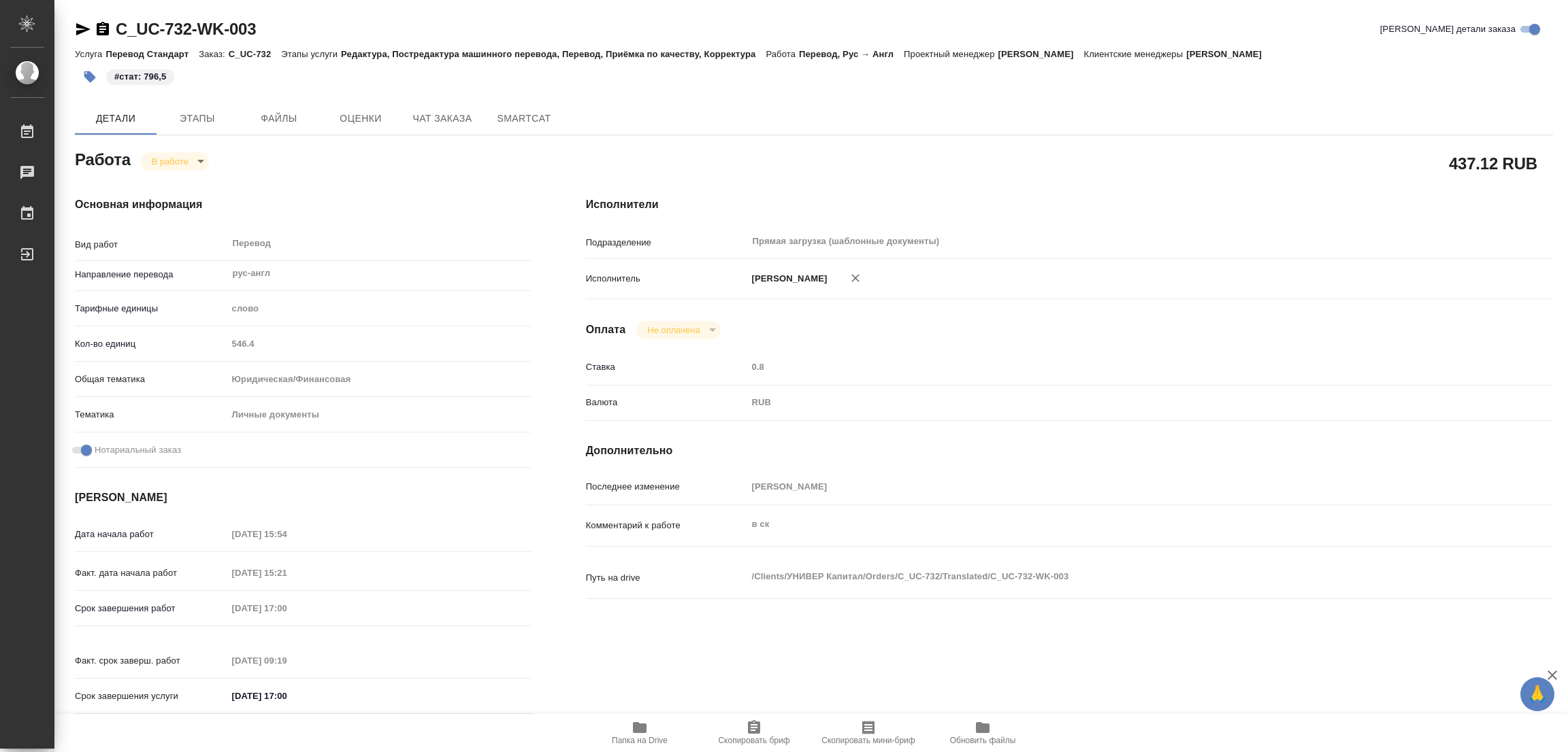
type textarea "x"
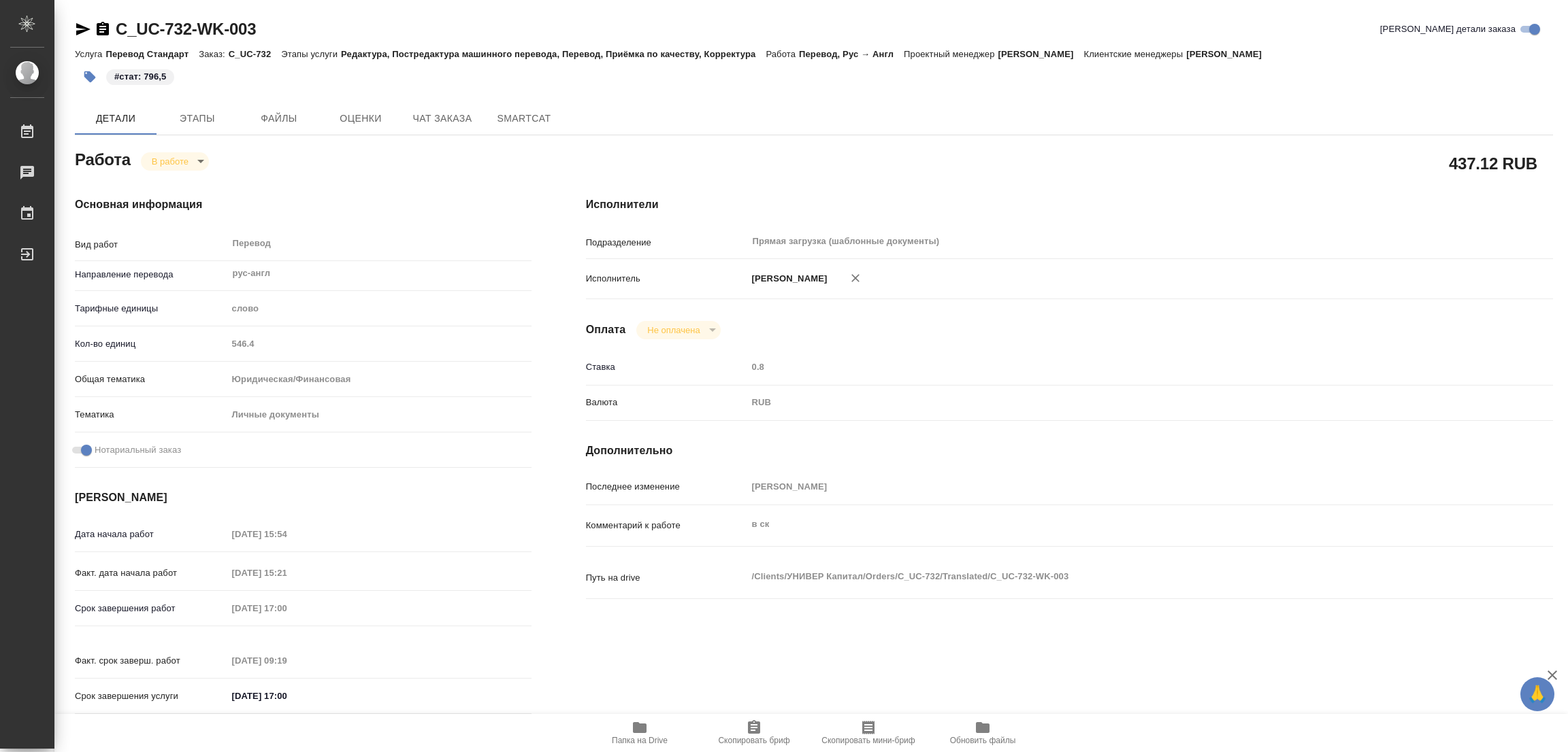
type textarea "x"
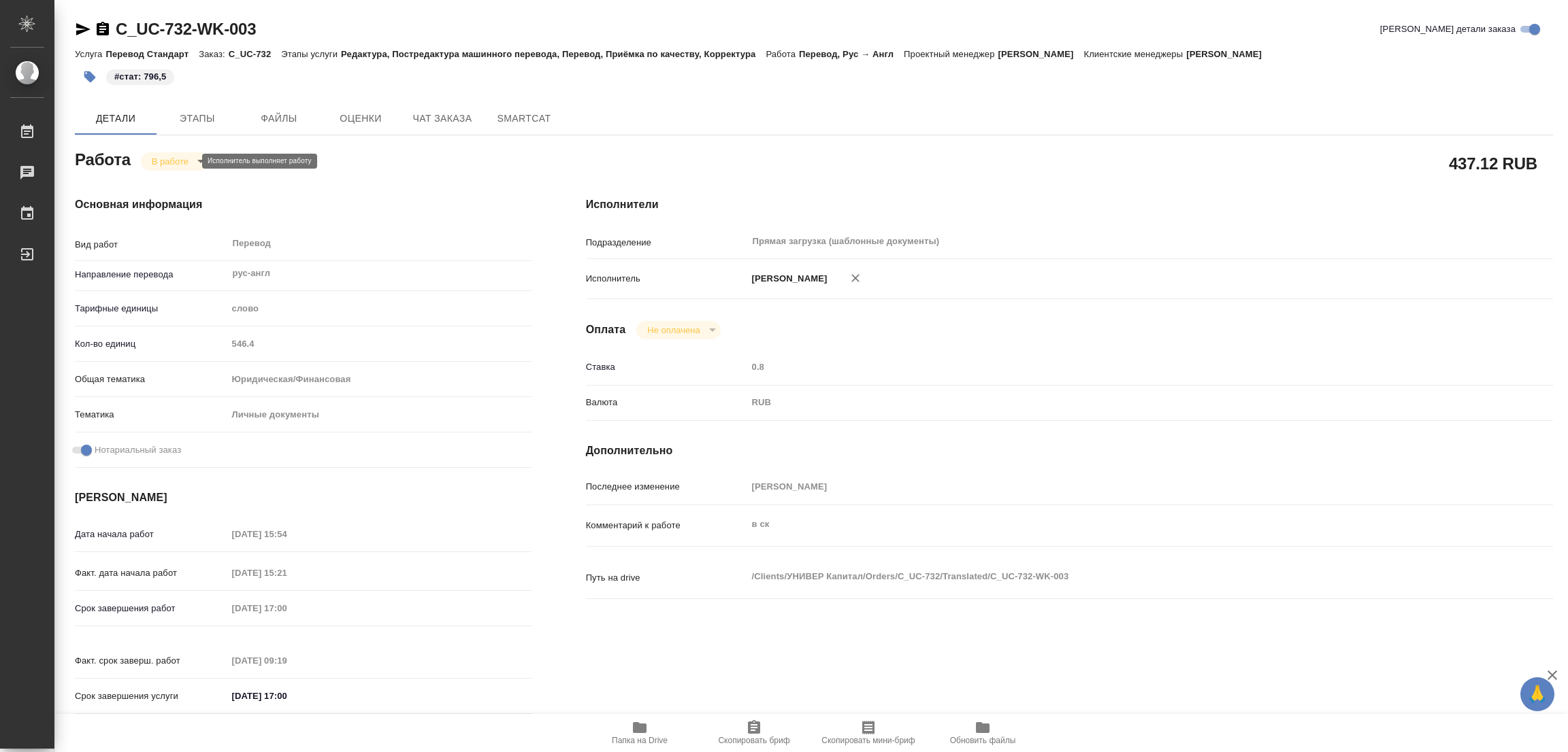
type textarea "x"
click at [164, 156] on body "🙏 .cls-1 fill:#fff; AWATERA Popova Galina Работы 0 Чаты График Выйти C_UC-732-W…" at bounding box center [784, 376] width 1568 height 752
click at [172, 184] on button "Выполнен" at bounding box center [177, 184] width 50 height 15
type textarea "x"
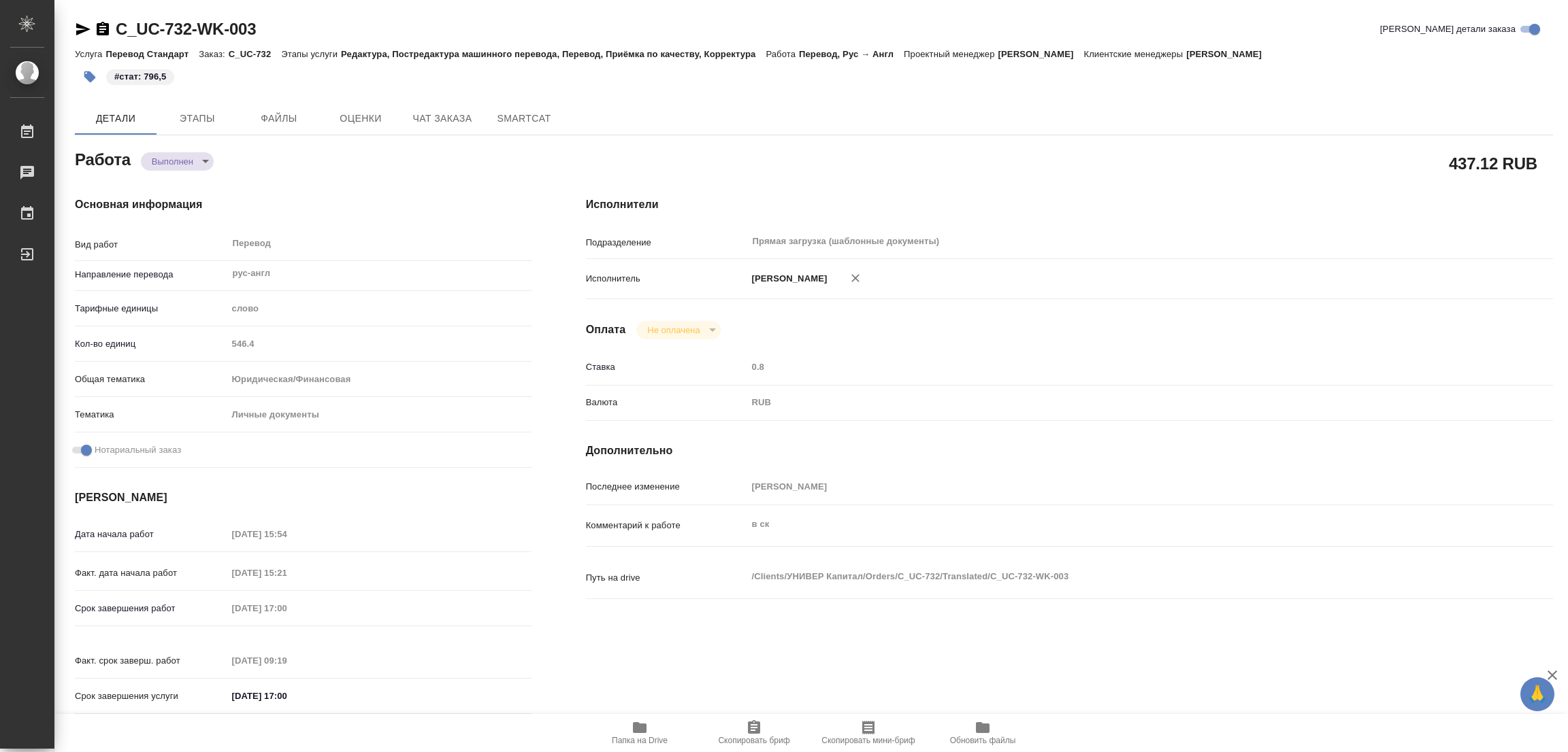
type textarea "x"
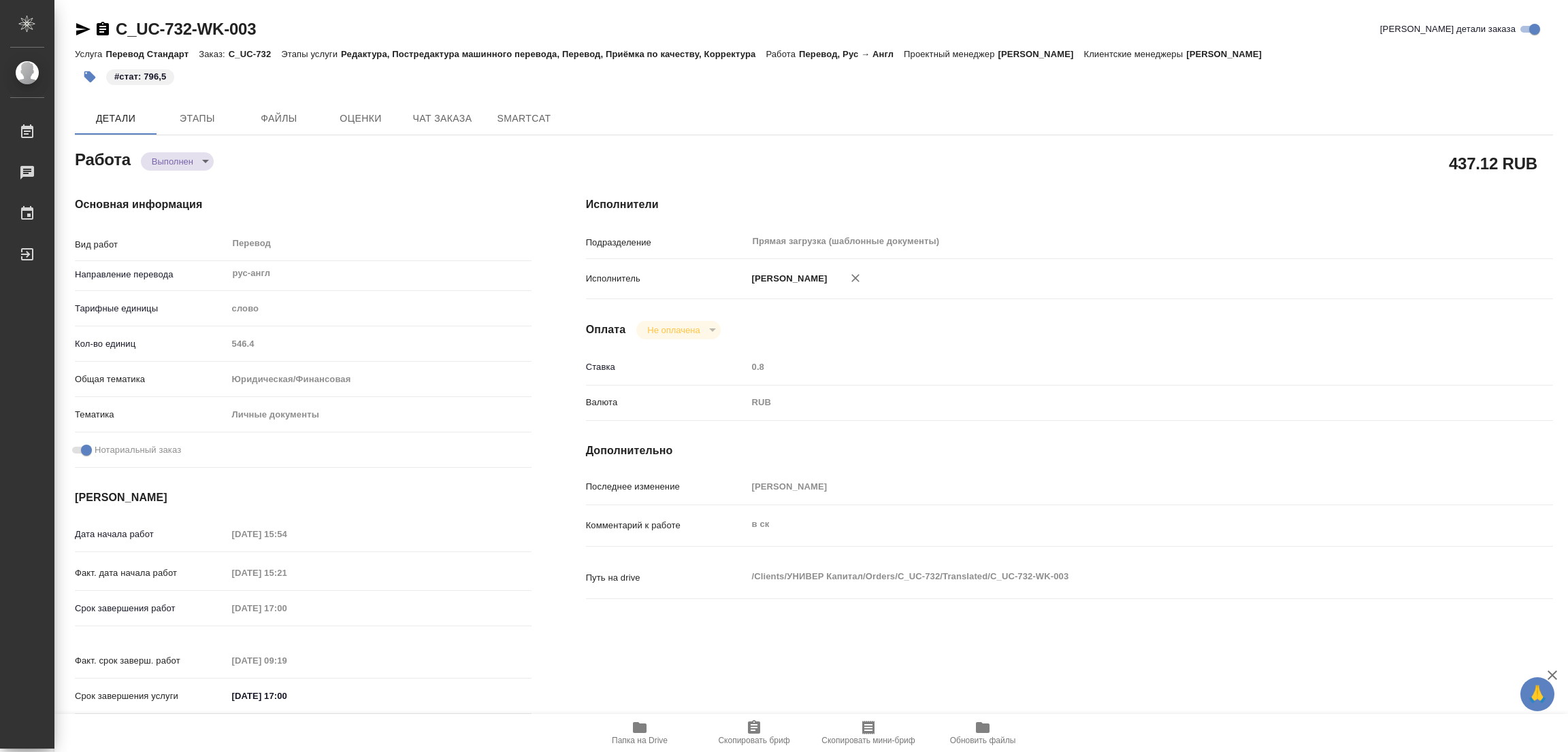
type textarea "x"
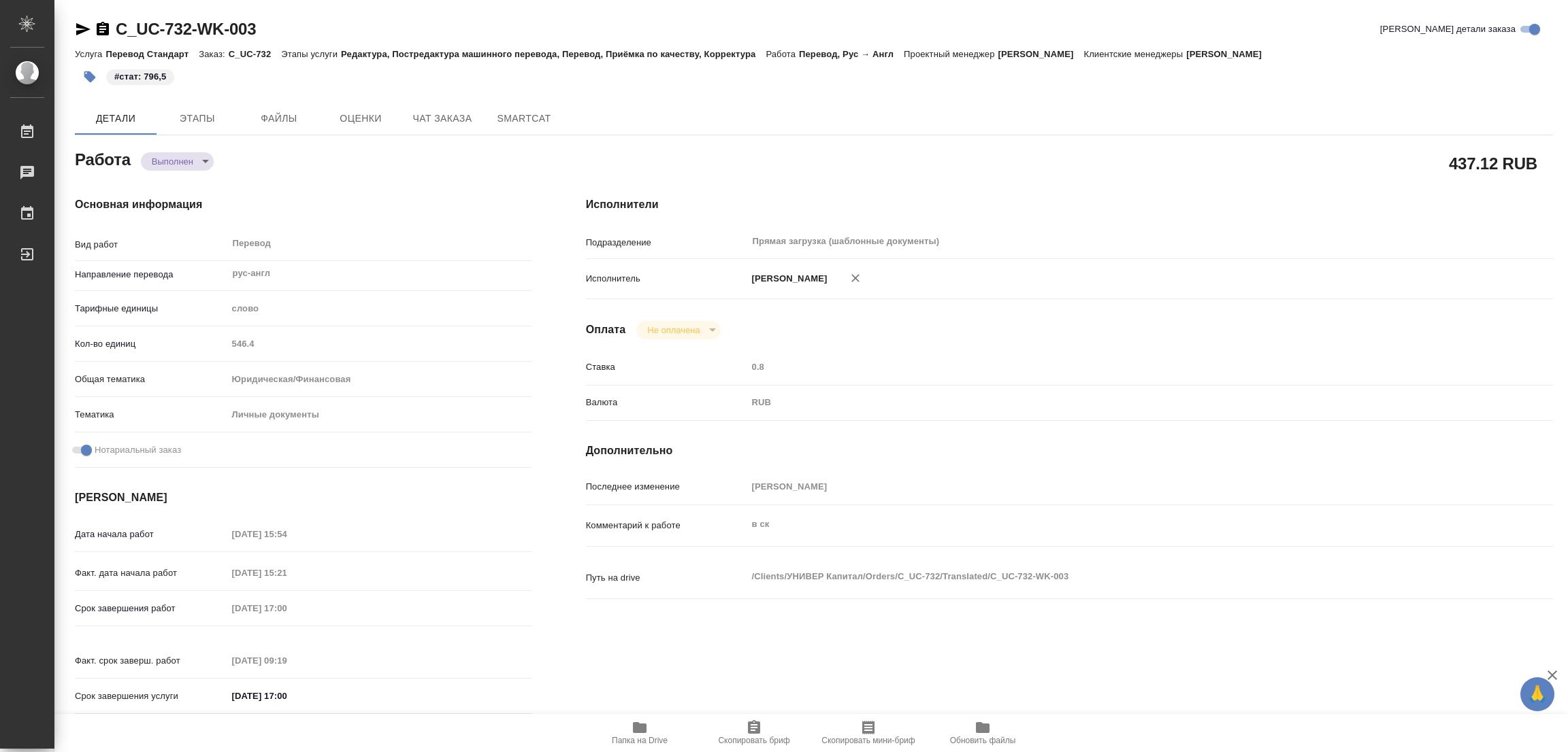
type textarea "x"
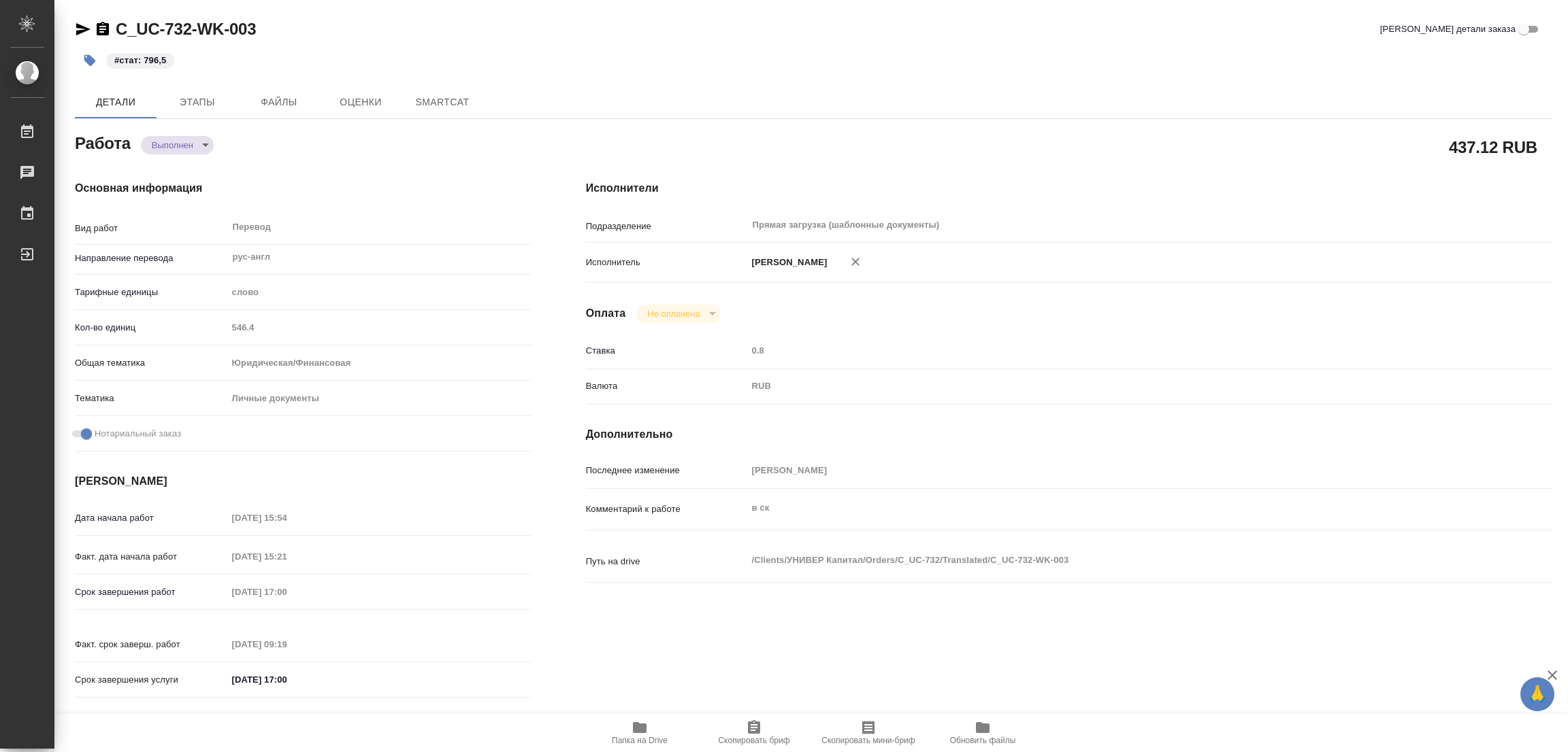
type textarea "x"
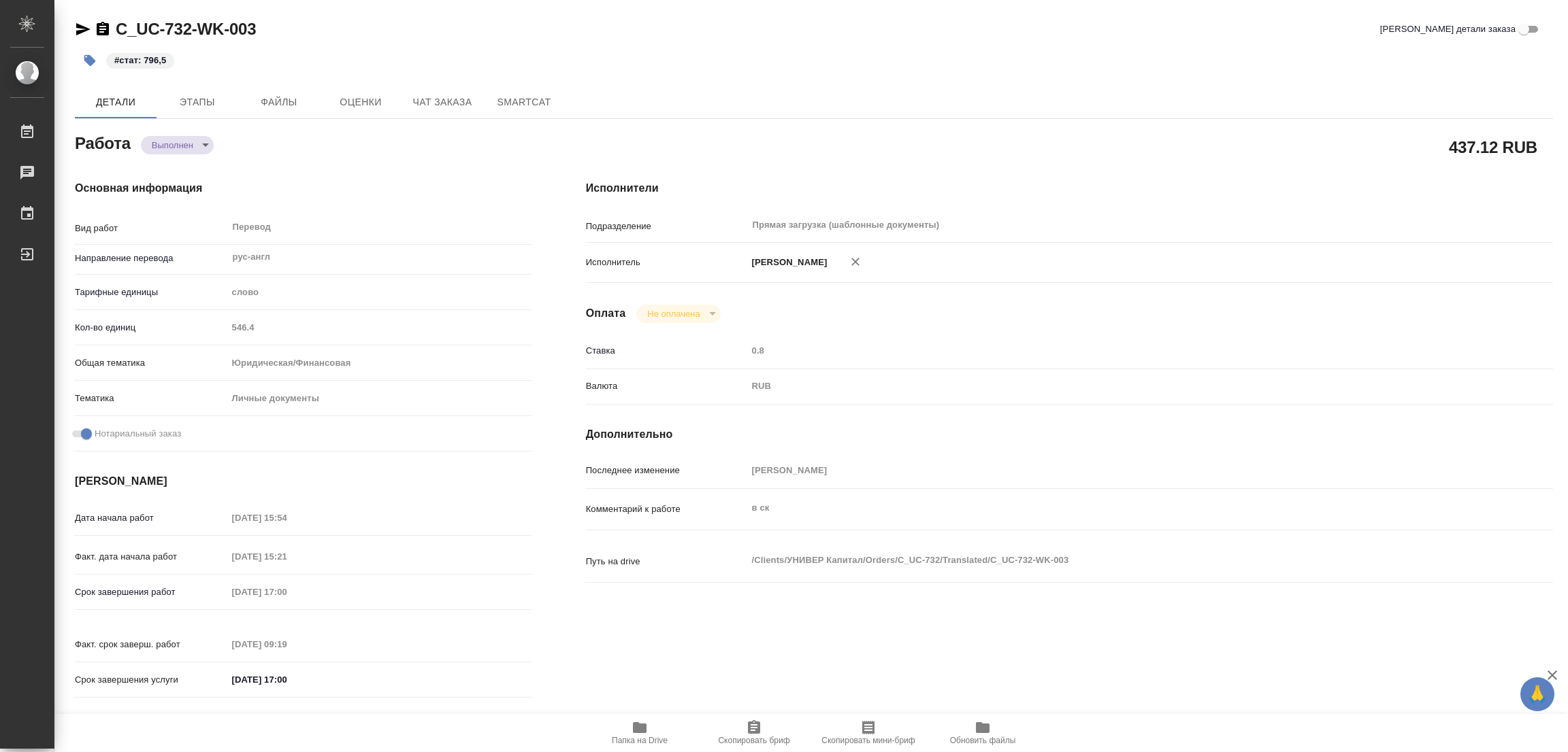
type textarea "x"
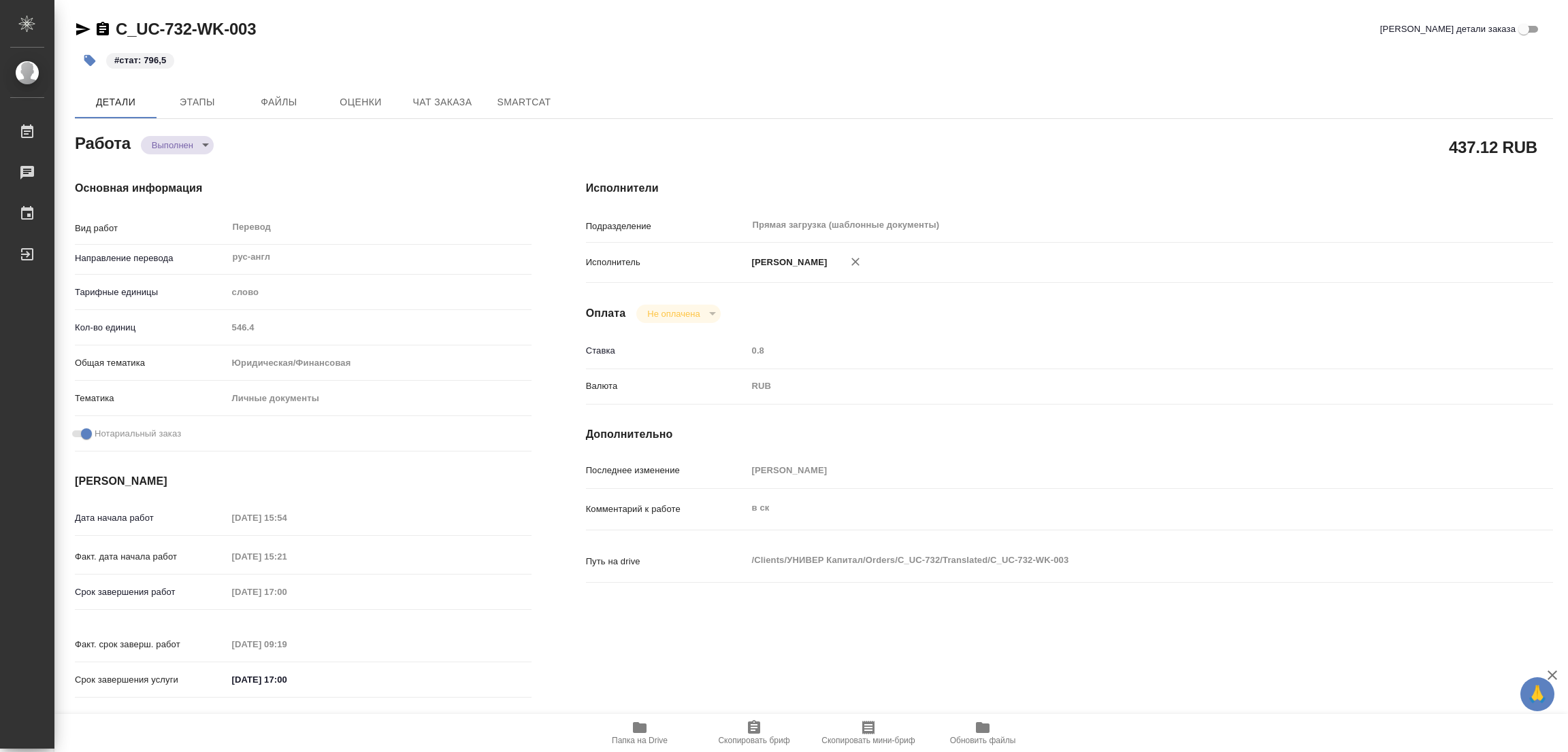
type textarea "x"
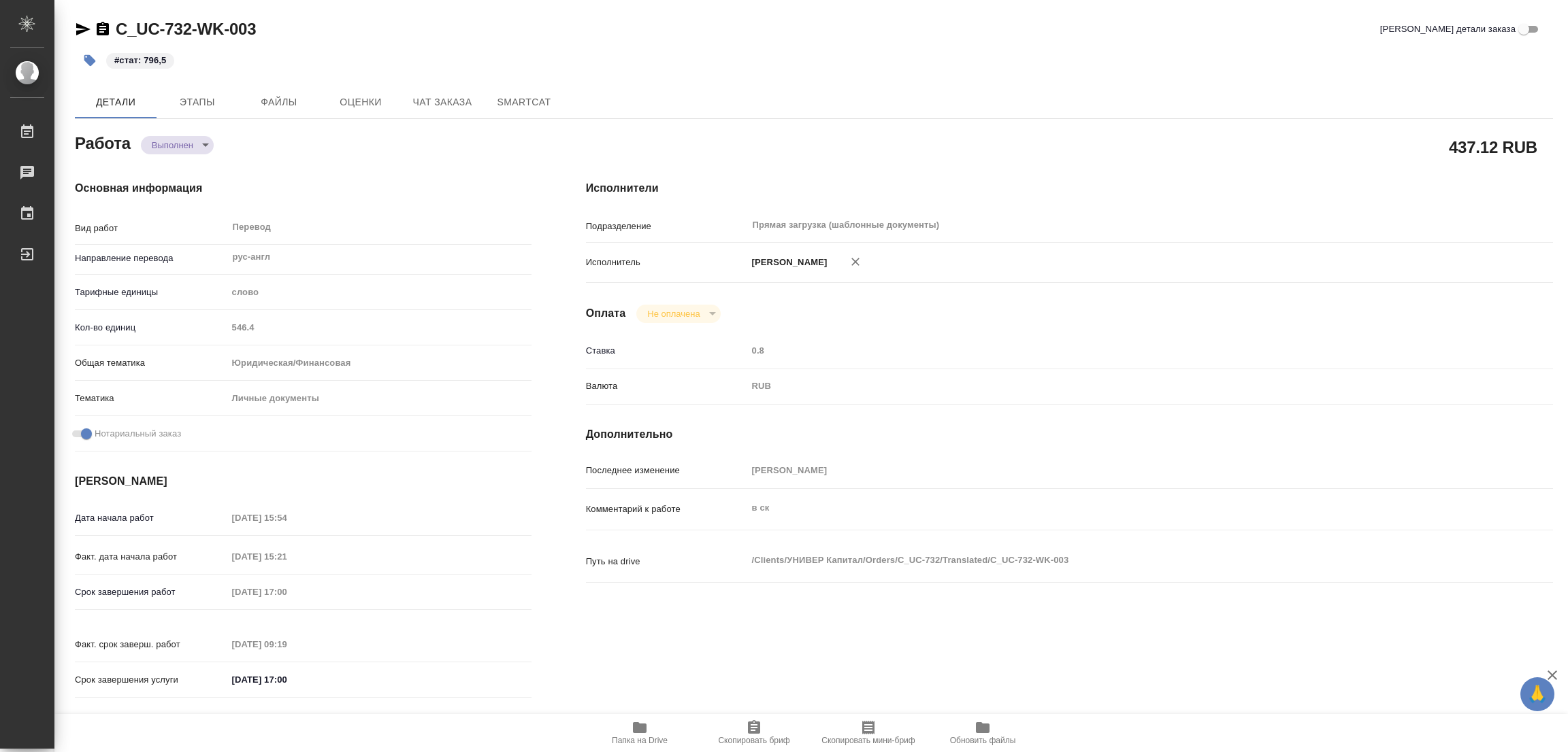
type textarea "x"
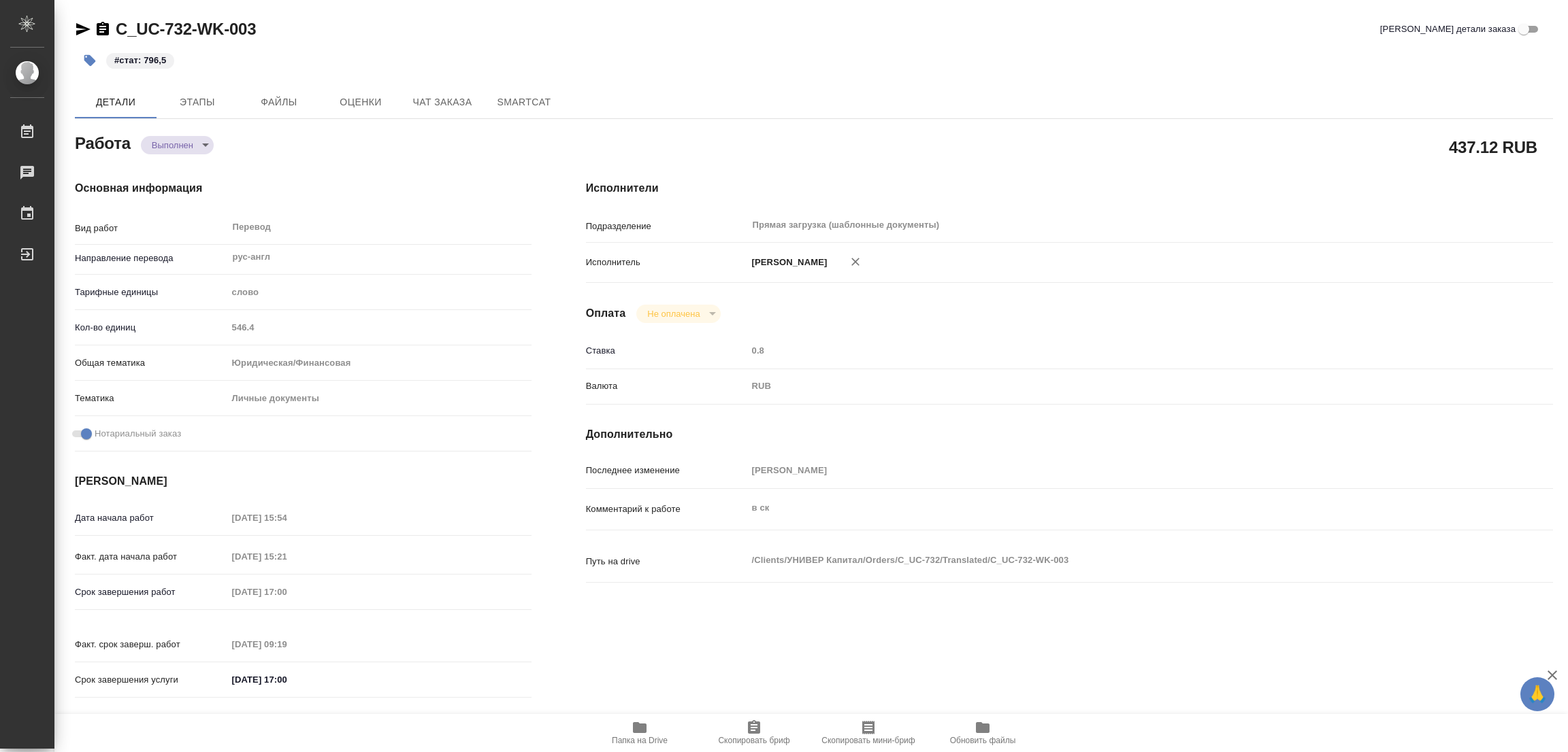
type textarea "x"
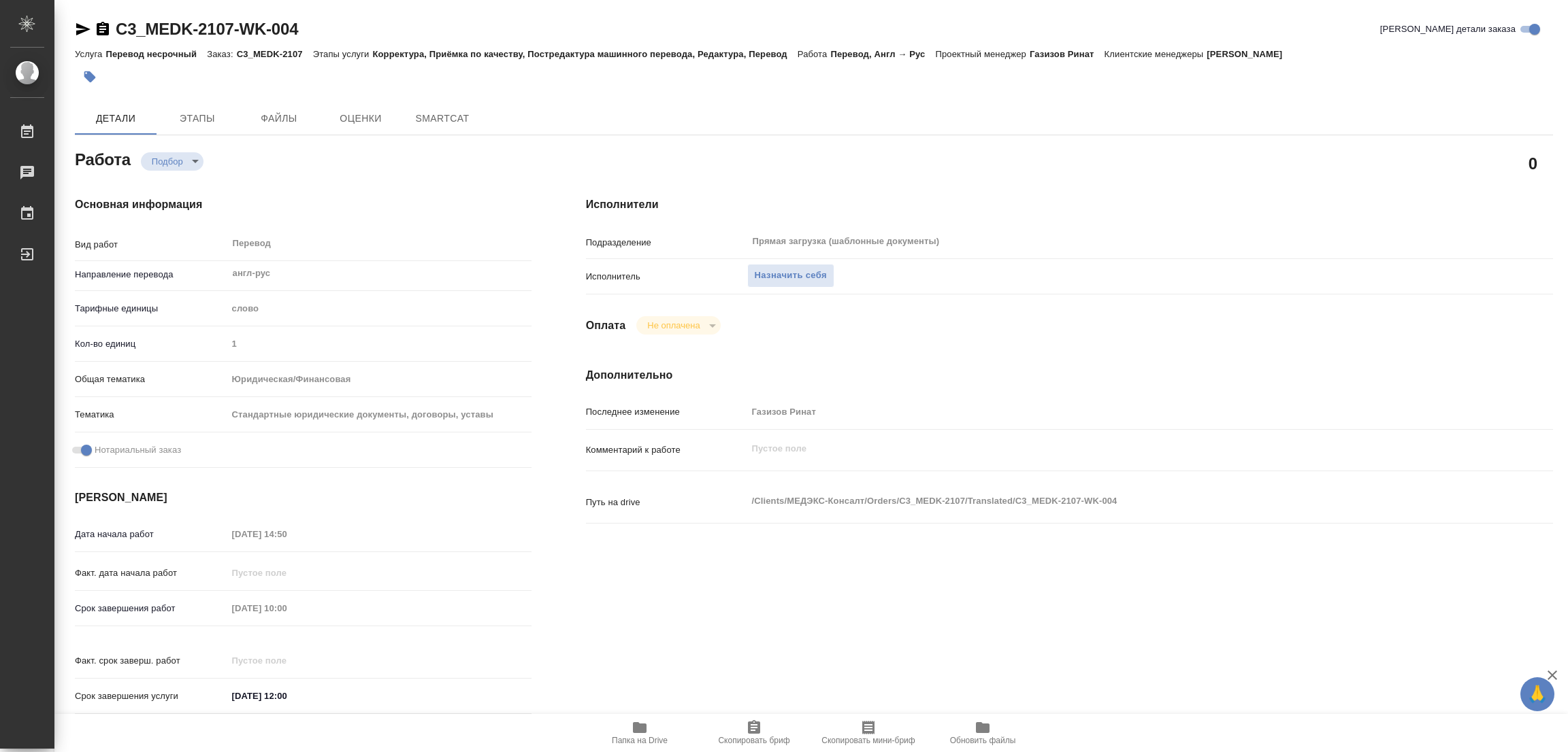
type textarea "x"
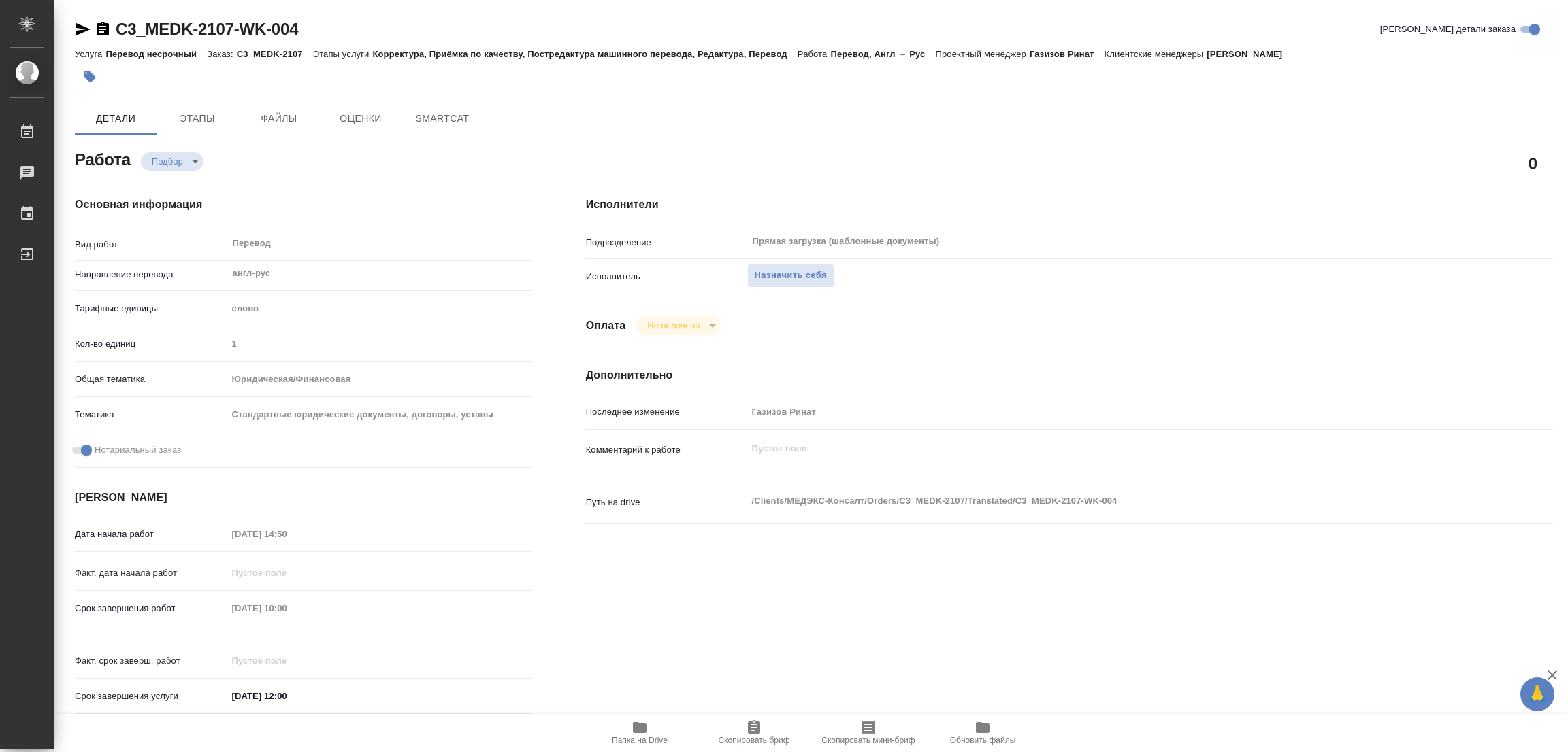
type textarea "x"
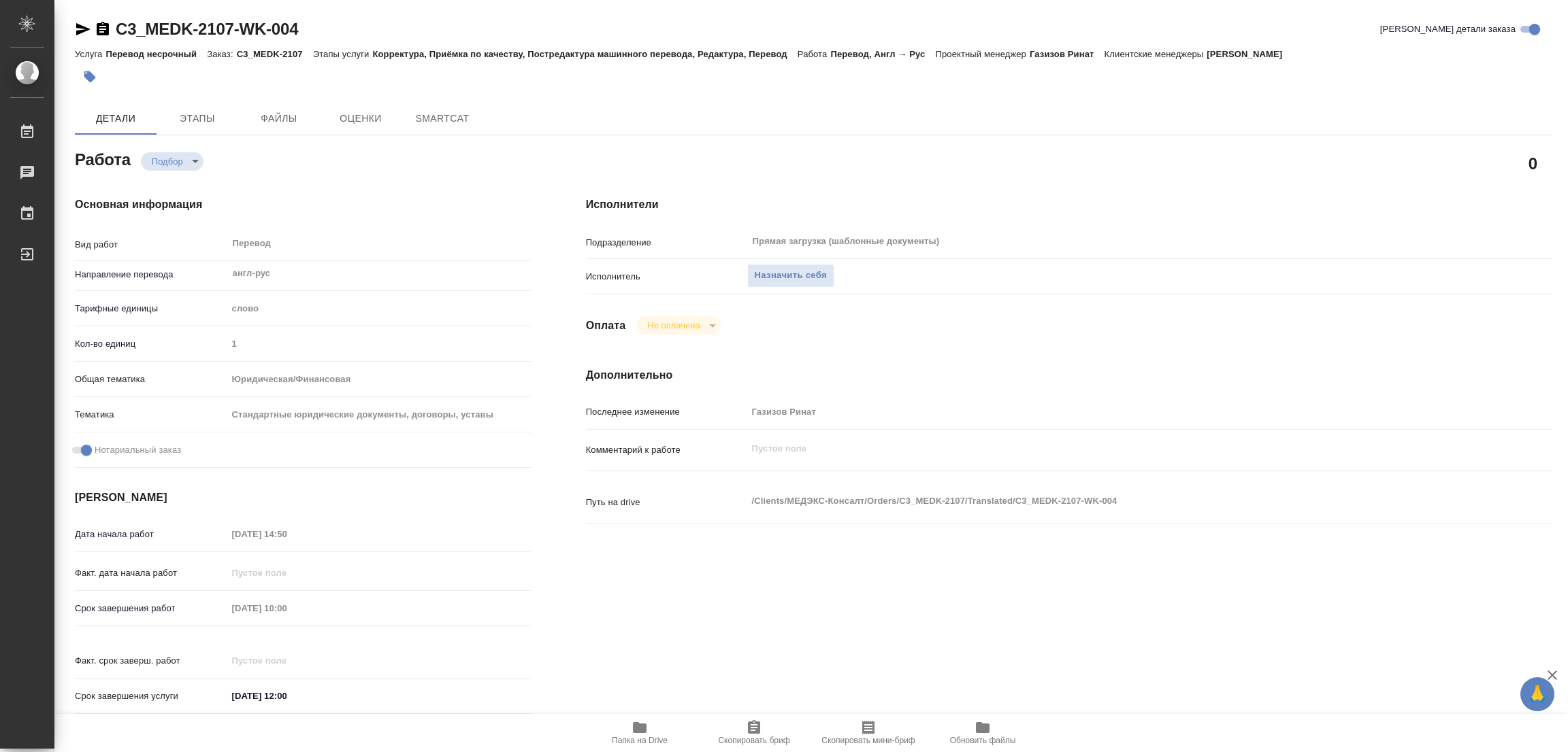
type textarea "x"
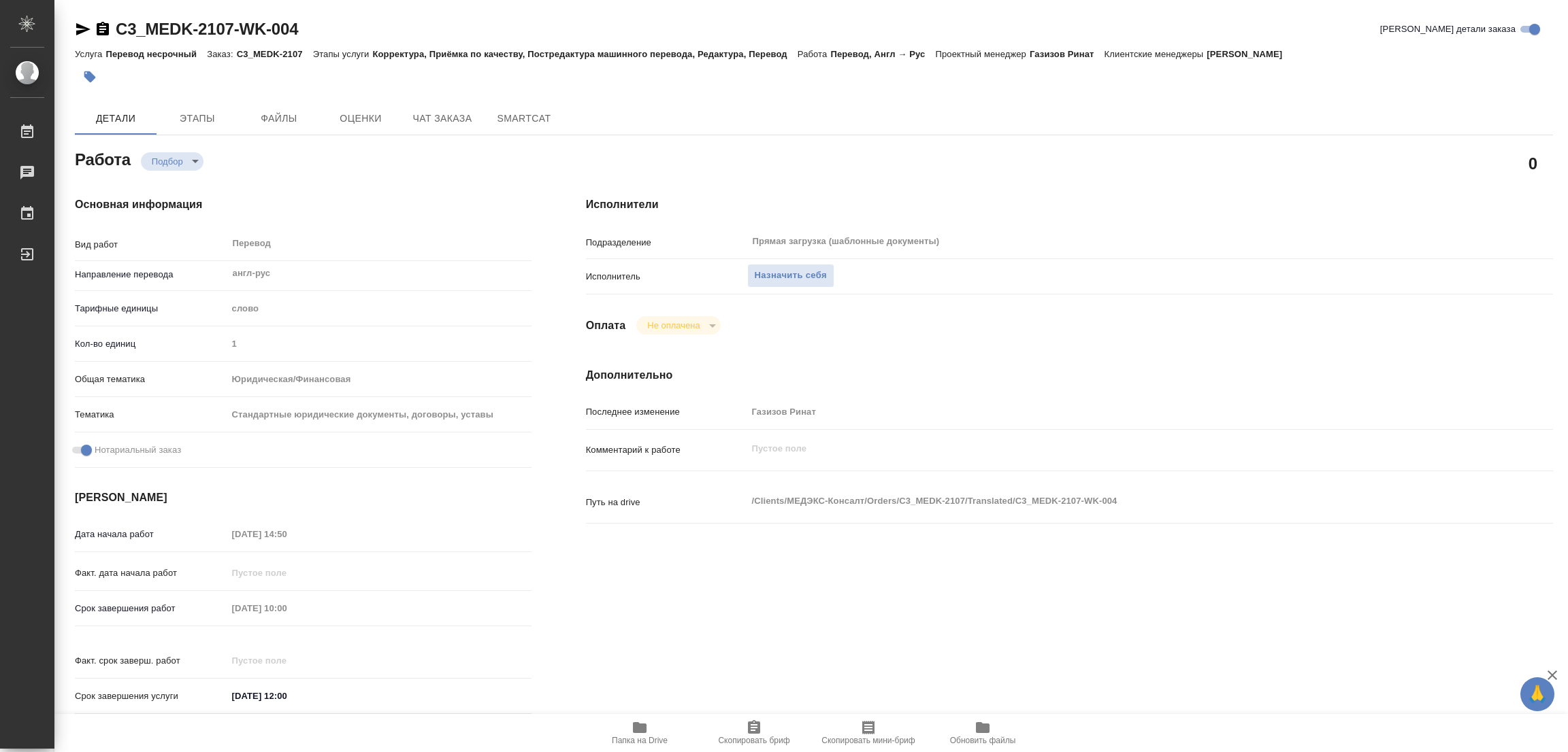
type textarea "x"
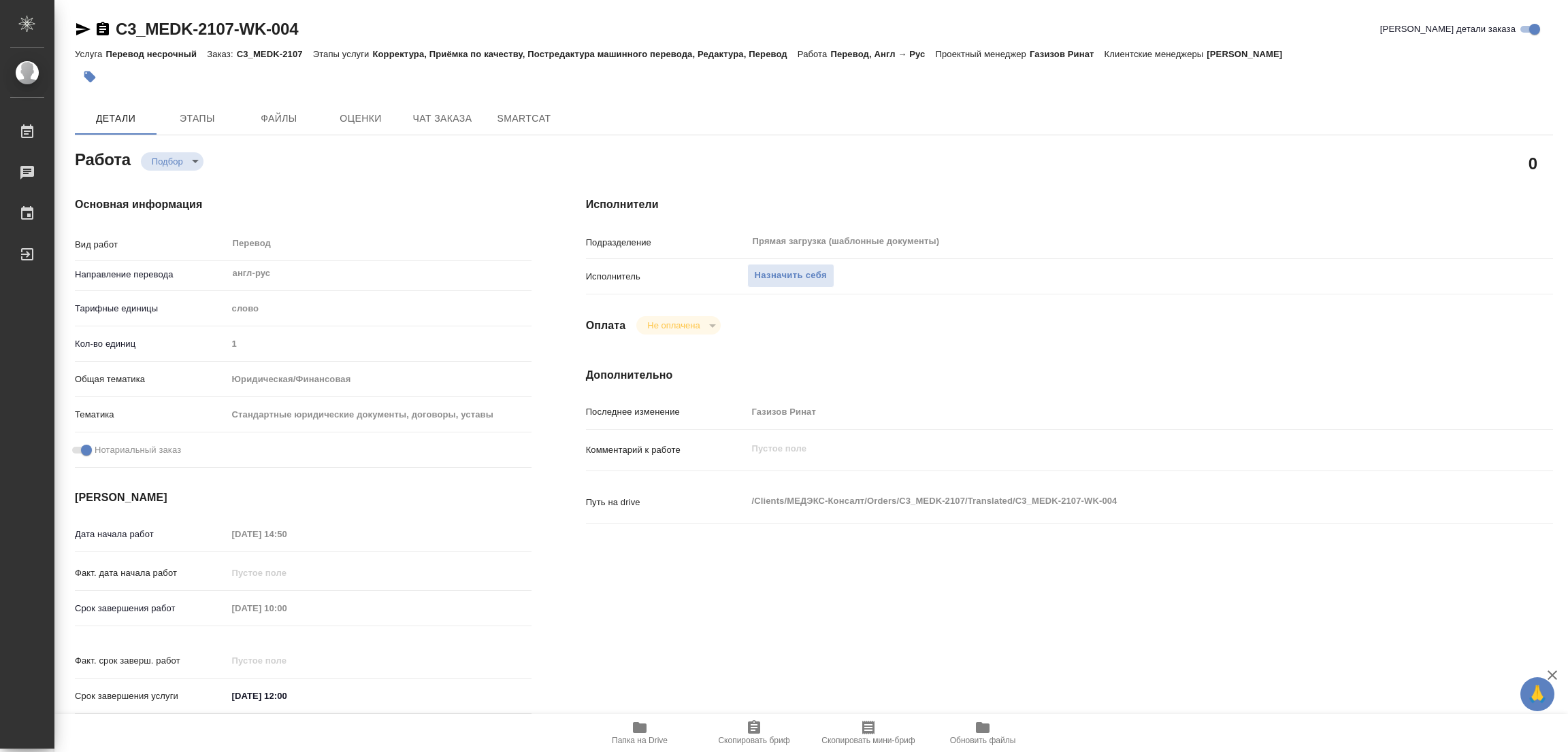
type textarea "x"
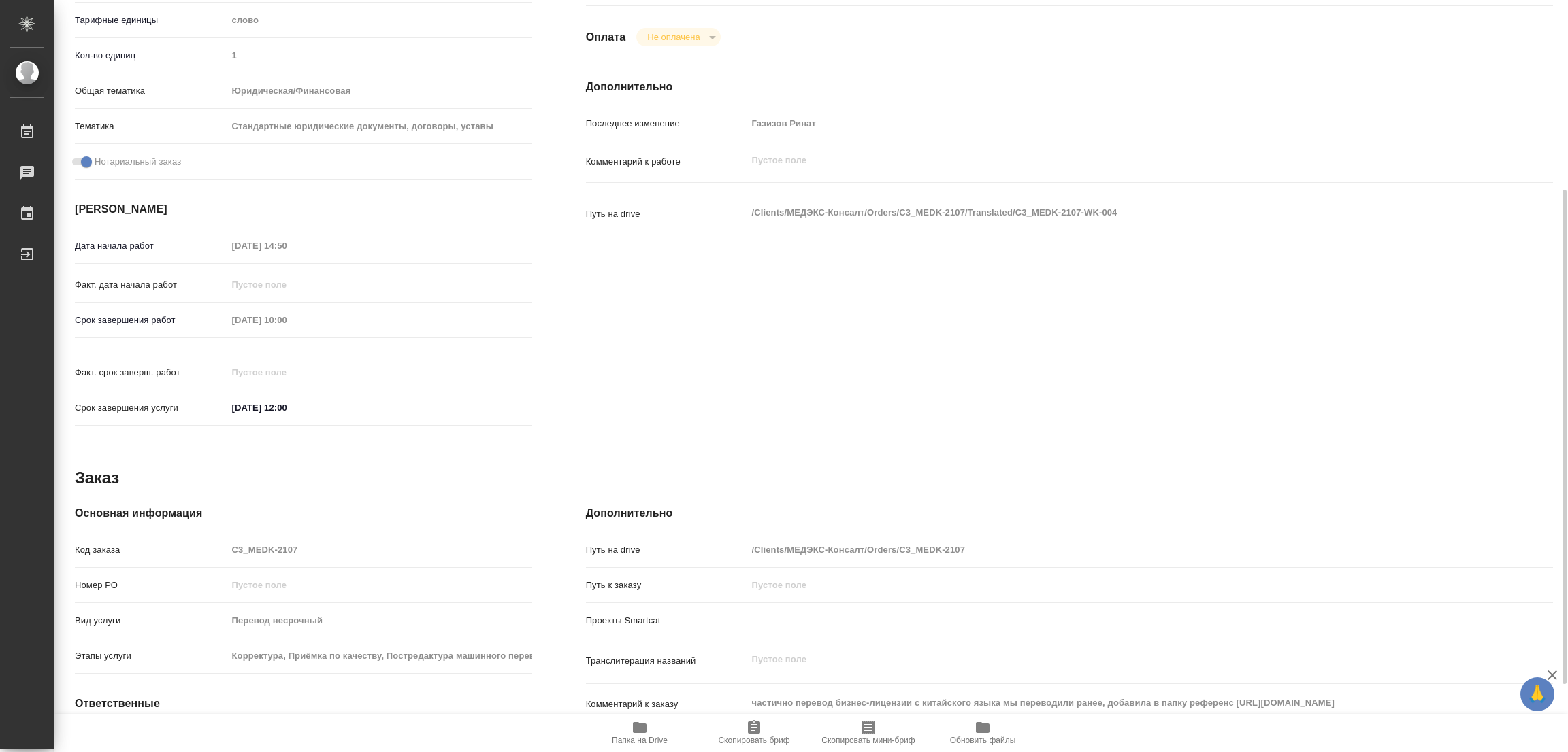
scroll to position [186, 0]
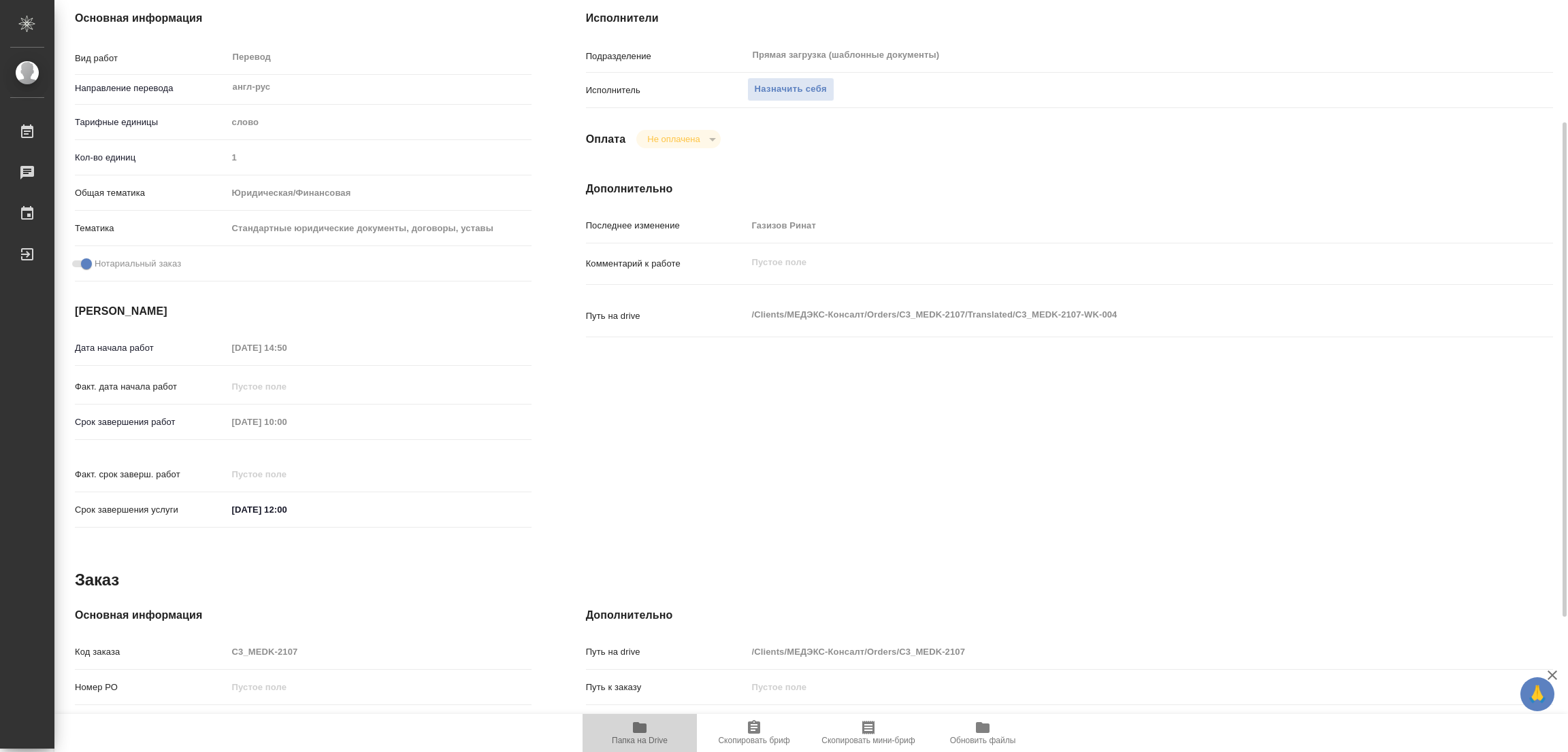
click at [634, 728] on icon "button" at bounding box center [639, 727] width 13 height 11
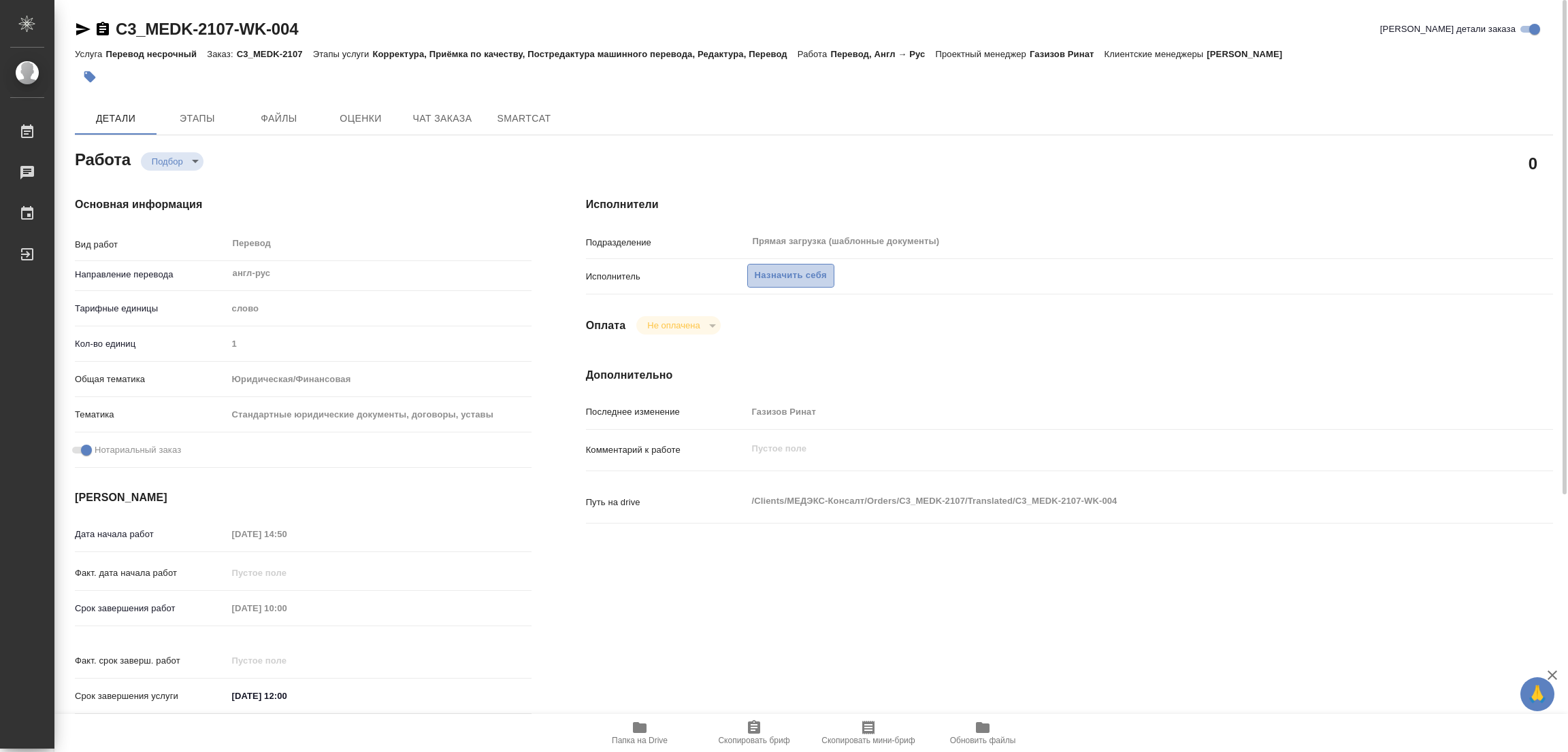
click at [767, 278] on span "Назначить себя" at bounding box center [791, 276] width 72 height 16
type textarea "x"
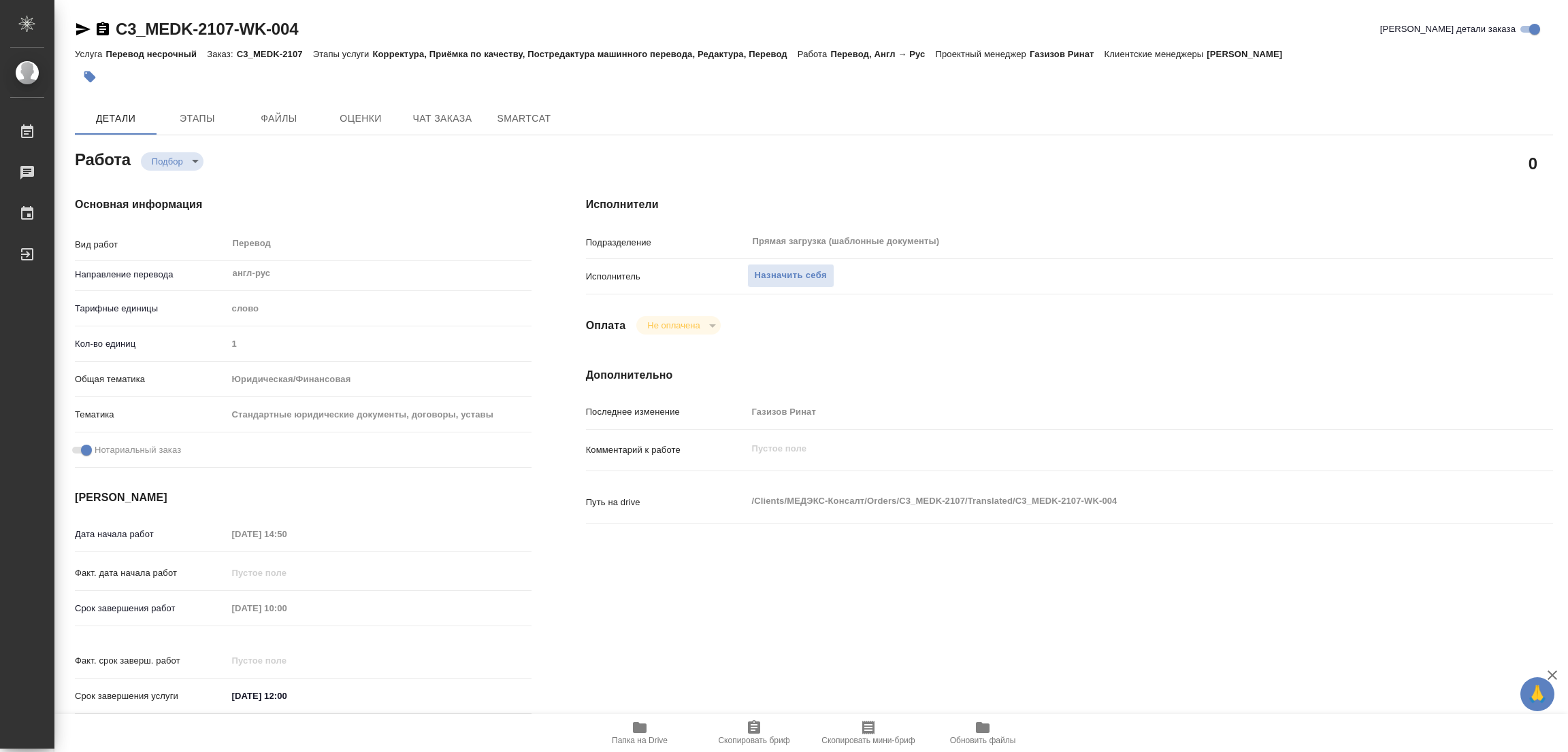
type textarea "x"
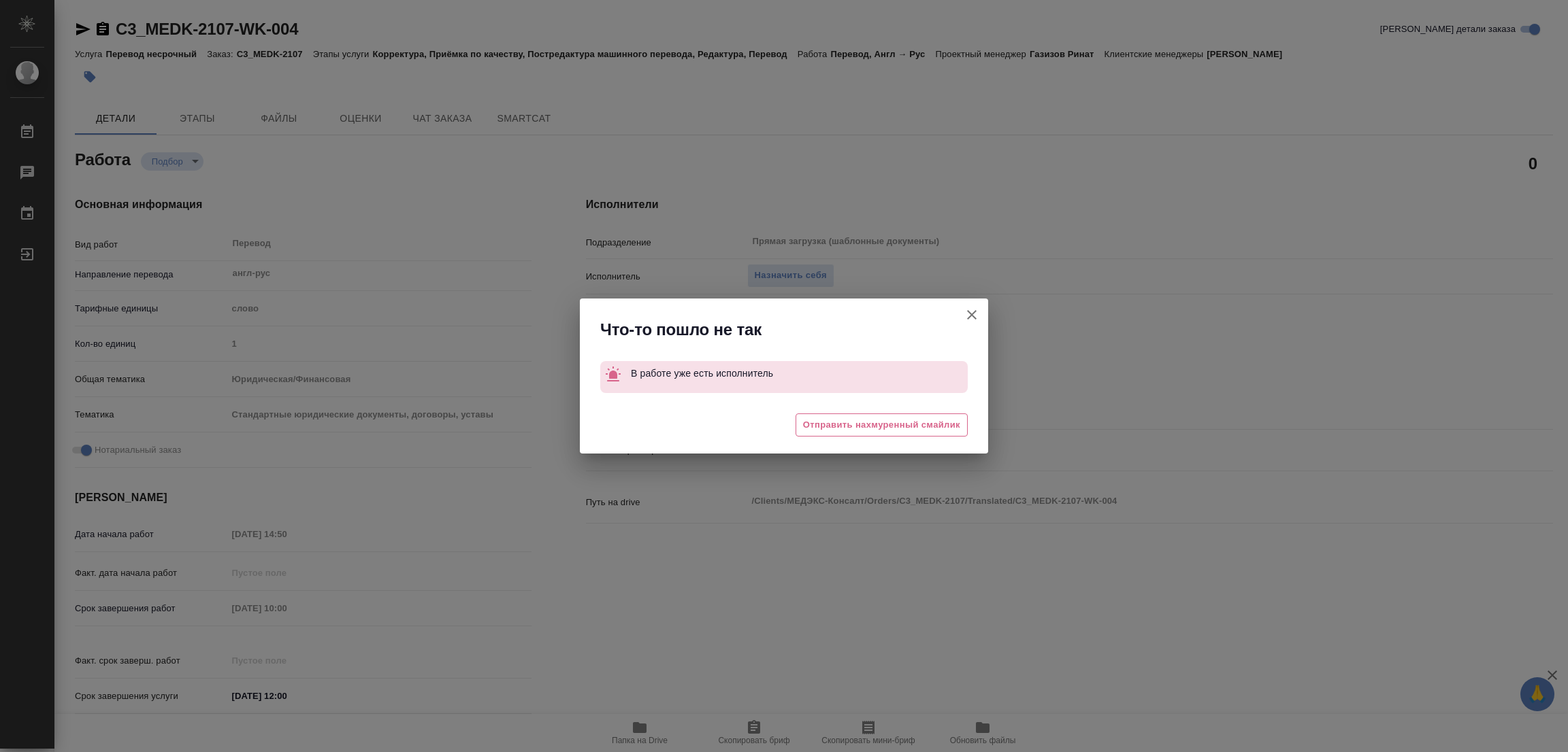
click at [971, 316] on icon "button" at bounding box center [971, 315] width 16 height 16
type textarea "x"
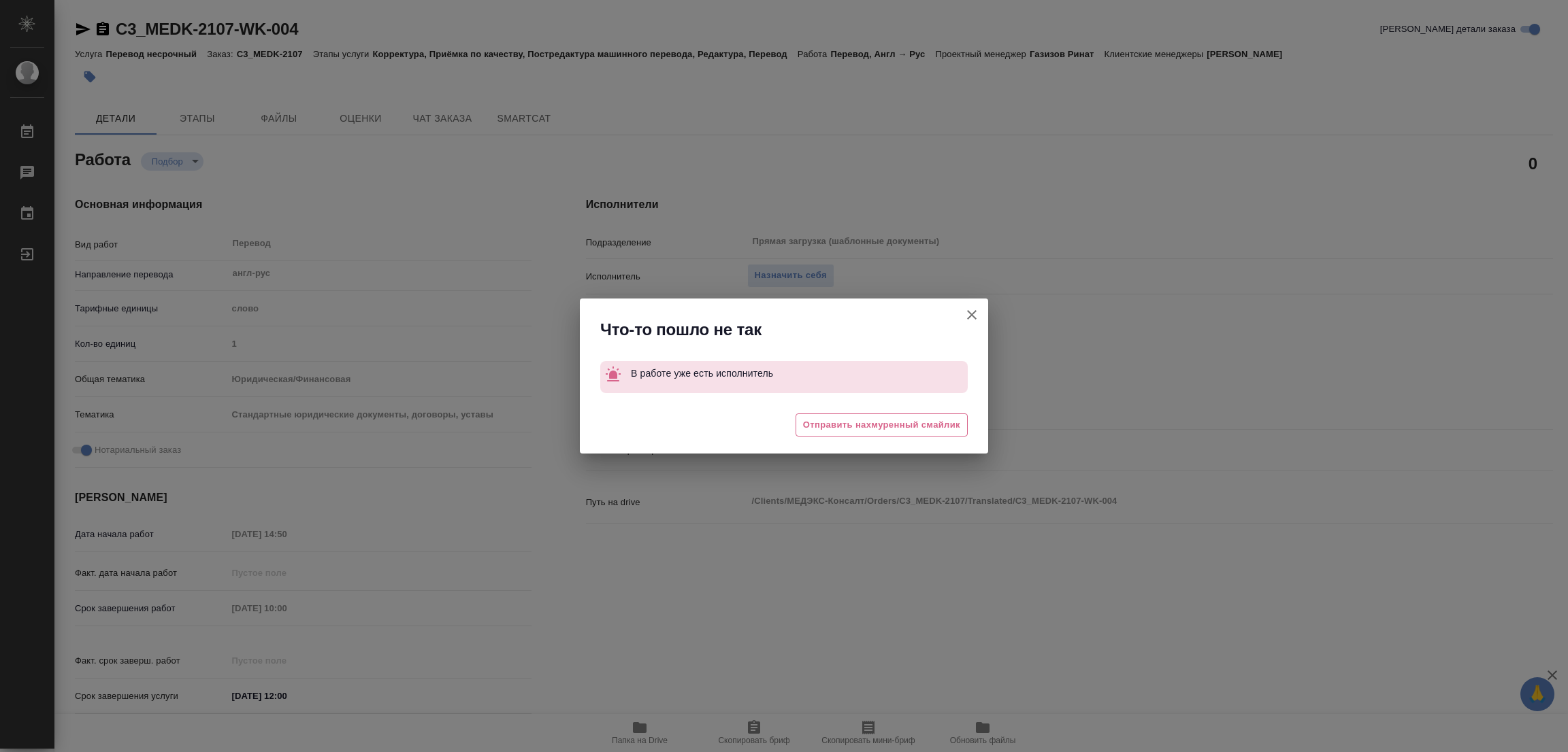
type textarea "x"
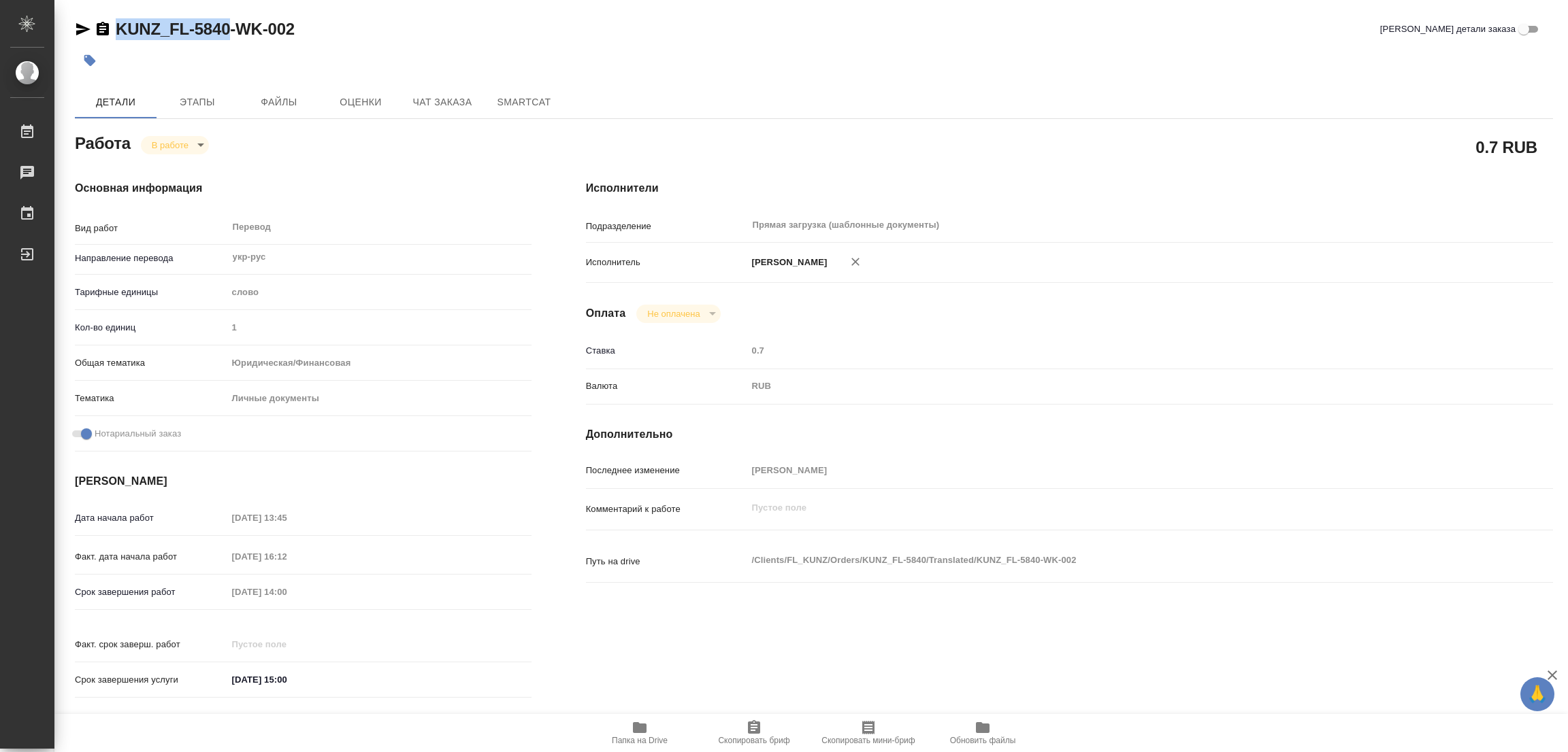
click at [228, 36] on div "KUNZ_FL-5840-WK-002 Кратко детали заказа Детали Этапы Файлы Оценки Чат заказа S…" at bounding box center [814, 570] width 1493 height 1141
click at [752, 731] on icon "button" at bounding box center [754, 727] width 16 height 16
click at [200, 573] on div "Дата начала работ 26.08.2025 13:45 Факт. дата начала работ 26.08.2025 16:12 Сро…" at bounding box center [303, 606] width 457 height 201
drag, startPoint x: 420, startPoint y: 18, endPoint x: 448, endPoint y: 11, distance: 28.9
click at [420, 18] on div "KUNZ_FL-5840-WK-002 Кратко детали заказа" at bounding box center [813, 29] width 1478 height 22
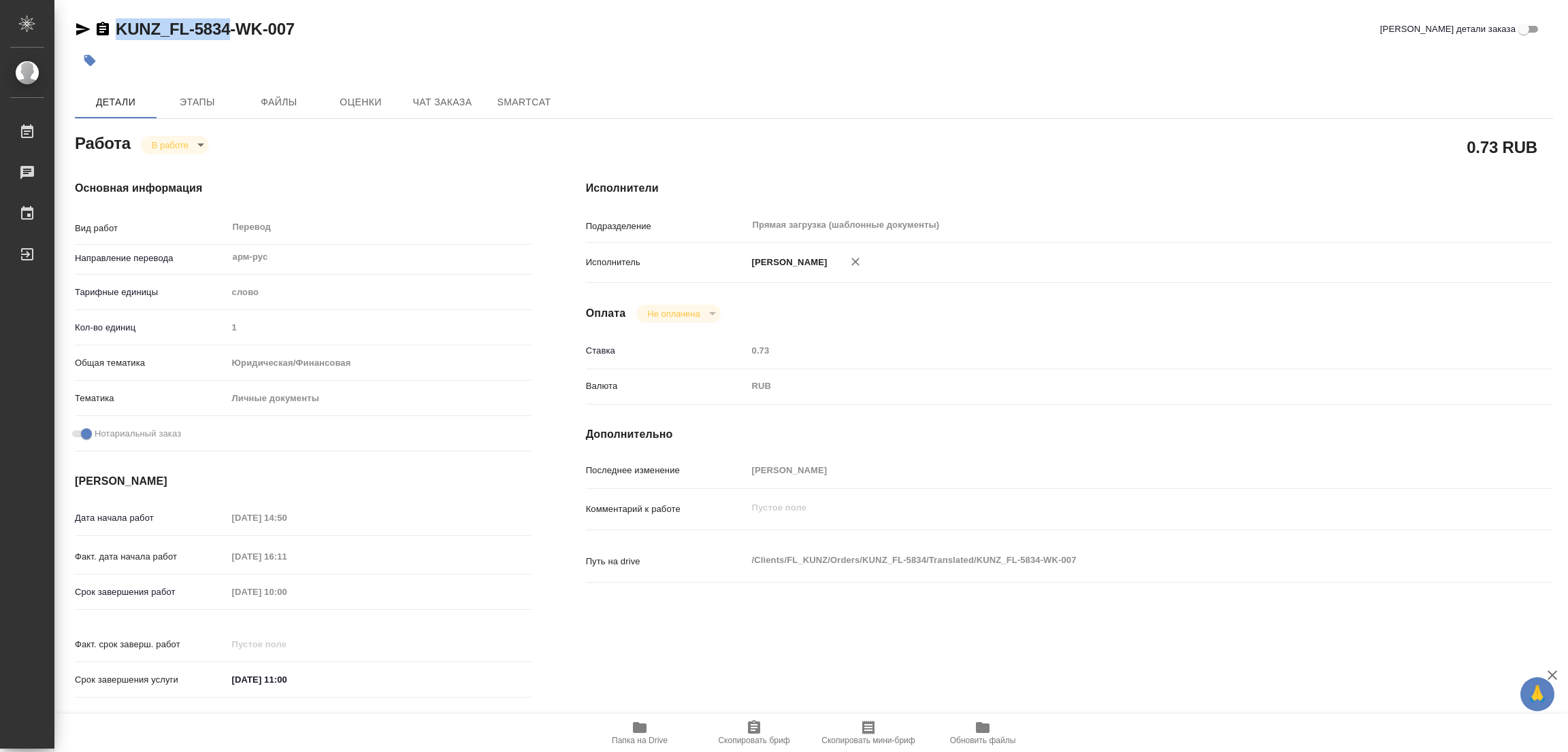
click at [227, 38] on div "KUNZ_FL-5834-WK-007 Кратко детали заказа Детали Этапы Файлы Оценки Чат заказа S…" at bounding box center [814, 570] width 1493 height 1141
drag, startPoint x: 762, startPoint y: 735, endPoint x: 650, endPoint y: 749, distance: 112.9
click at [762, 735] on span "Скопировать бриф" at bounding box center [754, 732] width 98 height 26
click at [1044, 159] on div "Исполнители Подразделение Прямая загрузка (шаблонные документы) ​ Исполнитель […" at bounding box center [1069, 444] width 1022 height 581
click at [964, 51] on div at bounding box center [567, 60] width 985 height 30
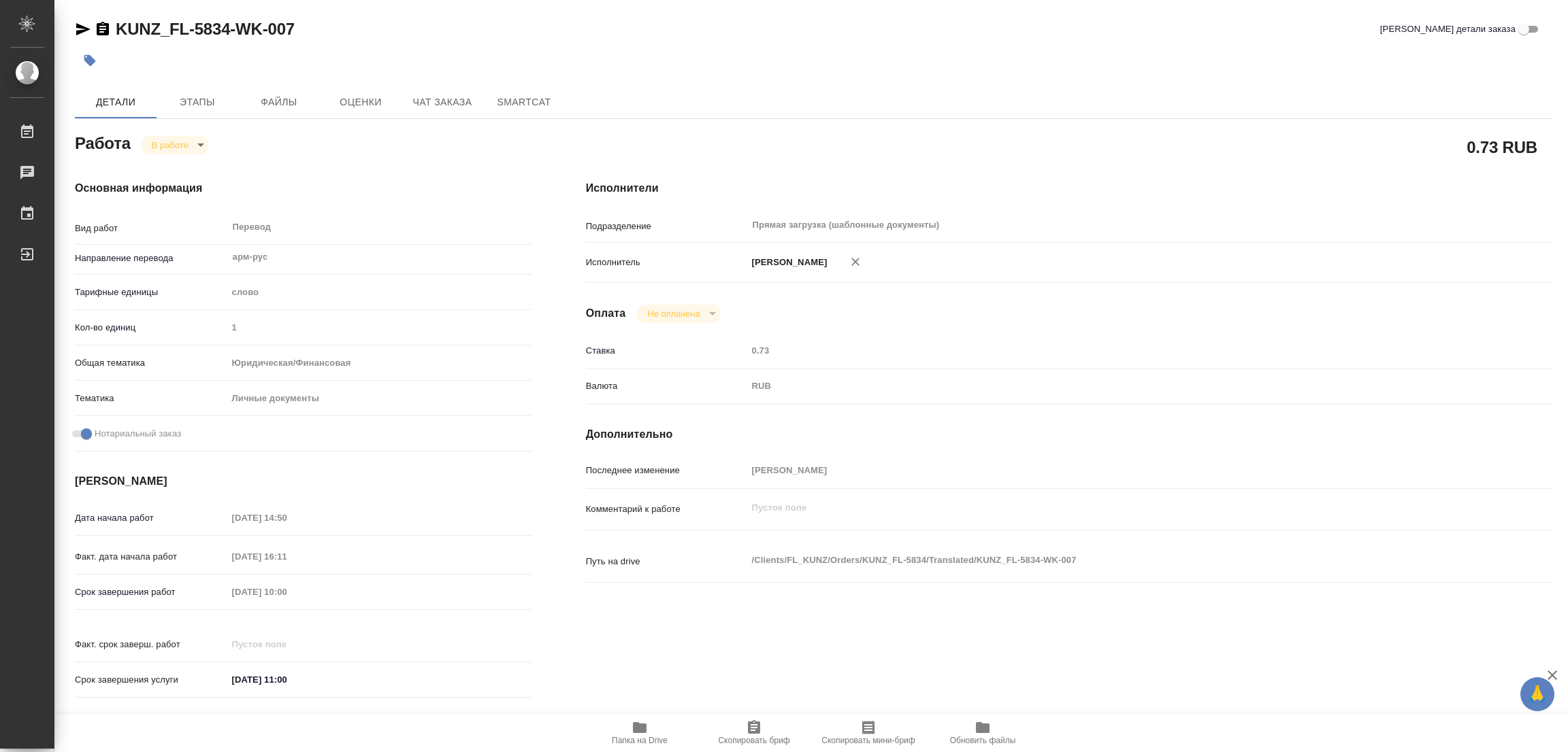
click at [222, 587] on div "Срок завершения работ [DATE] 10:00" at bounding box center [303, 592] width 457 height 24
click at [563, 29] on div "KUNZ_FL-5834-WK-007 Кратко детали заказа" at bounding box center [813, 29] width 1478 height 22
click at [1068, 67] on div at bounding box center [813, 60] width 1478 height 30
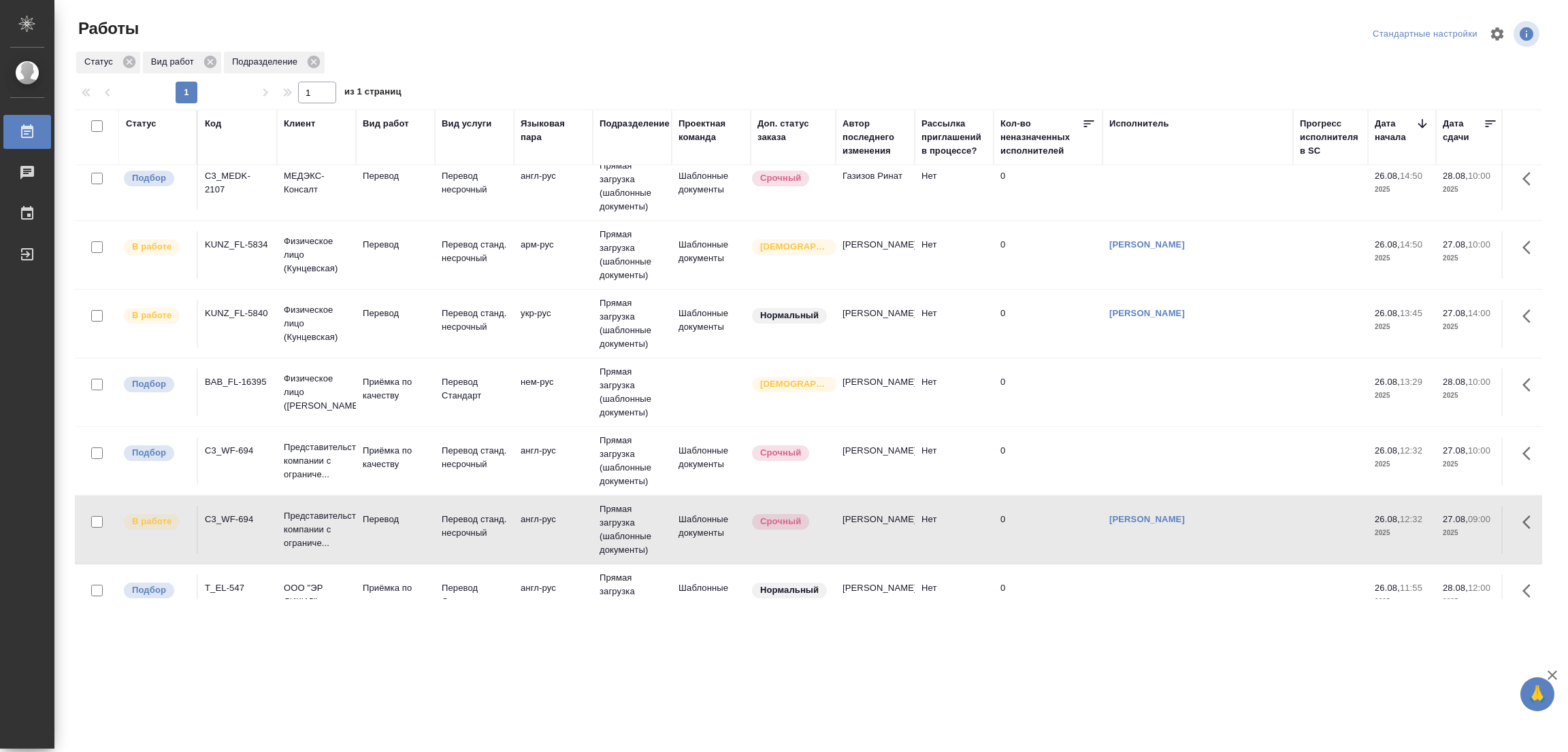
scroll to position [447, 0]
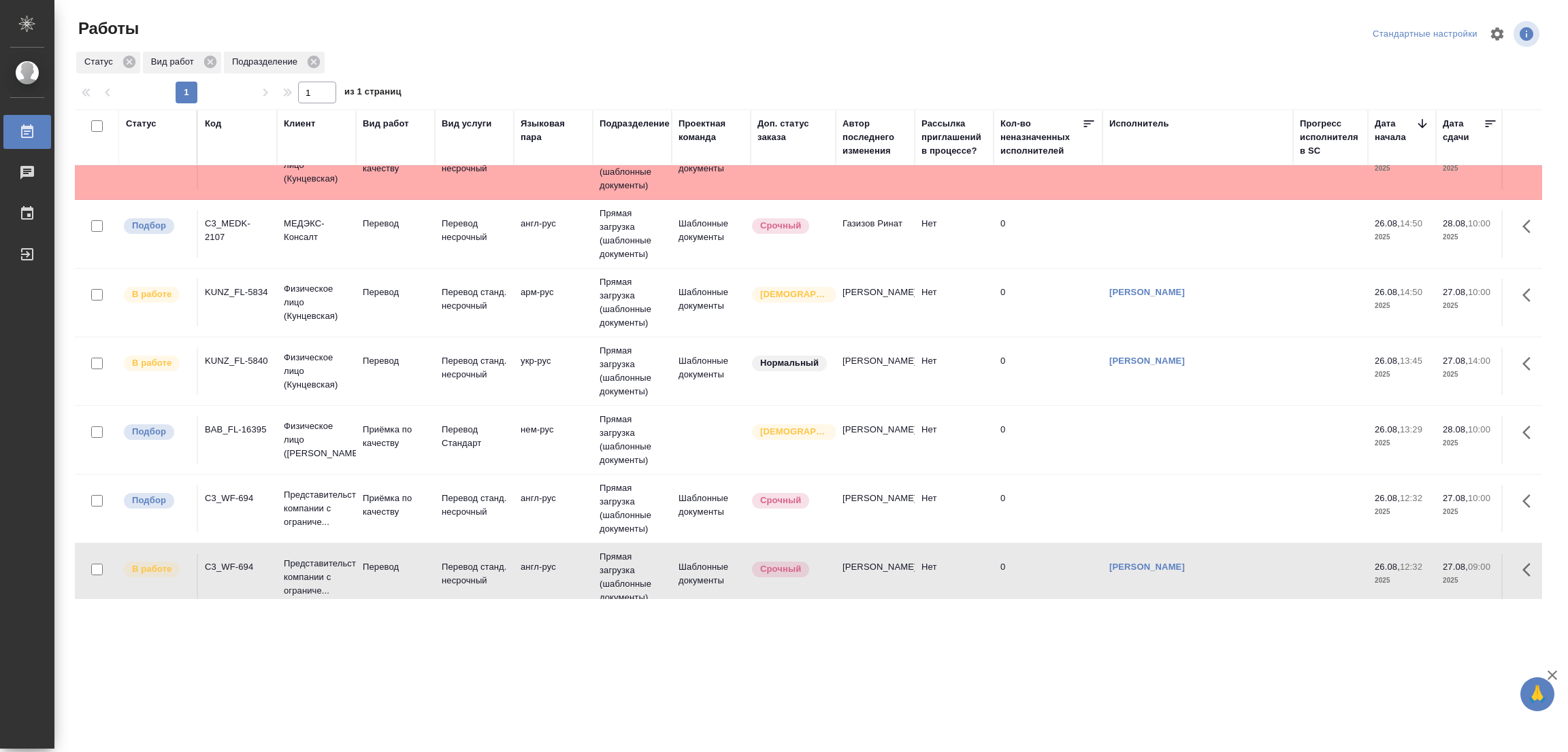
click at [185, 261] on tr "Подбор C3_MEDK-2107 МЕДЭКС-Консалт Перевод Перевод несрочный англ-рус Прямая за…" at bounding box center [1430, 234] width 2711 height 69
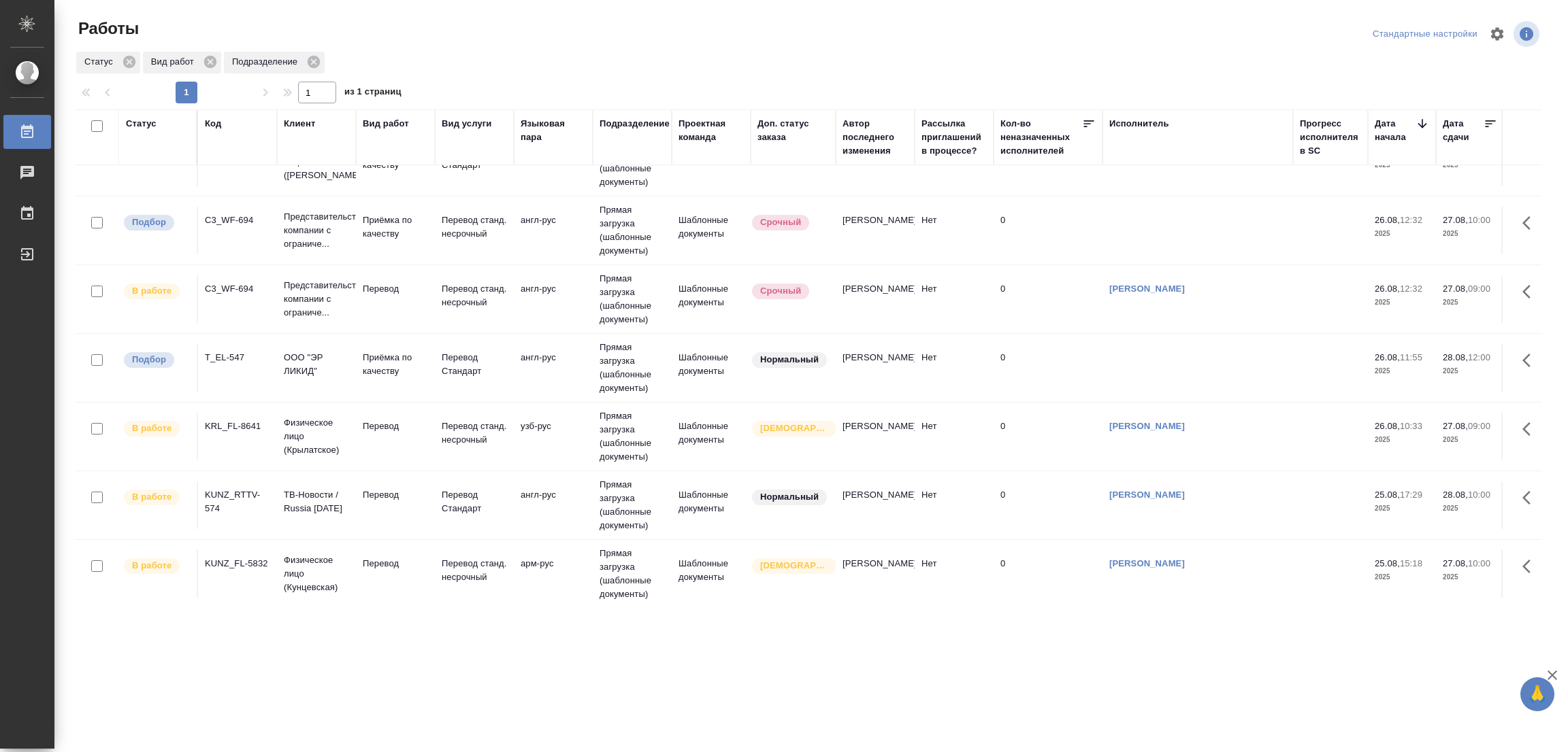
scroll to position [753, 0]
